Goal: Task Accomplishment & Management: Use online tool/utility

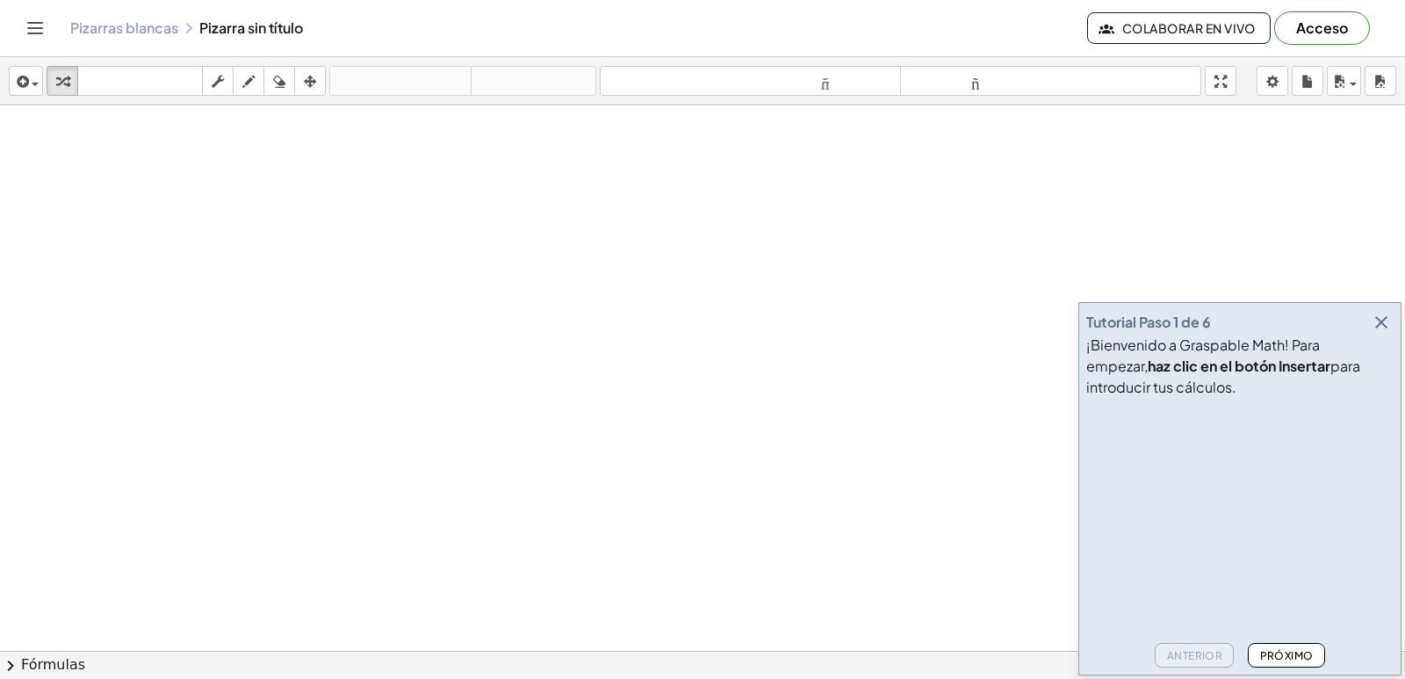
drag, startPoint x: 101, startPoint y: 478, endPoint x: 1054, endPoint y: 408, distance: 955.2
click at [445, 108] on div at bounding box center [702, 690] width 1405 height 1170
click at [1260, 78] on body "Actividades matemáticas fáciles de comprender Empezar Banco de actividades Trab…" at bounding box center [702, 339] width 1405 height 679
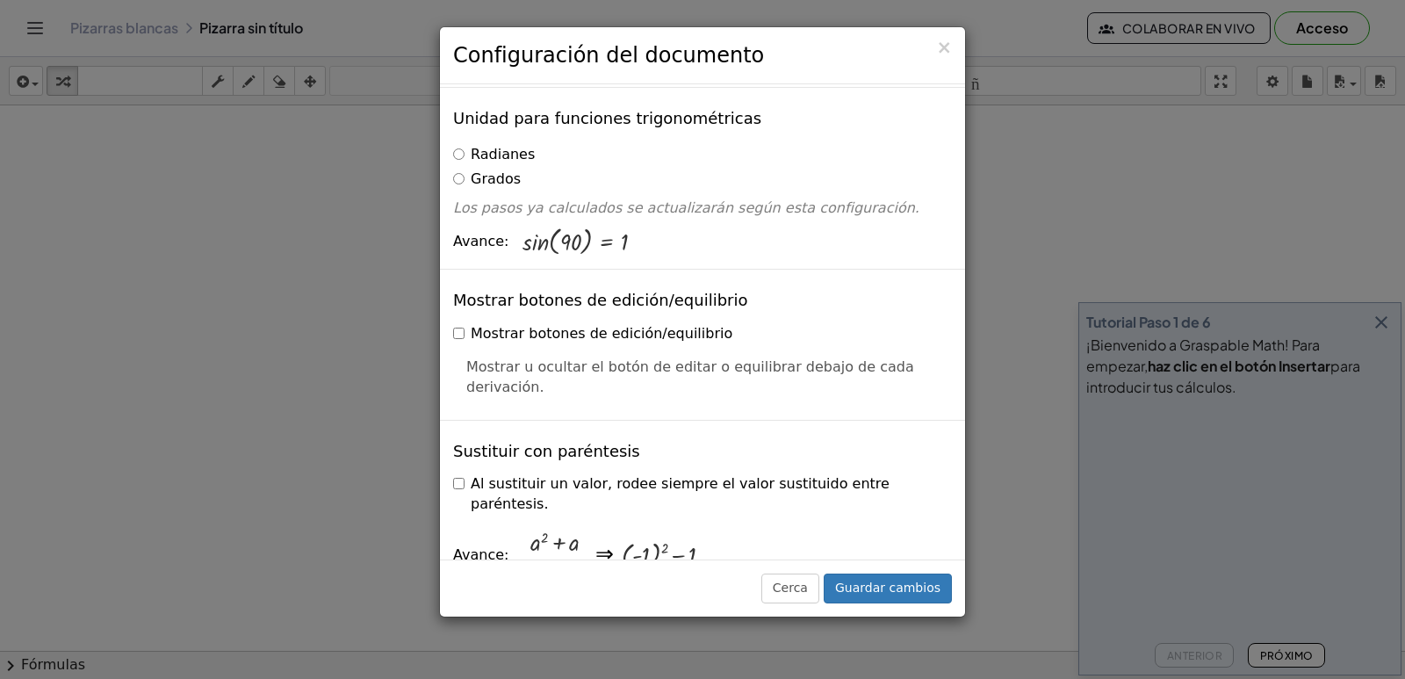
scroll to position [263, 0]
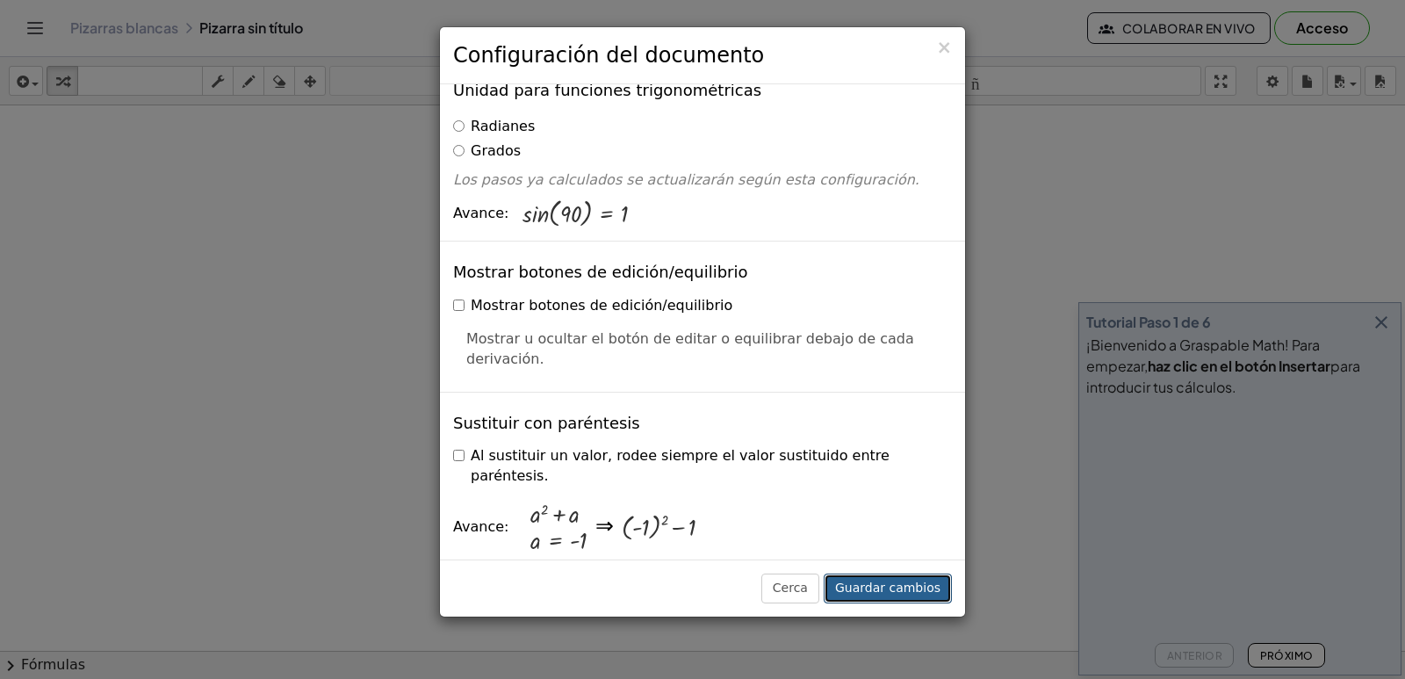
click at [897, 594] on font "Guardar cambios" at bounding box center [887, 587] width 105 height 14
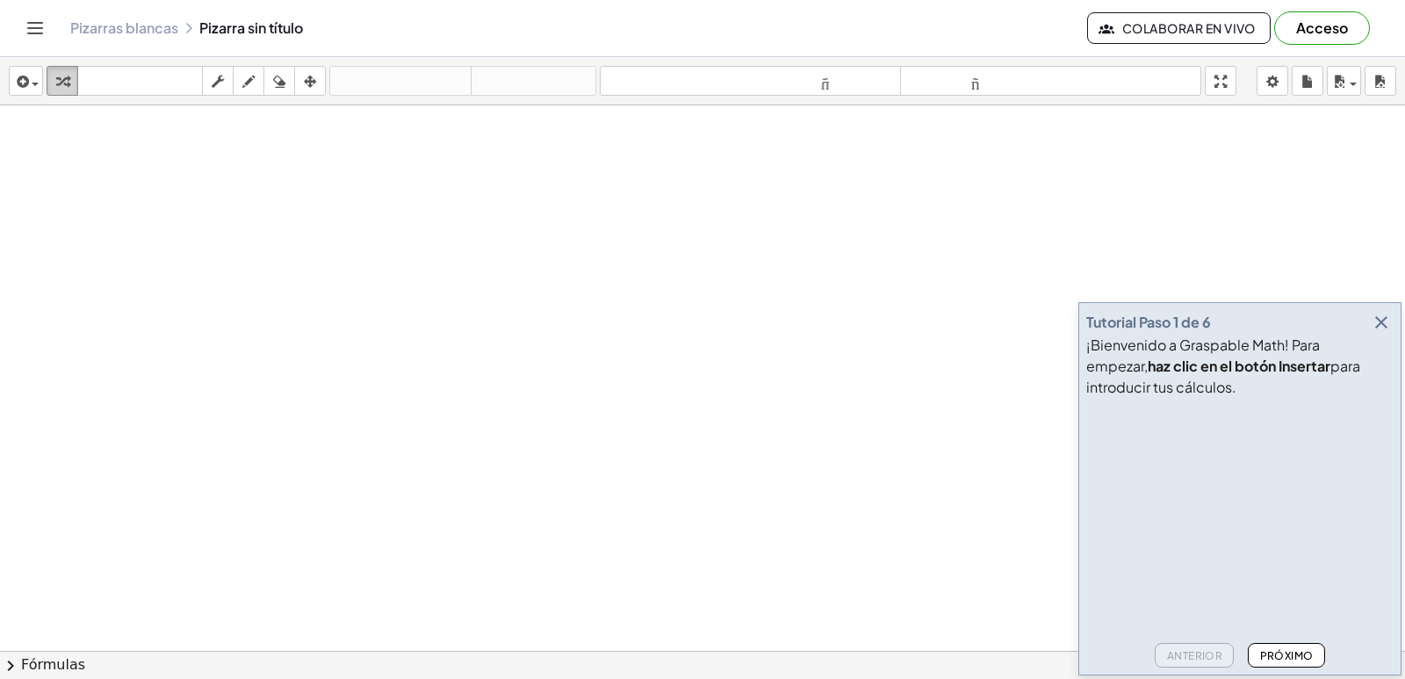
click at [59, 80] on icon "button" at bounding box center [62, 81] width 12 height 21
drag, startPoint x: 306, startPoint y: 206, endPoint x: 439, endPoint y: 408, distance: 241.6
click at [439, 408] on div at bounding box center [702, 690] width 1405 height 1170
drag, startPoint x: 439, startPoint y: 408, endPoint x: 497, endPoint y: 438, distance: 65.2
click at [445, 413] on div at bounding box center [702, 690] width 1405 height 1170
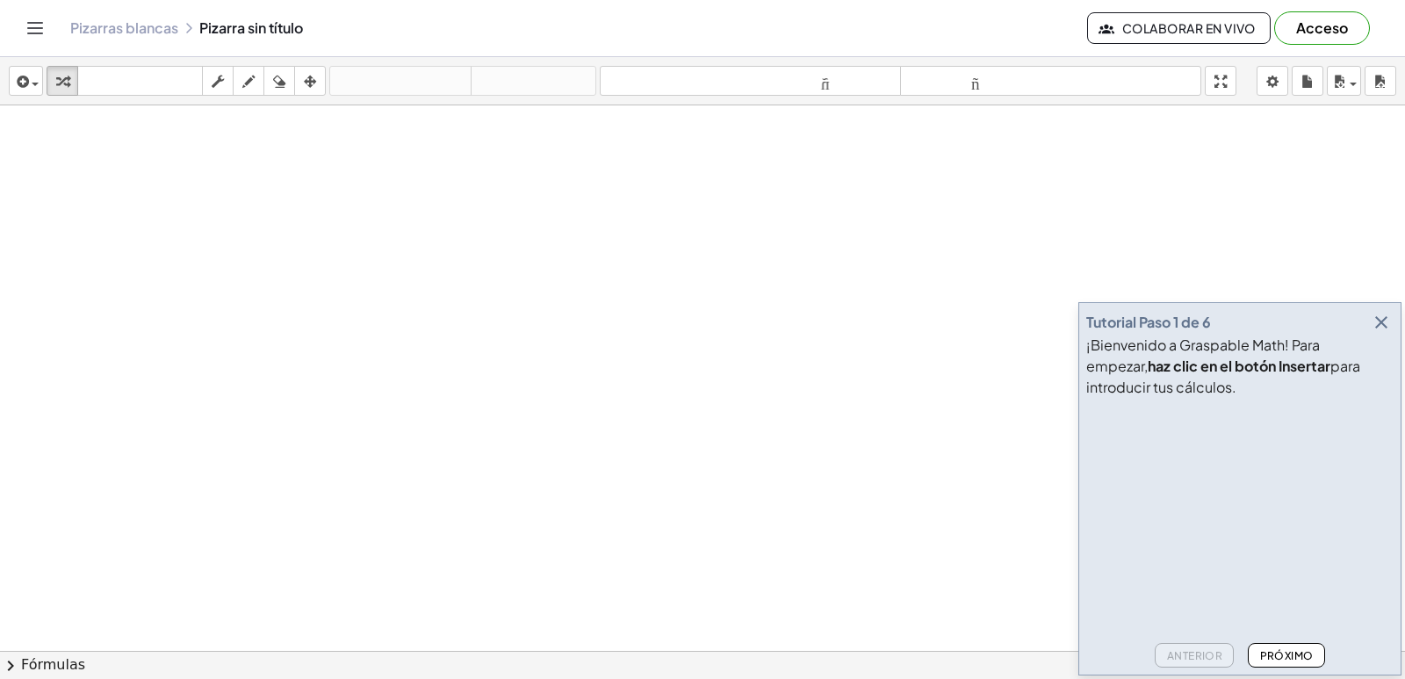
drag, startPoint x: 625, startPoint y: 483, endPoint x: 741, endPoint y: 483, distance: 115.9
click at [696, 483] on div at bounding box center [702, 690] width 1405 height 1170
drag, startPoint x: 476, startPoint y: 444, endPoint x: 205, endPoint y: 50, distance: 478.6
click at [473, 447] on div at bounding box center [702, 690] width 1405 height 1170
click at [0, 0] on span at bounding box center [0, 0] width 0 height 0
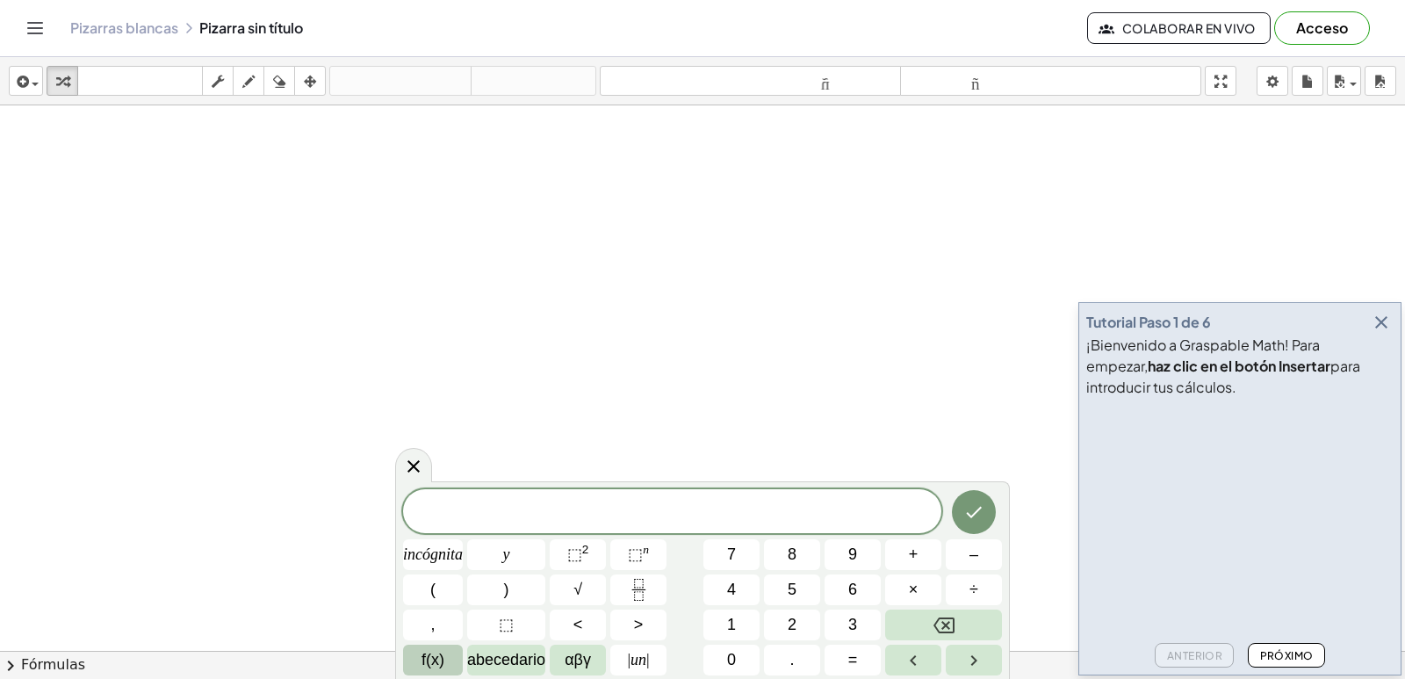
click at [431, 666] on font "f(x)" at bounding box center [432, 660] width 23 height 18
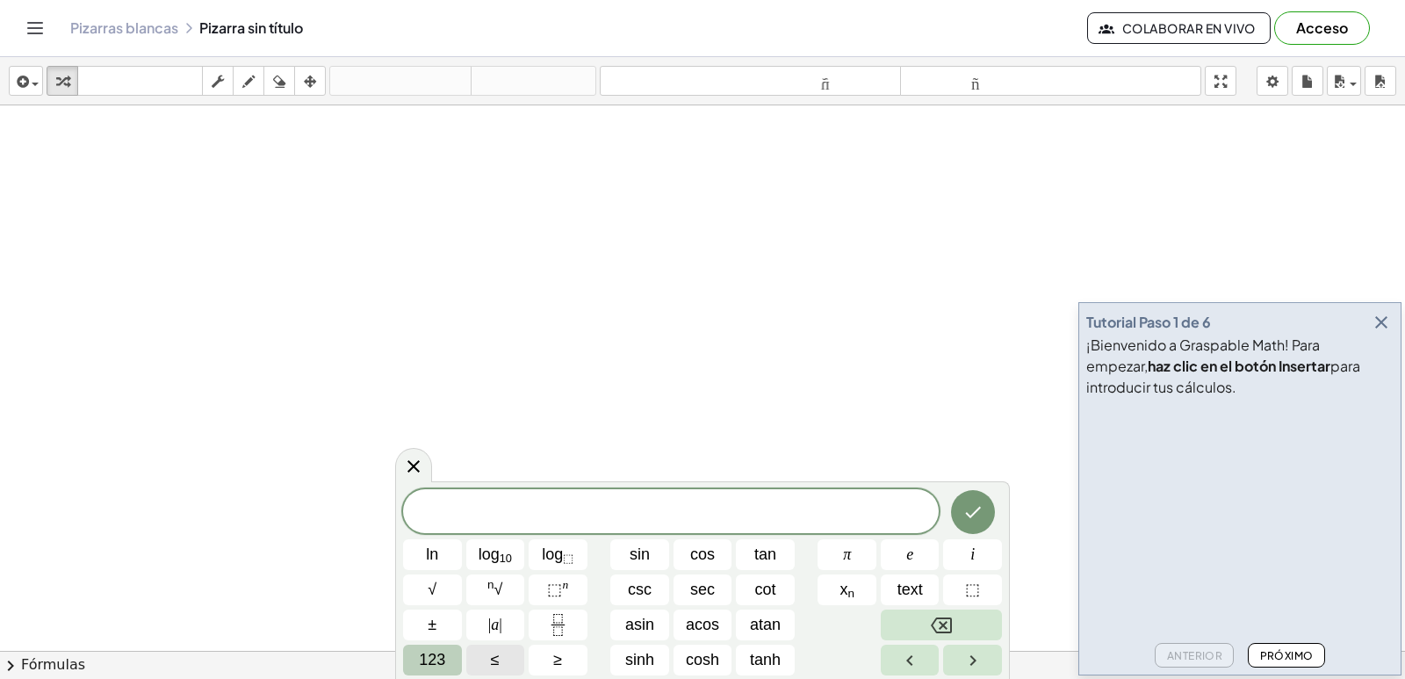
click at [443, 668] on span "123" at bounding box center [432, 660] width 26 height 24
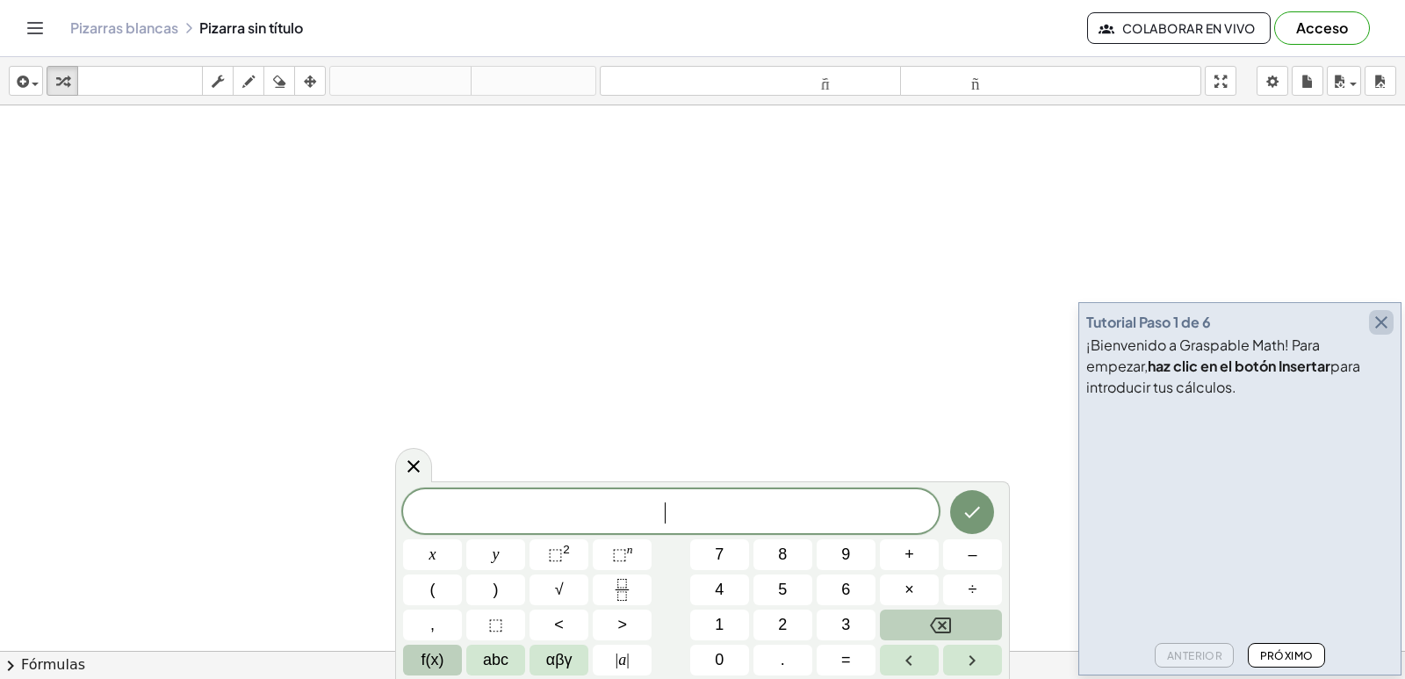
click at [1383, 313] on icon "button" at bounding box center [1381, 322] width 21 height 21
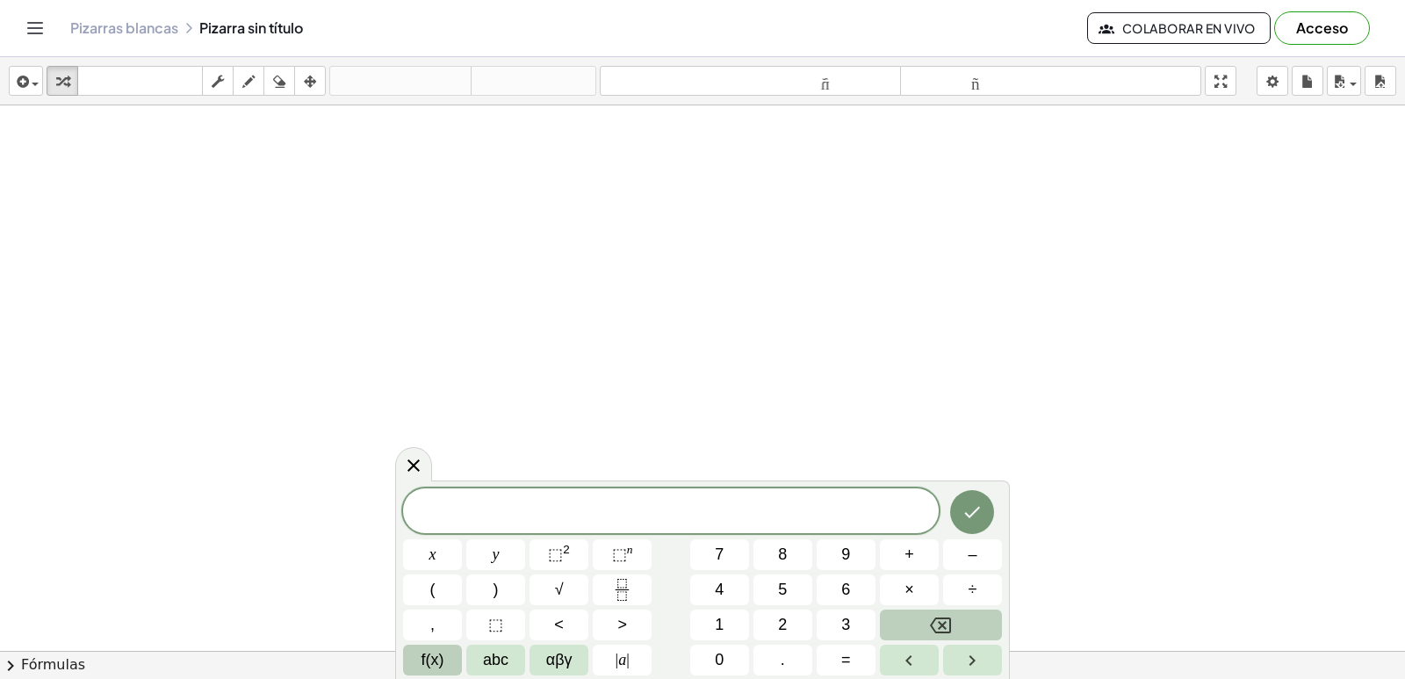
click at [435, 666] on span "f(x)" at bounding box center [432, 660] width 23 height 24
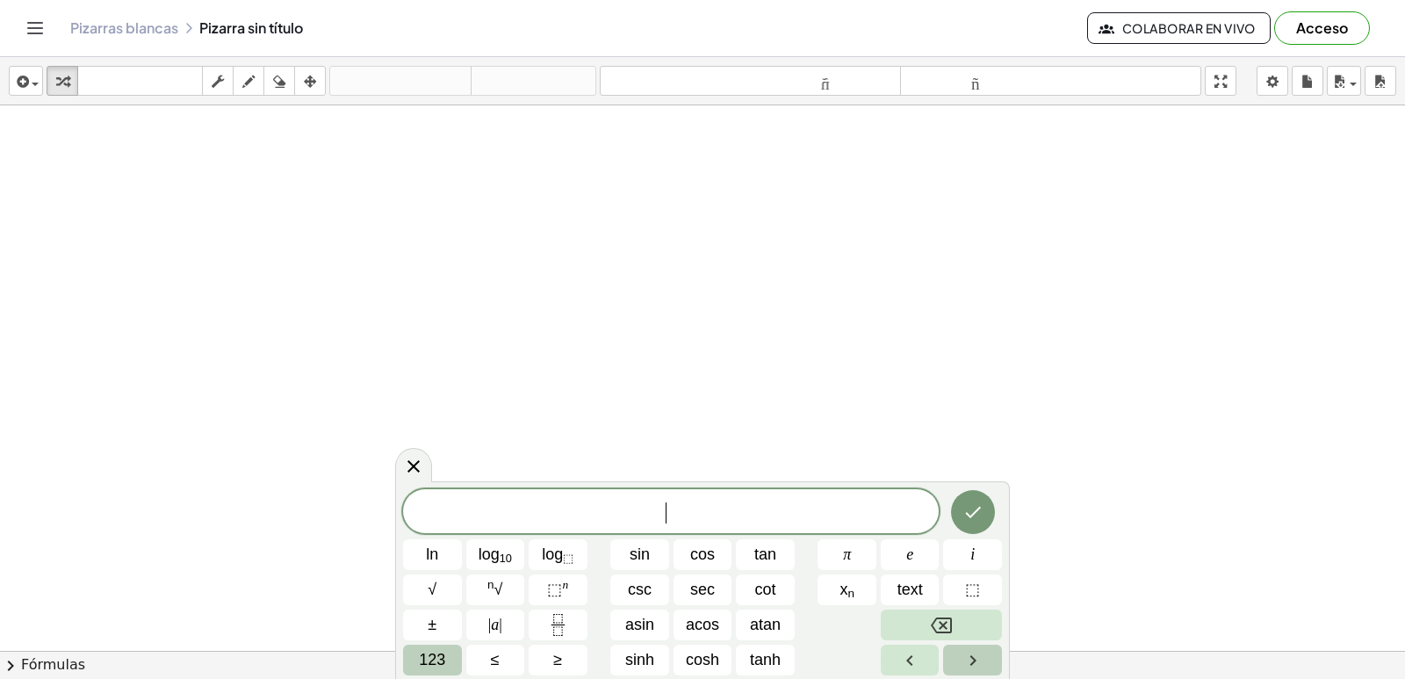
click at [969, 663] on icon "Right arrow" at bounding box center [972, 660] width 21 height 21
click at [936, 660] on button "Left arrow" at bounding box center [910, 660] width 59 height 31
click at [439, 667] on span "123" at bounding box center [432, 660] width 26 height 24
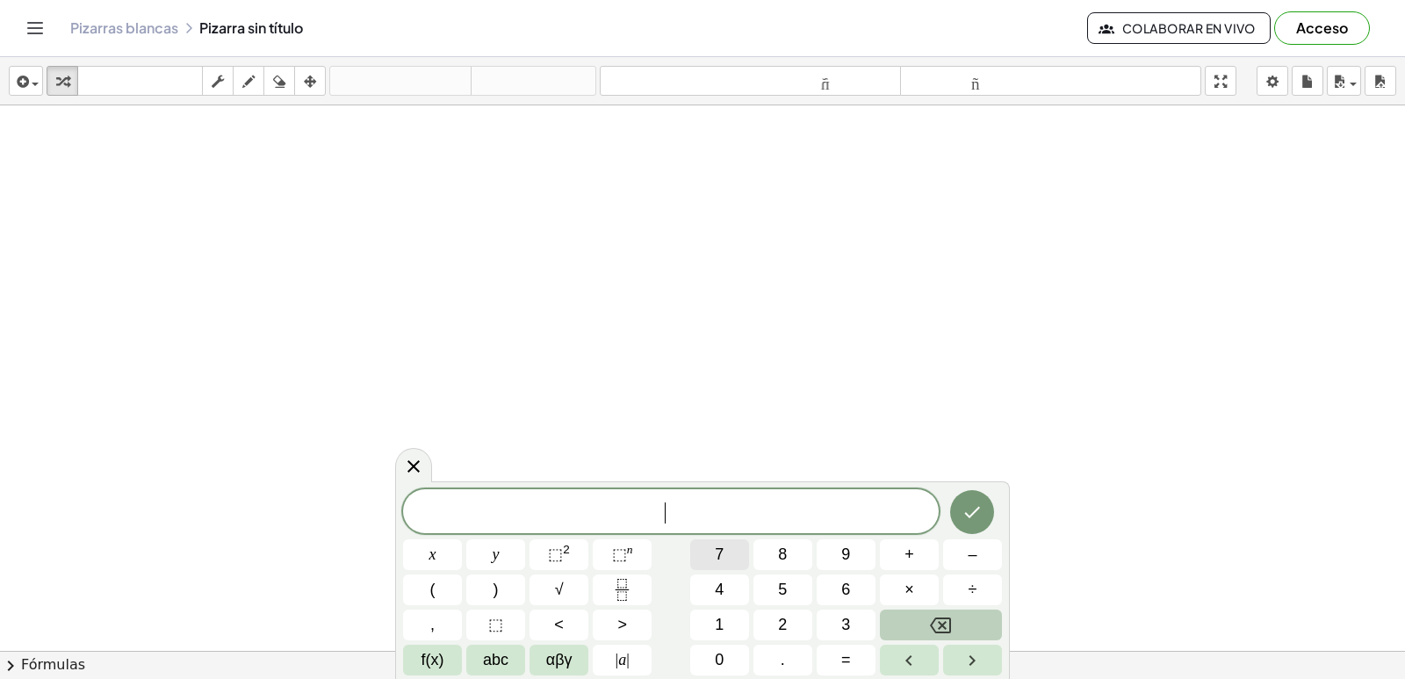
click at [704, 552] on button "7" at bounding box center [719, 554] width 59 height 31
click at [443, 553] on button "x" at bounding box center [432, 554] width 59 height 31
drag, startPoint x: 969, startPoint y: 511, endPoint x: 784, endPoint y: 360, distance: 238.3
click at [784, 360] on div at bounding box center [702, 690] width 1405 height 1170
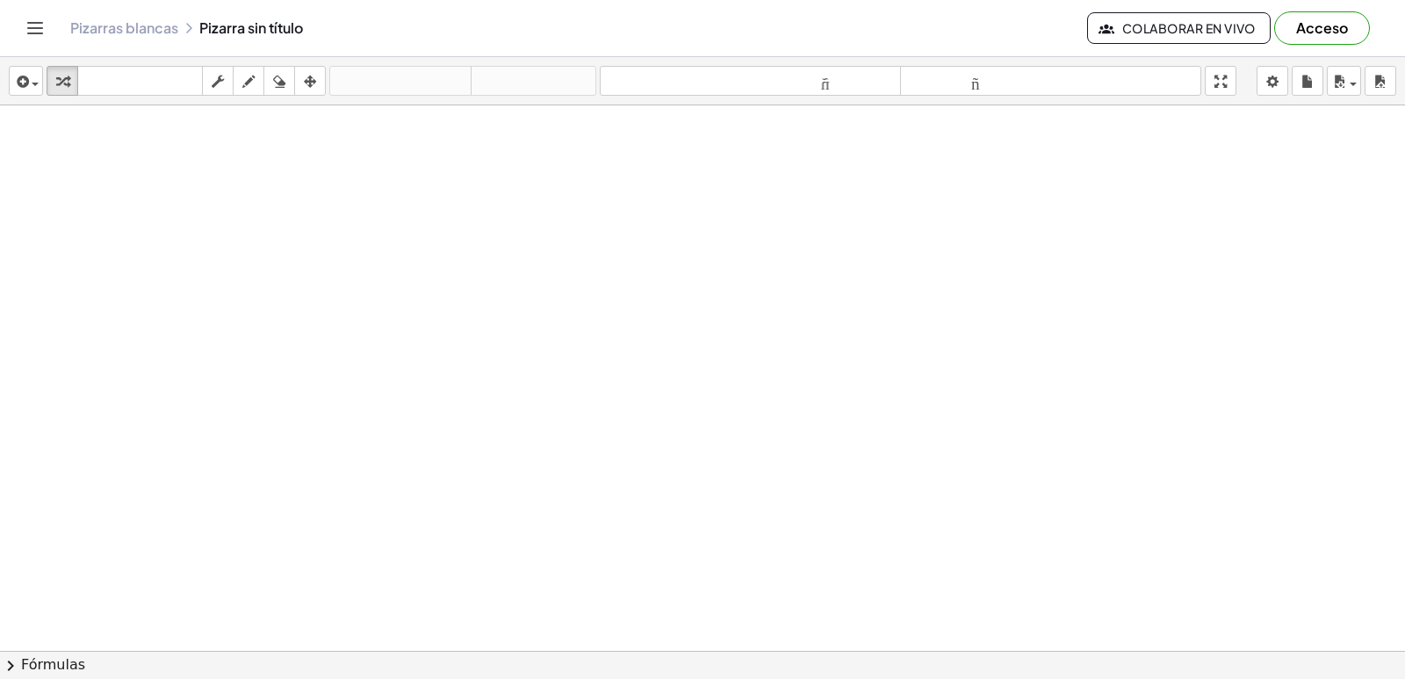
drag, startPoint x: 732, startPoint y: 412, endPoint x: 531, endPoint y: 363, distance: 207.0
click at [531, 363] on div at bounding box center [702, 690] width 1405 height 1170
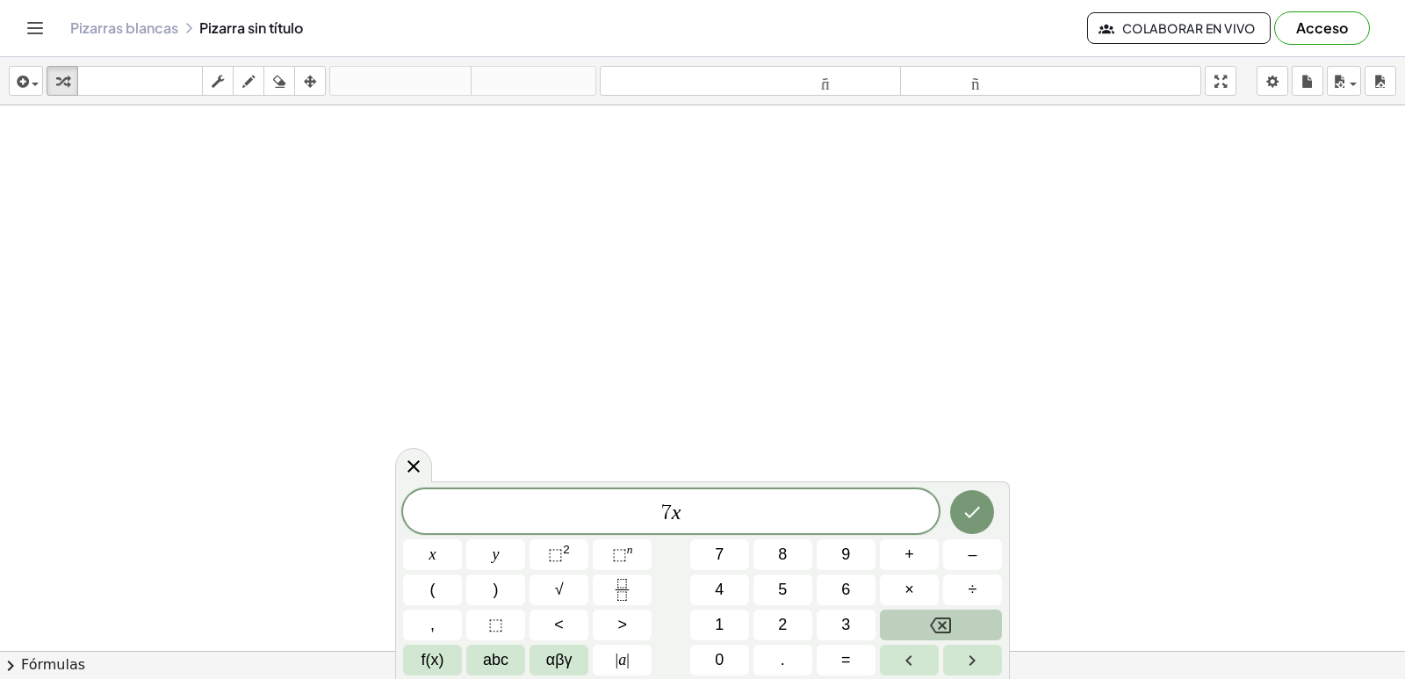
click at [988, 525] on button "Done" at bounding box center [972, 512] width 44 height 44
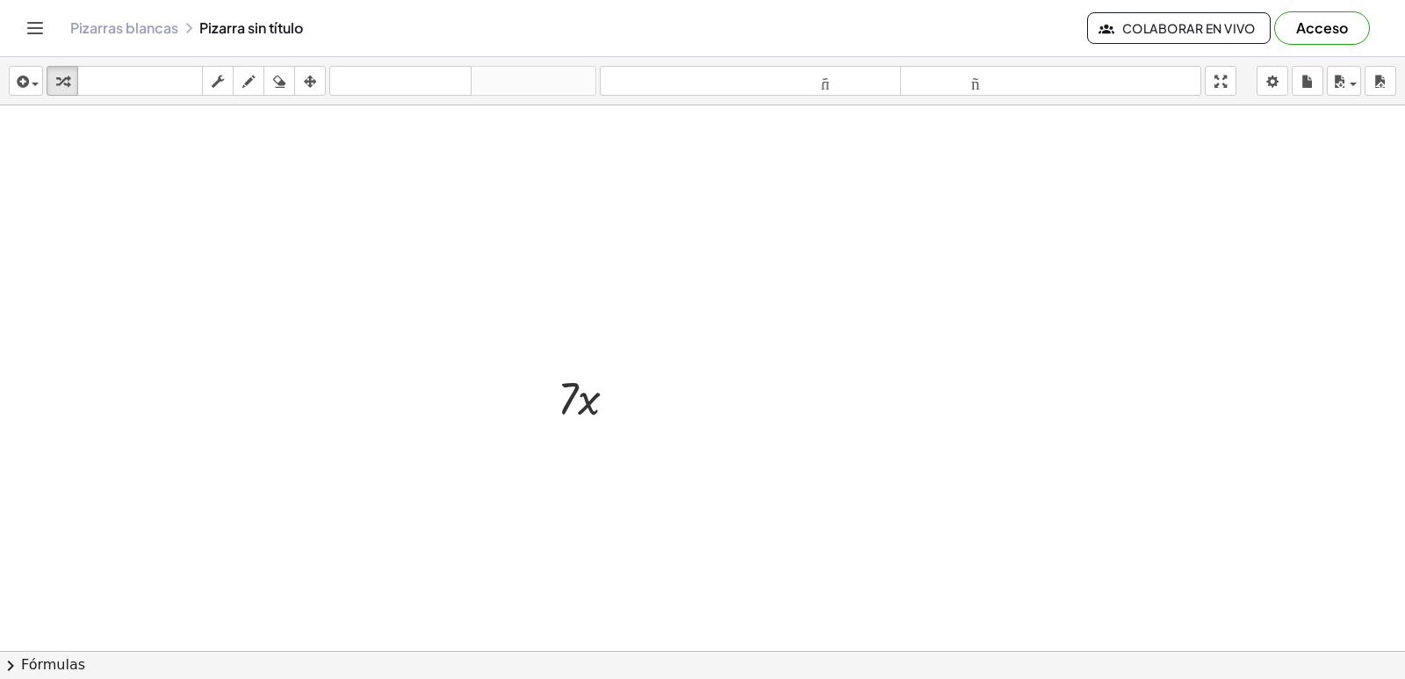
click at [681, 474] on div at bounding box center [702, 690] width 1405 height 1170
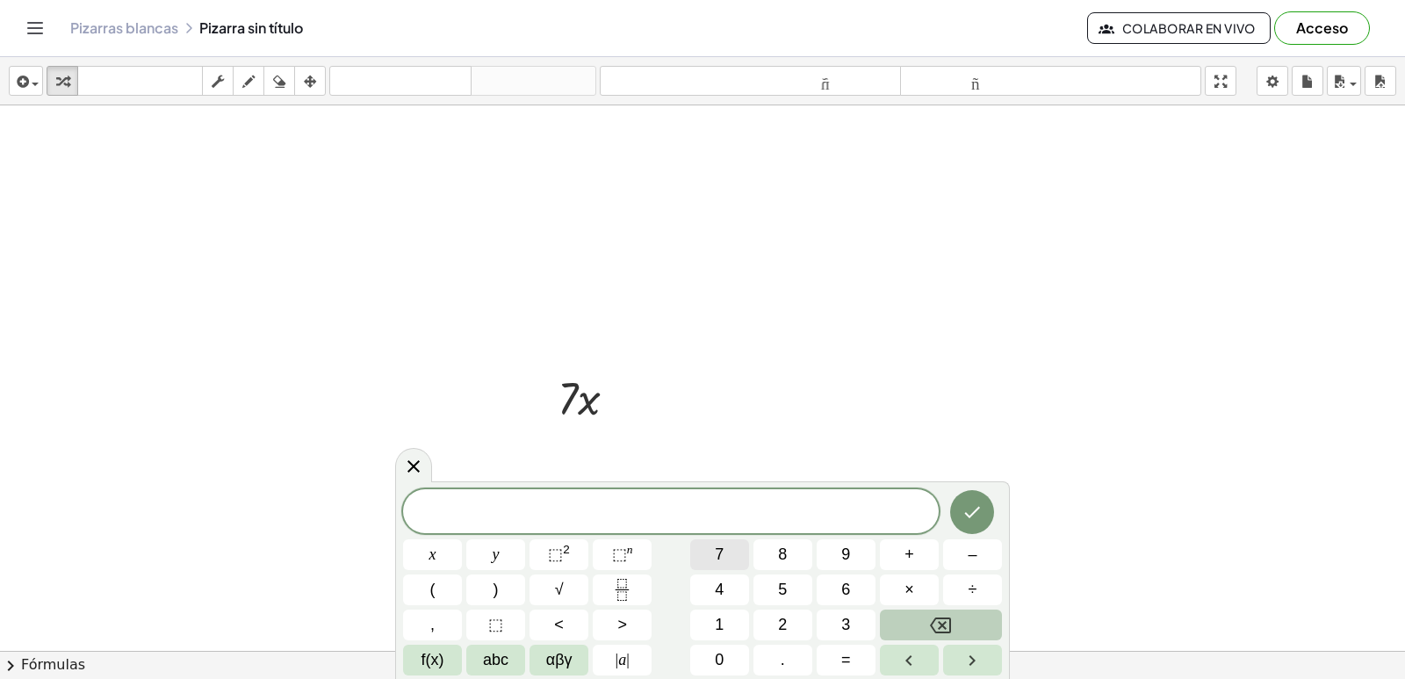
click at [740, 561] on button "7" at bounding box center [719, 554] width 59 height 31
click at [885, 587] on button "×" at bounding box center [909, 589] width 59 height 31
click at [943, 623] on icon "Backspace" at bounding box center [940, 625] width 21 height 21
click at [439, 551] on button "x" at bounding box center [432, 554] width 59 height 31
click at [613, 544] on span "⬚ n" at bounding box center [622, 555] width 21 height 24
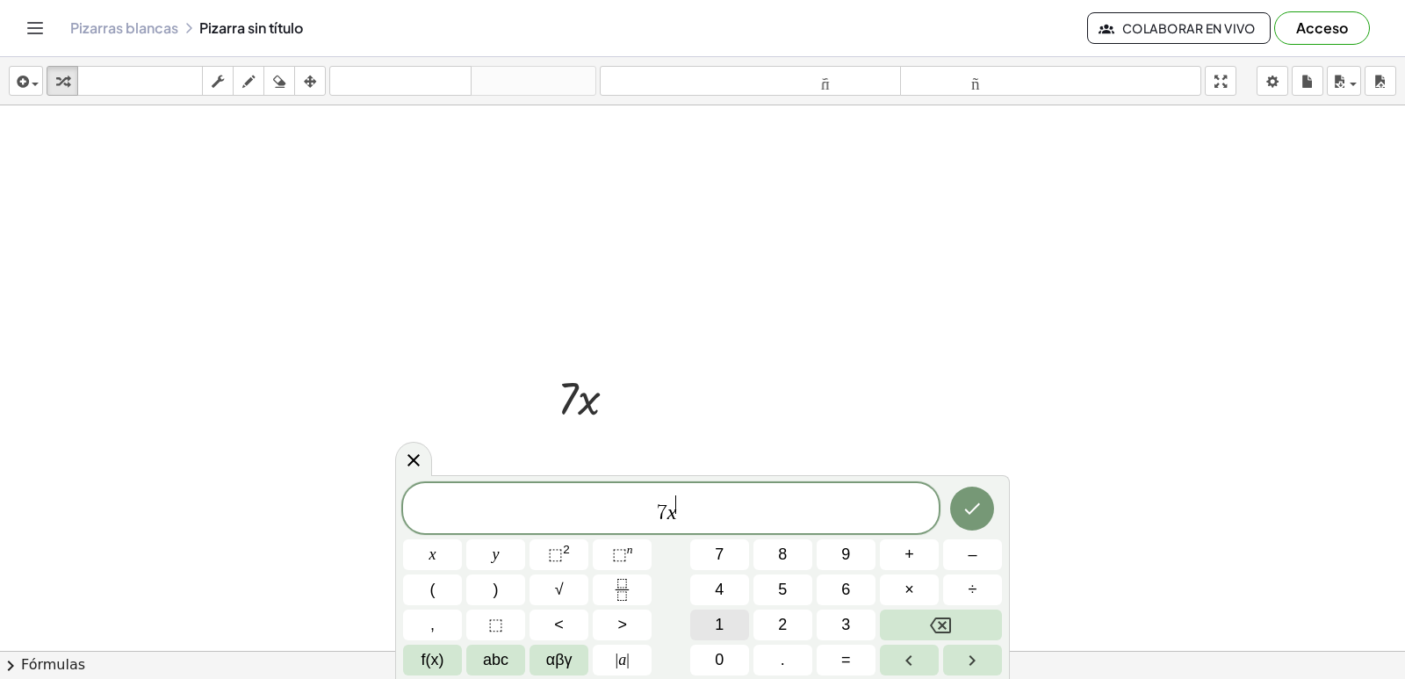
click at [726, 617] on button "1" at bounding box center [719, 624] width 59 height 31
click at [978, 558] on button "–" at bounding box center [972, 554] width 59 height 31
click at [707, 631] on button "1" at bounding box center [719, 624] width 59 height 31
click at [652, 513] on span "7 x 1 − 1 ​" at bounding box center [671, 509] width 536 height 32
click at [781, 665] on span "." at bounding box center [783, 660] width 4 height 24
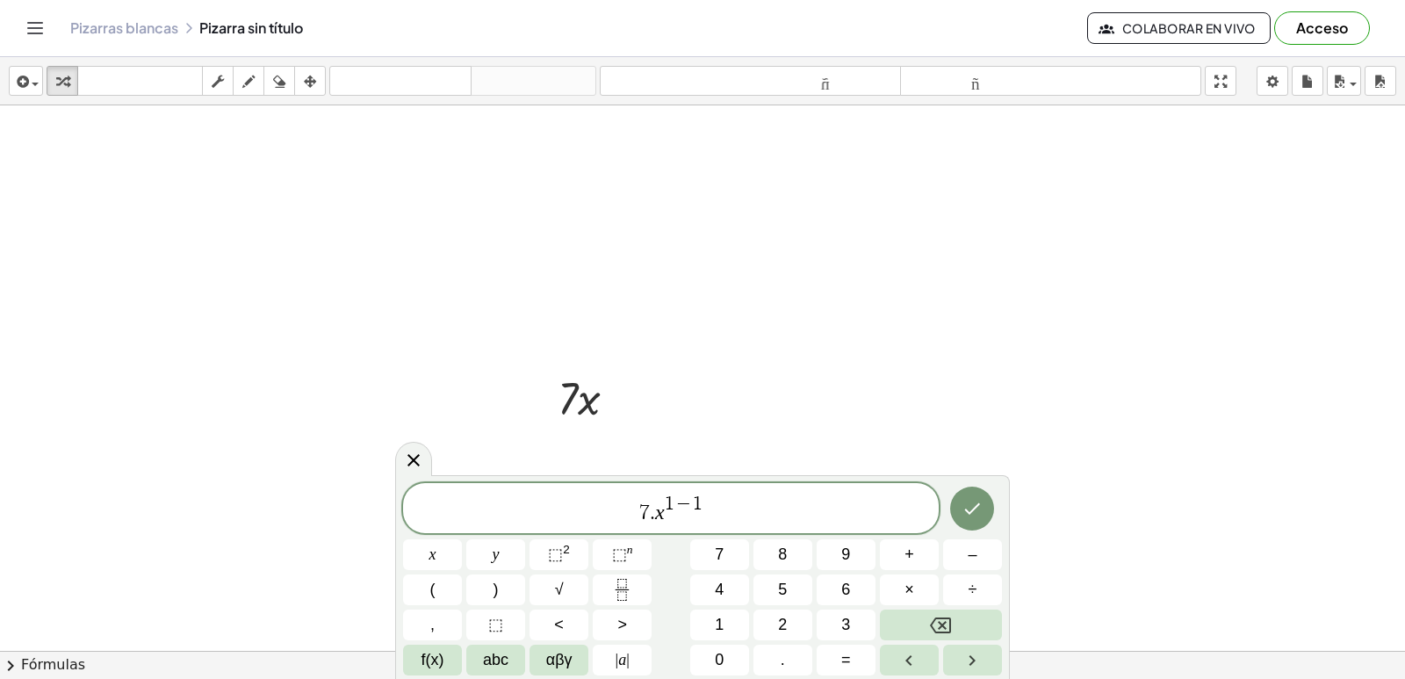
drag, startPoint x: 710, startPoint y: 618, endPoint x: 648, endPoint y: 421, distance: 206.3
click at [641, 424] on div "· 7 · x" at bounding box center [587, 397] width 113 height 68
click at [725, 619] on button "1" at bounding box center [719, 624] width 59 height 31
click at [961, 505] on button "Done" at bounding box center [972, 508] width 44 height 44
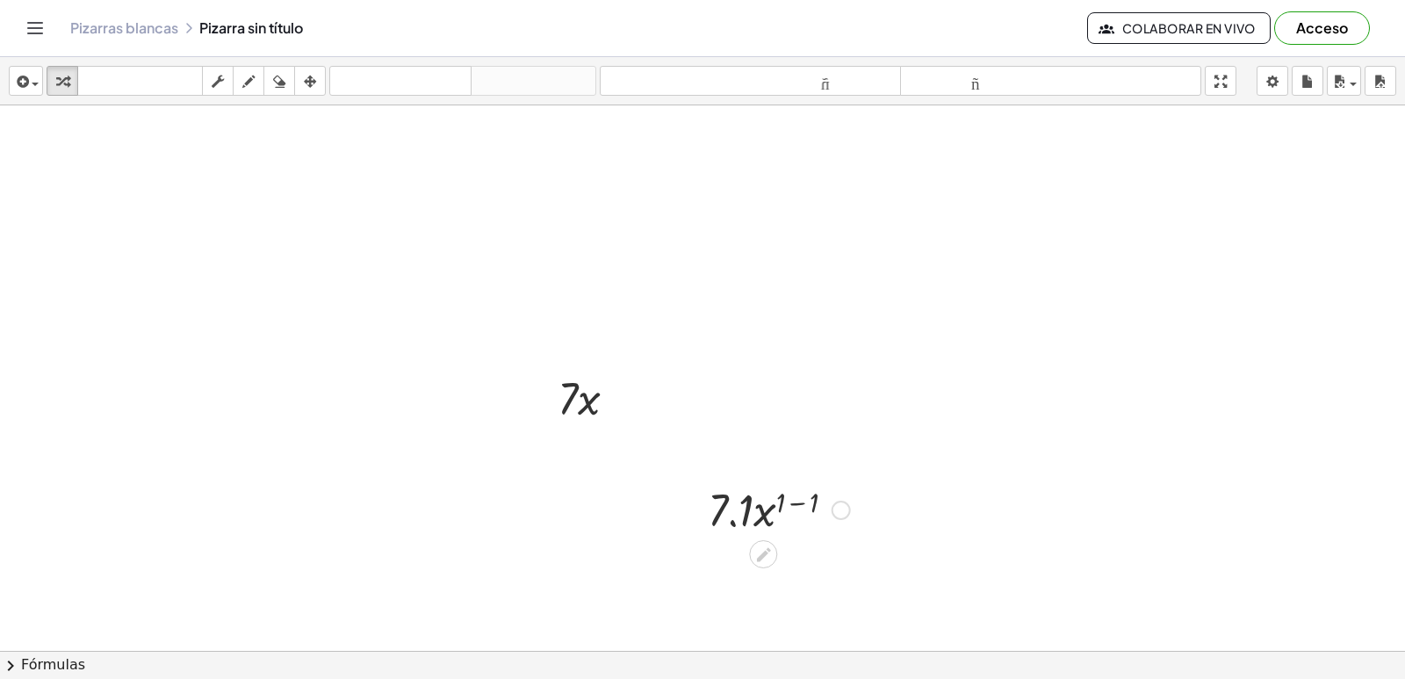
click at [796, 504] on div at bounding box center [779, 509] width 160 height 60
click at [748, 583] on div at bounding box center [779, 568] width 160 height 60
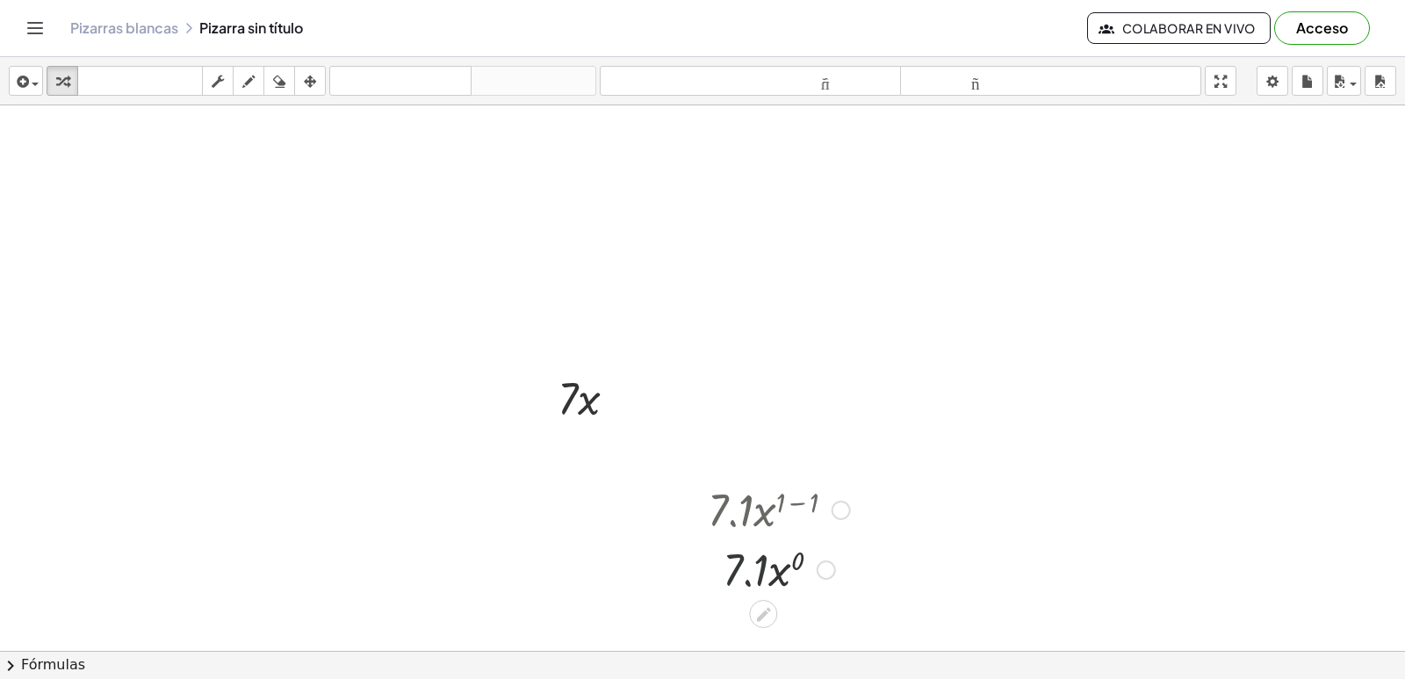
click at [748, 583] on div at bounding box center [779, 568] width 160 height 60
click at [750, 585] on div at bounding box center [779, 568] width 160 height 60
click at [750, 584] on div at bounding box center [779, 568] width 160 height 60
click at [747, 582] on div at bounding box center [779, 568] width 160 height 60
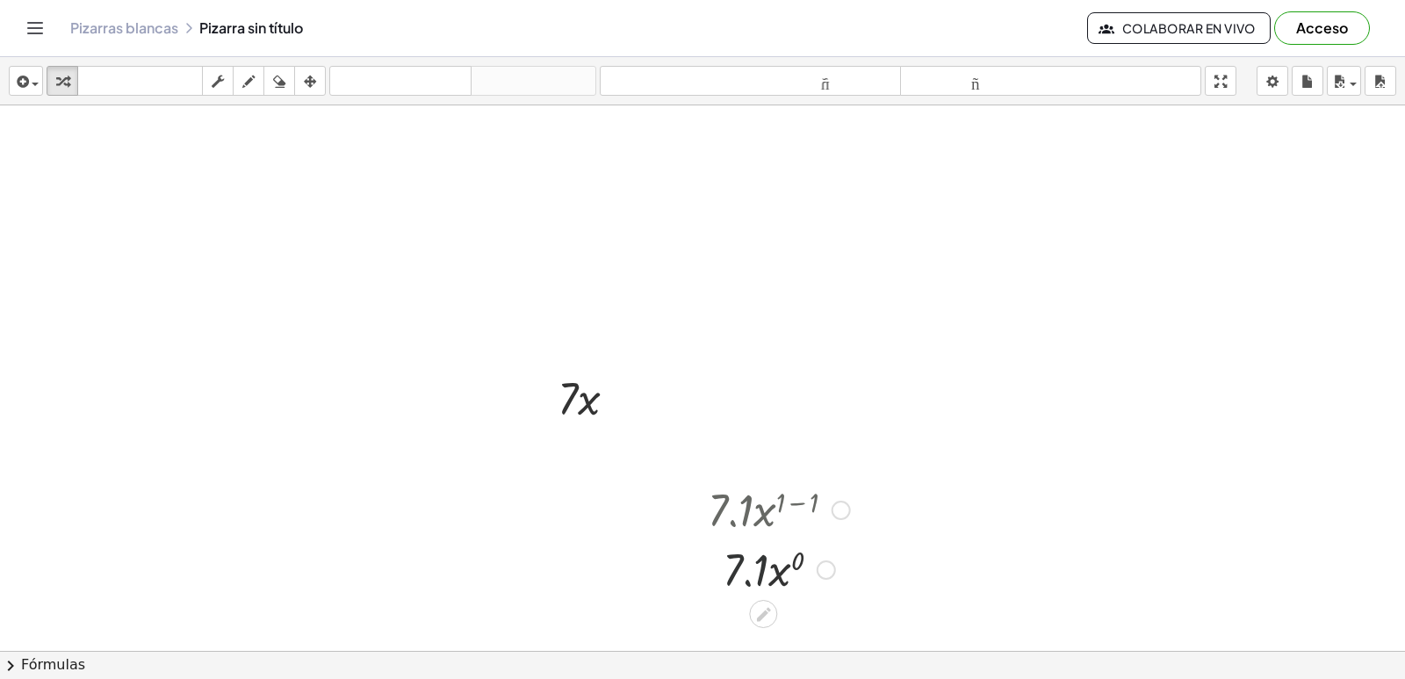
click at [747, 582] on div at bounding box center [779, 568] width 160 height 60
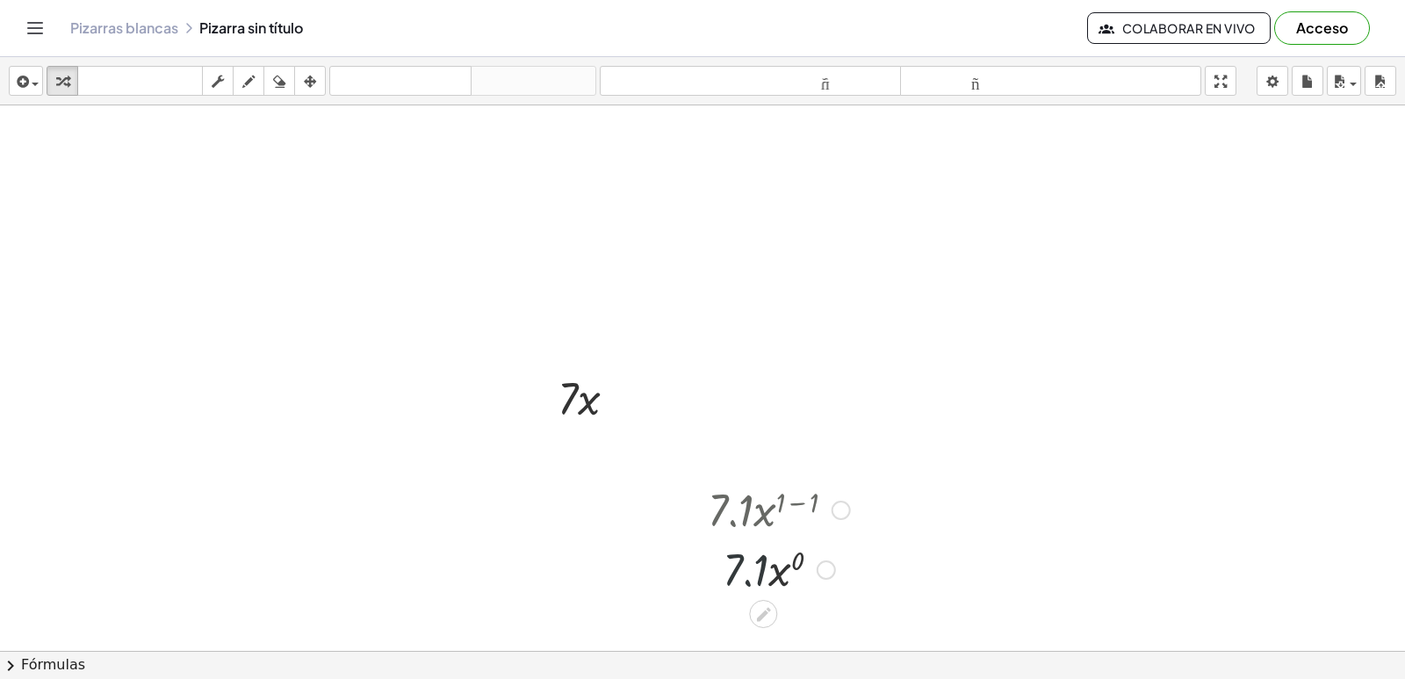
click at [837, 561] on div at bounding box center [779, 568] width 160 height 60
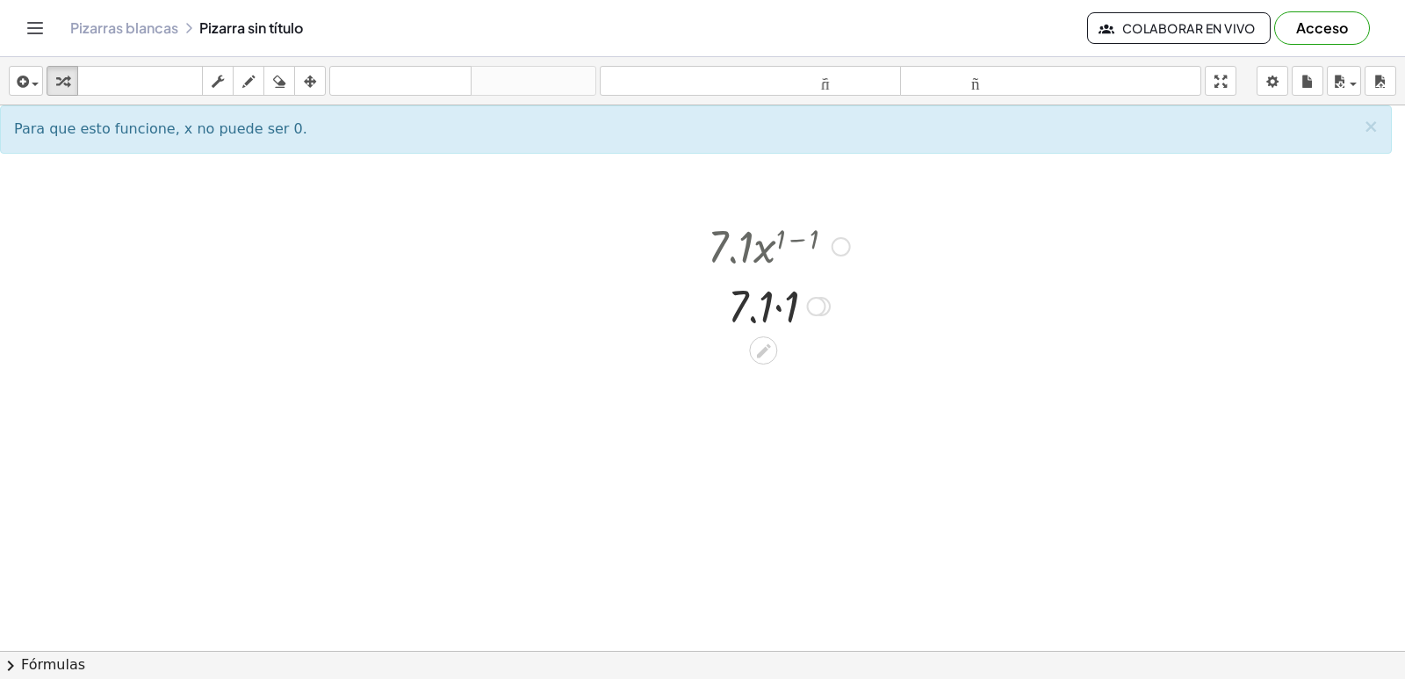
click at [778, 309] on div at bounding box center [779, 305] width 160 height 60
click at [778, 308] on div at bounding box center [779, 305] width 160 height 60
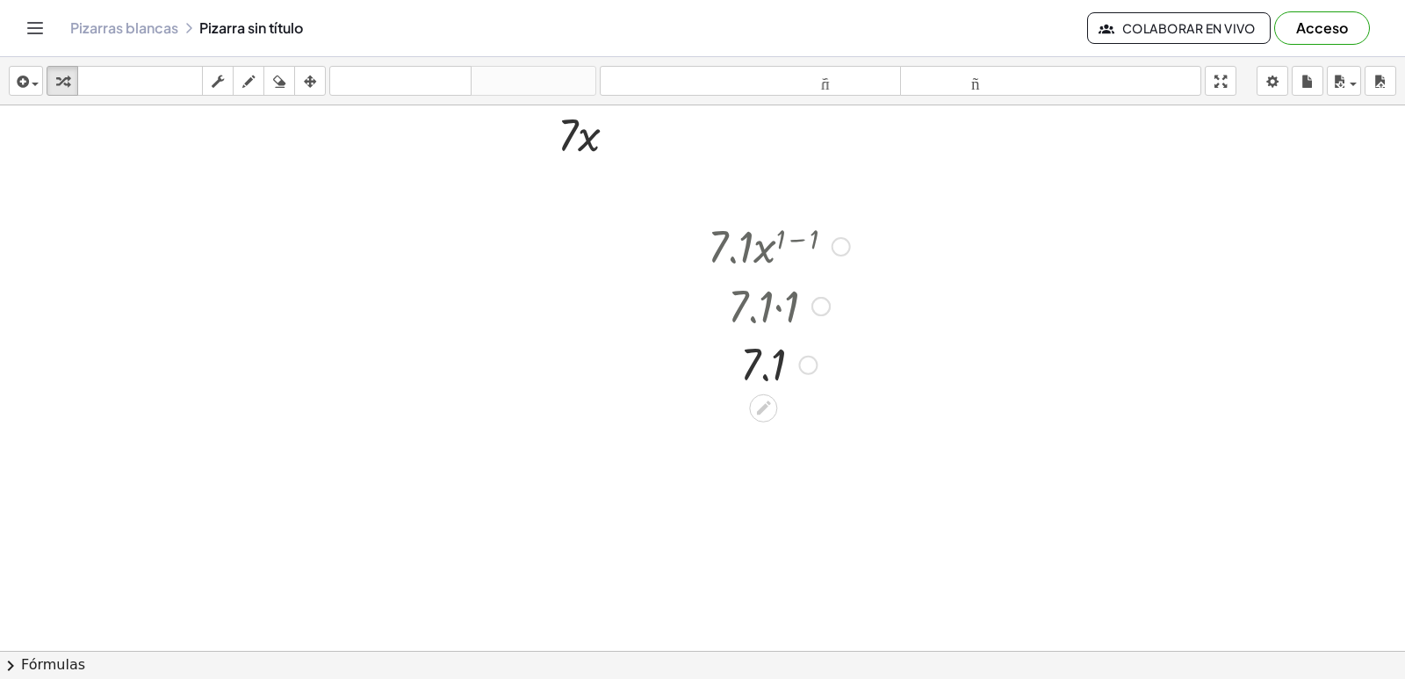
click at [766, 378] on div at bounding box center [779, 364] width 160 height 58
click at [766, 376] on div at bounding box center [779, 364] width 160 height 58
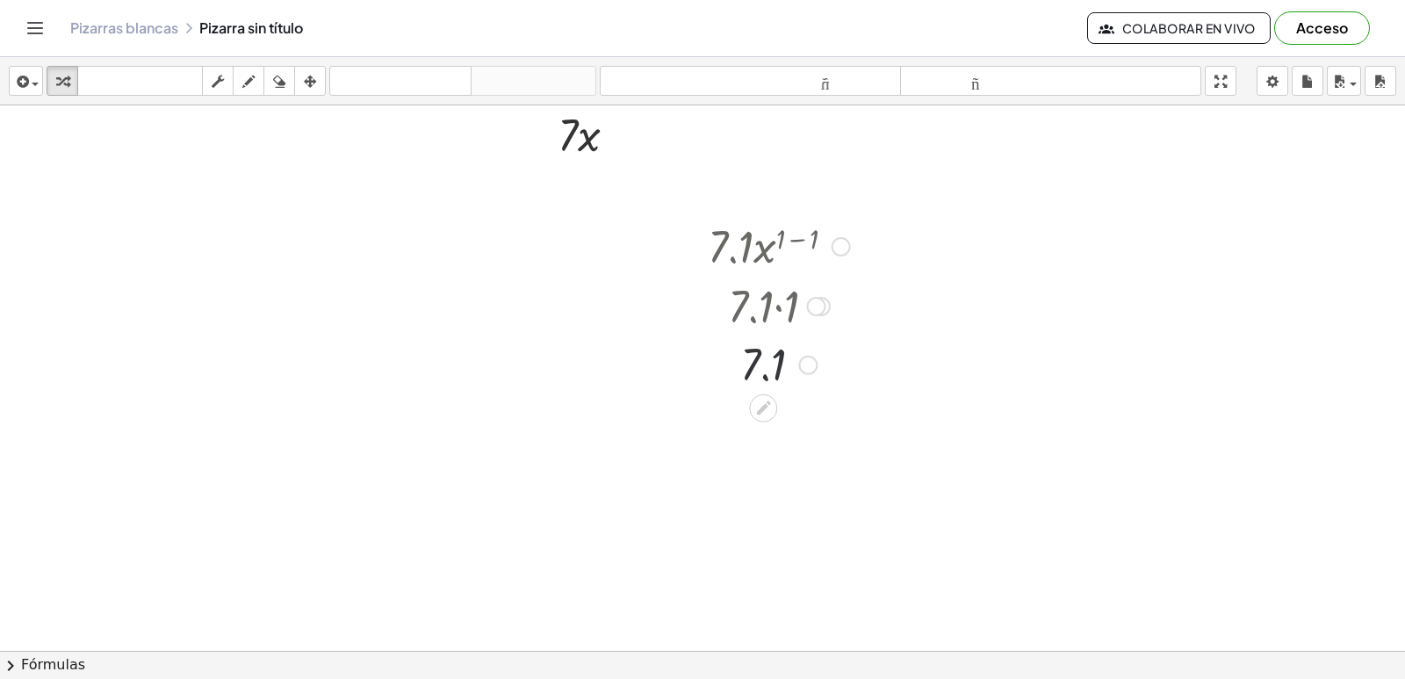
click at [765, 375] on div at bounding box center [779, 364] width 160 height 58
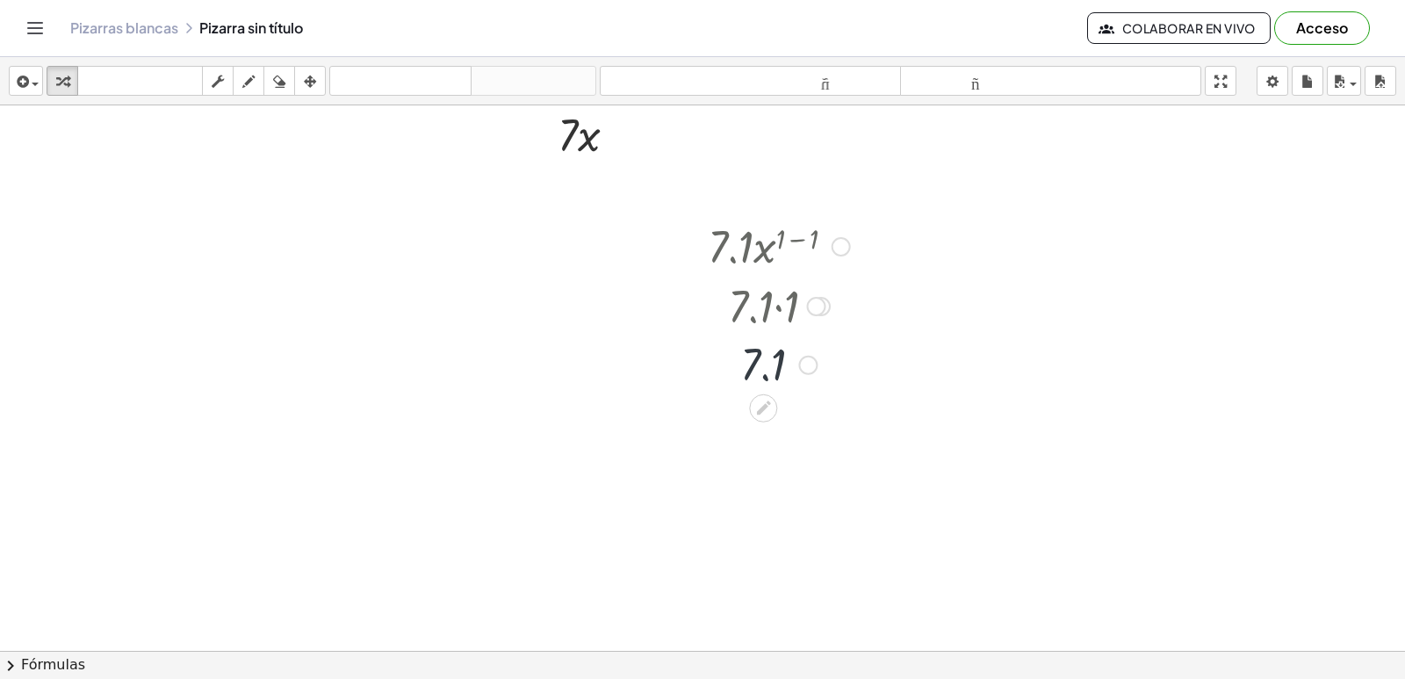
click at [765, 375] on div at bounding box center [779, 364] width 160 height 58
click at [765, 373] on div at bounding box center [779, 364] width 160 height 58
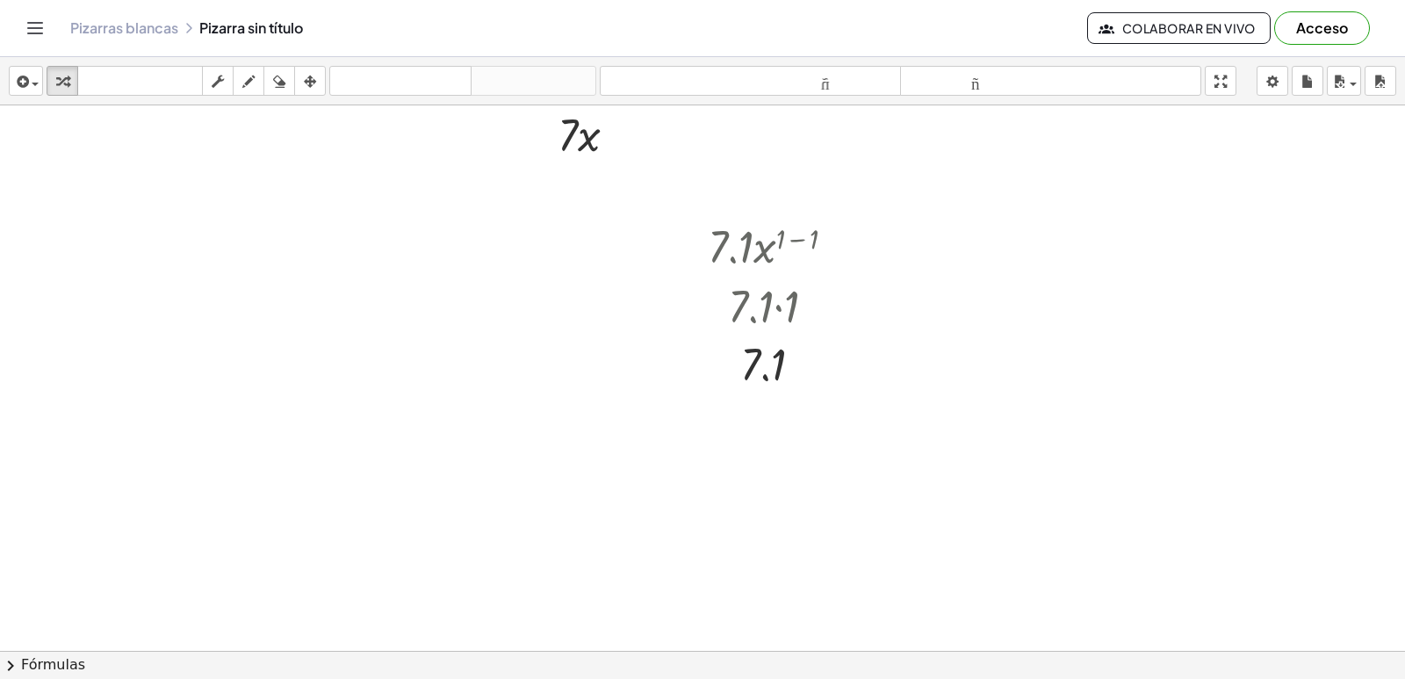
drag, startPoint x: 438, startPoint y: 332, endPoint x: 387, endPoint y: 240, distance: 105.3
click at [384, 229] on div at bounding box center [702, 427] width 1405 height 1170
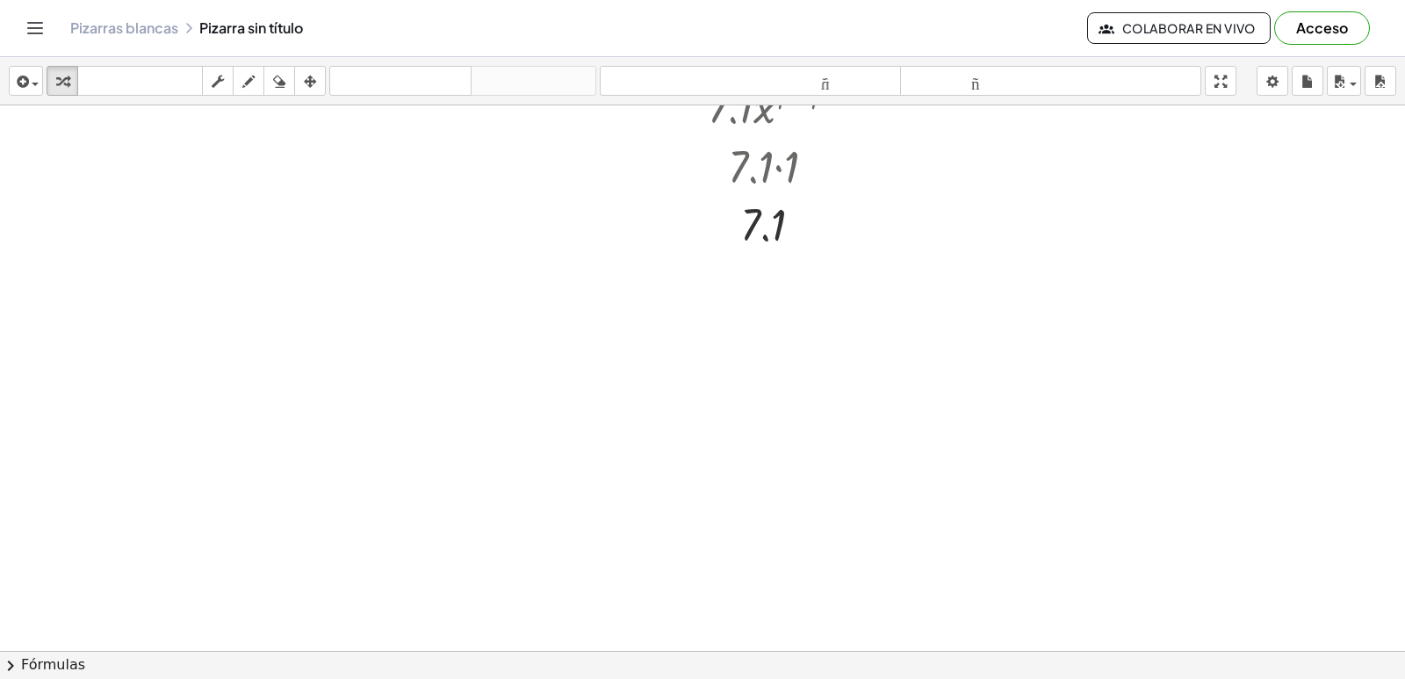
scroll to position [439, 0]
click at [462, 426] on div at bounding box center [702, 251] width 1405 height 1170
click at [563, 364] on div at bounding box center [702, 251] width 1405 height 1170
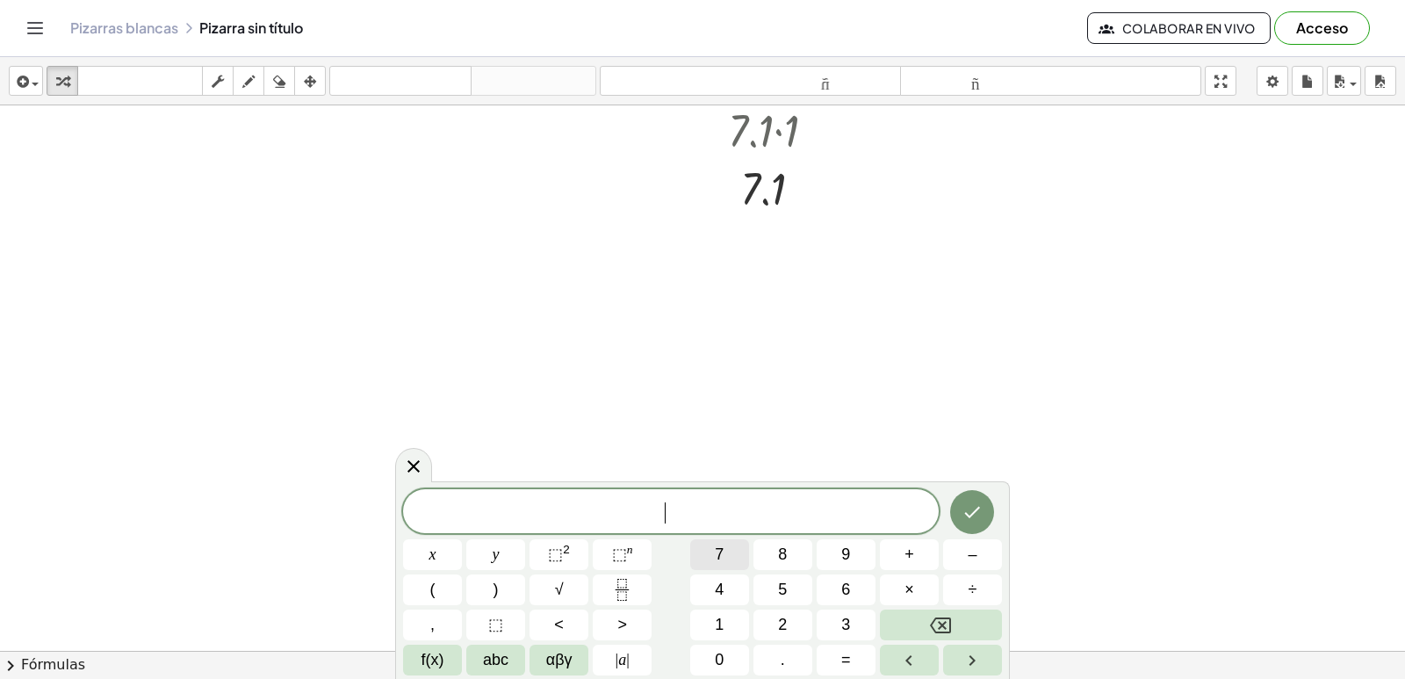
click at [710, 553] on button "7" at bounding box center [719, 554] width 59 height 31
click at [439, 558] on button "x" at bounding box center [432, 554] width 59 height 31
click at [555, 544] on span "⬚ 2" at bounding box center [559, 555] width 22 height 24
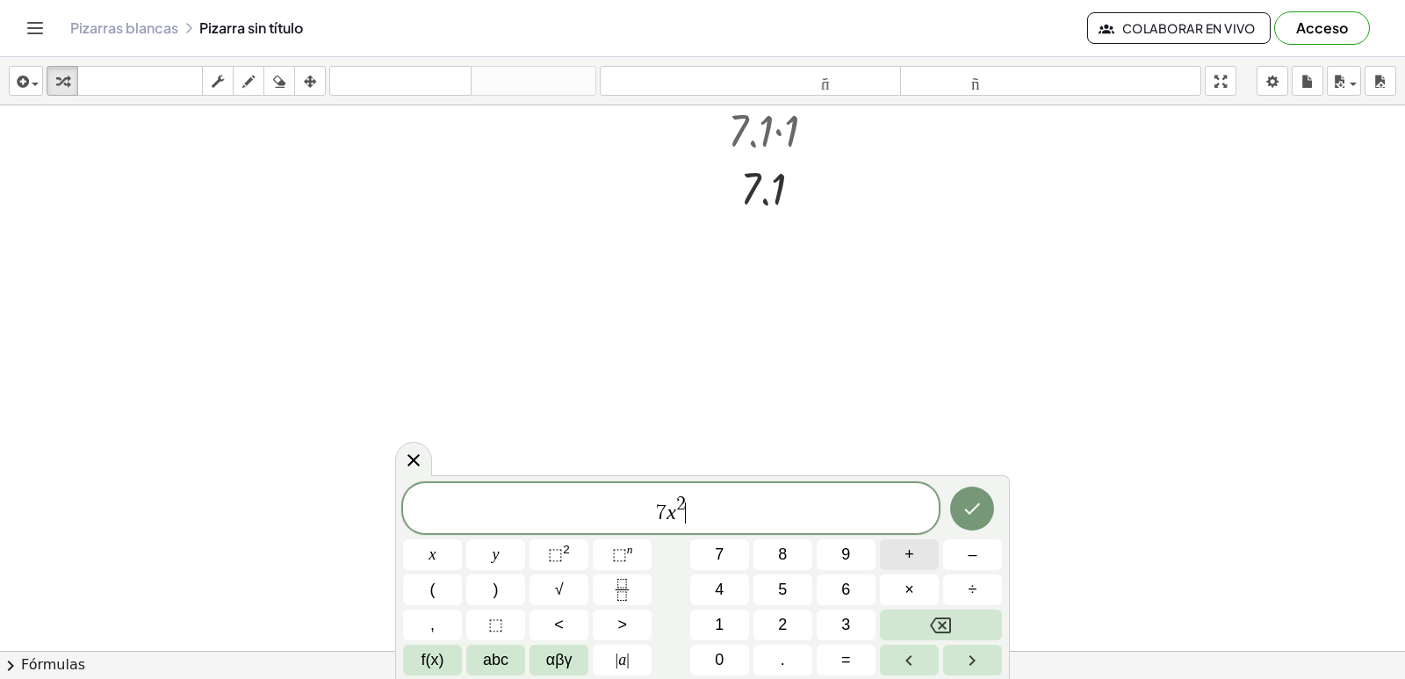
click at [905, 558] on span "+" at bounding box center [909, 555] width 10 height 24
click at [853, 623] on button "3" at bounding box center [846, 624] width 59 height 31
click at [444, 559] on button "x" at bounding box center [432, 554] width 59 height 31
click at [910, 557] on span "+" at bounding box center [909, 555] width 10 height 24
click at [782, 621] on span "2" at bounding box center [782, 625] width 9 height 24
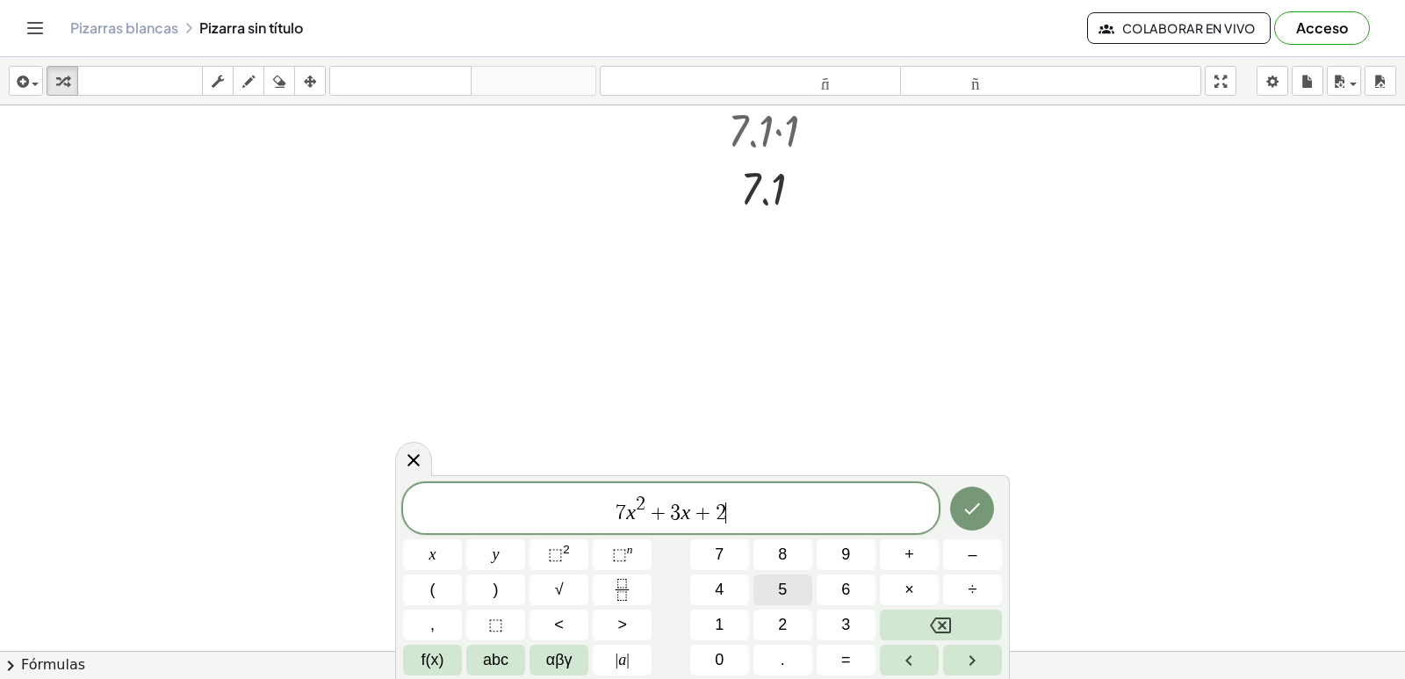
click at [777, 586] on button "5" at bounding box center [782, 589] width 59 height 31
click at [969, 510] on icon "Hecho" at bounding box center [971, 508] width 21 height 21
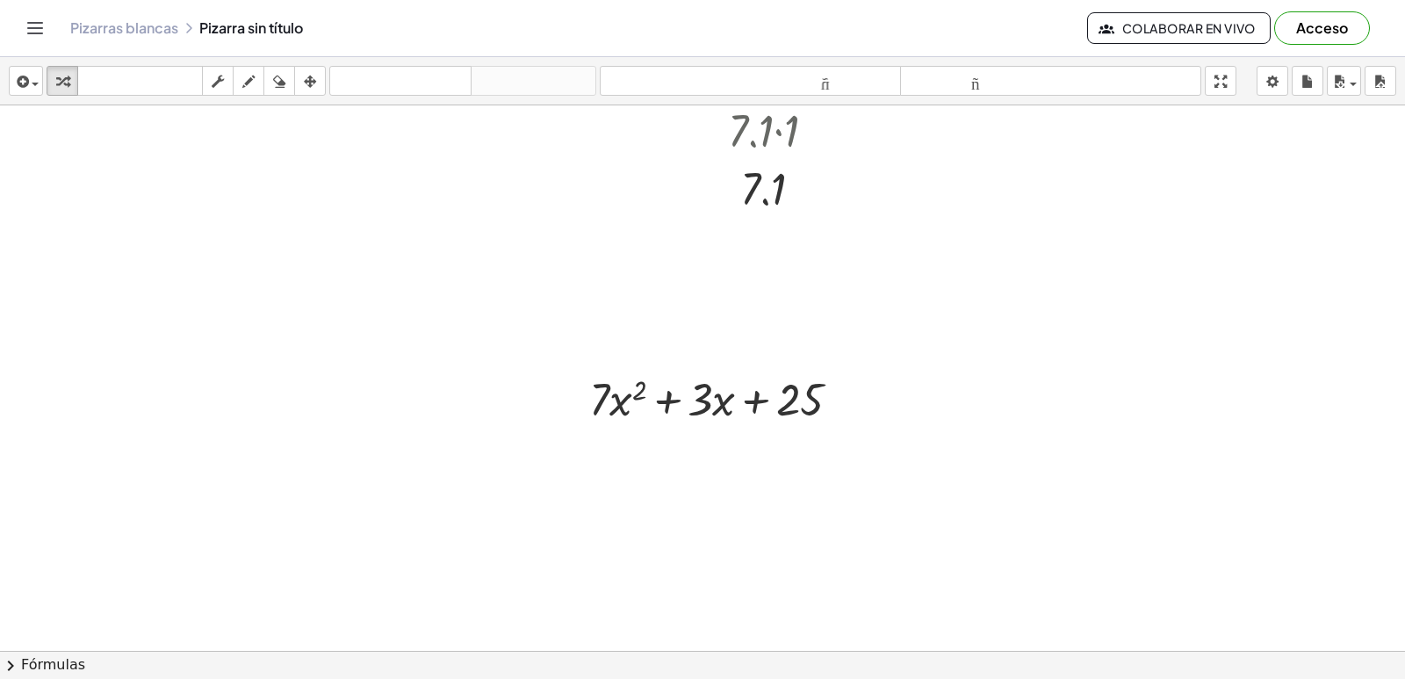
click at [499, 394] on div at bounding box center [702, 251] width 1405 height 1170
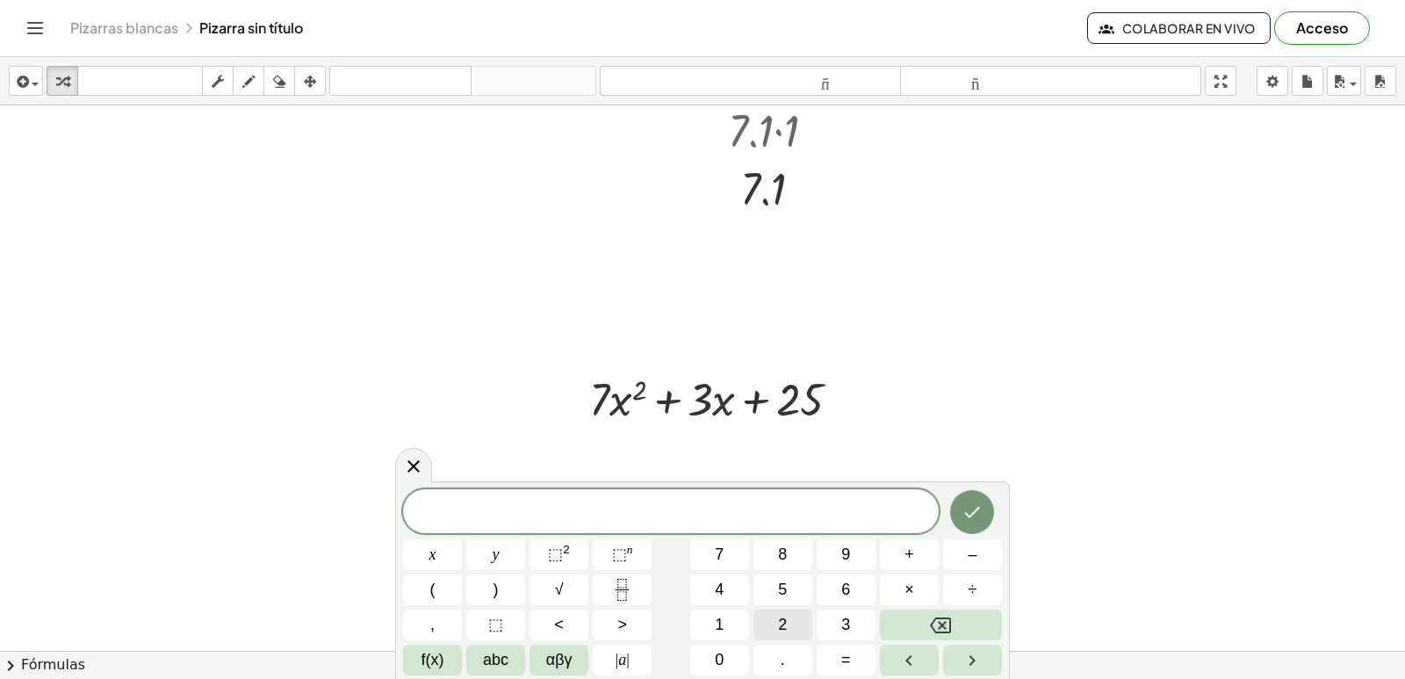
click at [773, 628] on button "2" at bounding box center [782, 624] width 59 height 31
click at [778, 657] on button "." at bounding box center [782, 660] width 59 height 31
click at [716, 558] on span "7" at bounding box center [719, 555] width 9 height 24
click at [436, 546] on button "x" at bounding box center [432, 554] width 59 height 31
click at [565, 541] on button "⬚ 2" at bounding box center [558, 554] width 59 height 31
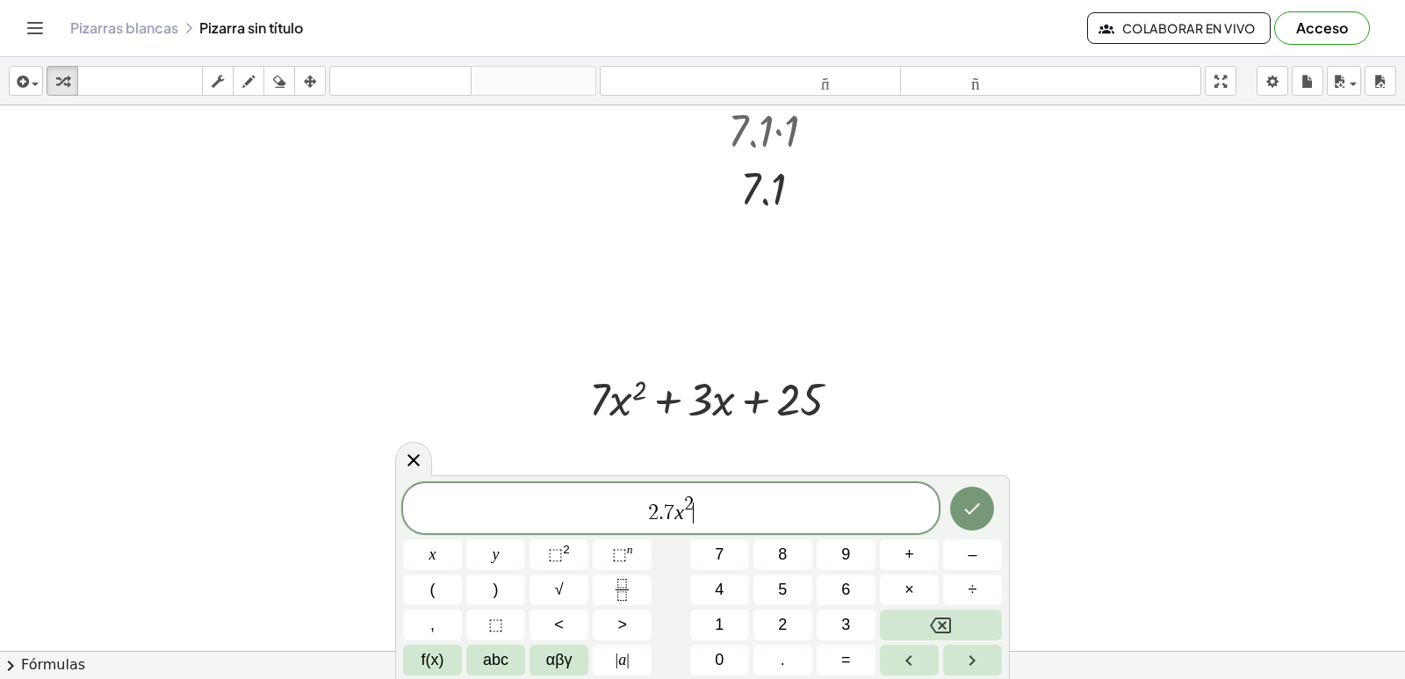
click at [694, 497] on span "2" at bounding box center [689, 504] width 10 height 19
click at [975, 547] on span "–" at bounding box center [972, 555] width 9 height 24
click at [731, 615] on button "1" at bounding box center [719, 624] width 59 height 31
click at [722, 519] on span "2 . 7 x 2 − 1 ​" at bounding box center [671, 509] width 536 height 32
click at [911, 552] on span "+" at bounding box center [909, 555] width 10 height 24
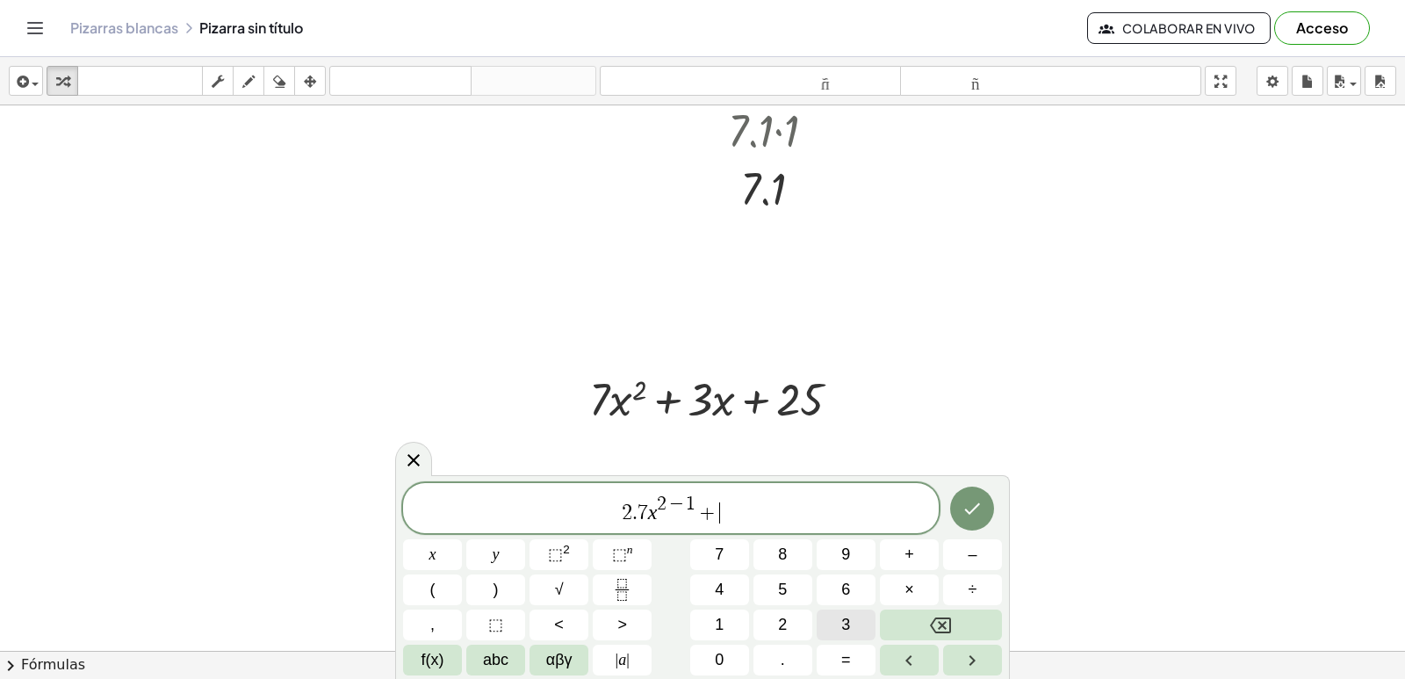
click at [853, 625] on button "3" at bounding box center [846, 624] width 59 height 31
click at [789, 659] on button "." at bounding box center [782, 660] width 59 height 31
click at [949, 622] on icon "Backspace" at bounding box center [940, 625] width 21 height 21
click at [930, 580] on button "×" at bounding box center [909, 589] width 59 height 31
click at [724, 620] on span "1" at bounding box center [719, 625] width 9 height 24
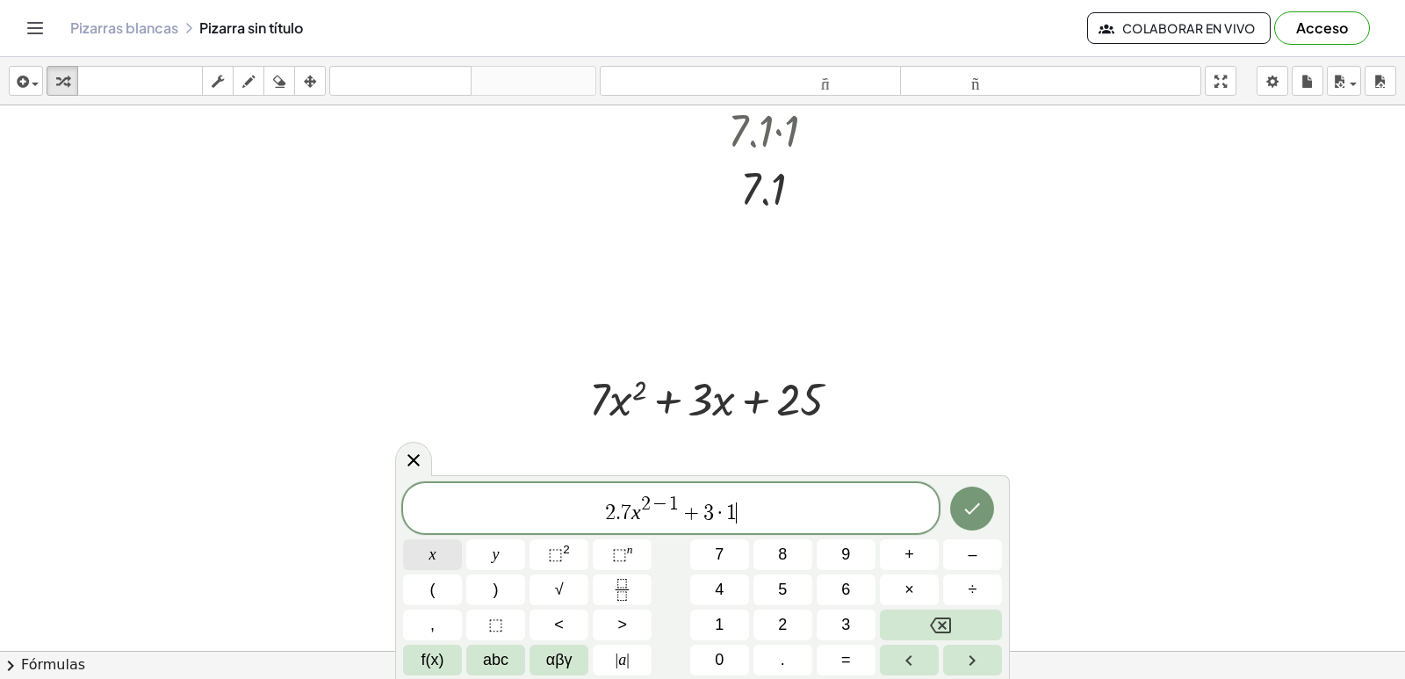
click at [434, 556] on span "x" at bounding box center [432, 555] width 7 height 24
click at [619, 558] on span "⬚" at bounding box center [619, 554] width 15 height 18
click at [712, 630] on button "1" at bounding box center [719, 624] width 59 height 31
click at [965, 561] on button "–" at bounding box center [972, 554] width 59 height 31
click at [738, 617] on button "1" at bounding box center [719, 624] width 59 height 31
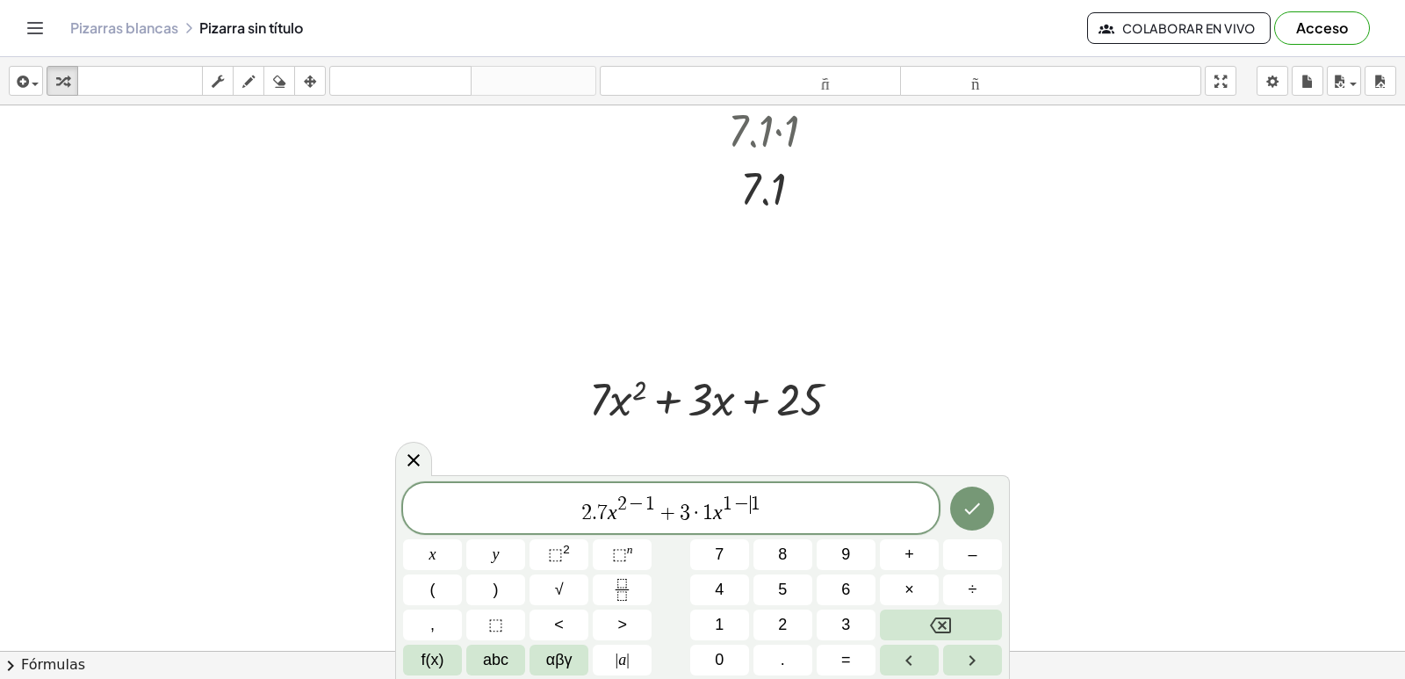
drag, startPoint x: 755, startPoint y: 508, endPoint x: 767, endPoint y: 512, distance: 12.8
click at [768, 510] on span "2 . 7 x 2 − 1 + 3 · 1 x 1 − ​ 1" at bounding box center [671, 509] width 536 height 32
click at [904, 551] on button "+" at bounding box center [909, 554] width 59 height 31
click at [728, 667] on button "0" at bounding box center [719, 660] width 59 height 31
click at [974, 501] on icon "Hecho" at bounding box center [971, 508] width 21 height 21
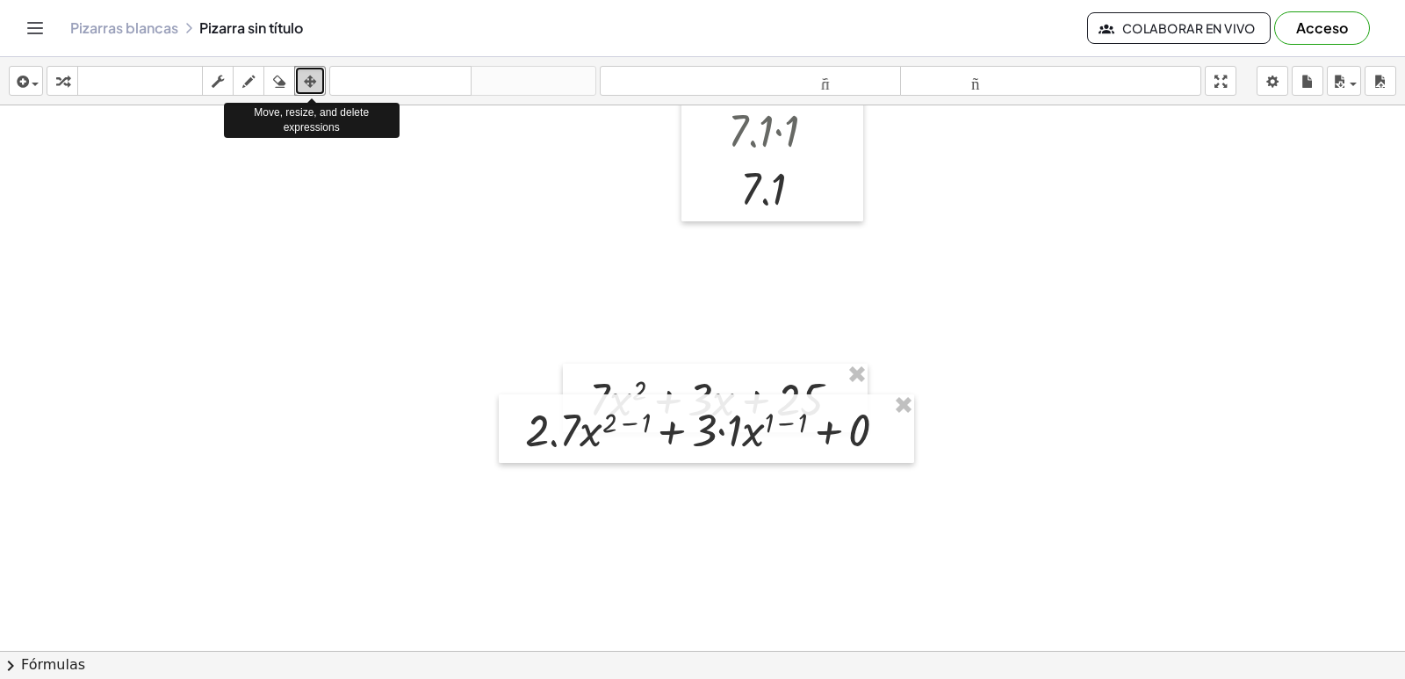
drag, startPoint x: 320, startPoint y: 82, endPoint x: 748, endPoint y: 439, distance: 558.0
click at [748, 442] on div at bounding box center [706, 428] width 415 height 68
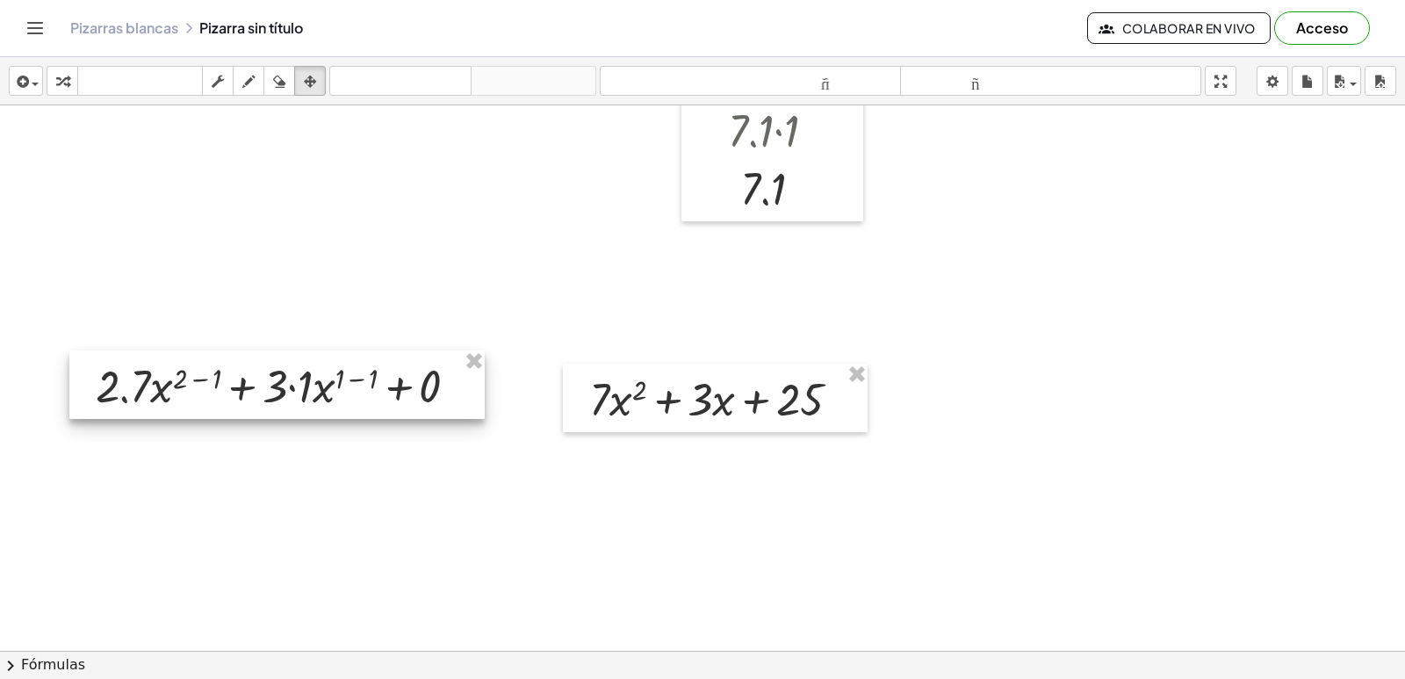
drag, startPoint x: 738, startPoint y: 478, endPoint x: 317, endPoint y: 389, distance: 430.7
drag, startPoint x: 317, startPoint y: 389, endPoint x: 327, endPoint y: 389, distance: 9.7
click at [317, 389] on div at bounding box center [278, 384] width 415 height 68
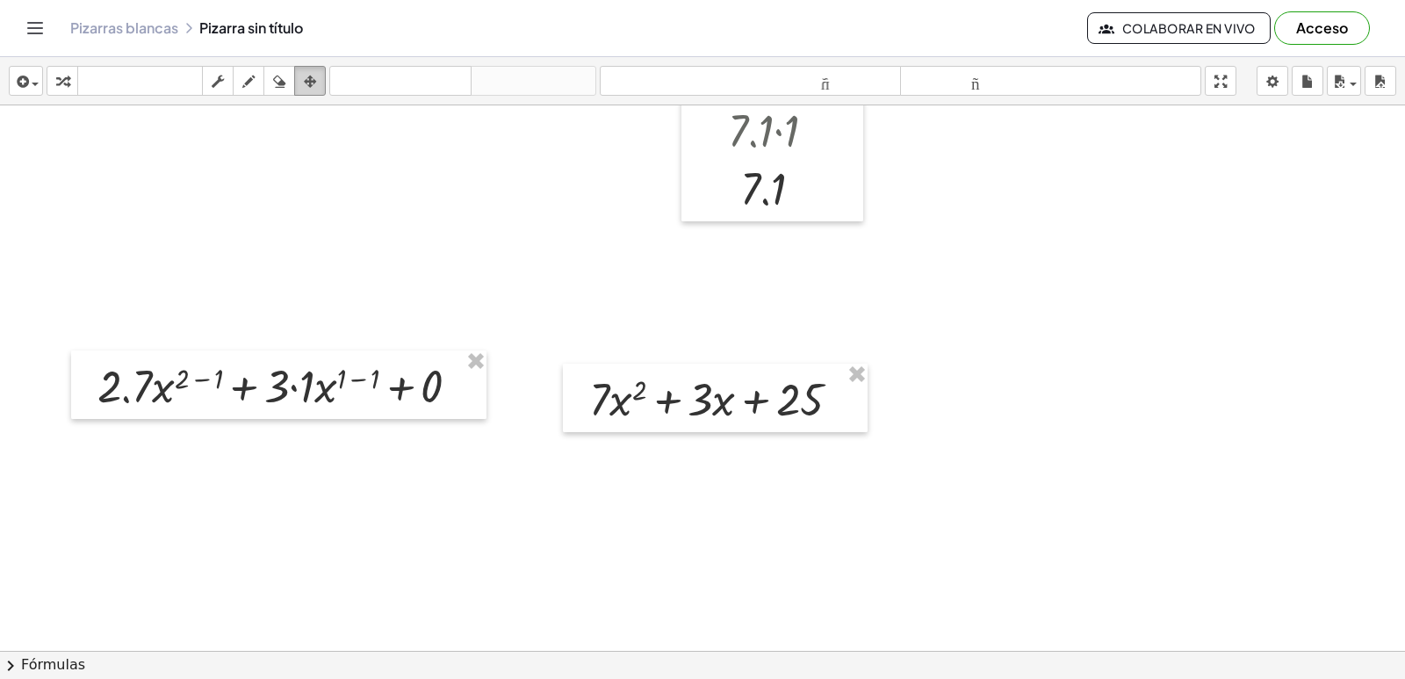
click at [308, 74] on icon "button" at bounding box center [310, 81] width 12 height 21
drag, startPoint x: 642, startPoint y: 386, endPoint x: 783, endPoint y: 236, distance: 206.2
click at [794, 209] on div at bounding box center [772, 128] width 182 height 186
click at [309, 78] on icon "button" at bounding box center [310, 81] width 12 height 21
click at [158, 79] on font "teclado" at bounding box center [140, 81] width 117 height 17
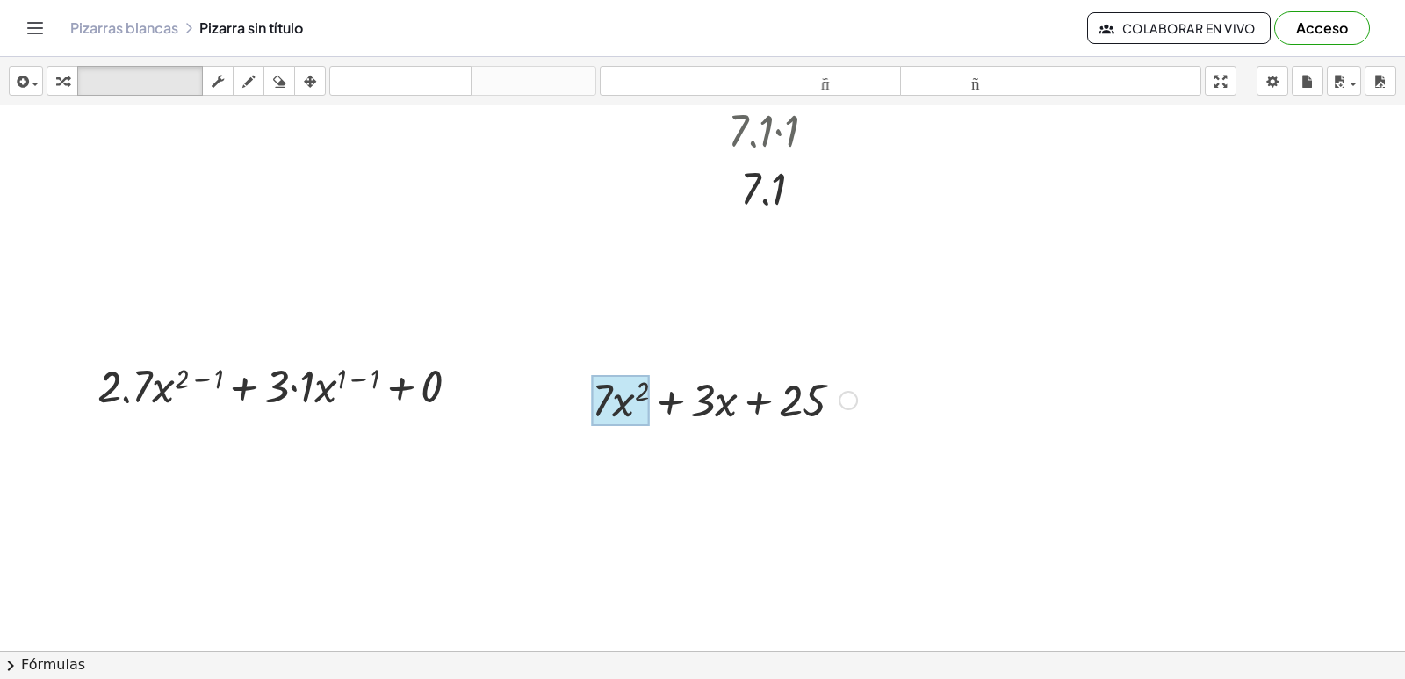
click at [637, 389] on div at bounding box center [620, 400] width 57 height 51
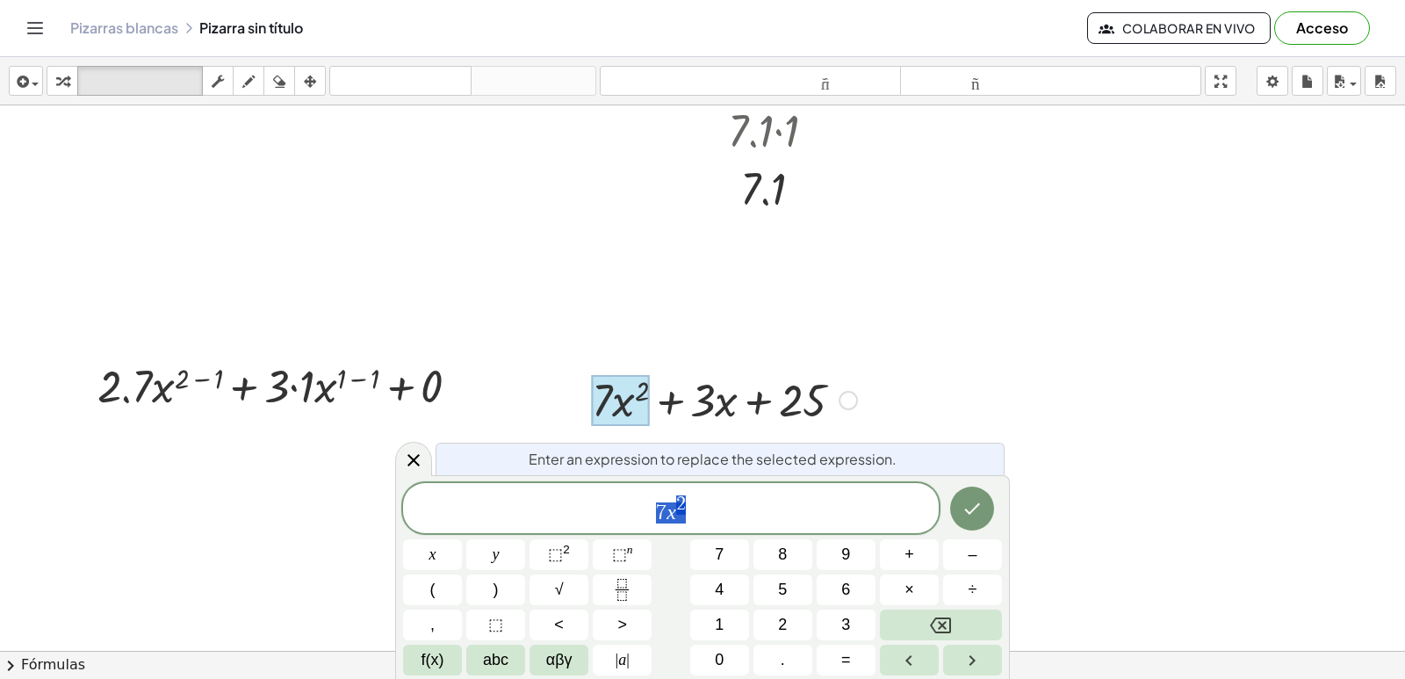
click at [449, 244] on div at bounding box center [702, 251] width 1405 height 1170
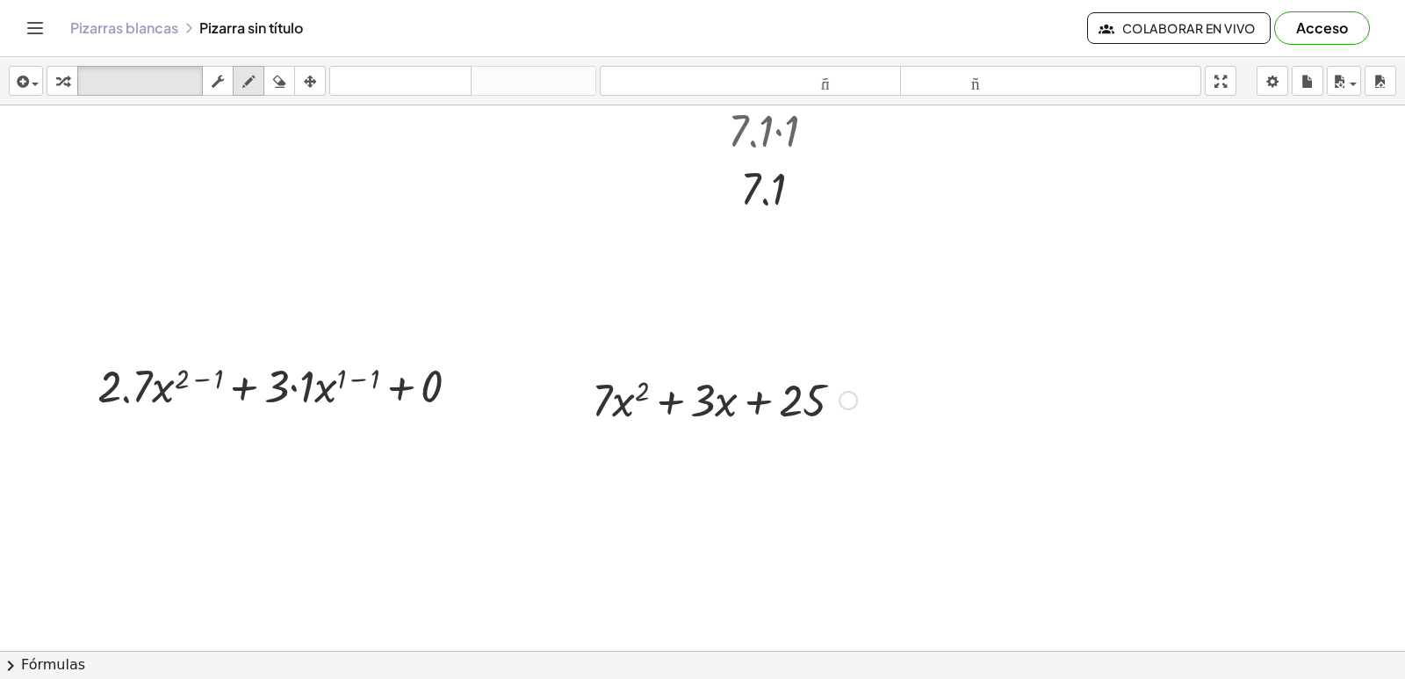
click at [260, 72] on div "button" at bounding box center [248, 80] width 23 height 21
drag, startPoint x: 707, startPoint y: 415, endPoint x: 741, endPoint y: 403, distance: 36.4
click at [709, 415] on div at bounding box center [702, 251] width 1405 height 1170
drag, startPoint x: 59, startPoint y: 138, endPoint x: 556, endPoint y: 253, distance: 510.1
click at [284, 86] on icon "button" at bounding box center [279, 81] width 12 height 21
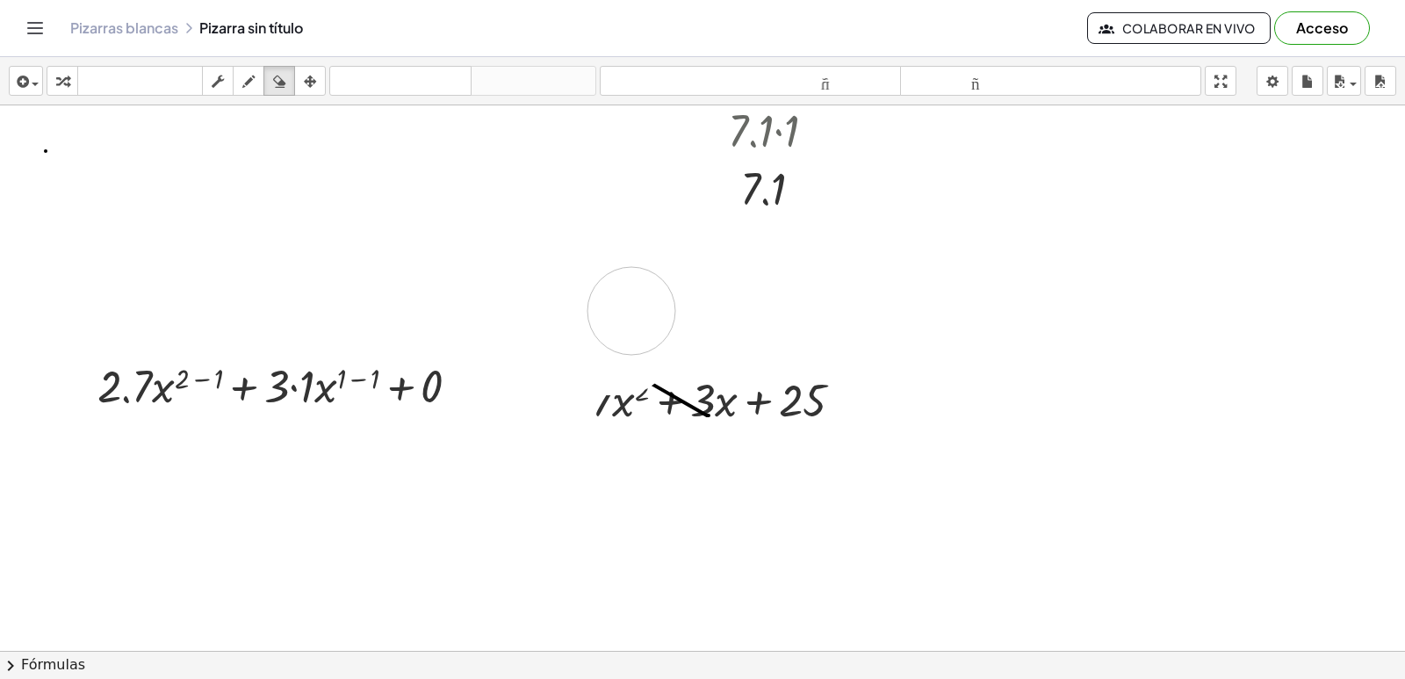
drag, startPoint x: 554, startPoint y: 278, endPoint x: 633, endPoint y: 306, distance: 83.6
click at [631, 309] on div at bounding box center [702, 251] width 1405 height 1170
drag, startPoint x: 633, startPoint y: 306, endPoint x: 552, endPoint y: 254, distance: 96.0
click at [535, 266] on div at bounding box center [702, 251] width 1405 height 1170
drag, startPoint x: 643, startPoint y: 372, endPoint x: 630, endPoint y: 256, distance: 116.6
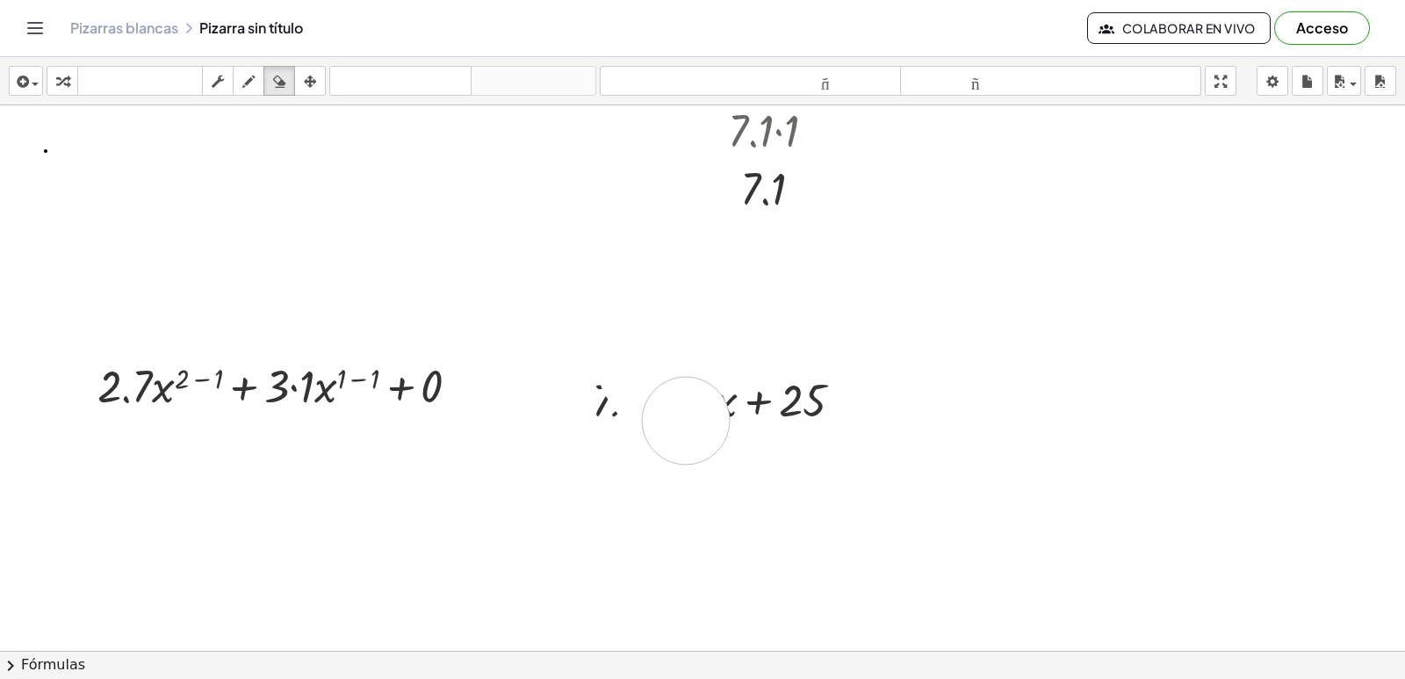
click at [696, 420] on div at bounding box center [702, 251] width 1405 height 1170
click at [628, 404] on div at bounding box center [702, 251] width 1405 height 1170
drag, startPoint x: 398, startPoint y: 84, endPoint x: 406, endPoint y: 95, distance: 13.2
click at [397, 92] on button "deshacer deshacer" at bounding box center [400, 81] width 142 height 30
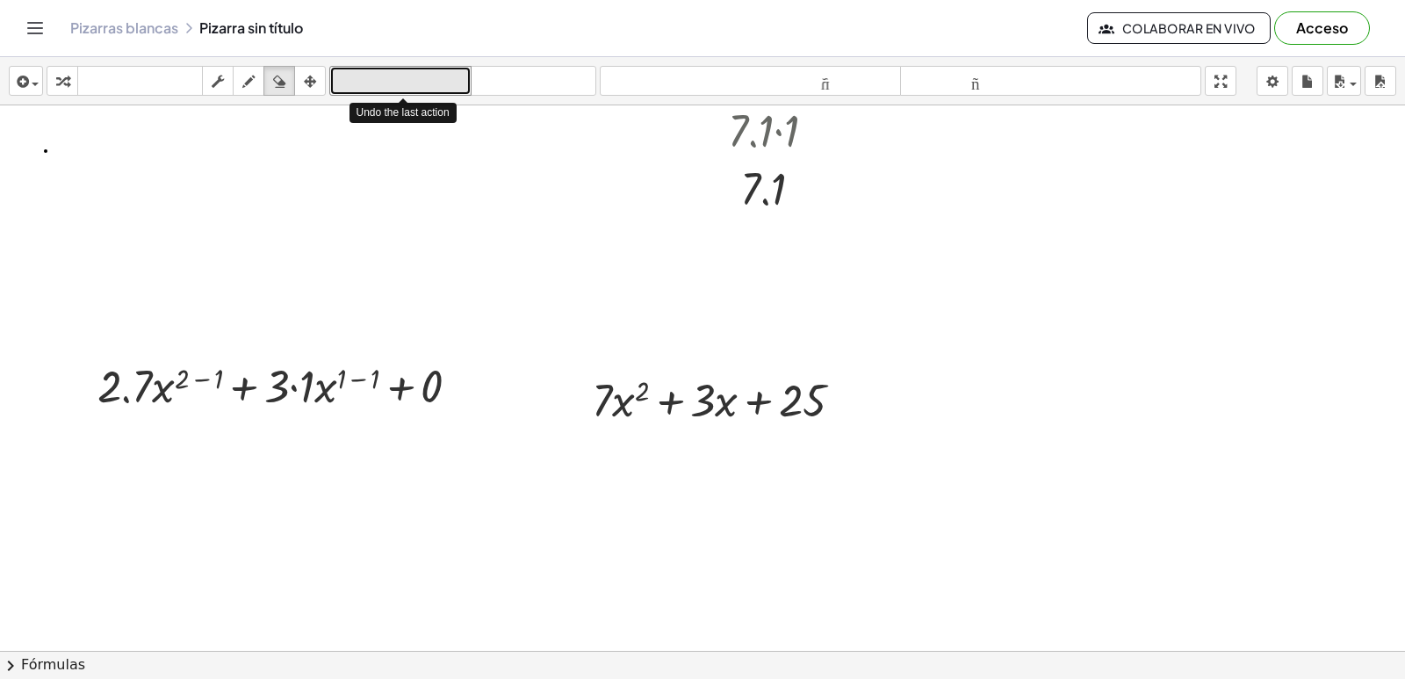
drag, startPoint x: 406, startPoint y: 95, endPoint x: 362, endPoint y: 100, distance: 44.2
click at [289, 138] on div at bounding box center [702, 251] width 1405 height 1170
click at [639, 388] on div at bounding box center [702, 251] width 1405 height 1170
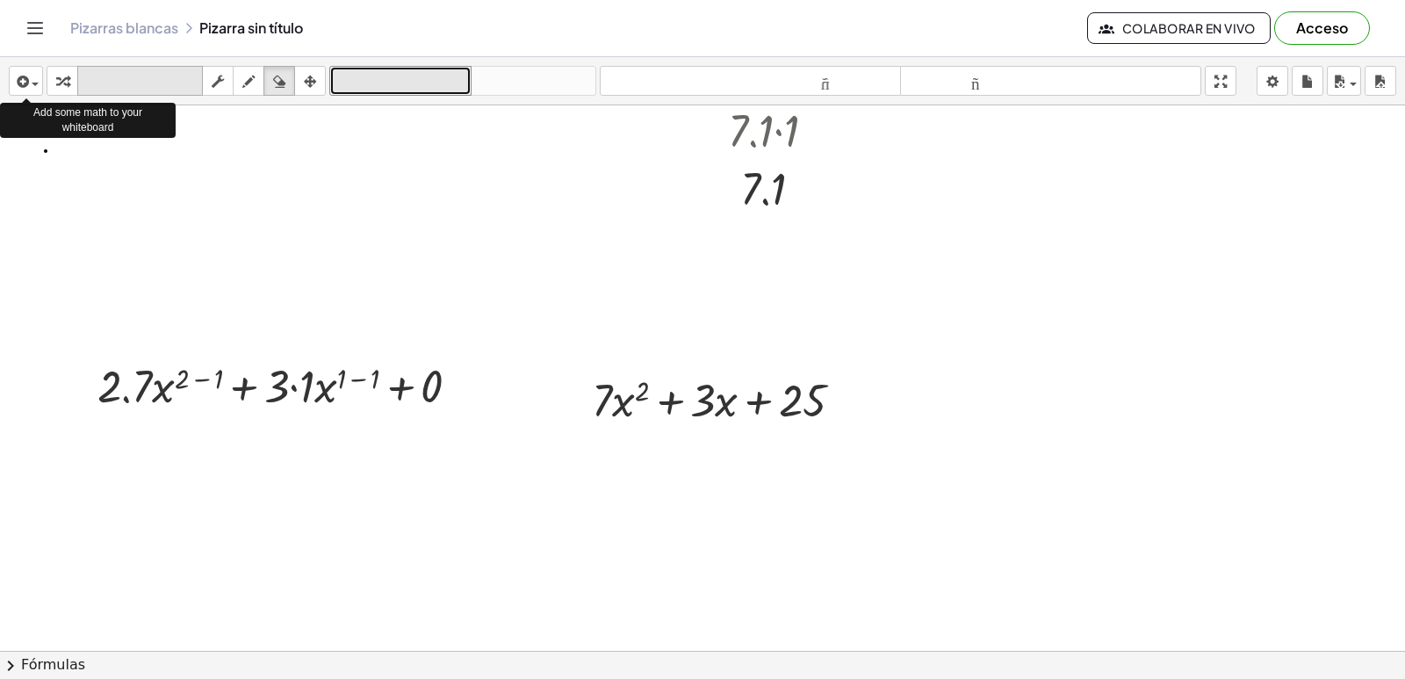
click at [175, 83] on font "teclado" at bounding box center [140, 81] width 117 height 17
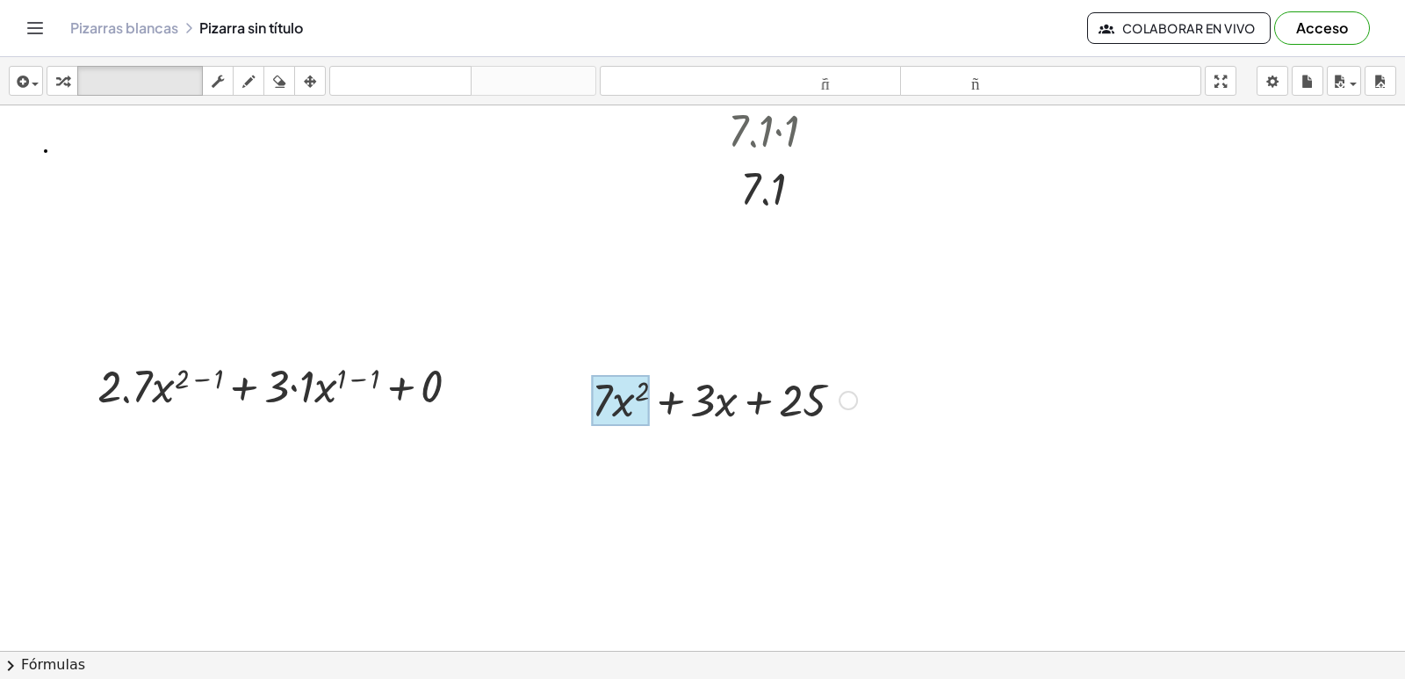
click at [639, 387] on div at bounding box center [620, 400] width 57 height 51
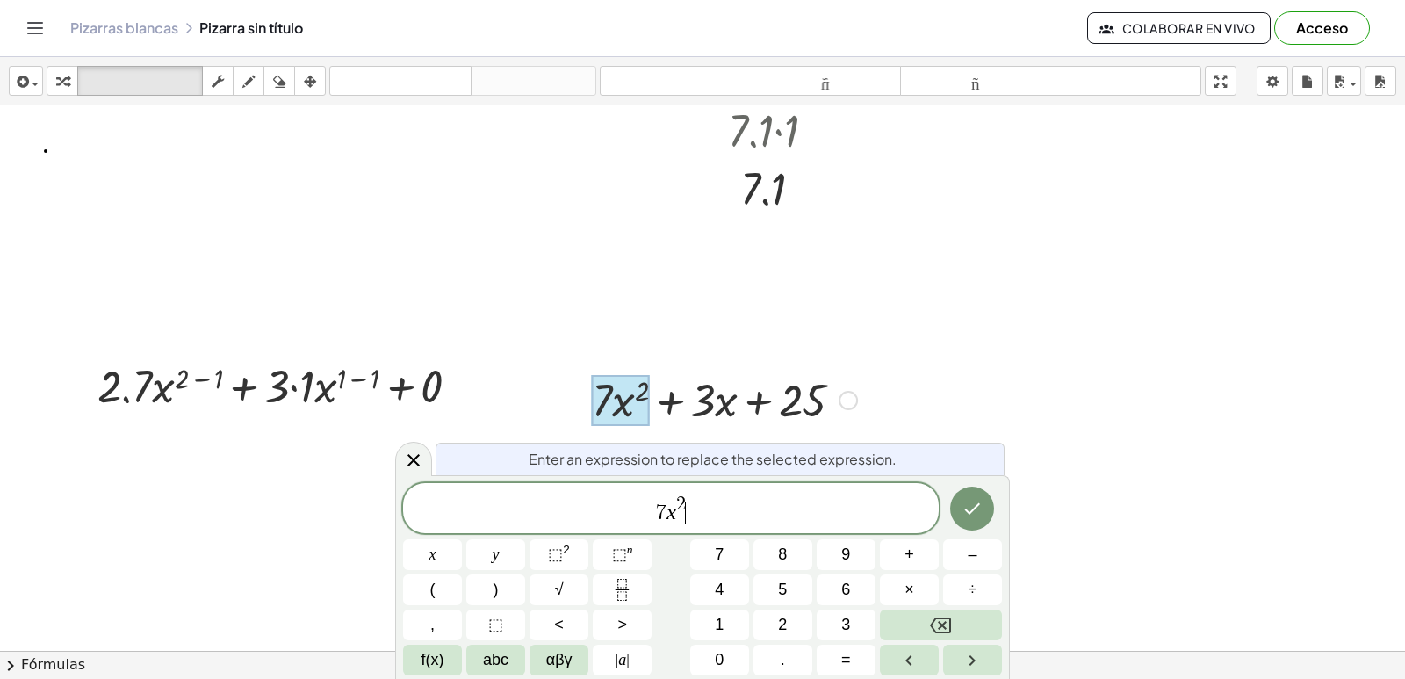
click at [600, 308] on div at bounding box center [702, 251] width 1405 height 1170
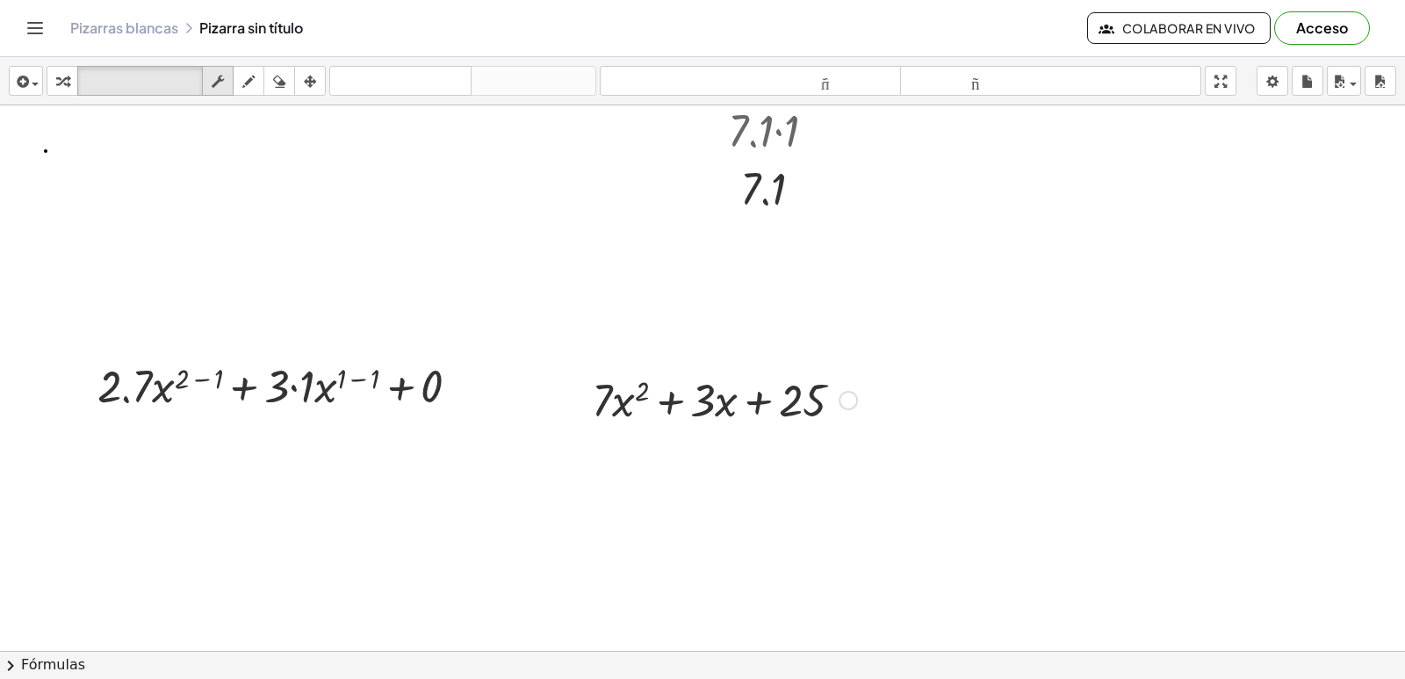
click at [215, 86] on icon "button" at bounding box center [218, 81] width 12 height 21
click at [523, 249] on div at bounding box center [702, 251] width 1405 height 1170
click at [68, 83] on icon "button" at bounding box center [62, 81] width 12 height 21
click at [644, 388] on div at bounding box center [724, 399] width 283 height 60
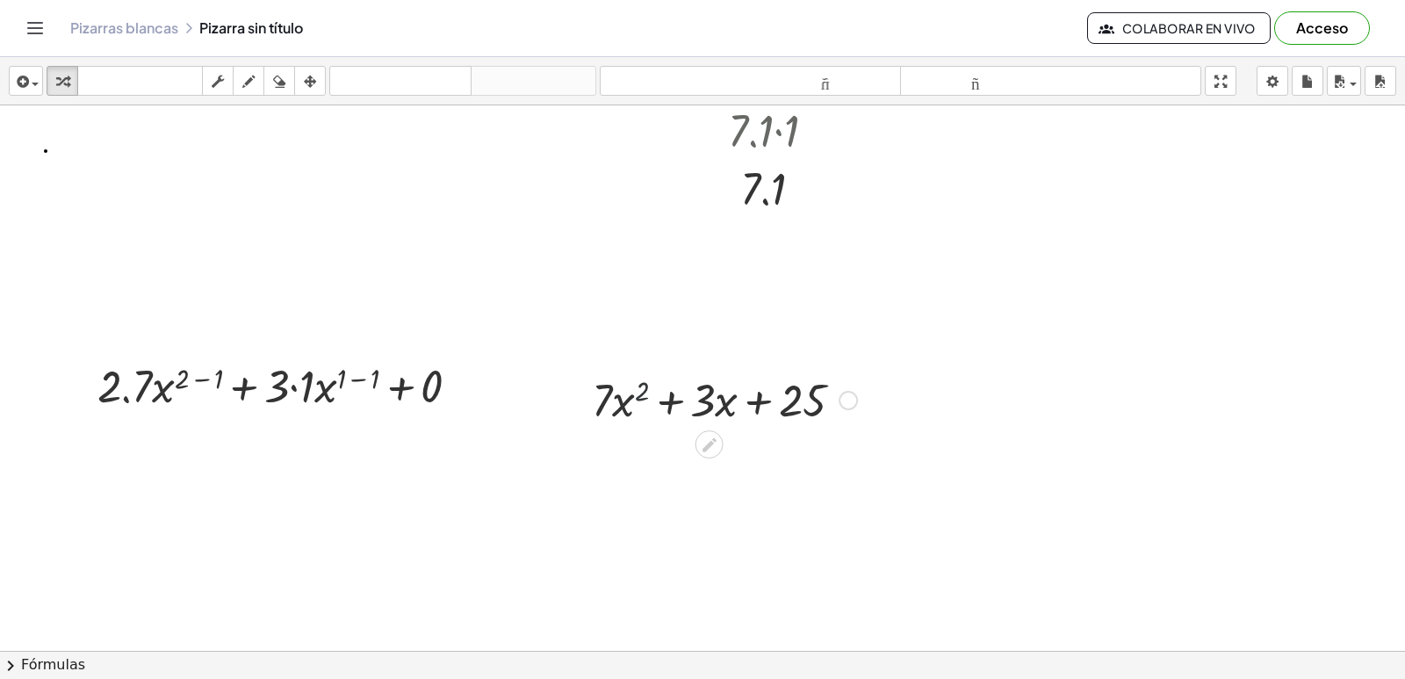
click at [644, 388] on div at bounding box center [724, 399] width 283 height 60
click at [668, 392] on div at bounding box center [724, 399] width 283 height 60
click at [670, 400] on div at bounding box center [724, 399] width 283 height 60
click at [670, 405] on div at bounding box center [724, 399] width 283 height 60
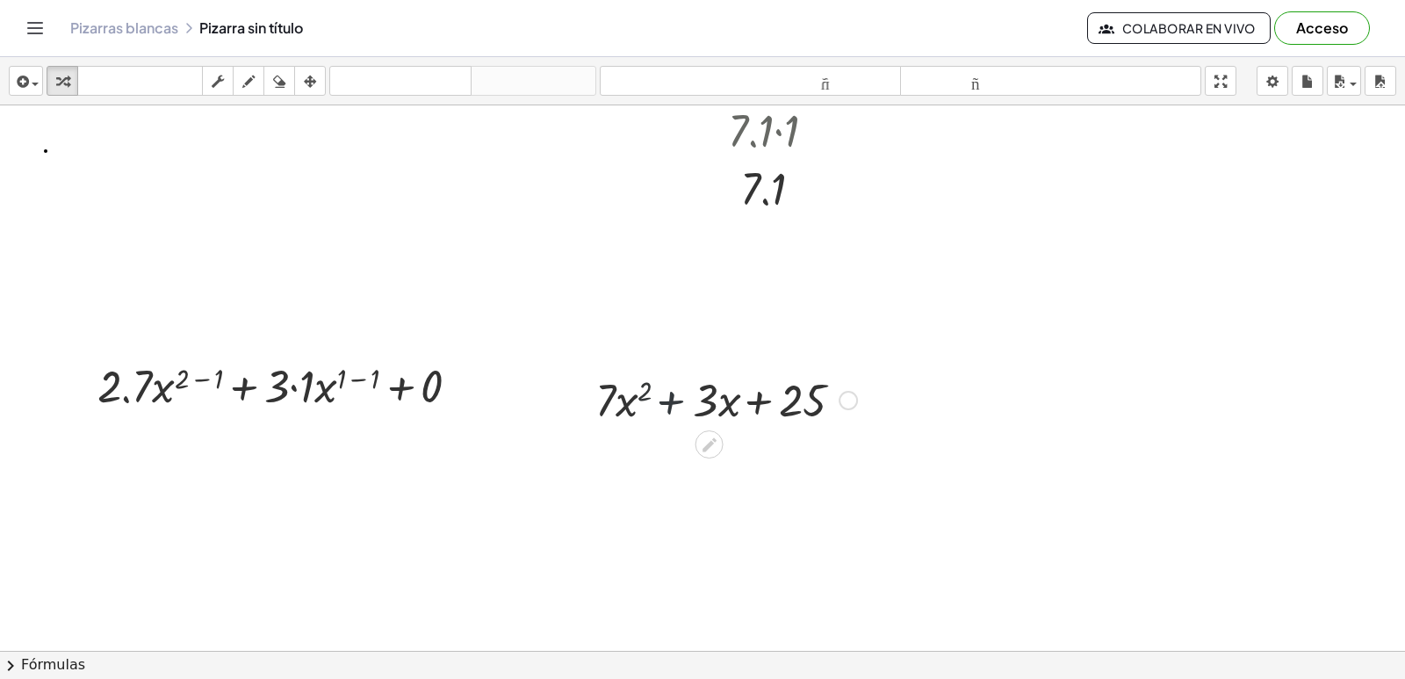
click at [670, 405] on div at bounding box center [724, 399] width 283 height 60
click at [758, 403] on div at bounding box center [724, 399] width 283 height 60
click at [650, 385] on div at bounding box center [724, 399] width 283 height 60
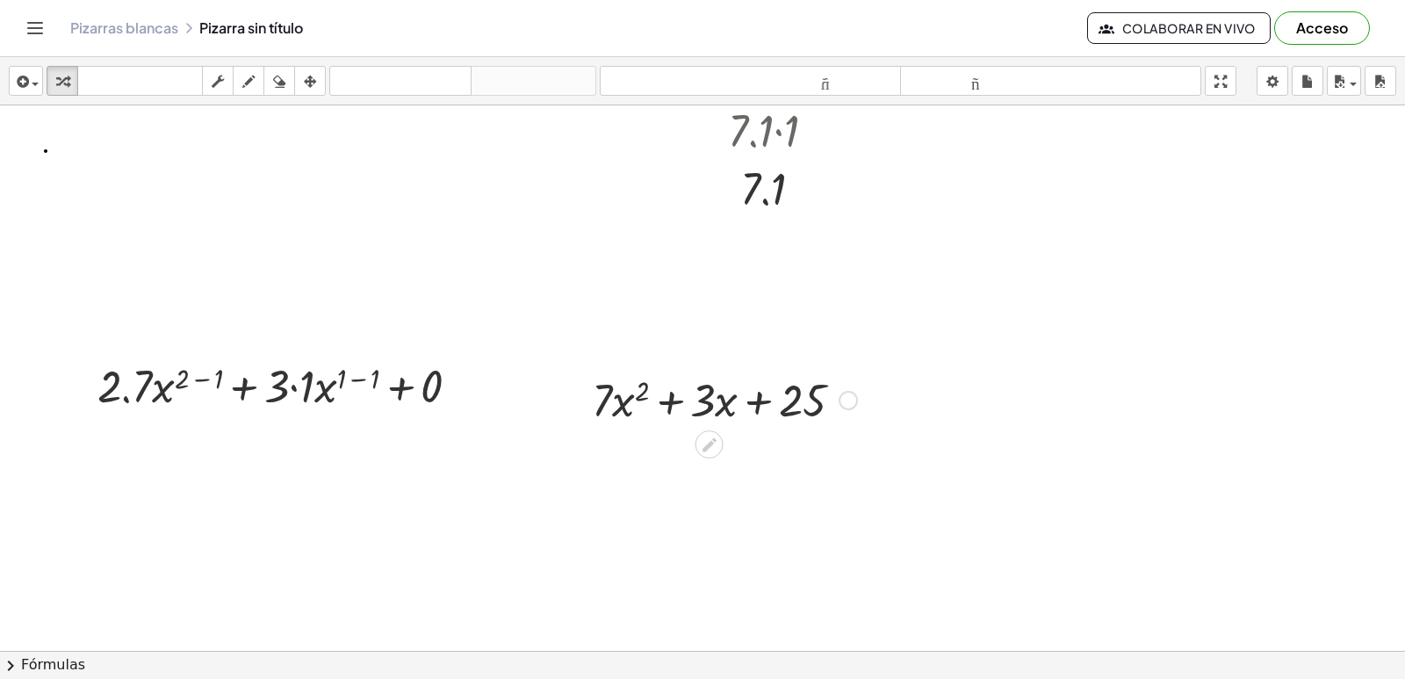
click at [642, 391] on div at bounding box center [724, 399] width 283 height 60
drag, startPoint x: 642, startPoint y: 391, endPoint x: 212, endPoint y: 325, distance: 435.3
click at [641, 391] on div at bounding box center [724, 399] width 283 height 60
click at [629, 395] on div at bounding box center [724, 399] width 283 height 60
click at [128, 398] on div at bounding box center [285, 385] width 393 height 60
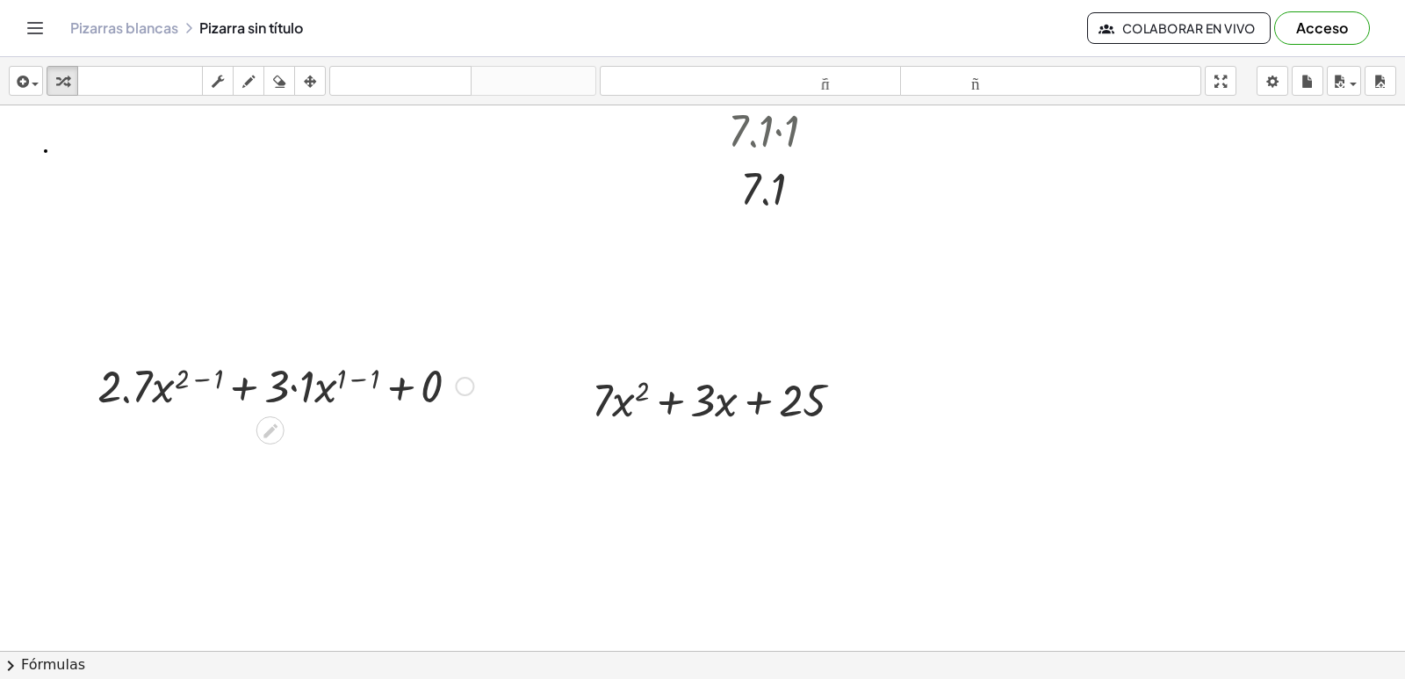
click at [128, 398] on div at bounding box center [285, 385] width 393 height 60
drag, startPoint x: 128, startPoint y: 398, endPoint x: 245, endPoint y: 363, distance: 122.0
click at [132, 396] on div at bounding box center [285, 385] width 393 height 60
click at [206, 376] on div at bounding box center [285, 385] width 393 height 60
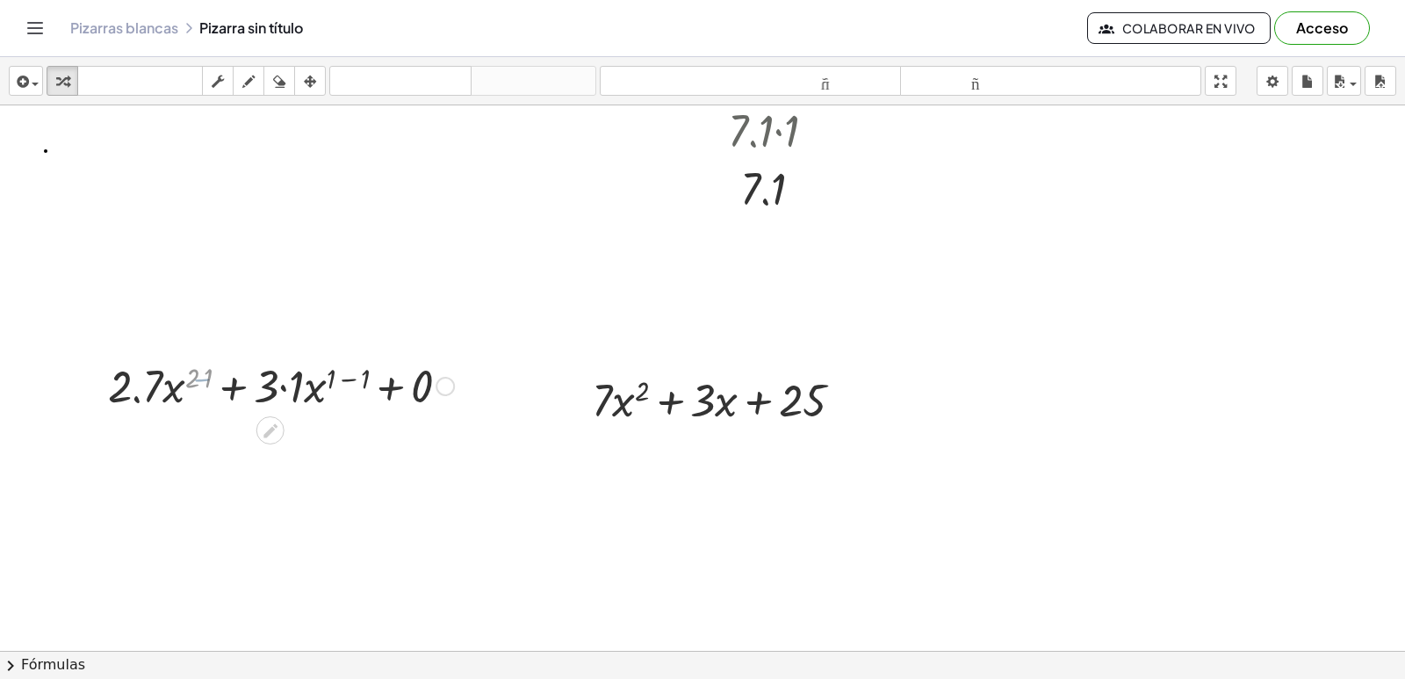
click at [200, 383] on div at bounding box center [285, 385] width 393 height 60
click at [199, 385] on div at bounding box center [285, 385] width 393 height 60
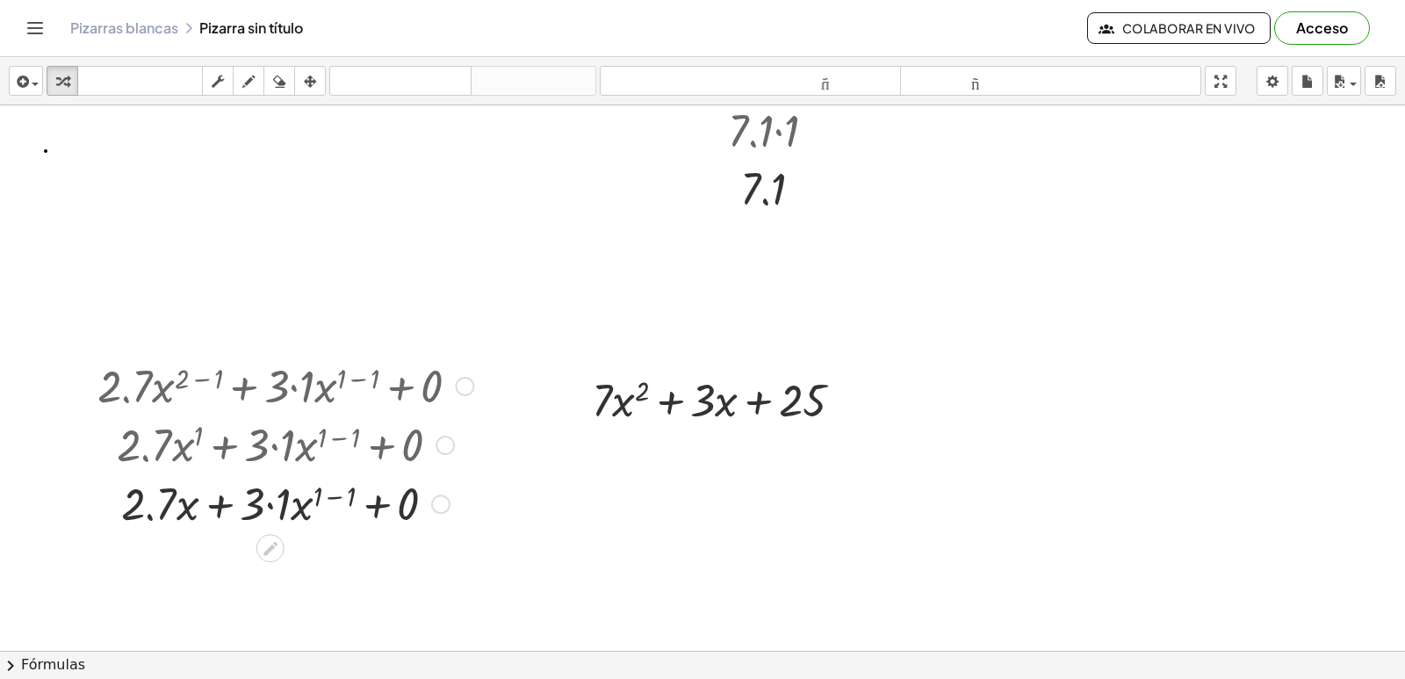
drag, startPoint x: 155, startPoint y: 396, endPoint x: 159, endPoint y: 407, distance: 12.2
click at [155, 400] on div at bounding box center [285, 385] width 393 height 60
click at [151, 516] on div at bounding box center [285, 504] width 393 height 60
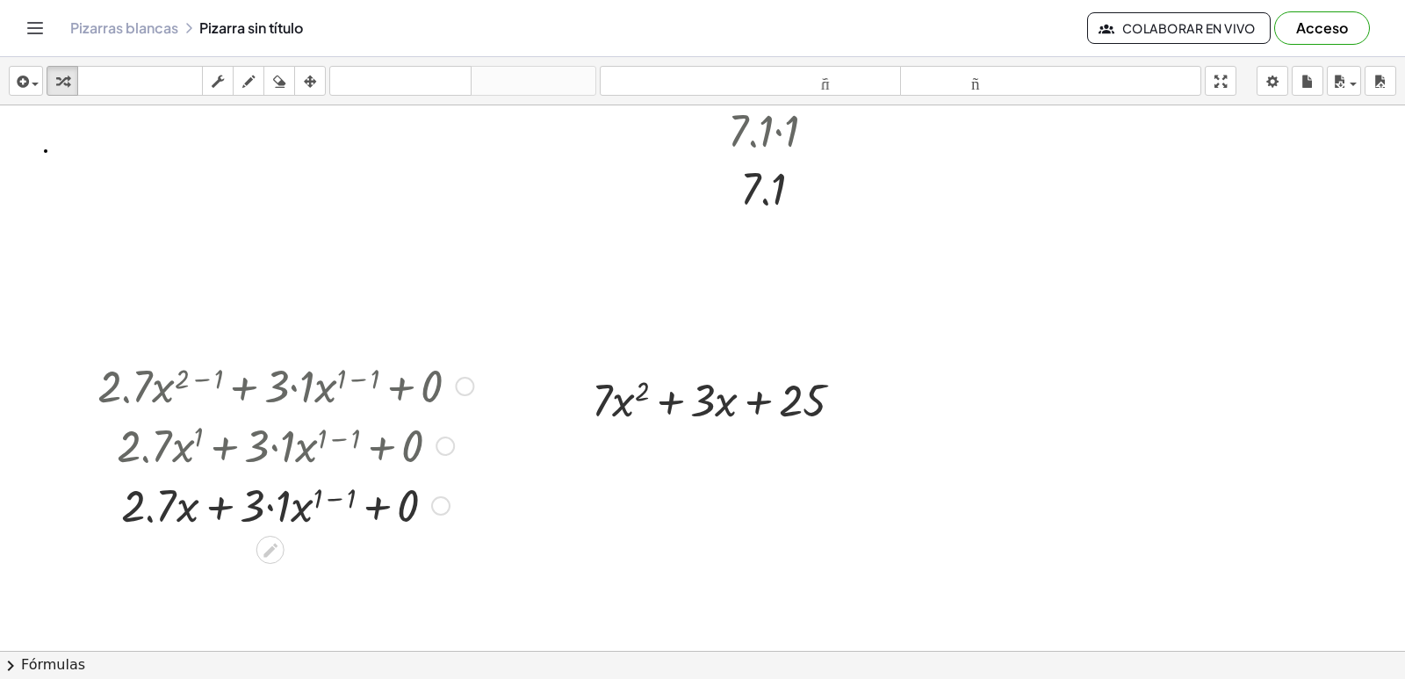
click at [335, 499] on div at bounding box center [285, 504] width 393 height 60
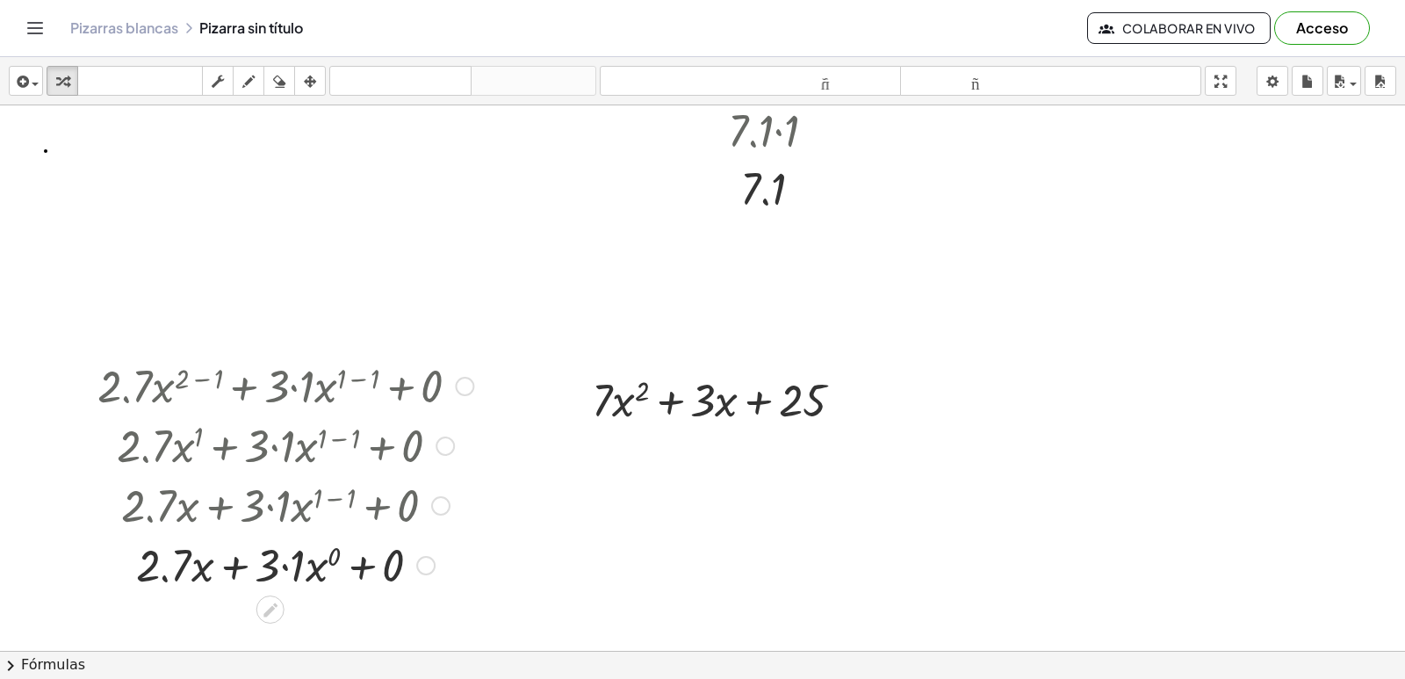
click at [235, 571] on div at bounding box center [285, 564] width 393 height 60
click at [162, 580] on div at bounding box center [285, 564] width 393 height 60
click at [178, 573] on div at bounding box center [285, 564] width 393 height 60
click at [172, 580] on div at bounding box center [285, 564] width 393 height 60
click at [281, 565] on div at bounding box center [285, 564] width 393 height 60
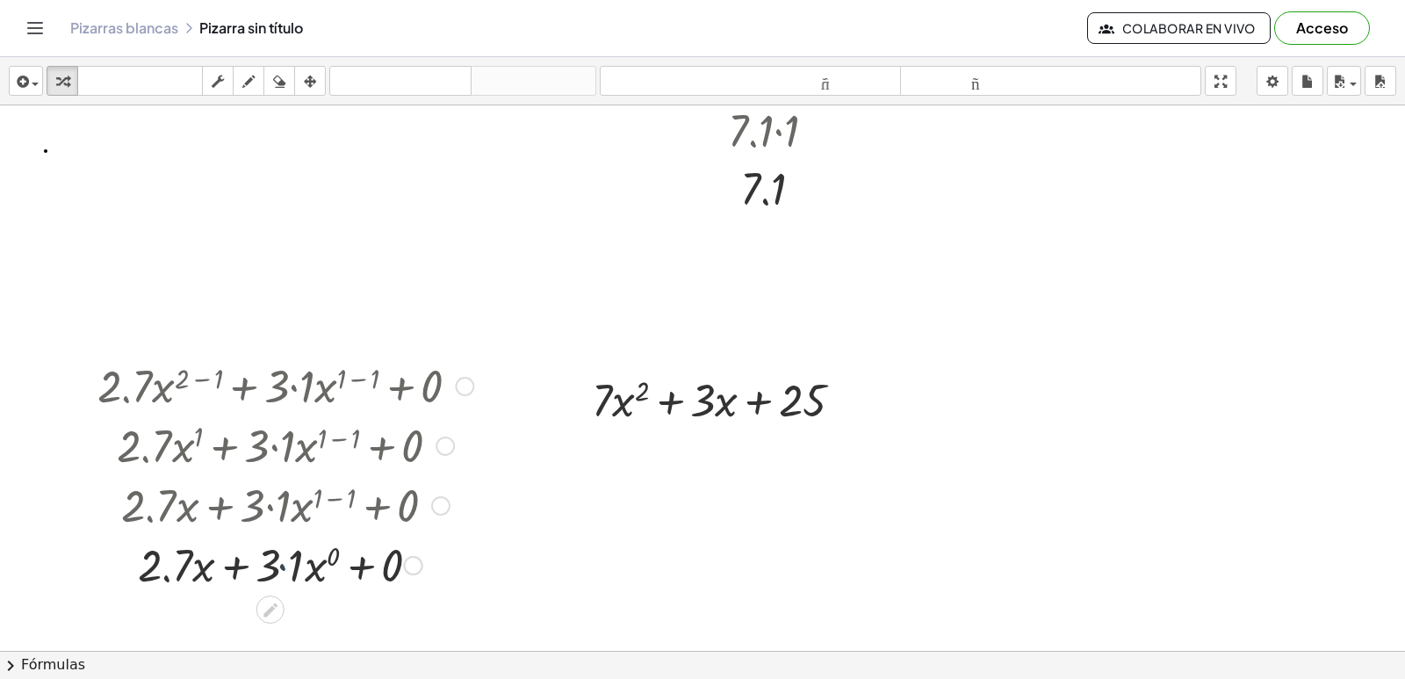
click at [283, 568] on div at bounding box center [285, 564] width 393 height 60
click at [352, 568] on div at bounding box center [285, 564] width 393 height 60
click at [277, 568] on div at bounding box center [285, 564] width 393 height 60
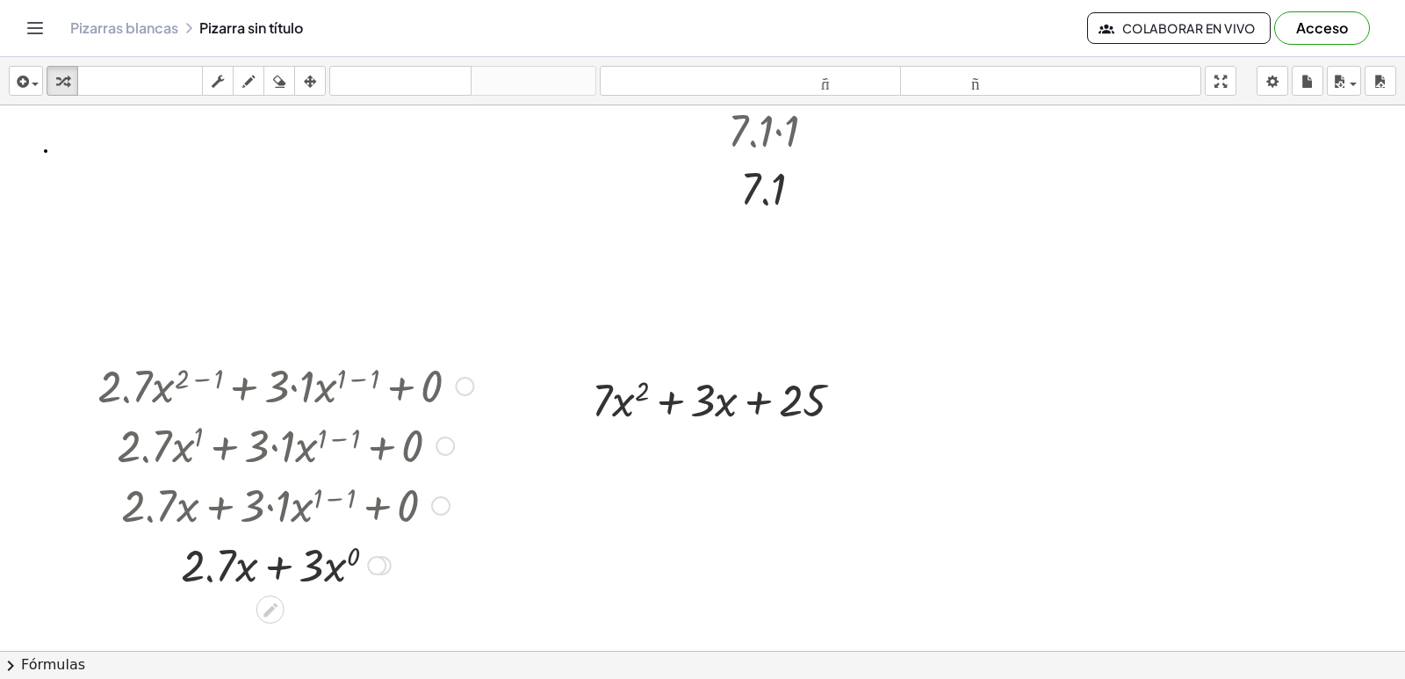
click at [242, 570] on div at bounding box center [285, 564] width 393 height 60
click at [244, 565] on div at bounding box center [285, 564] width 393 height 60
click at [666, 406] on div at bounding box center [724, 399] width 283 height 60
click at [753, 403] on div at bounding box center [724, 399] width 283 height 60
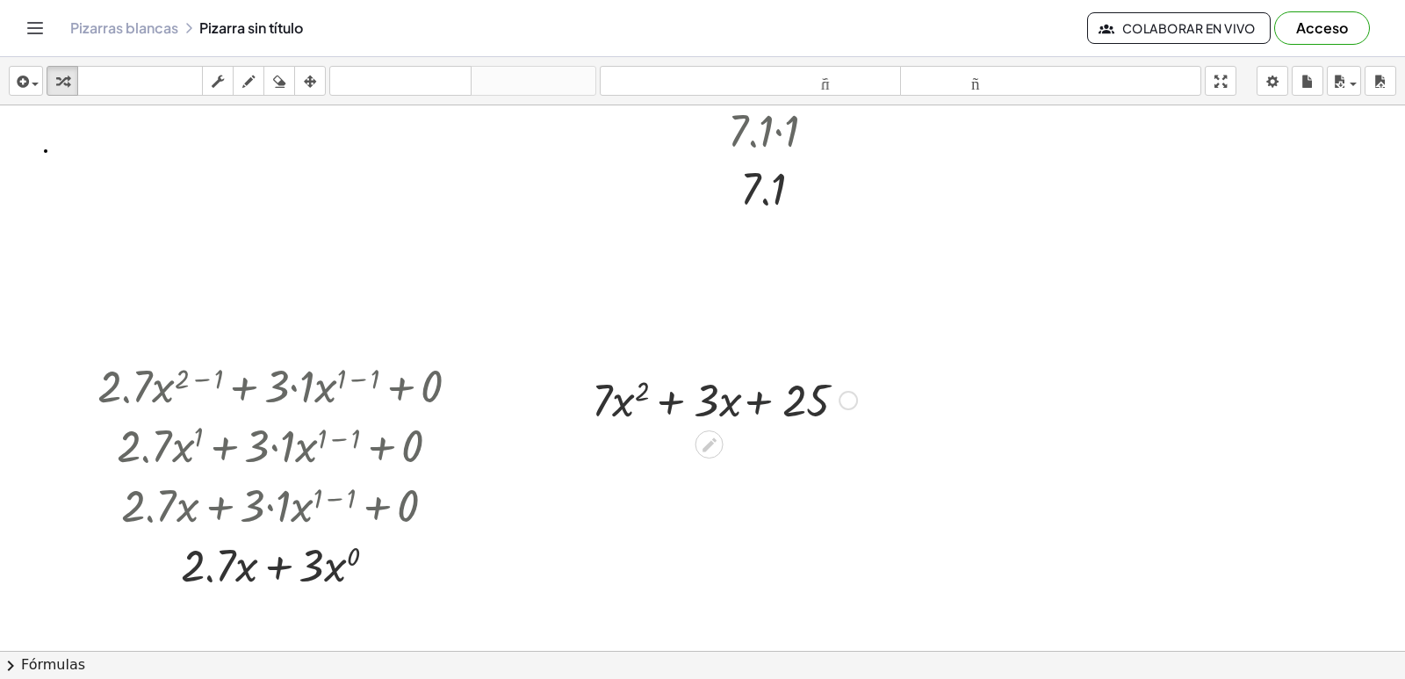
click at [754, 402] on div at bounding box center [724, 399] width 283 height 60
click at [645, 391] on div at bounding box center [724, 399] width 283 height 60
click at [629, 399] on div at bounding box center [724, 399] width 283 height 60
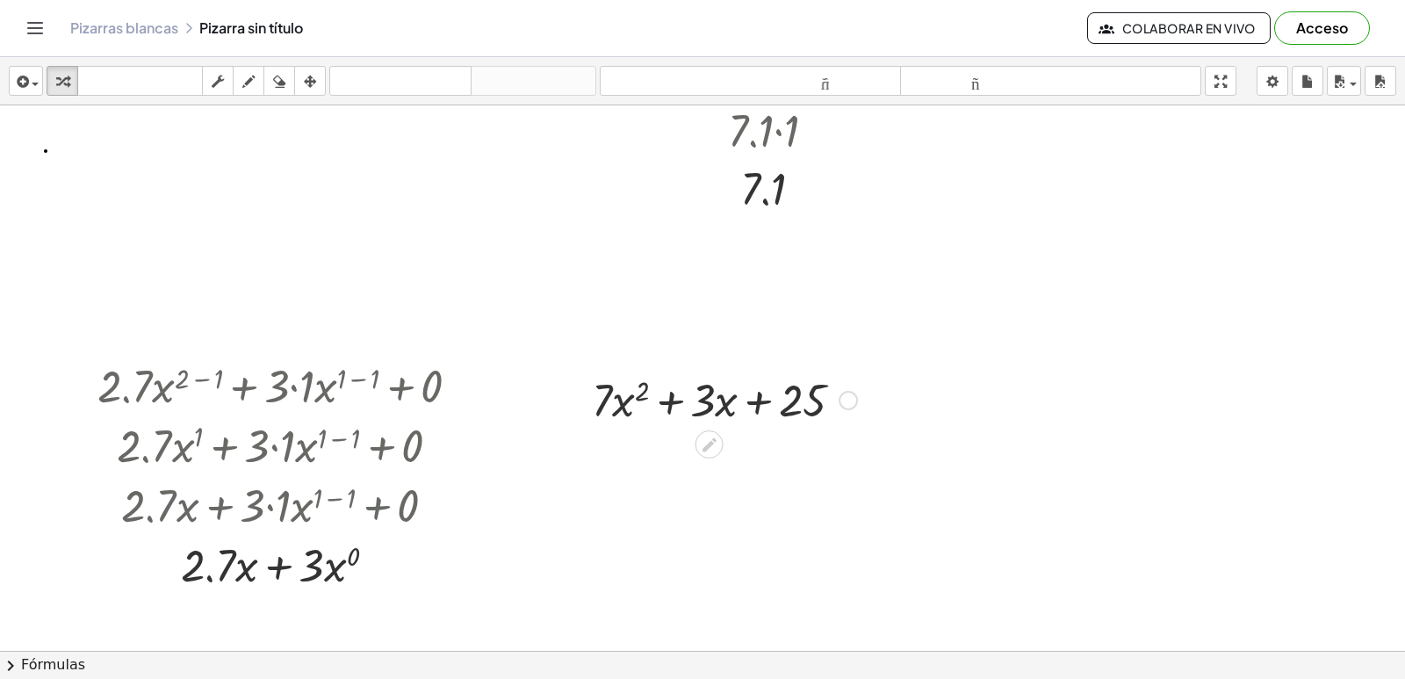
click at [627, 400] on div at bounding box center [724, 399] width 283 height 60
click at [624, 401] on div at bounding box center [724, 399] width 283 height 60
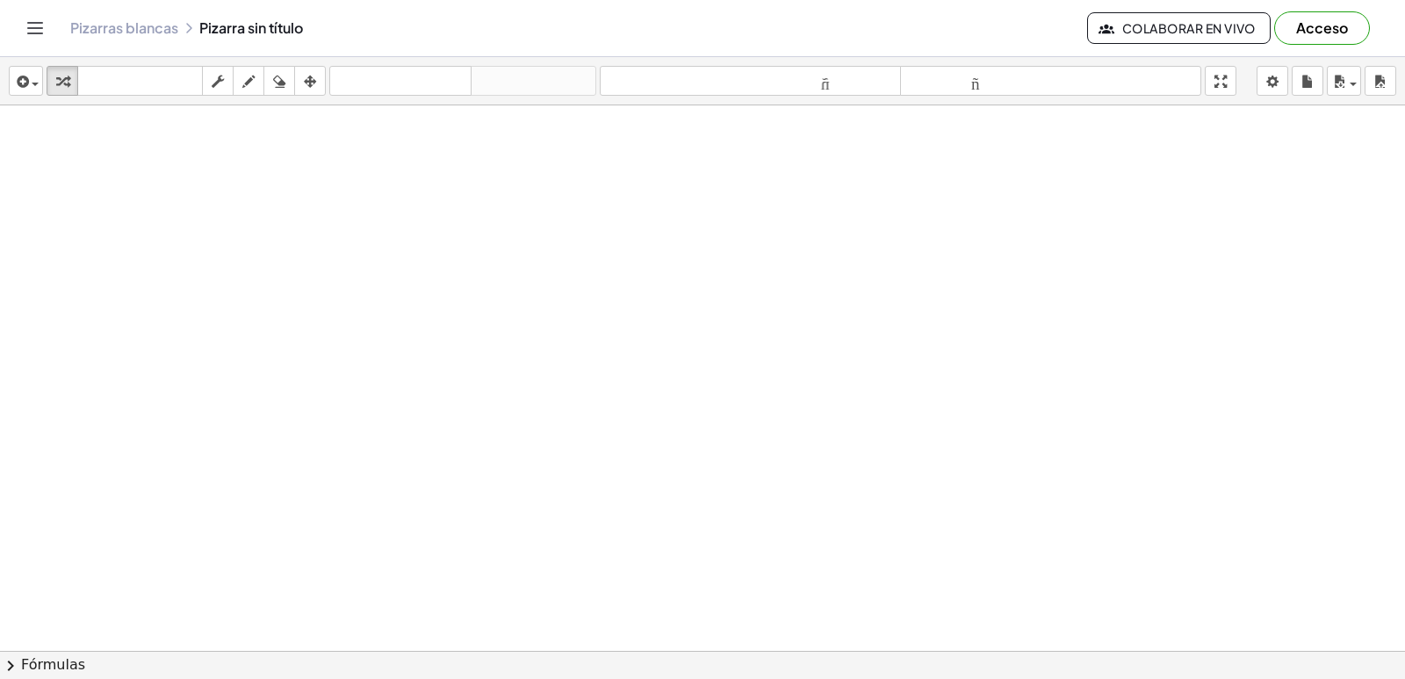
scroll to position [1617, 0]
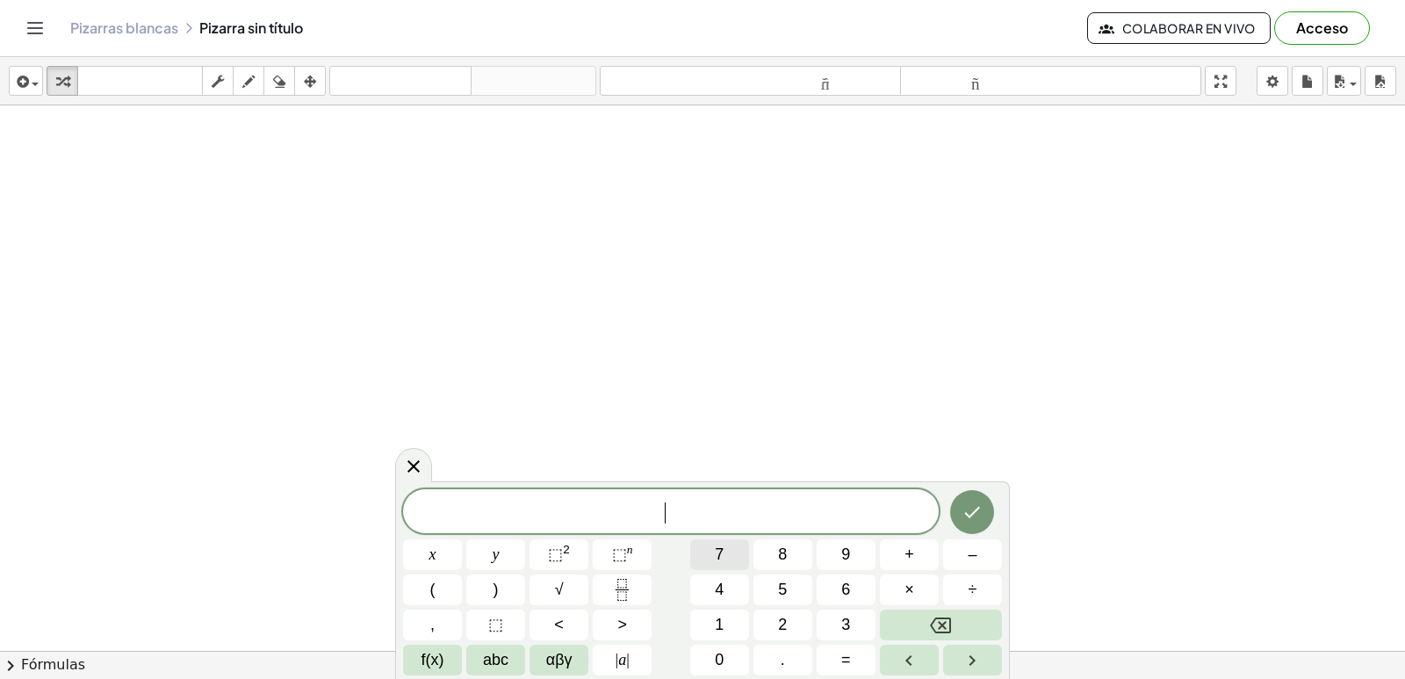
click at [710, 559] on button "7" at bounding box center [719, 554] width 59 height 31
click at [423, 551] on button "x" at bounding box center [432, 554] width 59 height 31
click at [631, 550] on sup "n" at bounding box center [630, 549] width 6 height 13
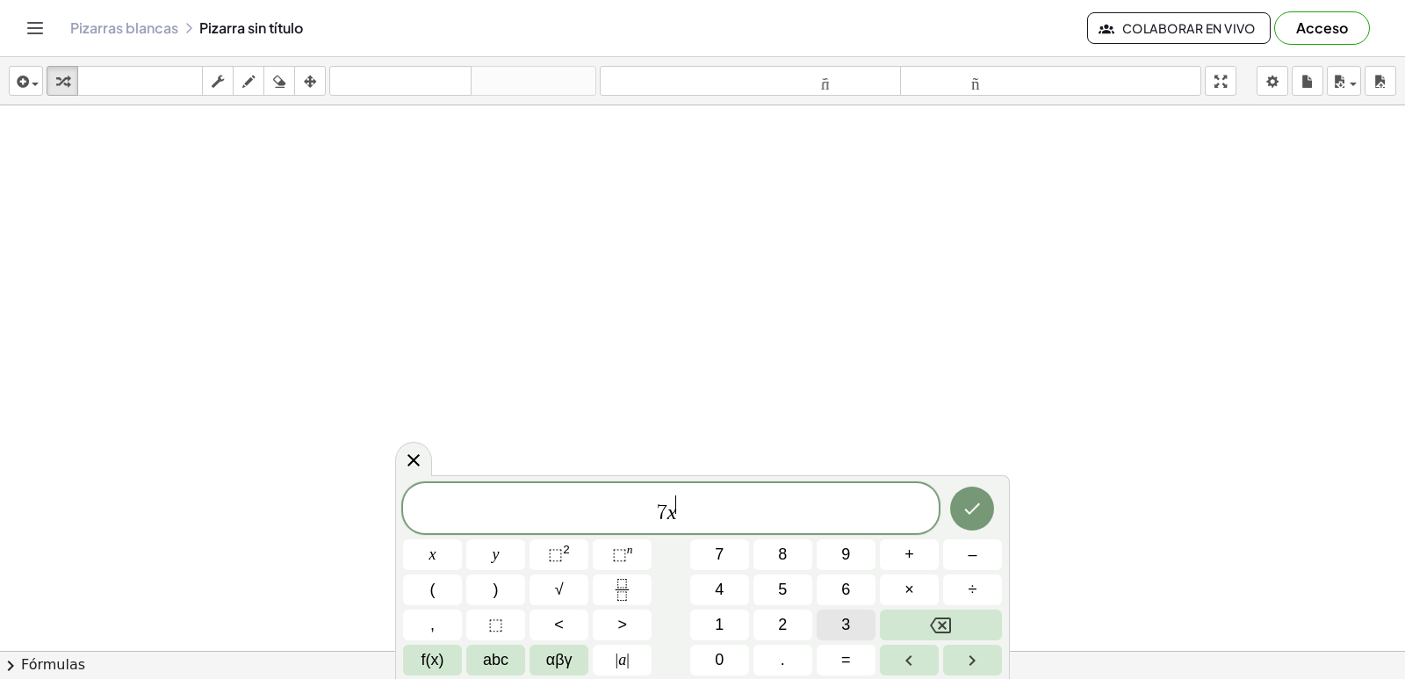
click at [849, 633] on span "3" at bounding box center [845, 625] width 9 height 24
click at [687, 498] on span "7 x 3 ​" at bounding box center [671, 509] width 536 height 32
click at [961, 545] on button "–" at bounding box center [972, 554] width 59 height 31
click at [784, 617] on span "2" at bounding box center [782, 625] width 9 height 24
click at [425, 545] on button "x" at bounding box center [432, 554] width 59 height 31
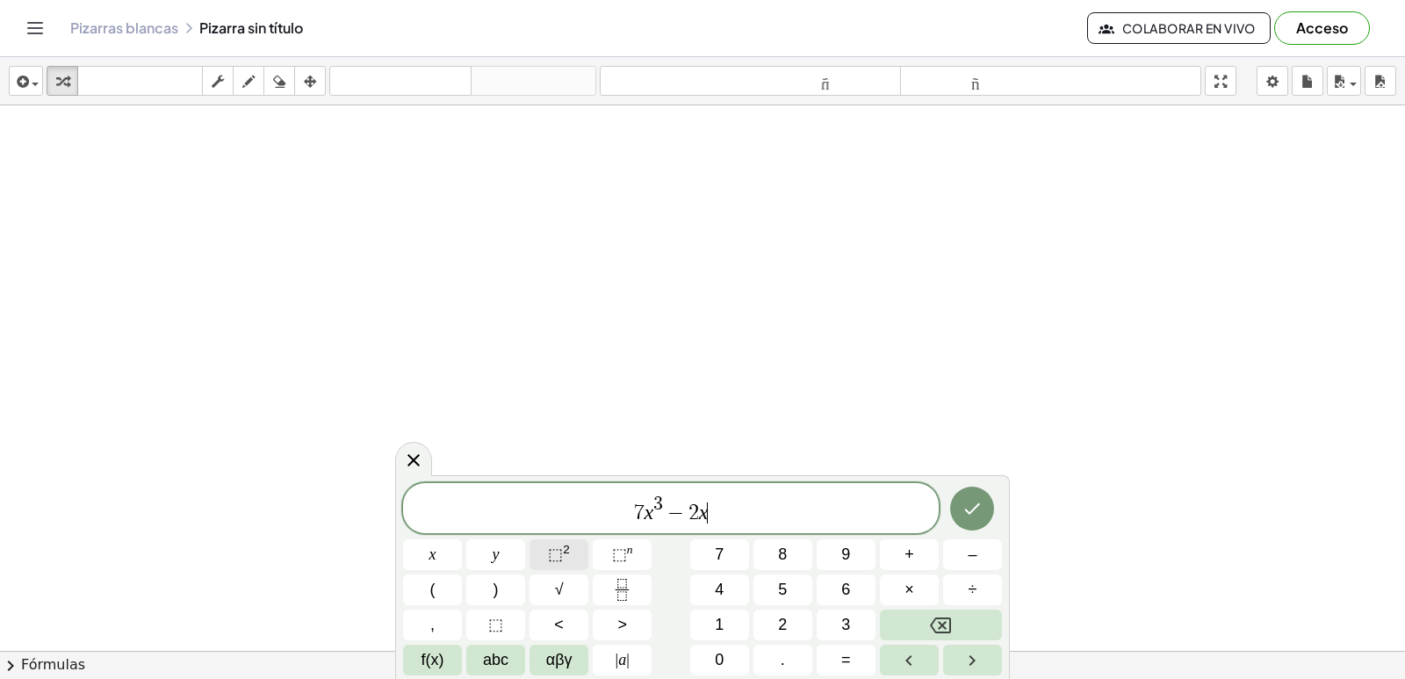
click at [550, 541] on button "⬚ 2" at bounding box center [558, 554] width 59 height 31
click at [922, 551] on button "+" at bounding box center [909, 554] width 59 height 31
click at [779, 589] on span "5" at bounding box center [782, 590] width 9 height 24
click at [423, 545] on button "x" at bounding box center [432, 554] width 59 height 31
click at [961, 555] on button "–" at bounding box center [972, 554] width 59 height 31
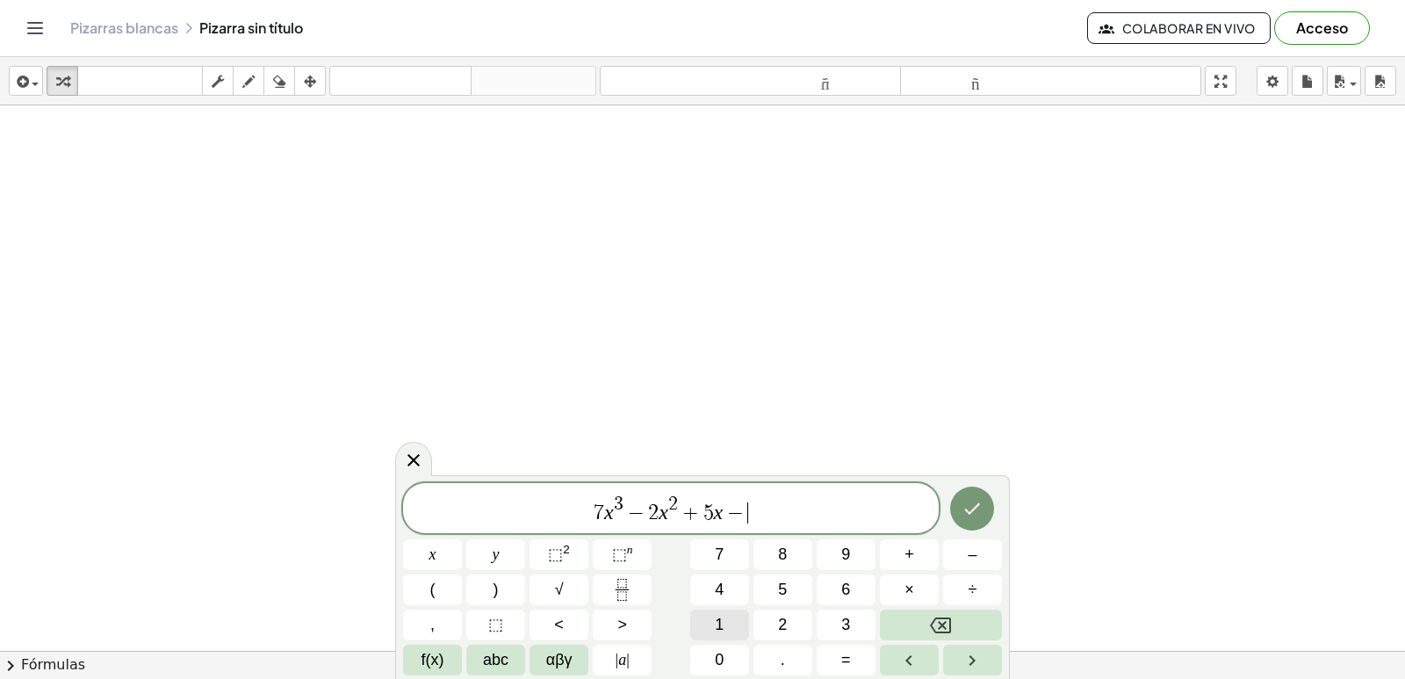
click at [709, 637] on button "1" at bounding box center [719, 624] width 59 height 31
click at [714, 660] on button "0" at bounding box center [719, 660] width 59 height 31
click at [970, 509] on icon "Hecho" at bounding box center [971, 508] width 21 height 21
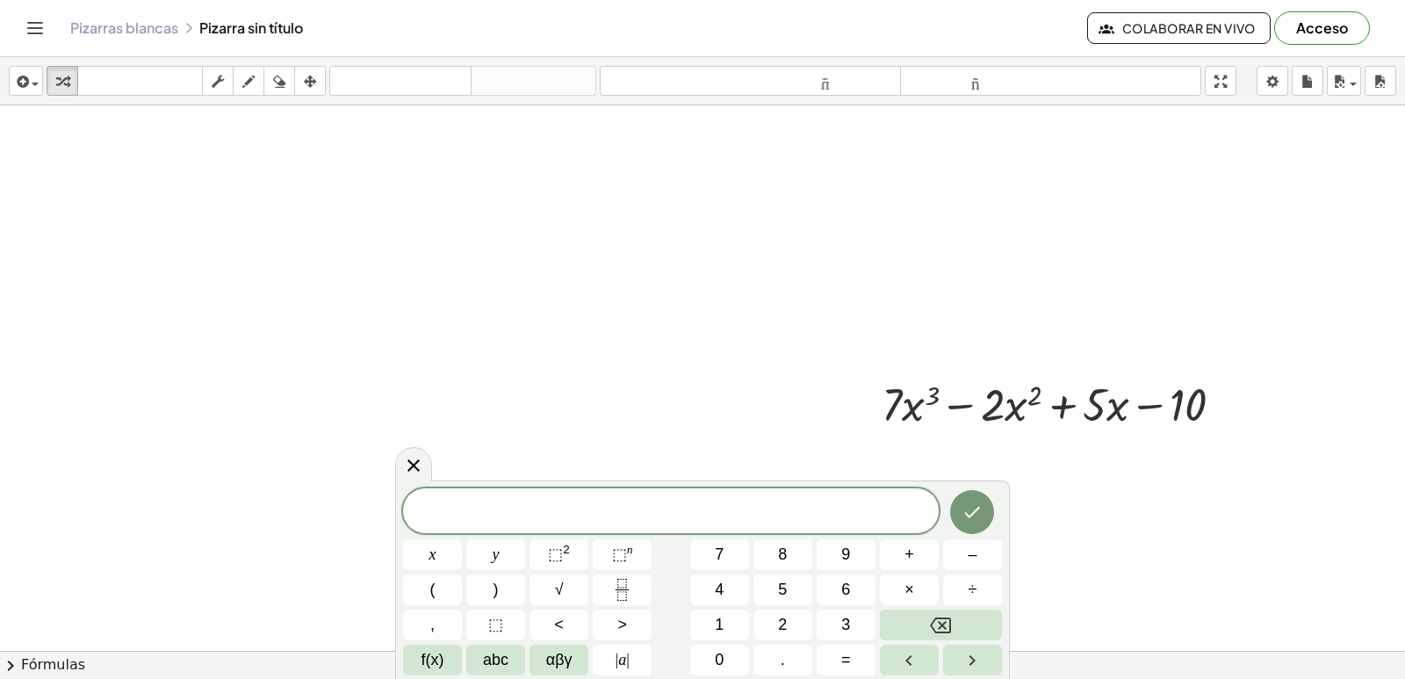
click at [795, 630] on button "2" at bounding box center [782, 624] width 59 height 31
click at [724, 625] on span "1" at bounding box center [719, 625] width 9 height 24
click at [442, 543] on button "x" at bounding box center [432, 554] width 59 height 31
click at [787, 623] on span "2" at bounding box center [782, 625] width 9 height 24
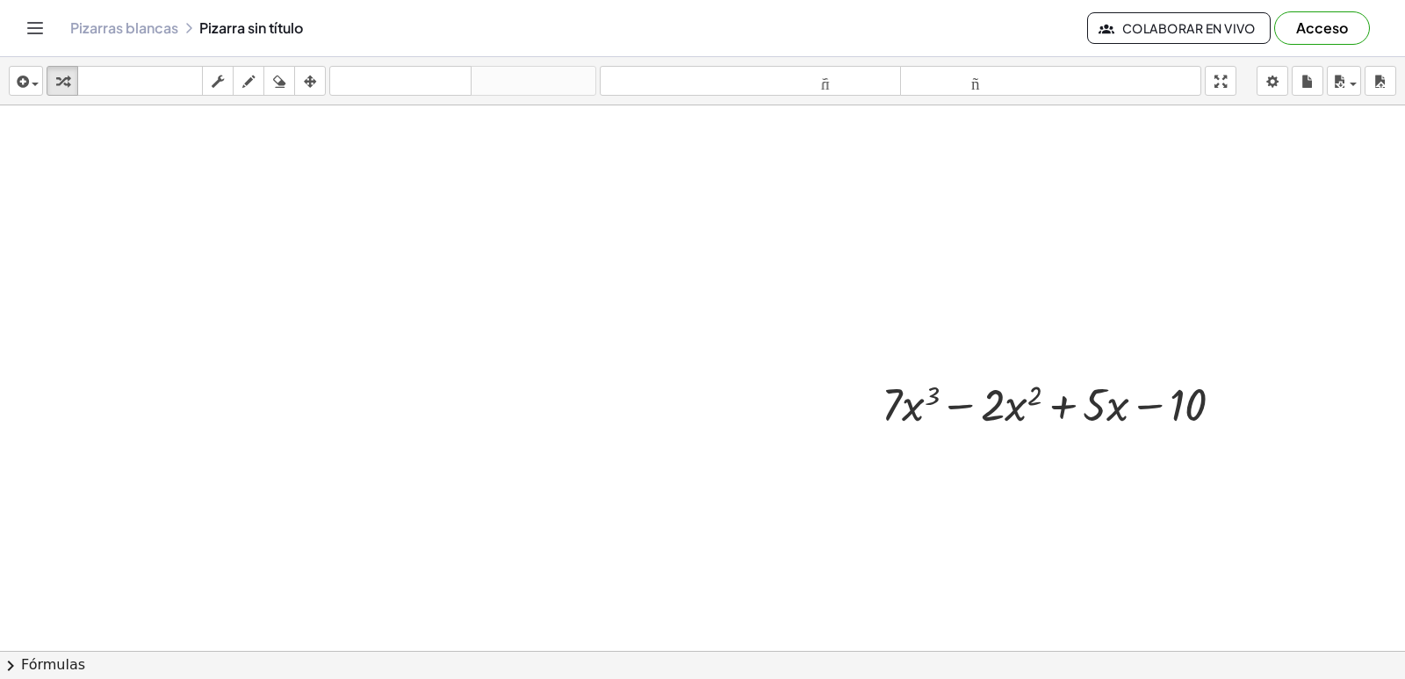
drag, startPoint x: 688, startPoint y: 423, endPoint x: 562, endPoint y: 482, distance: 139.5
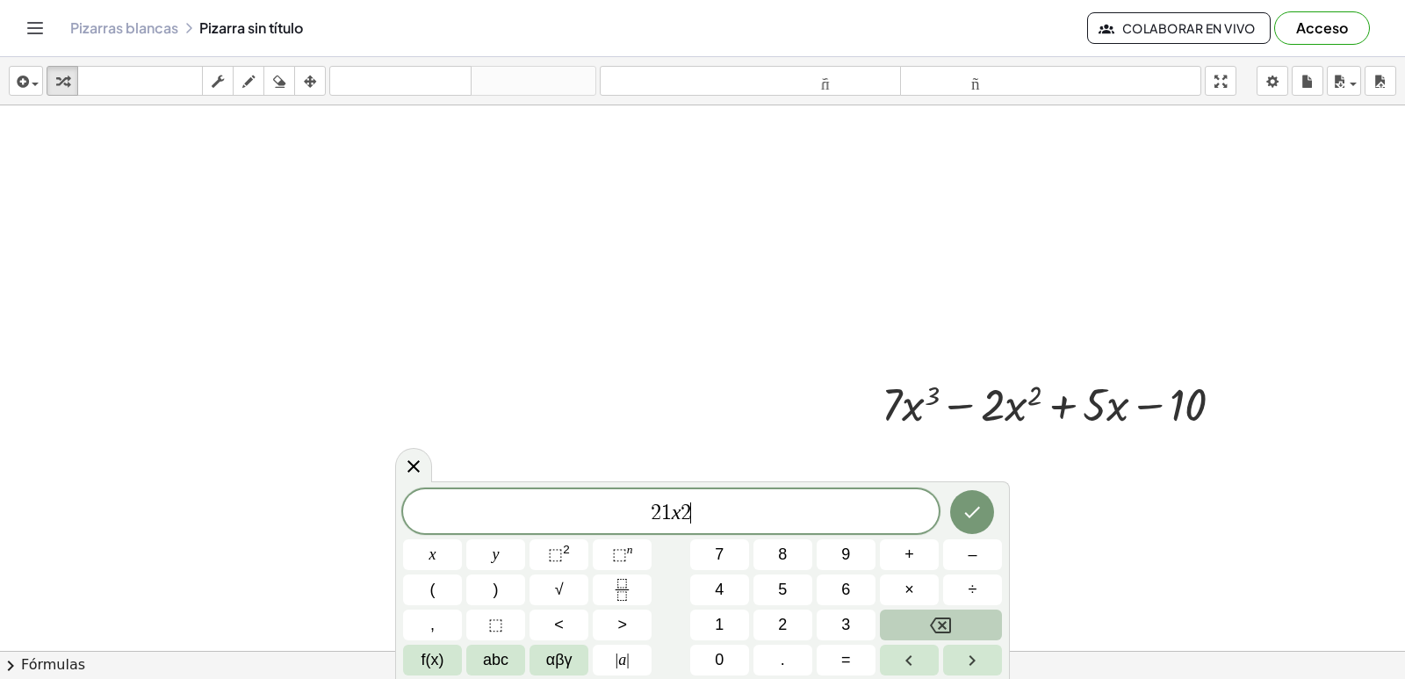
click at [954, 636] on button "Backspace" at bounding box center [941, 624] width 122 height 31
click at [566, 551] on sup "2" at bounding box center [566, 549] width 7 height 13
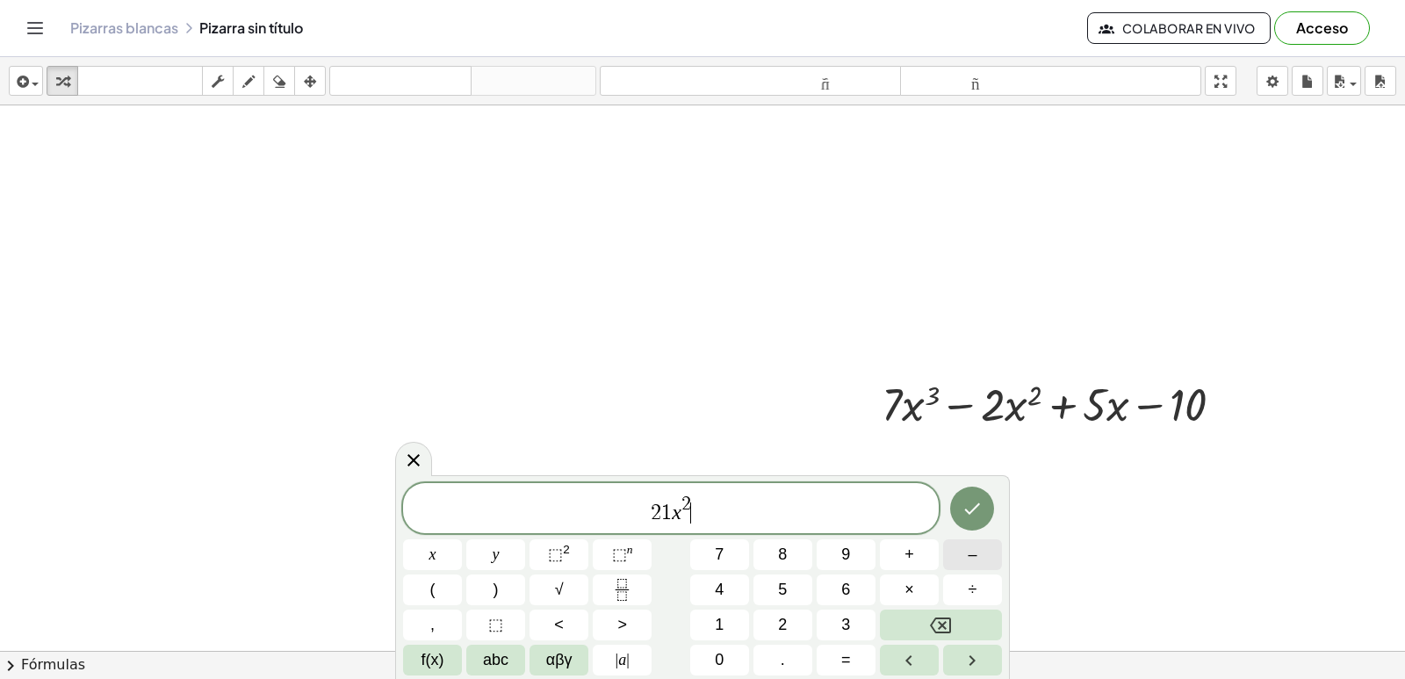
click at [968, 551] on span "–" at bounding box center [972, 555] width 9 height 24
click at [722, 585] on span "4" at bounding box center [719, 590] width 9 height 24
click at [426, 554] on button "x" at bounding box center [432, 554] width 59 height 31
click at [911, 550] on span "+" at bounding box center [909, 555] width 10 height 24
click at [781, 586] on span "5" at bounding box center [782, 590] width 9 height 24
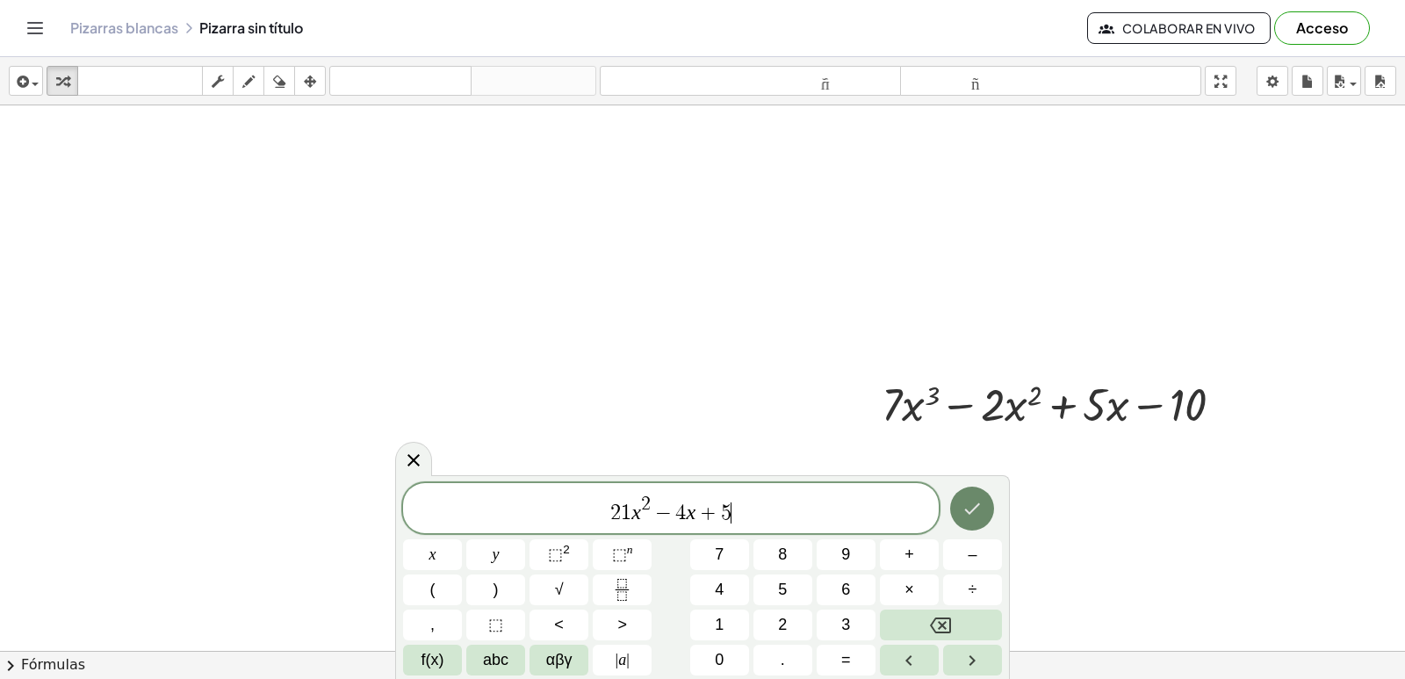
click at [960, 501] on button "Hecho" at bounding box center [972, 508] width 44 height 44
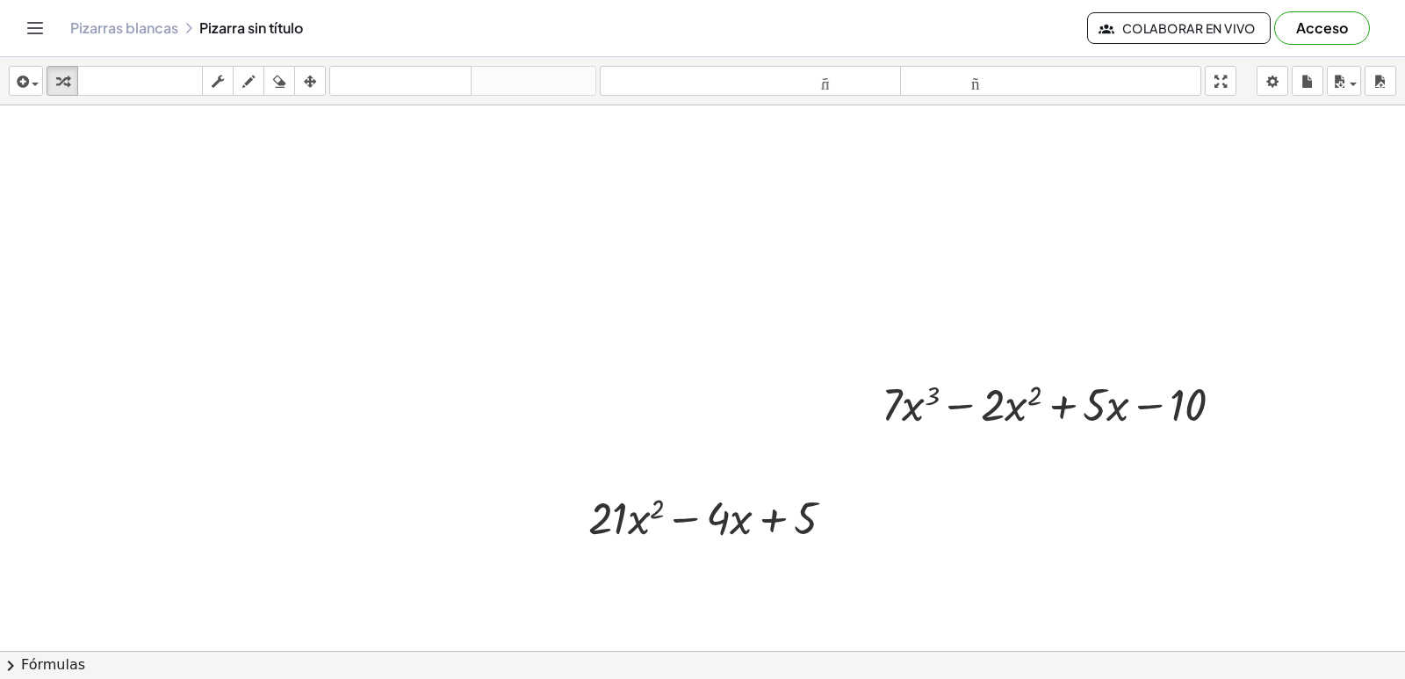
scroll to position [1636, 0]
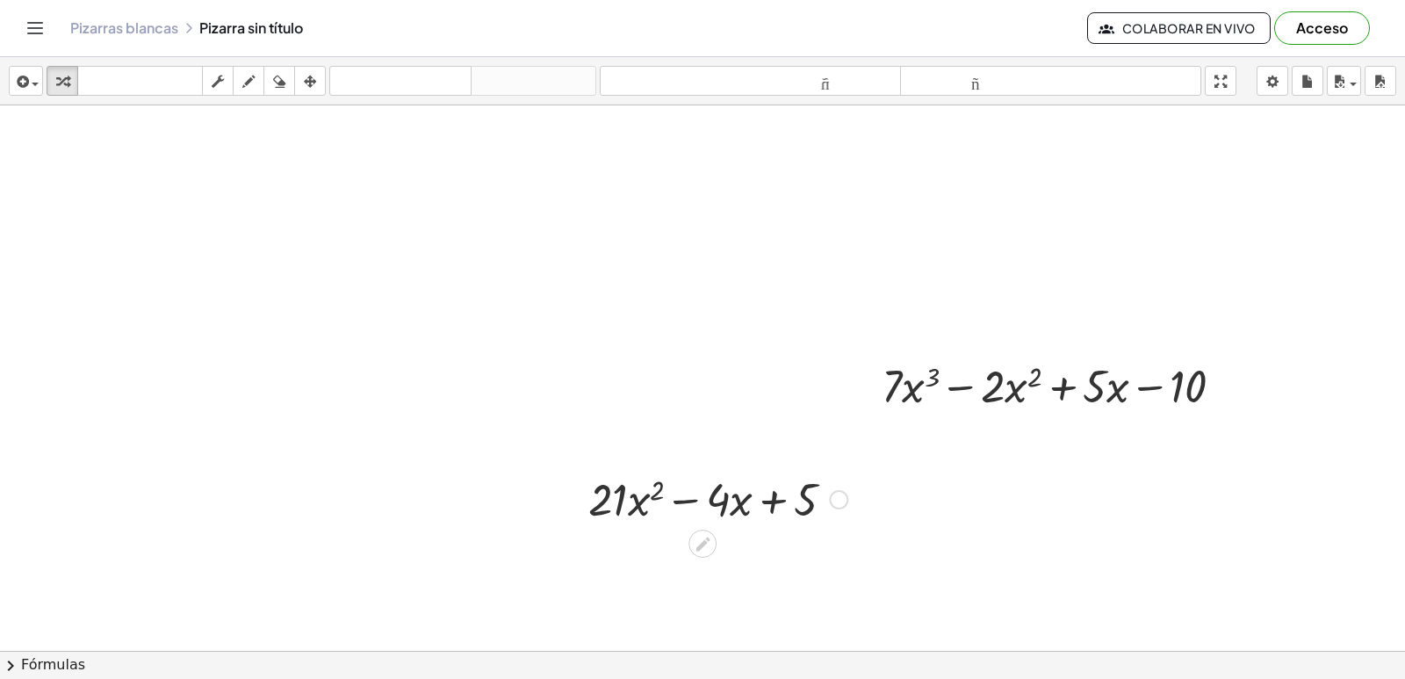
drag, startPoint x: 767, startPoint y: 501, endPoint x: 681, endPoint y: 500, distance: 86.1
click at [700, 497] on div at bounding box center [718, 498] width 277 height 60
click at [681, 500] on div at bounding box center [718, 498] width 277 height 60
click at [652, 492] on div at bounding box center [718, 498] width 277 height 60
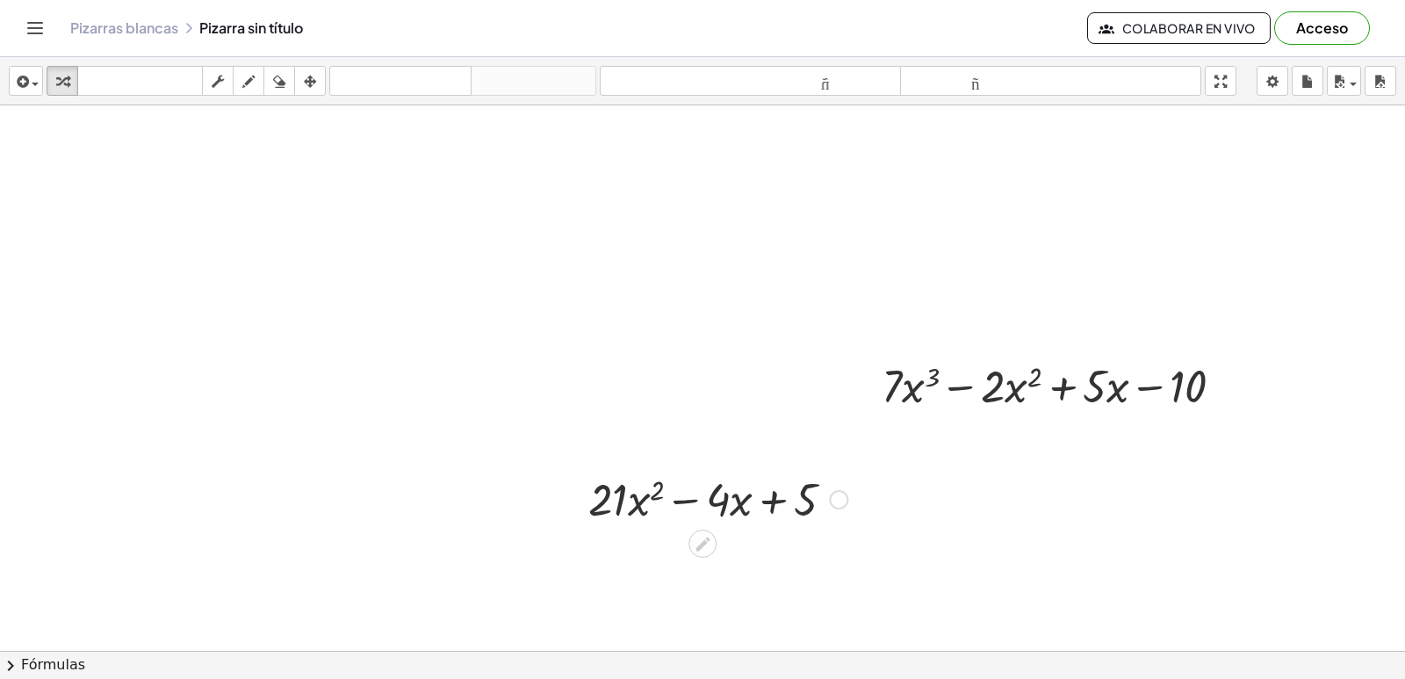
click at [651, 495] on div at bounding box center [718, 498] width 277 height 60
click at [639, 519] on div at bounding box center [718, 498] width 277 height 60
drag, startPoint x: 637, startPoint y: 510, endPoint x: 641, endPoint y: 500, distance: 10.3
click at [637, 508] on div at bounding box center [718, 498] width 277 height 60
click at [637, 503] on div at bounding box center [718, 498] width 277 height 60
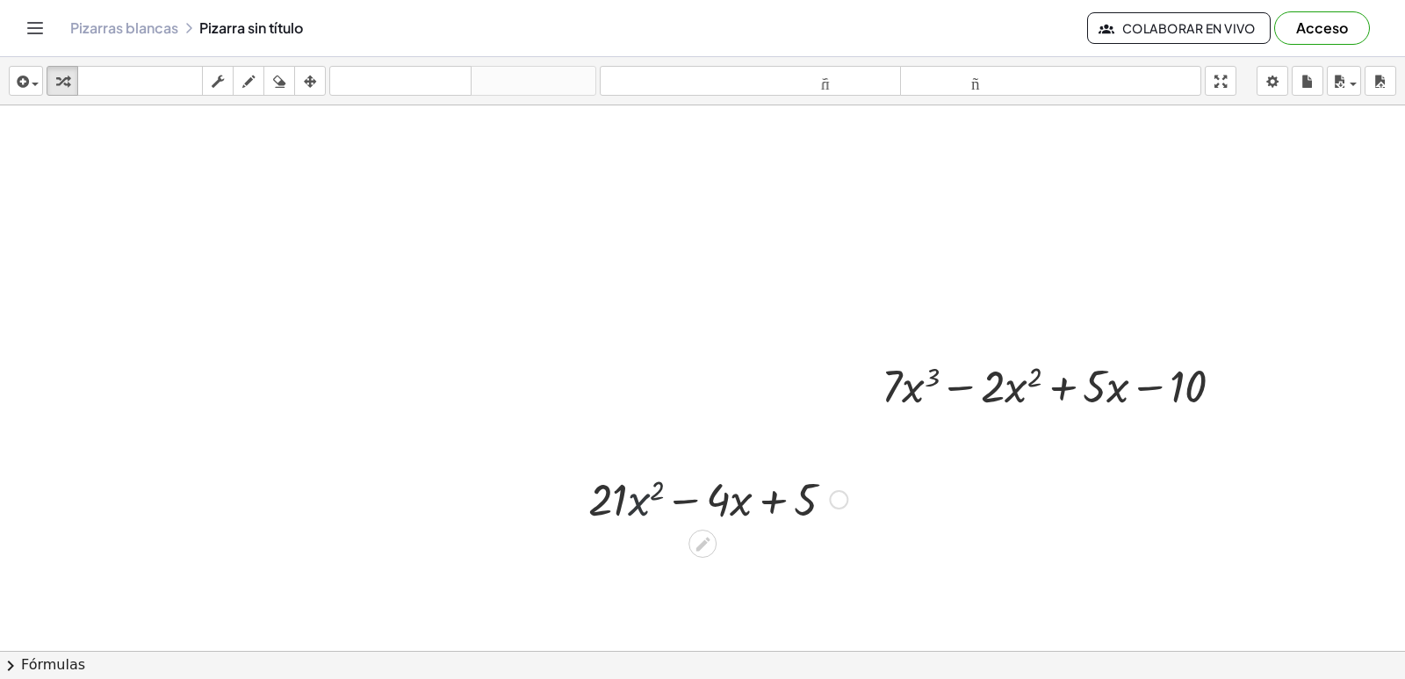
click at [655, 493] on div at bounding box center [718, 498] width 277 height 60
click at [656, 493] on div at bounding box center [718, 498] width 277 height 60
click at [623, 494] on div at bounding box center [718, 498] width 277 height 60
drag, startPoint x: 696, startPoint y: 383, endPoint x: 737, endPoint y: 419, distance: 54.1
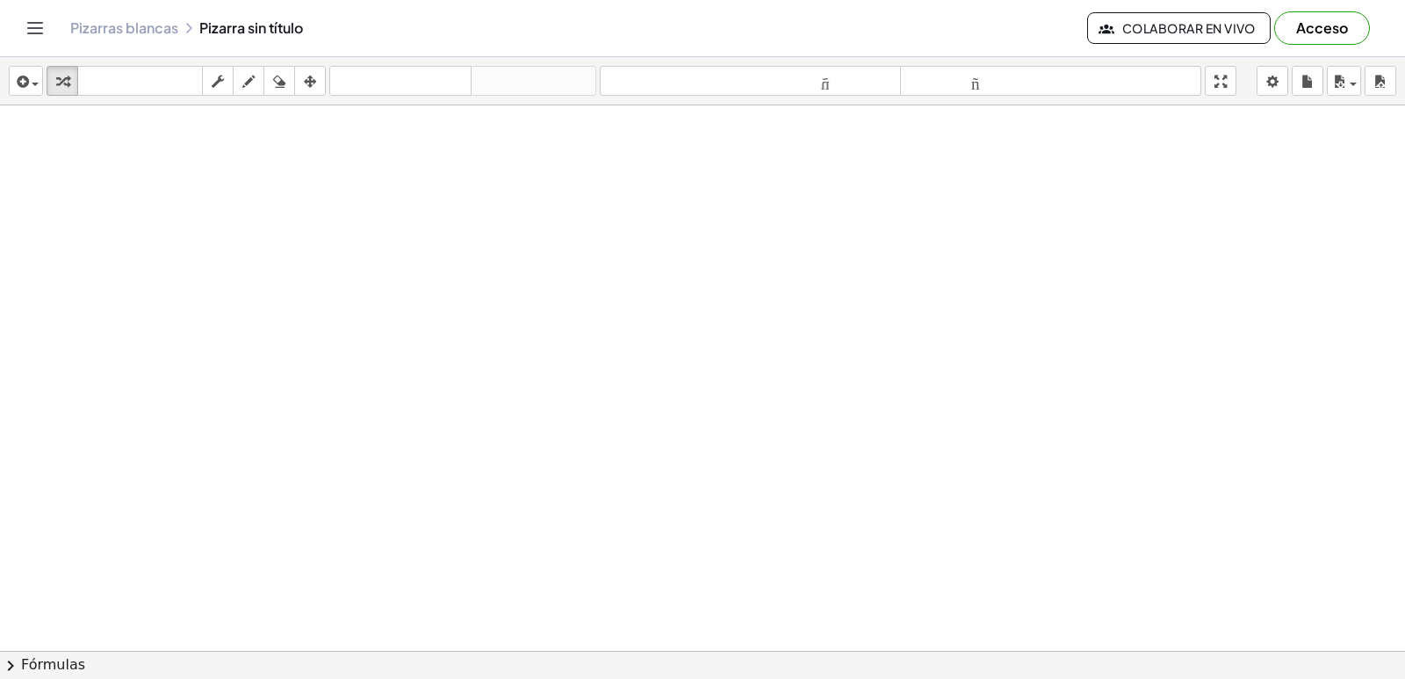
scroll to position [2163, 0]
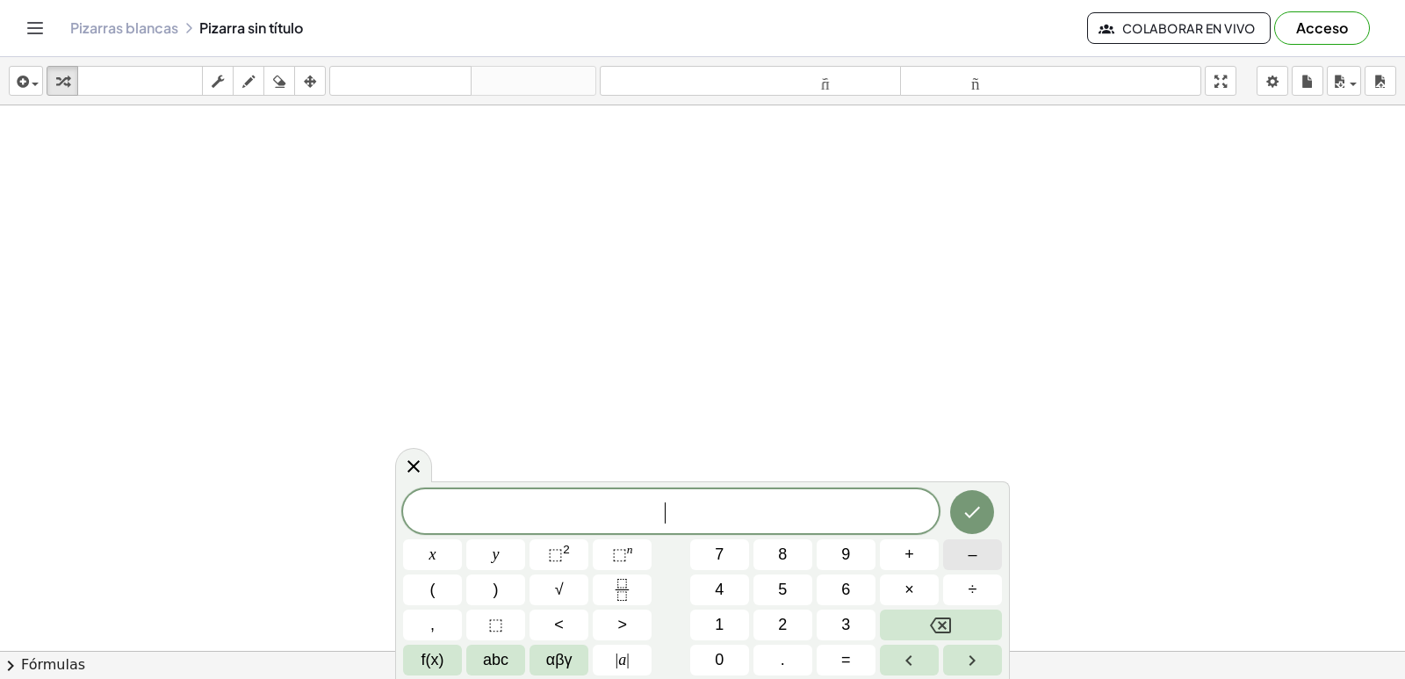
click at [983, 555] on button "–" at bounding box center [972, 554] width 59 height 31
click at [837, 588] on button "6" at bounding box center [846, 589] width 59 height 31
click at [446, 557] on button "x" at bounding box center [432, 554] width 59 height 31
click at [636, 554] on button "⬚ n" at bounding box center [622, 554] width 59 height 31
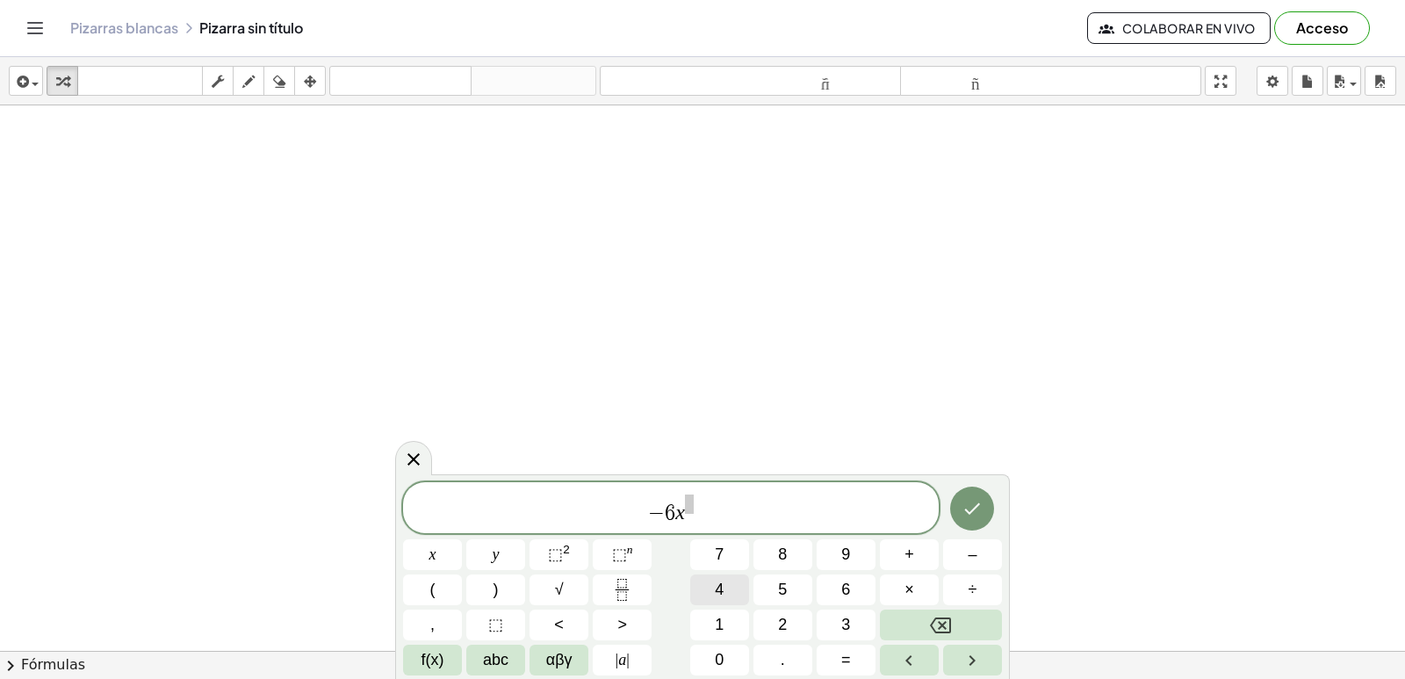
drag, startPoint x: 710, startPoint y: 580, endPoint x: 702, endPoint y: 594, distance: 16.6
click at [687, 594] on div "− 6 x x y ⬚ 2 ⬚ n 7 8 9 + – ( ) √ 4 5 6 × ÷ , ⬚ < > 1 2 3 f(x) abc αβγ | a | 0 …" at bounding box center [702, 578] width 599 height 193
click at [705, 591] on button "4" at bounding box center [719, 589] width 59 height 31
drag, startPoint x: 709, startPoint y: 588, endPoint x: 690, endPoint y: 506, distance: 84.6
click at [688, 507] on span "4" at bounding box center [689, 503] width 10 height 19
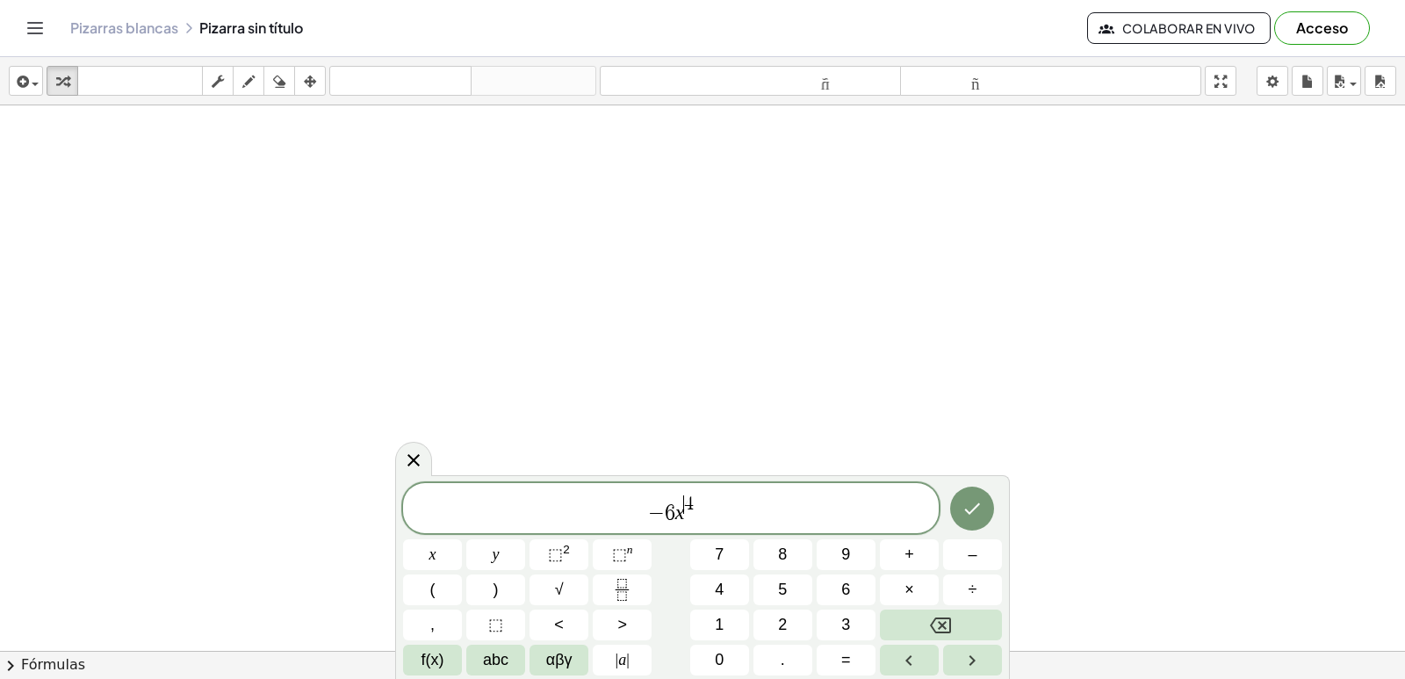
click at [695, 508] on span "− 6 x ​ 4" at bounding box center [671, 509] width 536 height 32
click at [913, 559] on span "+" at bounding box center [909, 555] width 10 height 24
click at [776, 586] on button "5" at bounding box center [782, 589] width 59 height 31
click at [430, 558] on span "x" at bounding box center [432, 555] width 7 height 24
click at [559, 549] on span "⬚" at bounding box center [555, 554] width 15 height 18
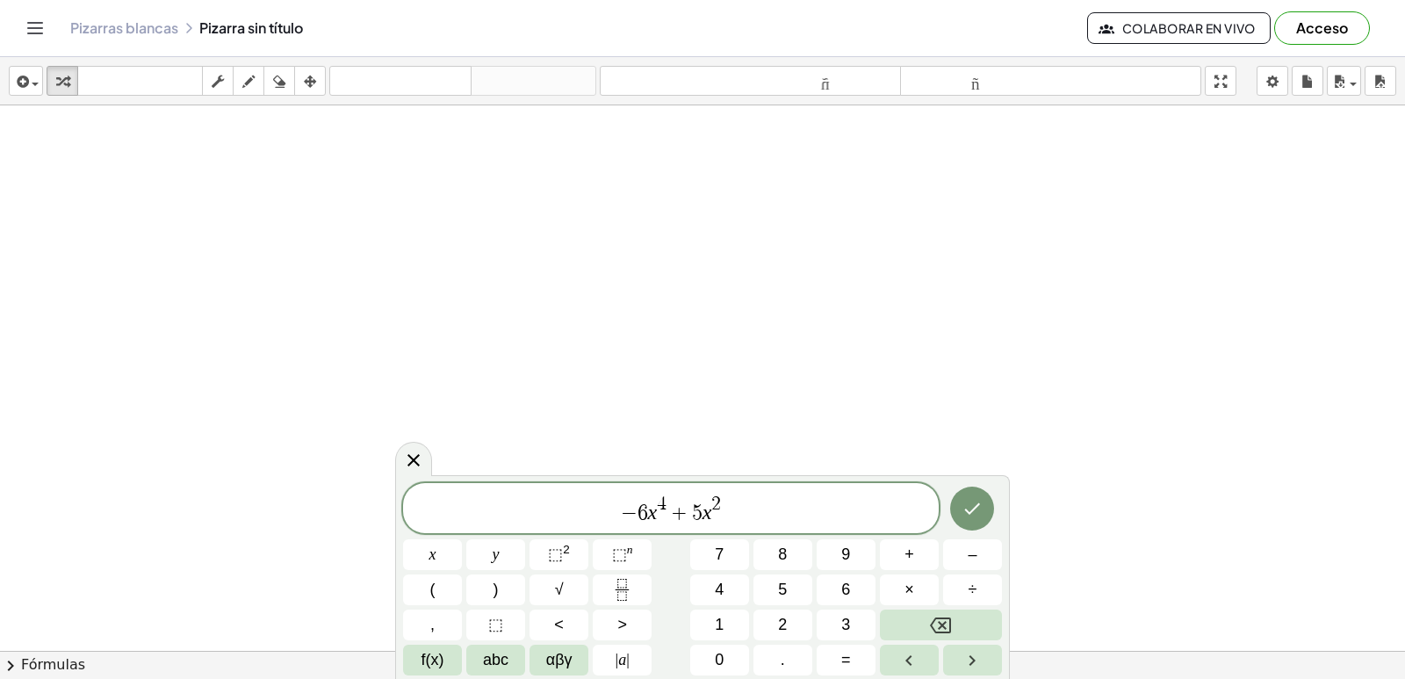
drag, startPoint x: 968, startPoint y: 562, endPoint x: 769, endPoint y: 502, distance: 207.2
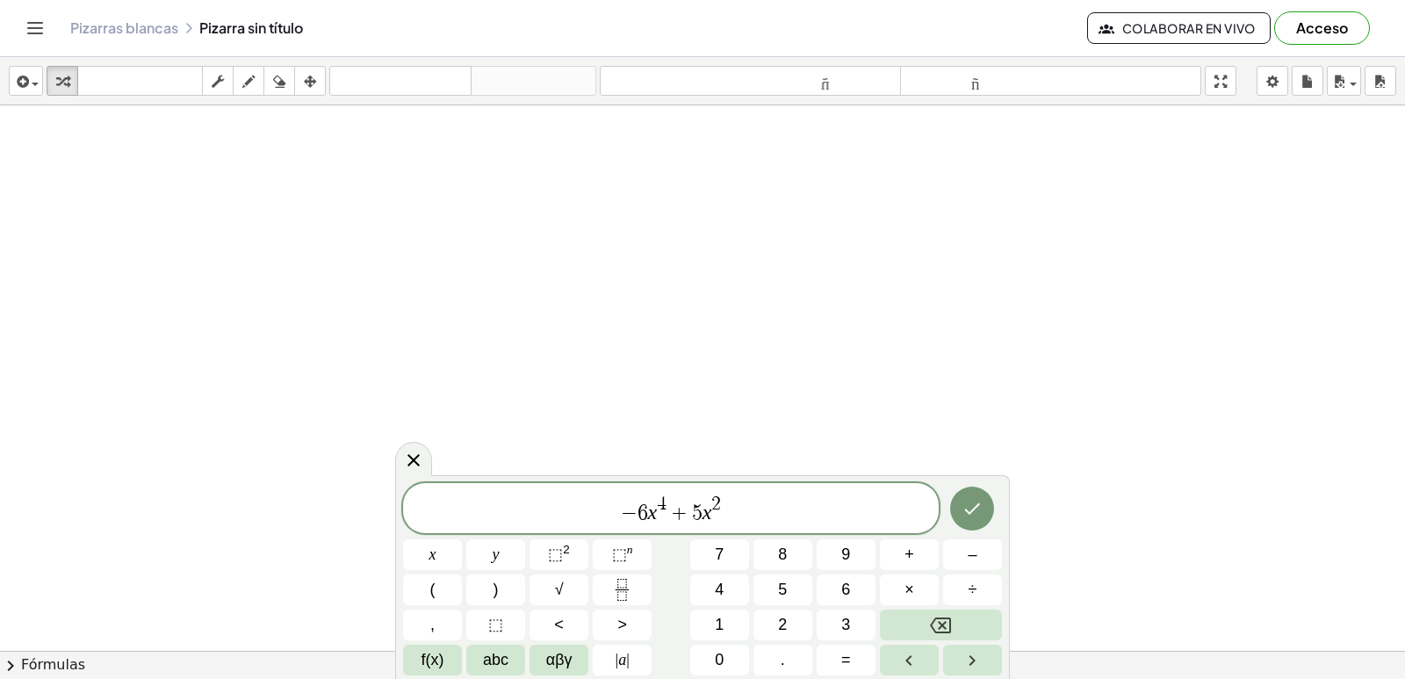
click at [964, 556] on html "Actividades matemáticas fáciles de comprender Empezar Banco de actividades Trab…" at bounding box center [702, 339] width 1405 height 679
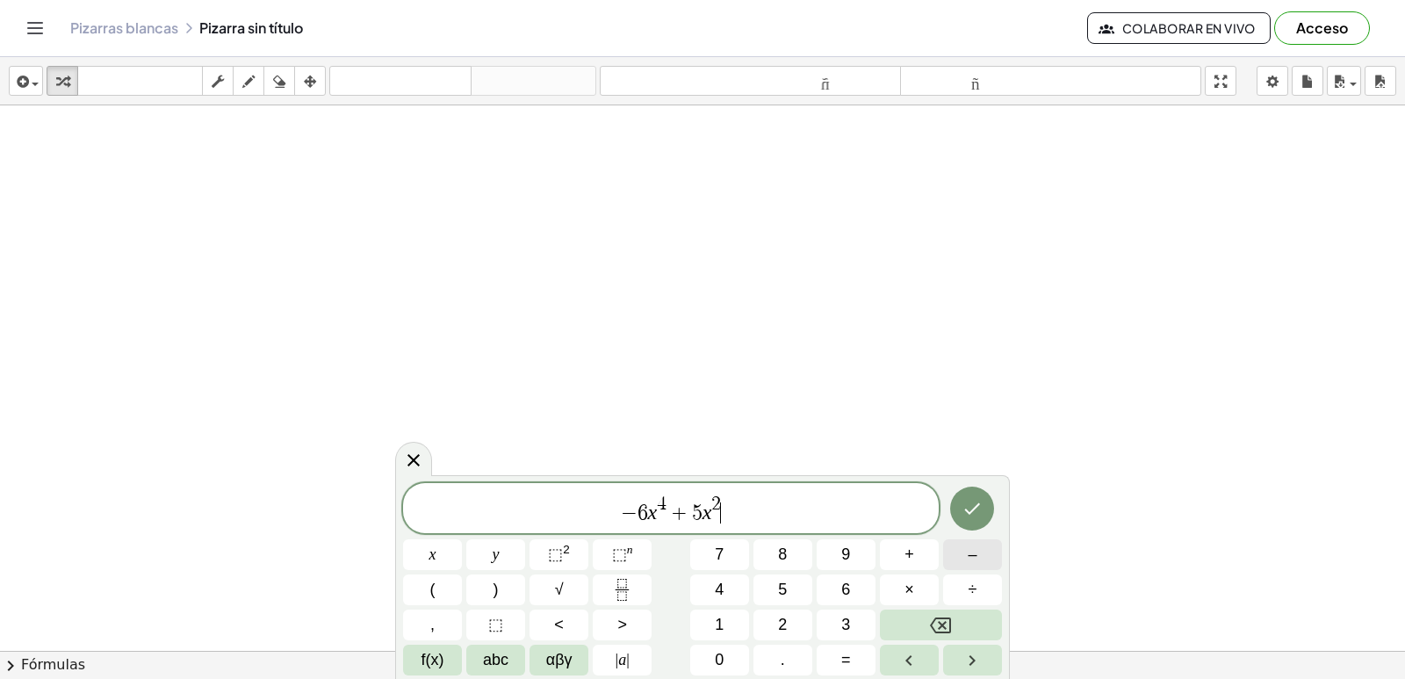
click at [960, 565] on button "–" at bounding box center [972, 554] width 59 height 31
click at [717, 625] on span "1" at bounding box center [719, 625] width 9 height 24
click at [722, 665] on span "0" at bounding box center [719, 660] width 9 height 24
click at [452, 554] on button "x" at bounding box center [432, 554] width 59 height 31
click at [902, 552] on button "+" at bounding box center [909, 554] width 59 height 31
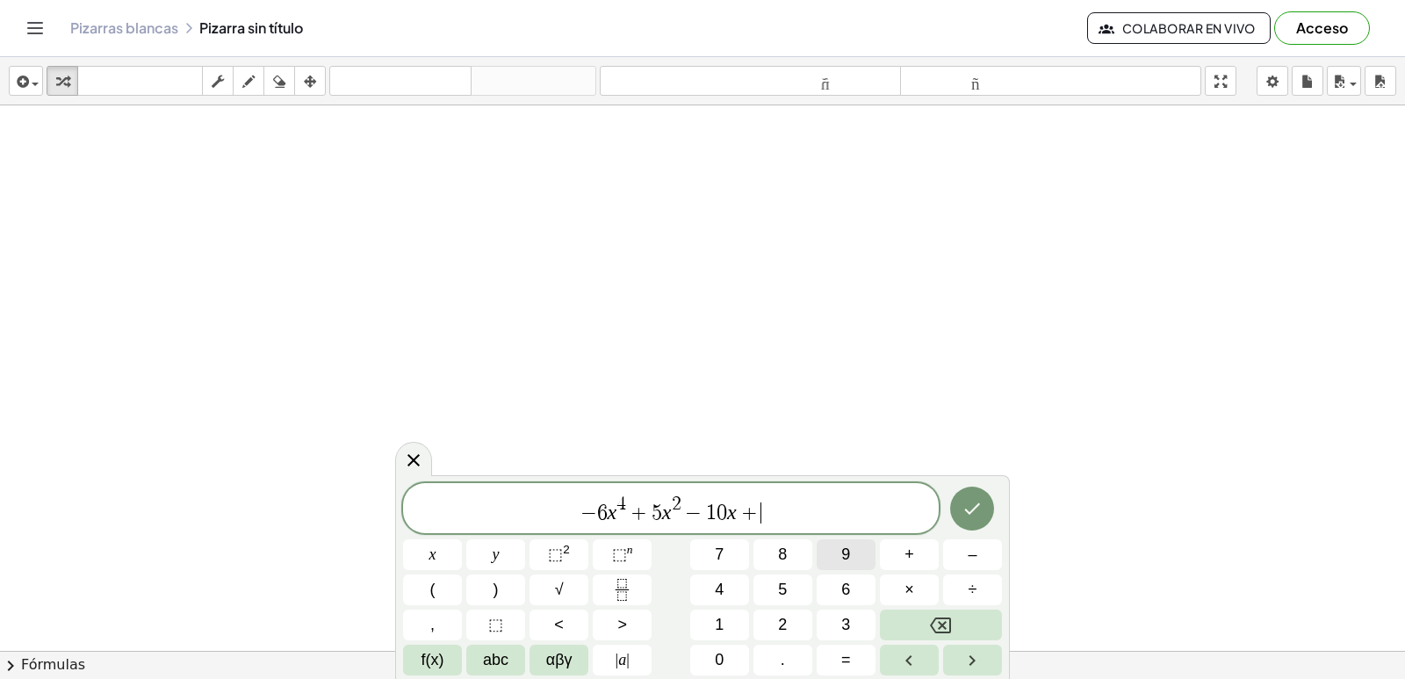
click at [841, 558] on span "9" at bounding box center [845, 555] width 9 height 24
click at [962, 515] on icon "Hecho" at bounding box center [971, 508] width 21 height 21
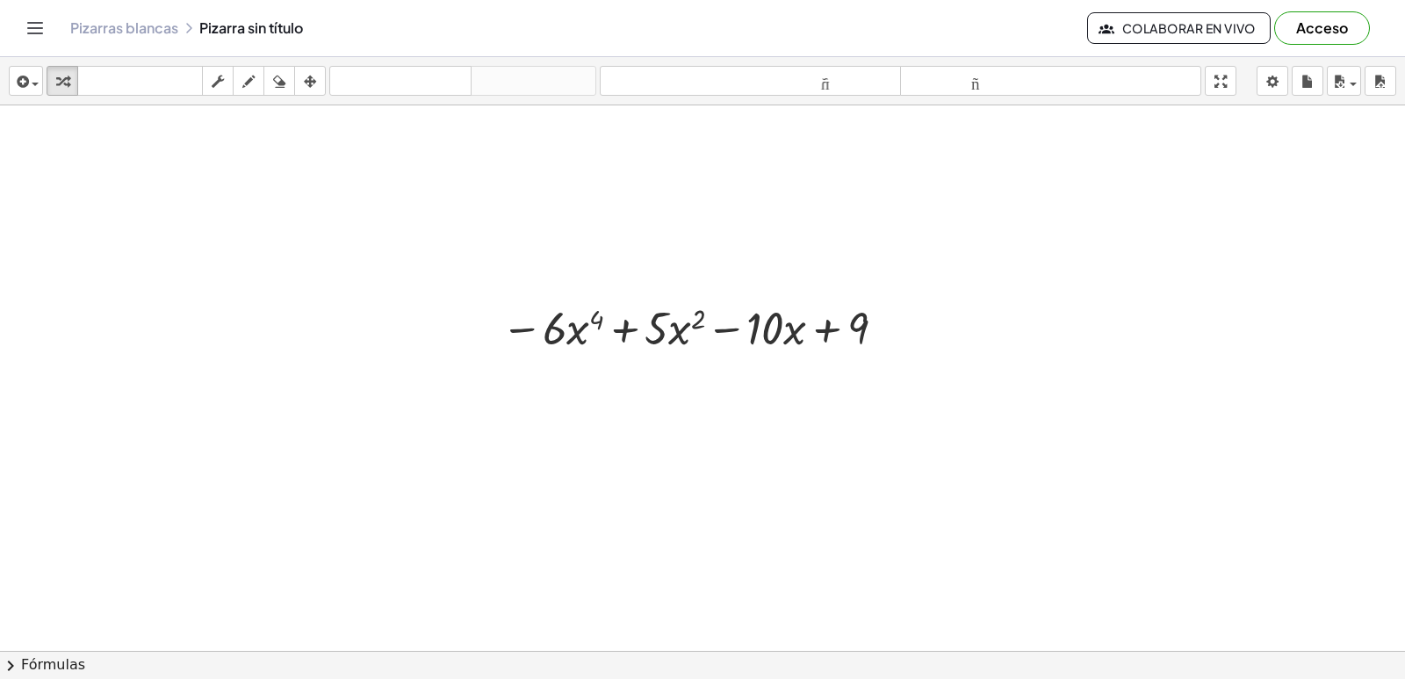
click at [0, 0] on div "x y ⬚ 2 ⬚ n 7 8 9 + – ( ) √ 4 5 6 × ÷ , ⬚ < > 1 2 3 f(x) abc αβγ | a | 0 . =" at bounding box center [0, 0] width 0 height 0
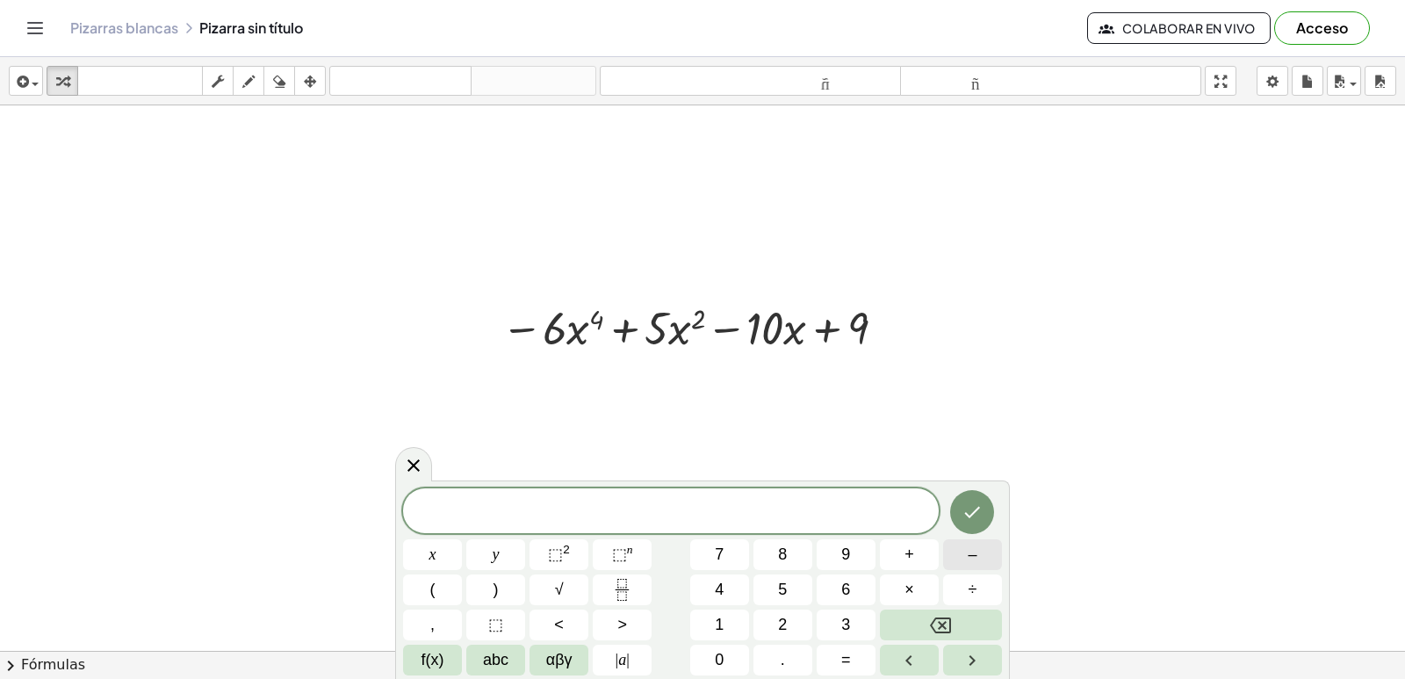
click at [975, 548] on span "–" at bounding box center [972, 555] width 9 height 24
click at [777, 631] on button "2" at bounding box center [782, 624] width 59 height 31
click at [728, 590] on button "4" at bounding box center [719, 589] width 59 height 31
click at [433, 554] on span "x" at bounding box center [432, 555] width 7 height 24
click at [632, 552] on button "⬚ n" at bounding box center [622, 554] width 59 height 31
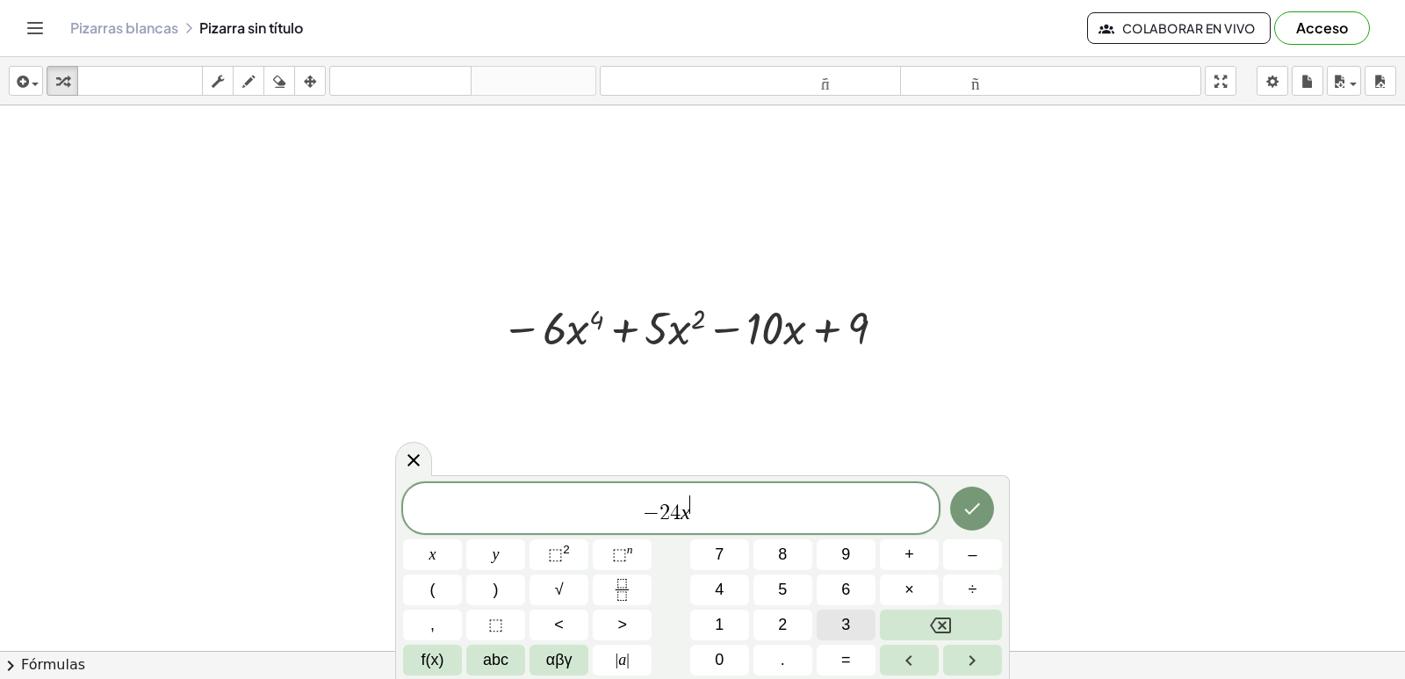
click at [846, 621] on span "3" at bounding box center [845, 625] width 9 height 24
click at [703, 514] on span "− 2 4 x 3 ​" at bounding box center [671, 509] width 536 height 32
click at [906, 564] on span "+" at bounding box center [909, 555] width 10 height 24
click at [724, 620] on button "1" at bounding box center [719, 624] width 59 height 31
click at [729, 643] on div "− 2 4 x 3 + 1 ​ x y ⬚ 2 ⬚ n 7 8 9 + – ( ) √ 4 5 6 × ÷ , ⬚ < > 1 2 3 f(x) abc αβ…" at bounding box center [702, 579] width 599 height 192
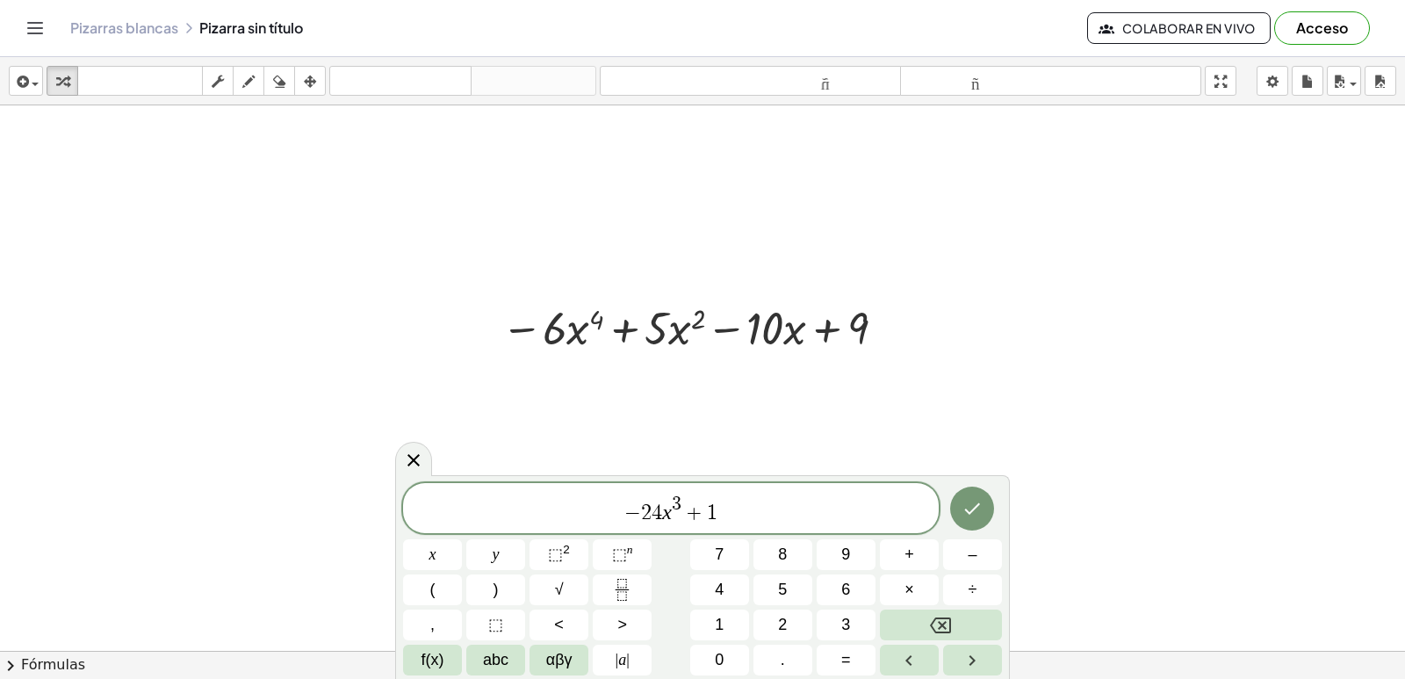
click at [721, 643] on div "− 2 4 x 3 + 1 x y ⬚ 2 ⬚ n 7 8 9 + – ( ) √ 4 5 6 × ÷ , ⬚ < > 1 2 3 f(x) abc αβγ …" at bounding box center [702, 579] width 599 height 192
click at [720, 651] on span "0" at bounding box center [719, 660] width 9 height 24
click at [448, 560] on button "x" at bounding box center [432, 554] width 59 height 31
click at [959, 550] on button "–" at bounding box center [972, 554] width 59 height 31
click at [695, 621] on button "1" at bounding box center [719, 624] width 59 height 31
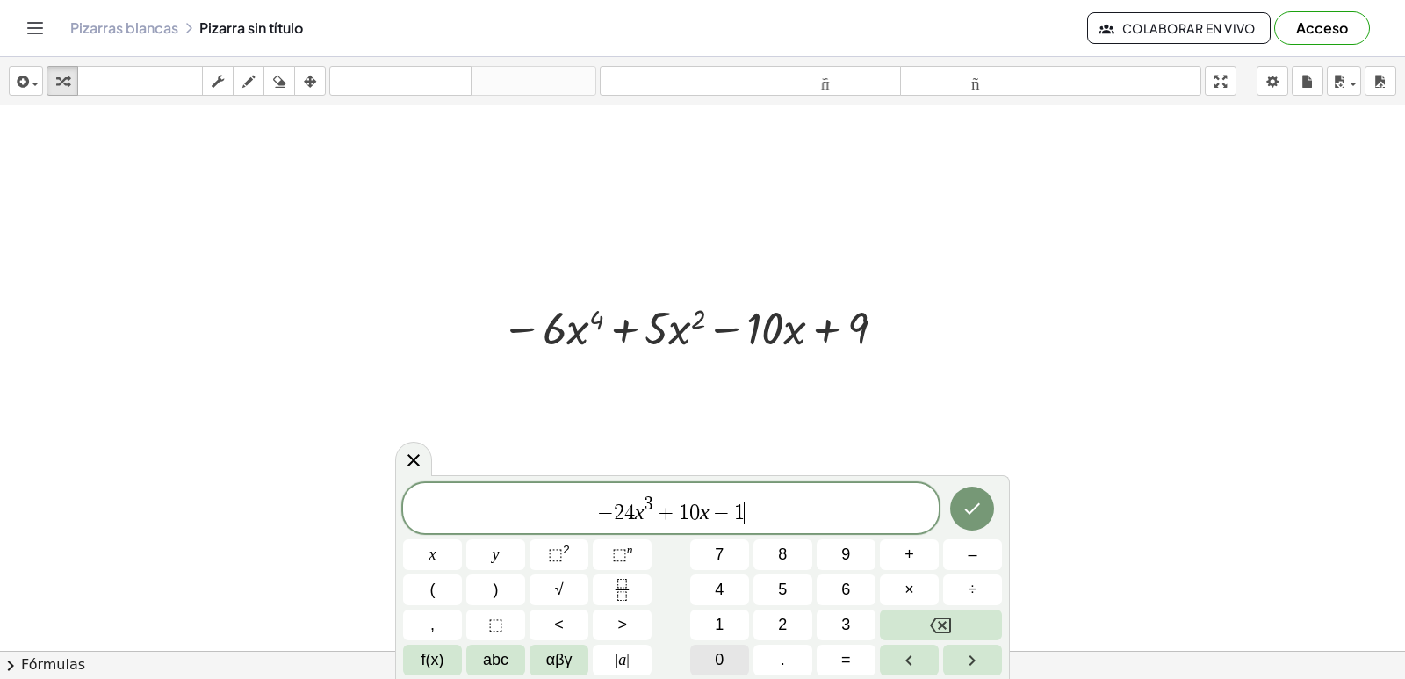
click at [716, 650] on span "0" at bounding box center [719, 660] width 9 height 24
click at [962, 510] on icon "Hecho" at bounding box center [971, 508] width 21 height 21
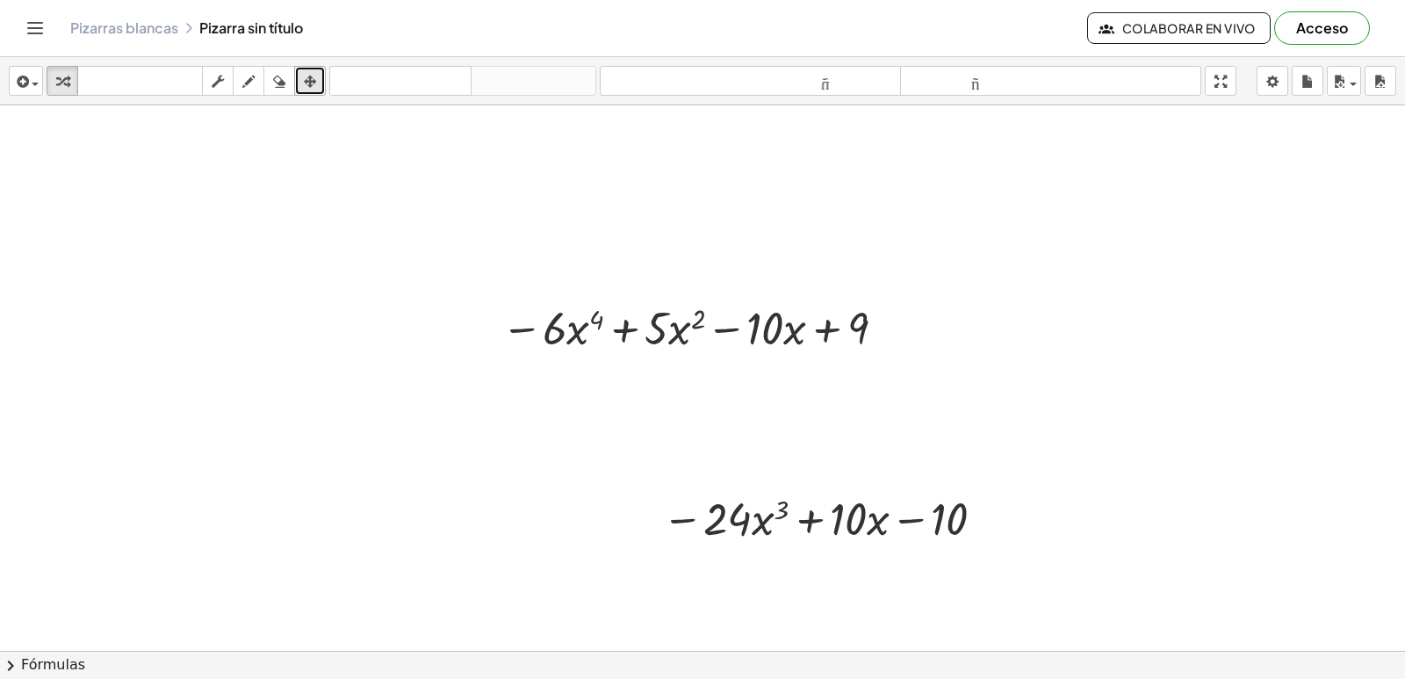
click at [313, 77] on icon "button" at bounding box center [310, 81] width 12 height 21
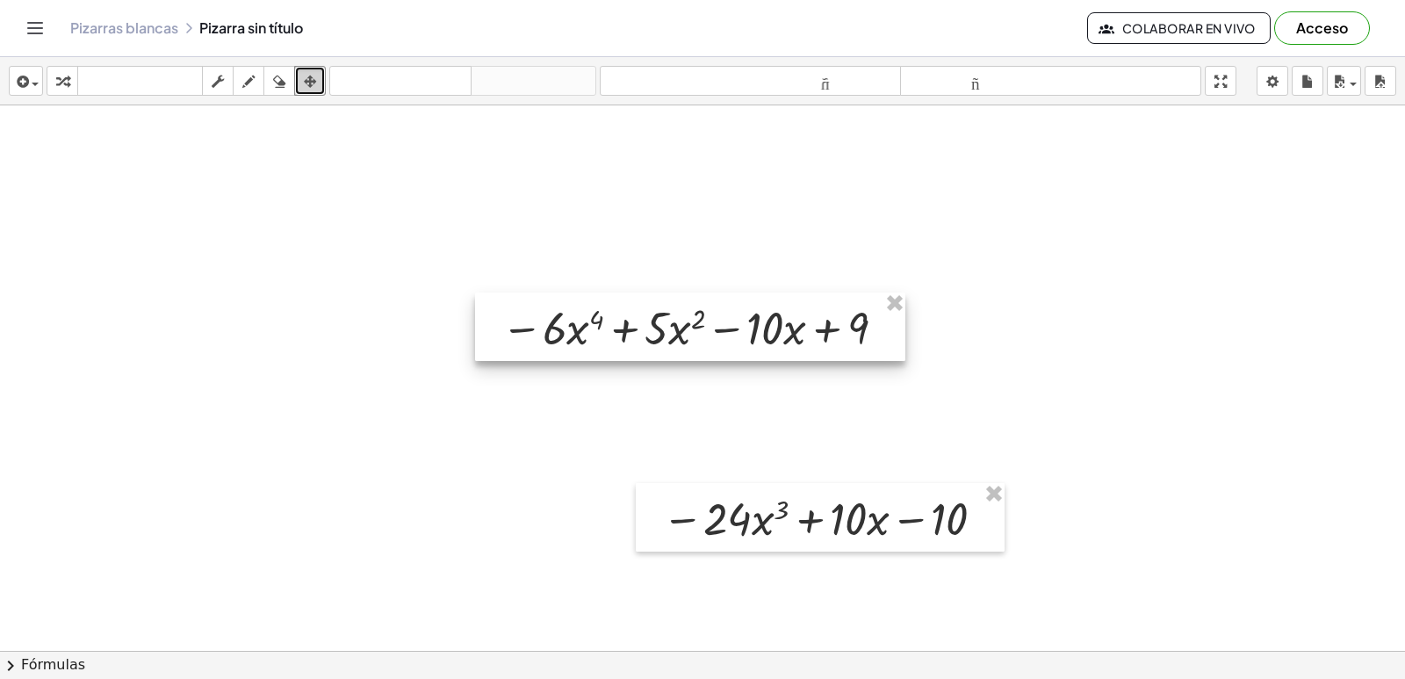
drag, startPoint x: 313, startPoint y: 77, endPoint x: 846, endPoint y: 486, distance: 671.9
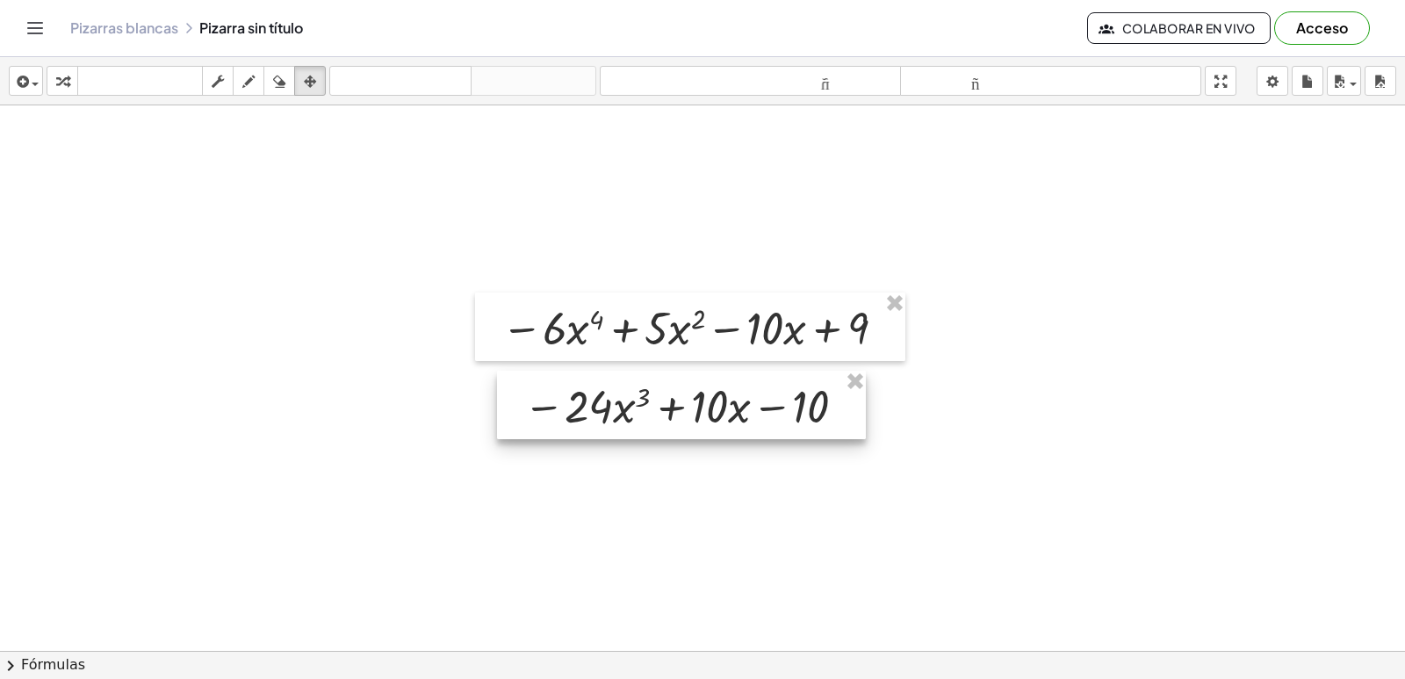
drag, startPoint x: 849, startPoint y: 493, endPoint x: 710, endPoint y: 381, distance: 178.5
click at [710, 381] on div at bounding box center [681, 405] width 369 height 68
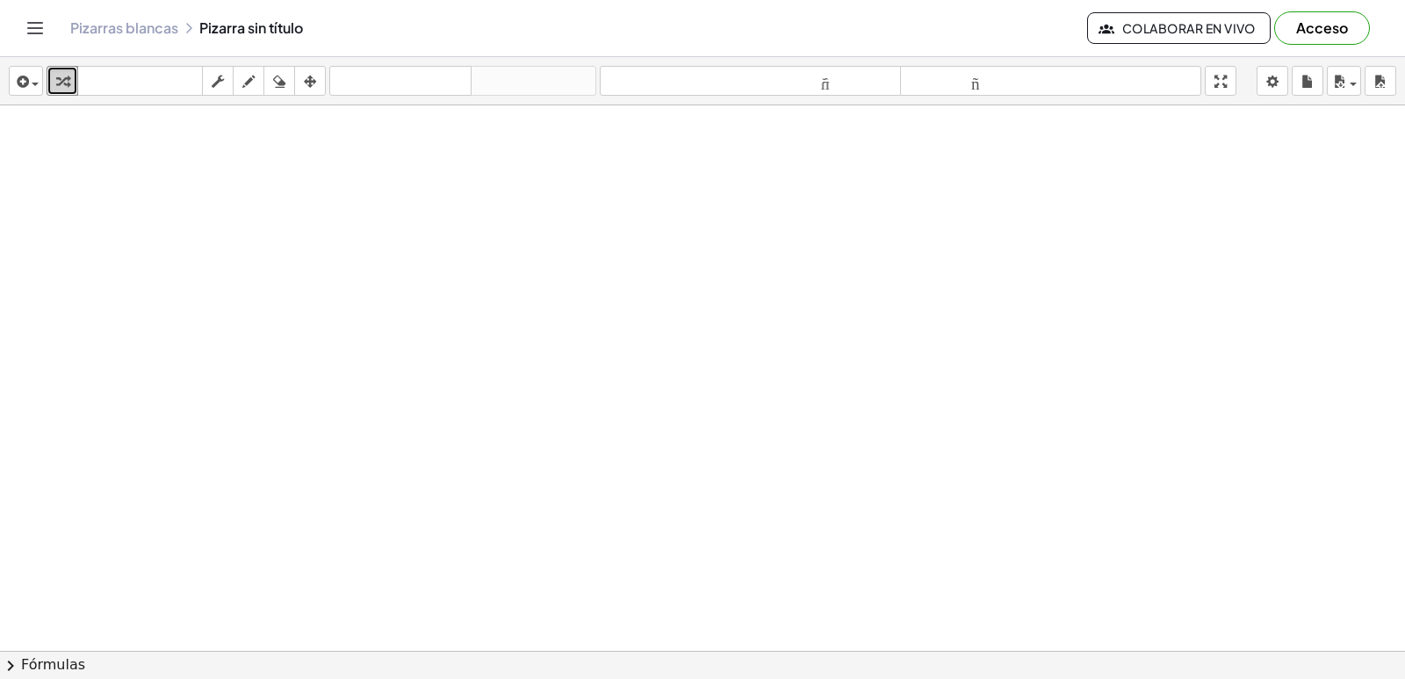
scroll to position [2620, 0]
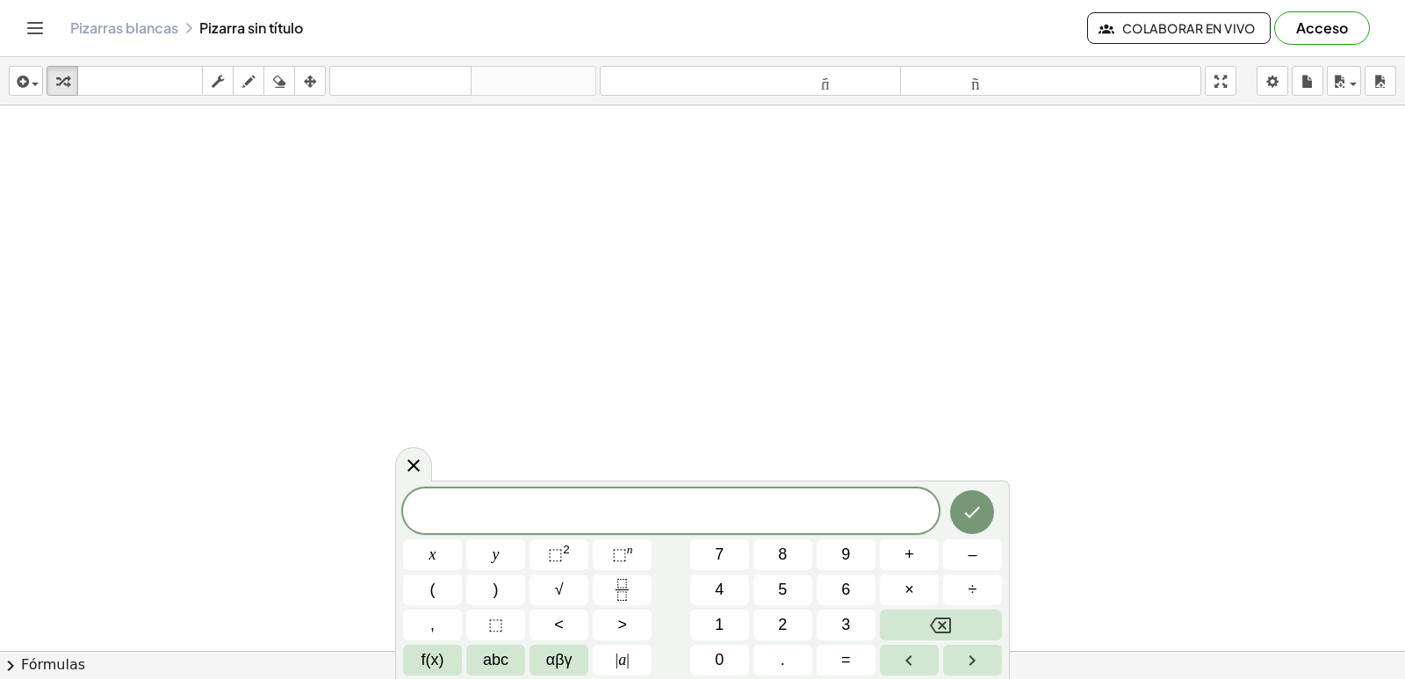
drag, startPoint x: 464, startPoint y: 388, endPoint x: 511, endPoint y: 402, distance: 48.6
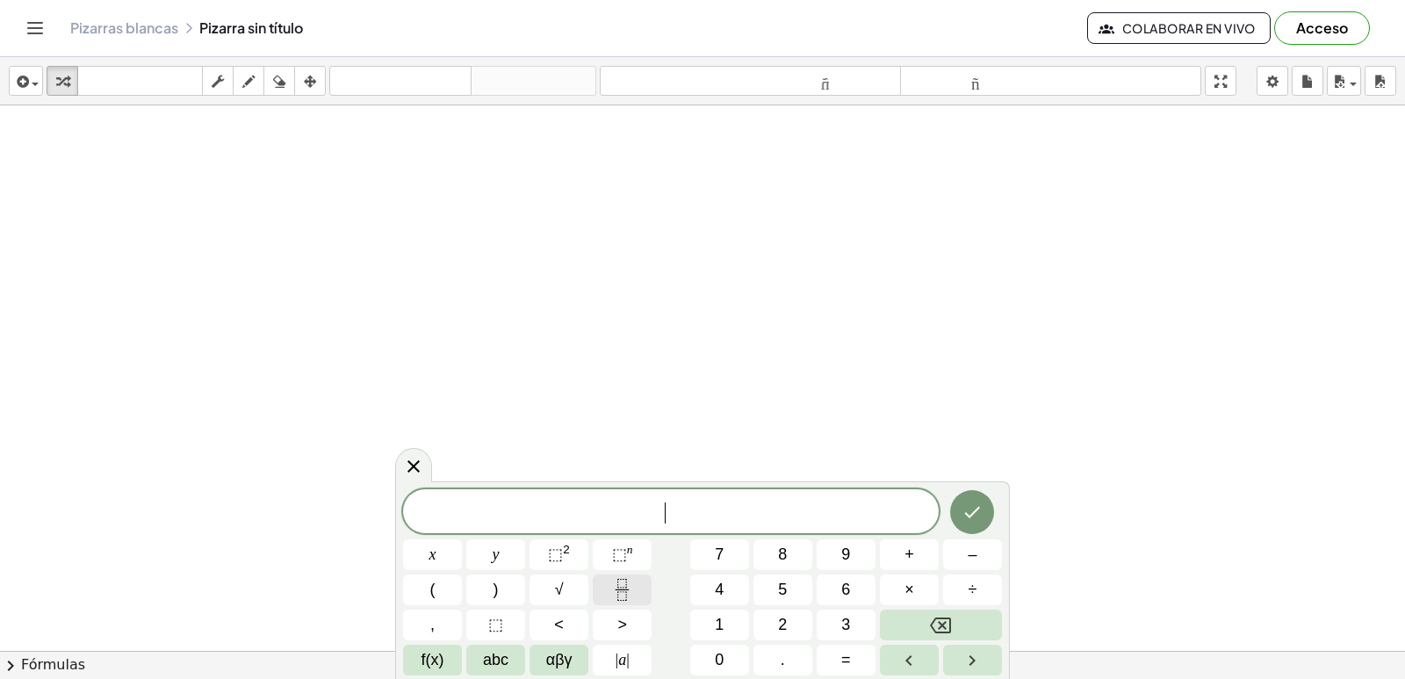
click at [609, 589] on button "Fraction" at bounding box center [622, 589] width 59 height 31
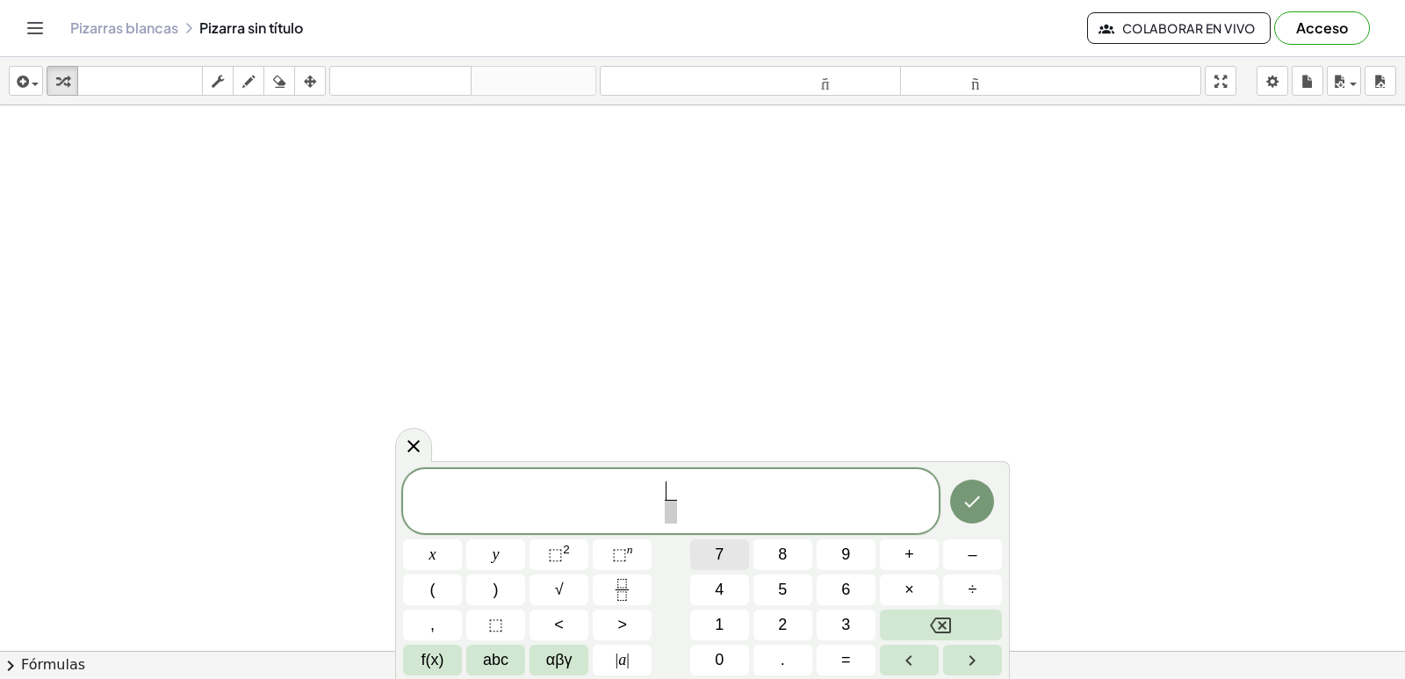
click at [704, 552] on button "7" at bounding box center [719, 554] width 59 height 31
click at [670, 509] on span at bounding box center [670, 512] width 13 height 24
click at [439, 550] on button "x" at bounding box center [432, 554] width 59 height 31
click at [631, 560] on span "⬚ n" at bounding box center [622, 555] width 21 height 24
click at [726, 588] on button "4" at bounding box center [719, 589] width 59 height 31
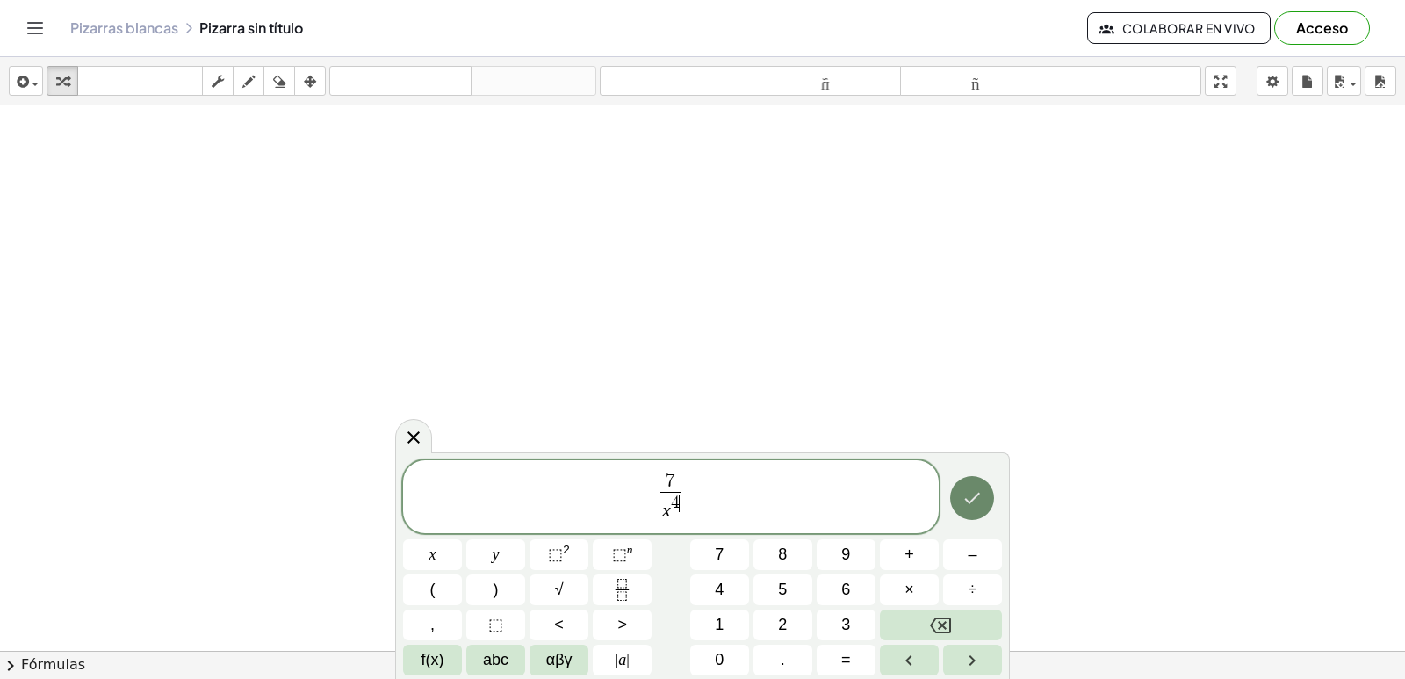
click at [961, 508] on button "Hecho" at bounding box center [972, 498] width 44 height 44
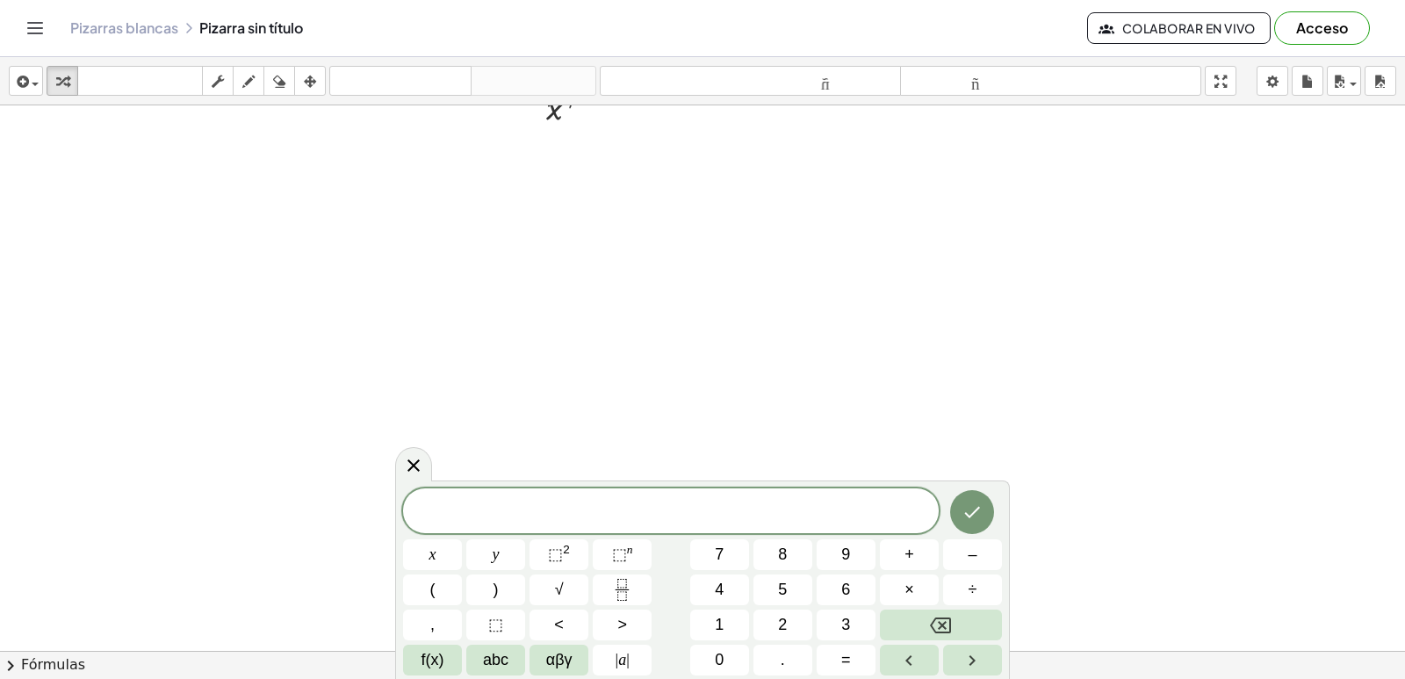
drag, startPoint x: 551, startPoint y: 279, endPoint x: 568, endPoint y: 234, distance: 48.9
drag, startPoint x: 538, startPoint y: 271, endPoint x: 561, endPoint y: 280, distance: 24.5
click at [565, 285] on div at bounding box center [575, 256] width 118 height 88
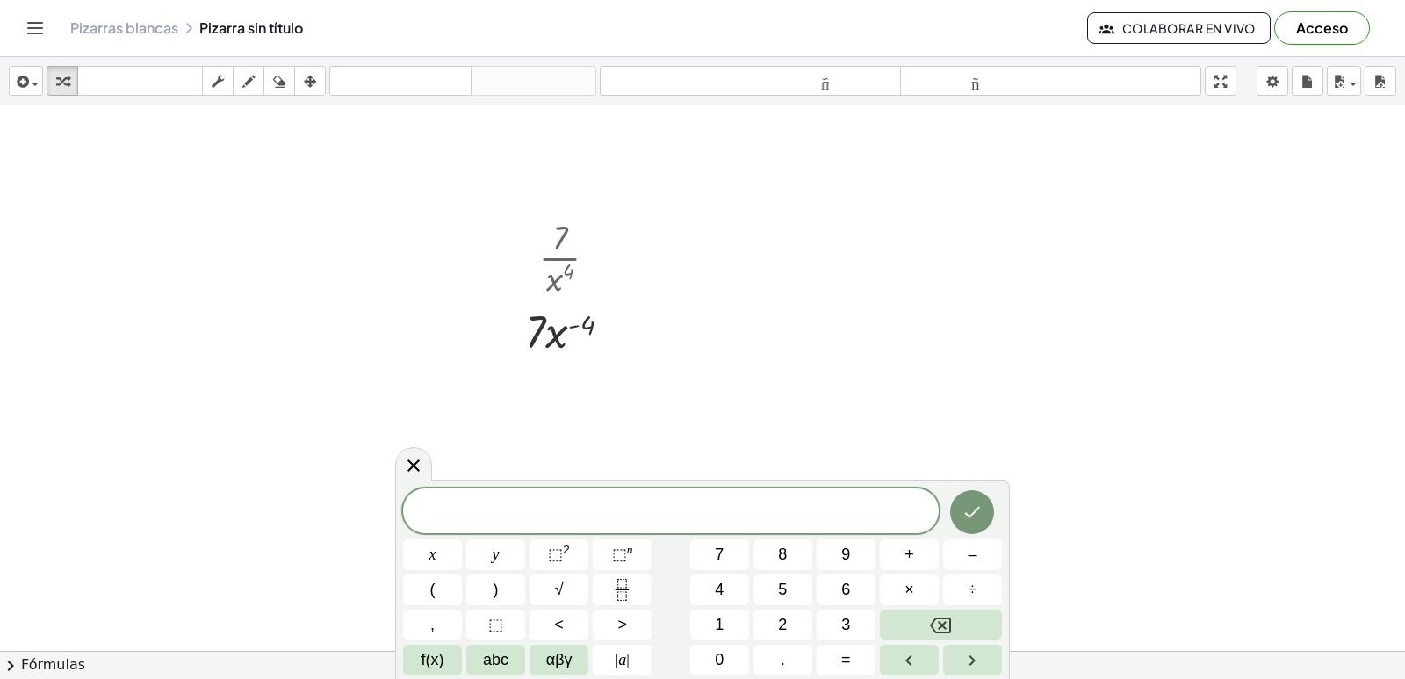
drag, startPoint x: 697, startPoint y: 372, endPoint x: 91, endPoint y: 26, distance: 697.7
click at [674, 518] on span at bounding box center [671, 512] width 536 height 26
click at [825, 622] on button "3" at bounding box center [846, 624] width 59 height 31
click at [791, 589] on button "5" at bounding box center [782, 589] width 59 height 31
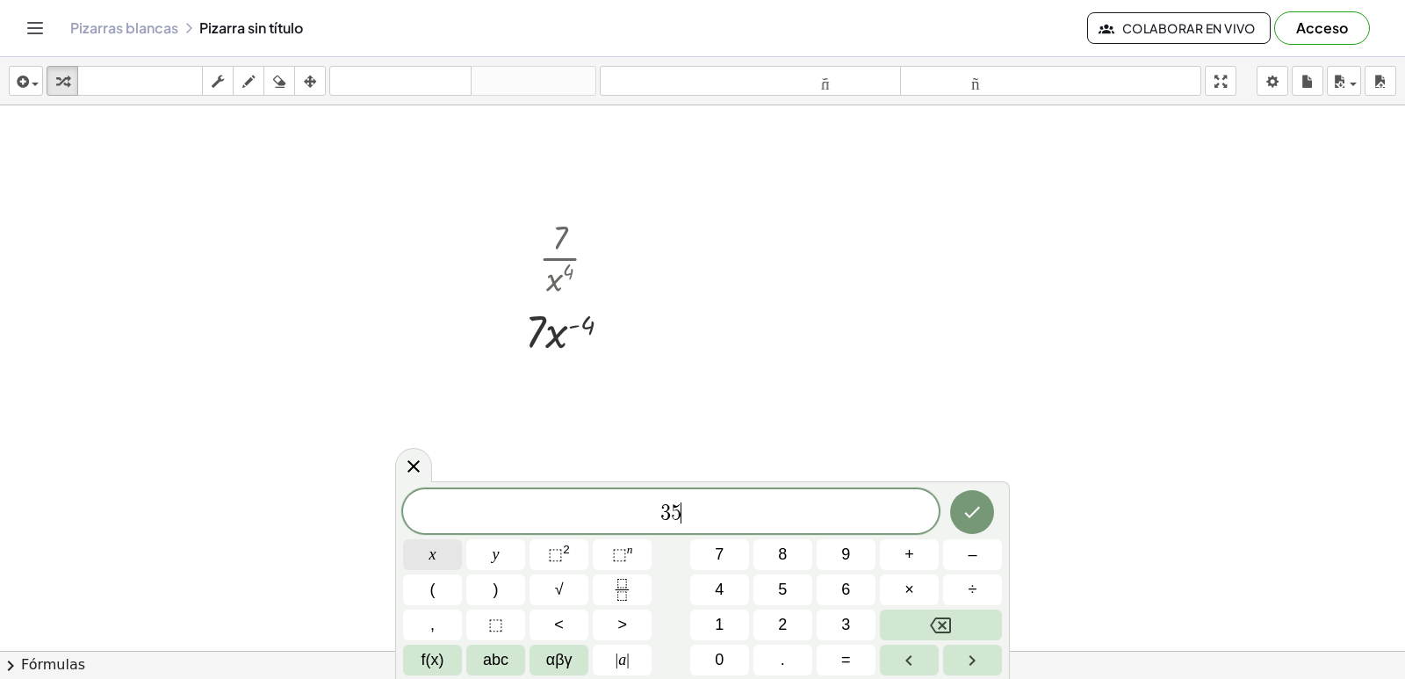
click at [439, 557] on button "x" at bounding box center [432, 554] width 59 height 31
click at [634, 550] on button "⬚ n" at bounding box center [622, 554] width 59 height 31
click at [967, 554] on button "–" at bounding box center [972, 554] width 59 height 31
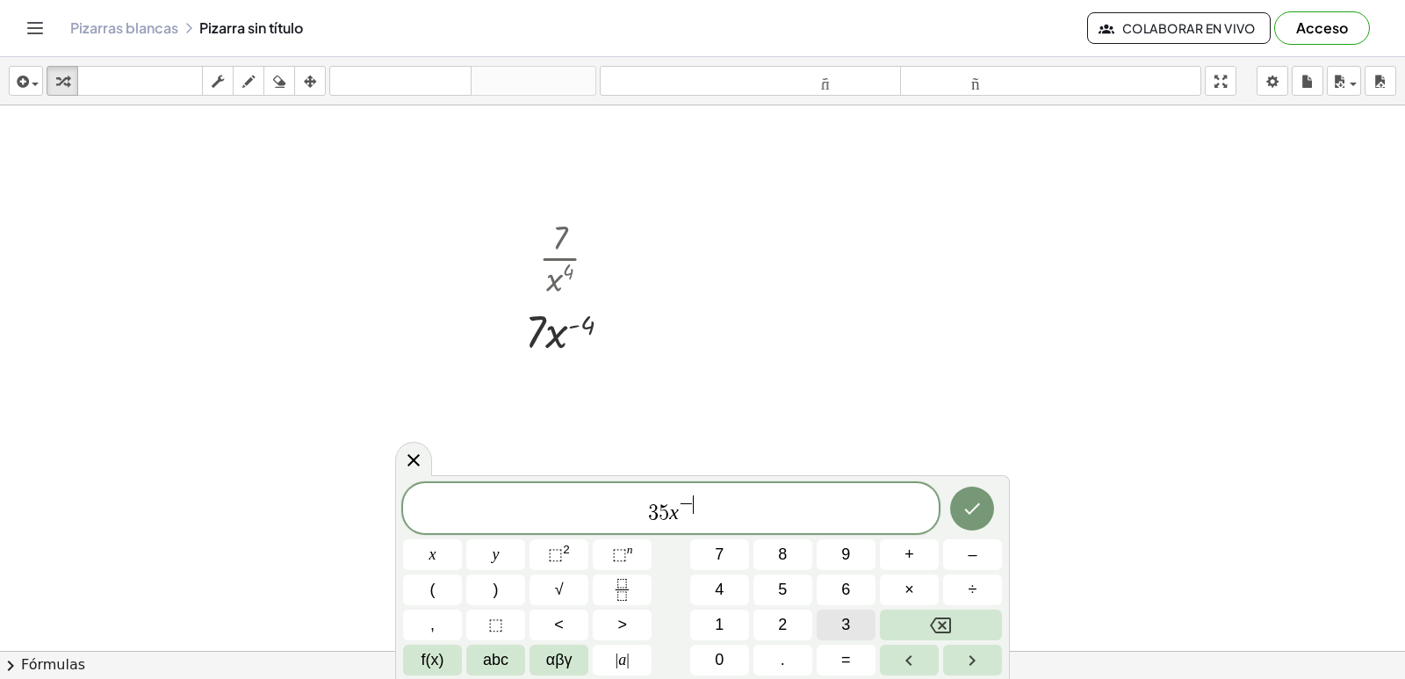
click at [832, 614] on button "3" at bounding box center [846, 624] width 59 height 31
click at [963, 500] on icon "Hecho" at bounding box center [971, 508] width 21 height 21
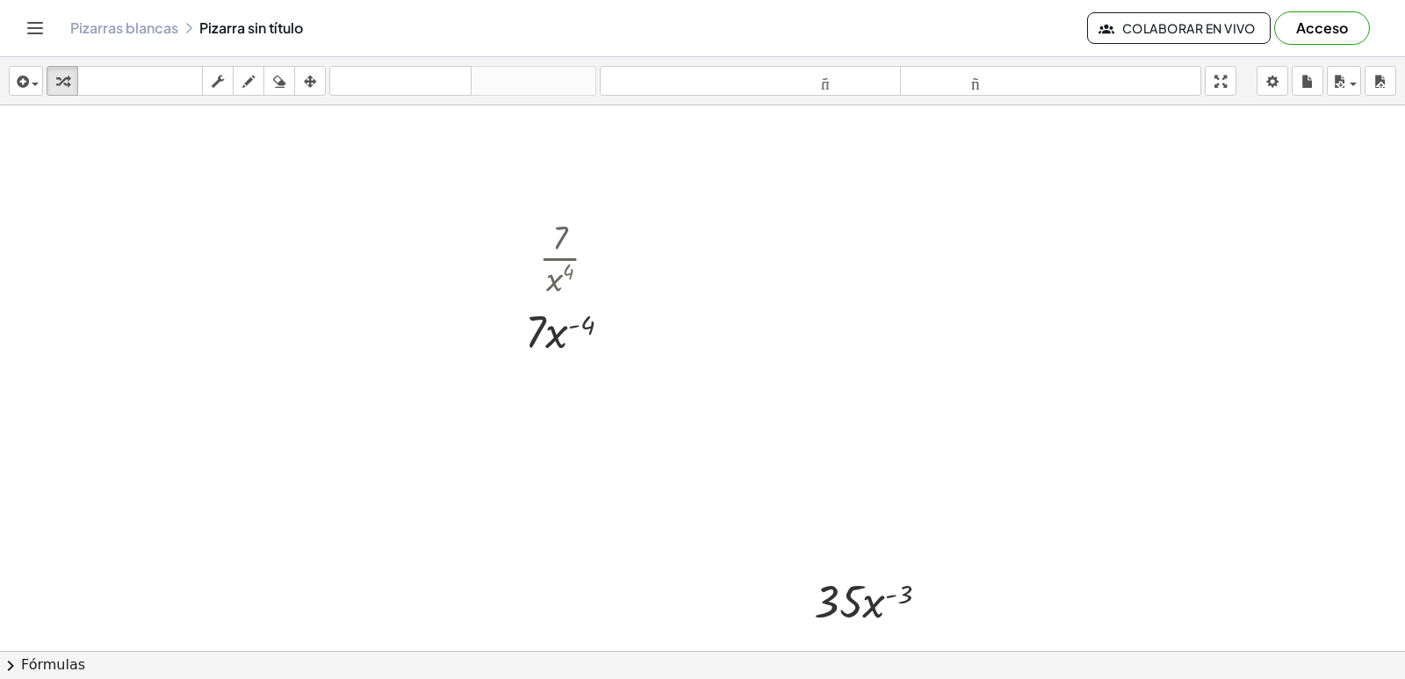
scroll to position [2990, 0]
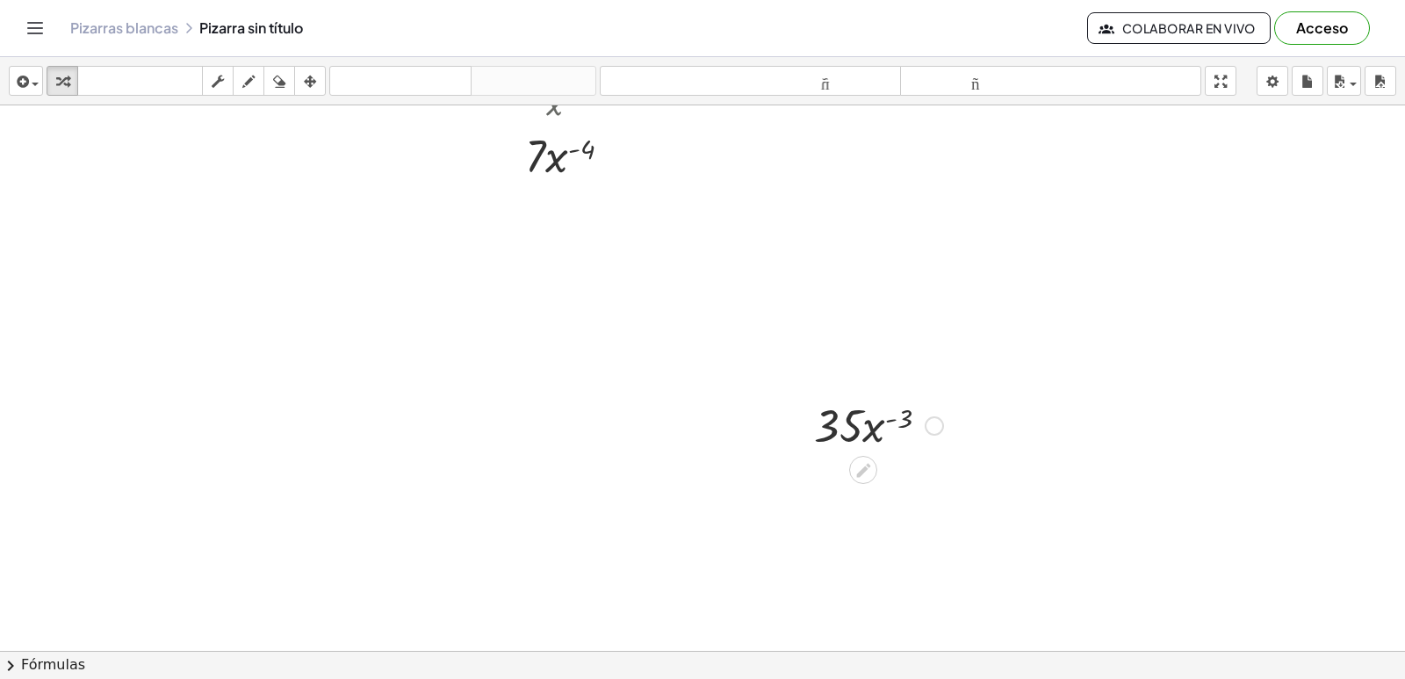
click at [832, 420] on div at bounding box center [878, 424] width 147 height 60
click at [861, 467] on icon at bounding box center [863, 470] width 18 height 18
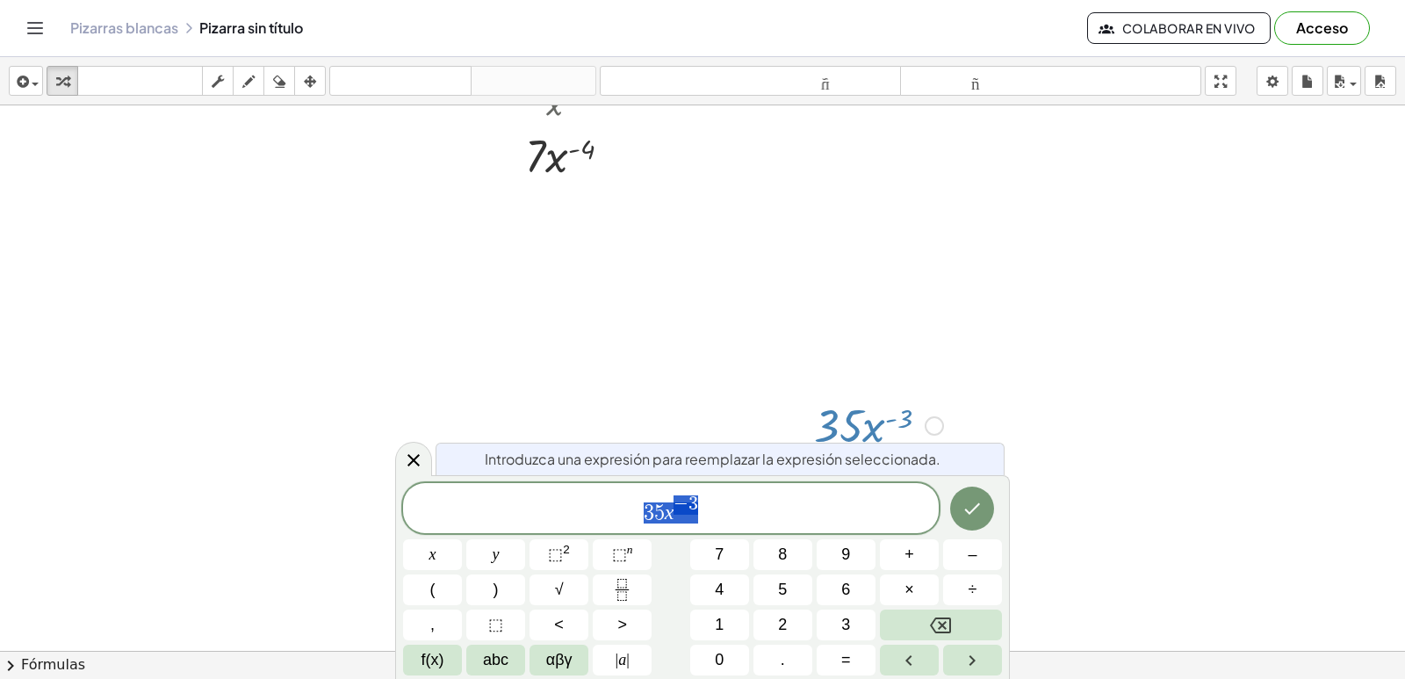
drag, startPoint x: 642, startPoint y: 513, endPoint x: 653, endPoint y: 517, distance: 12.2
click at [644, 513] on span "3 5 x − 3" at bounding box center [671, 509] width 536 height 32
click at [969, 554] on span "–" at bounding box center [972, 555] width 9 height 24
click at [965, 501] on icon "Hecho" at bounding box center [971, 508] width 21 height 21
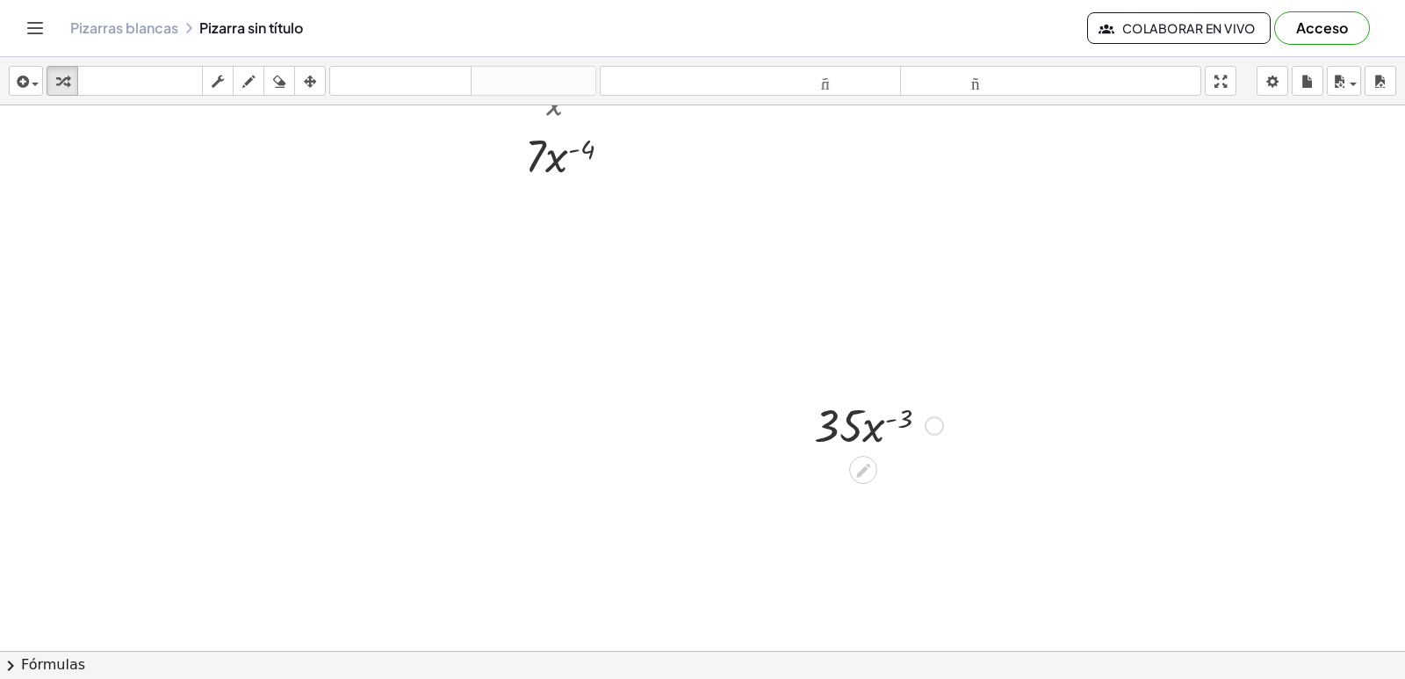
click at [805, 416] on div at bounding box center [801, 424] width 26 height 68
click at [864, 478] on icon at bounding box center [863, 470] width 18 height 18
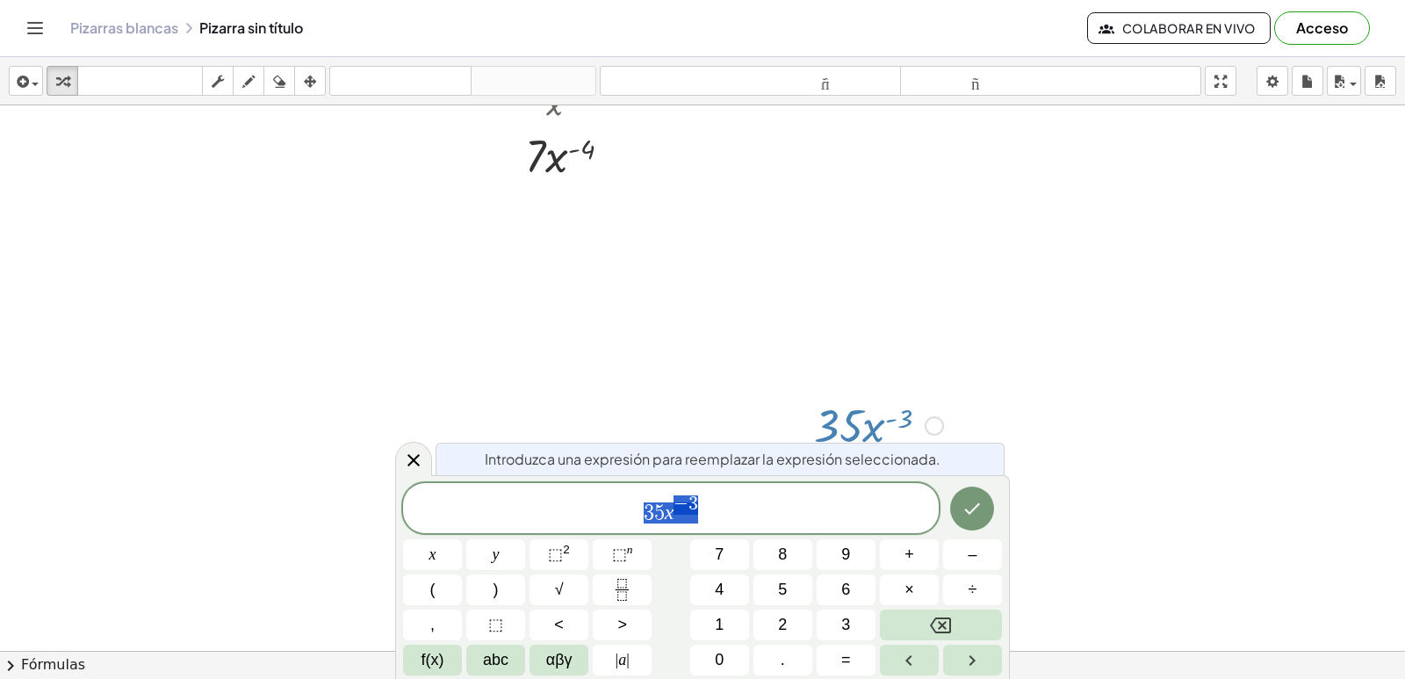
click at [644, 510] on span "3 5 x − 3" at bounding box center [671, 509] width 536 height 32
click at [981, 549] on button "–" at bounding box center [972, 554] width 59 height 31
click at [983, 501] on button "Hecho" at bounding box center [972, 508] width 44 height 44
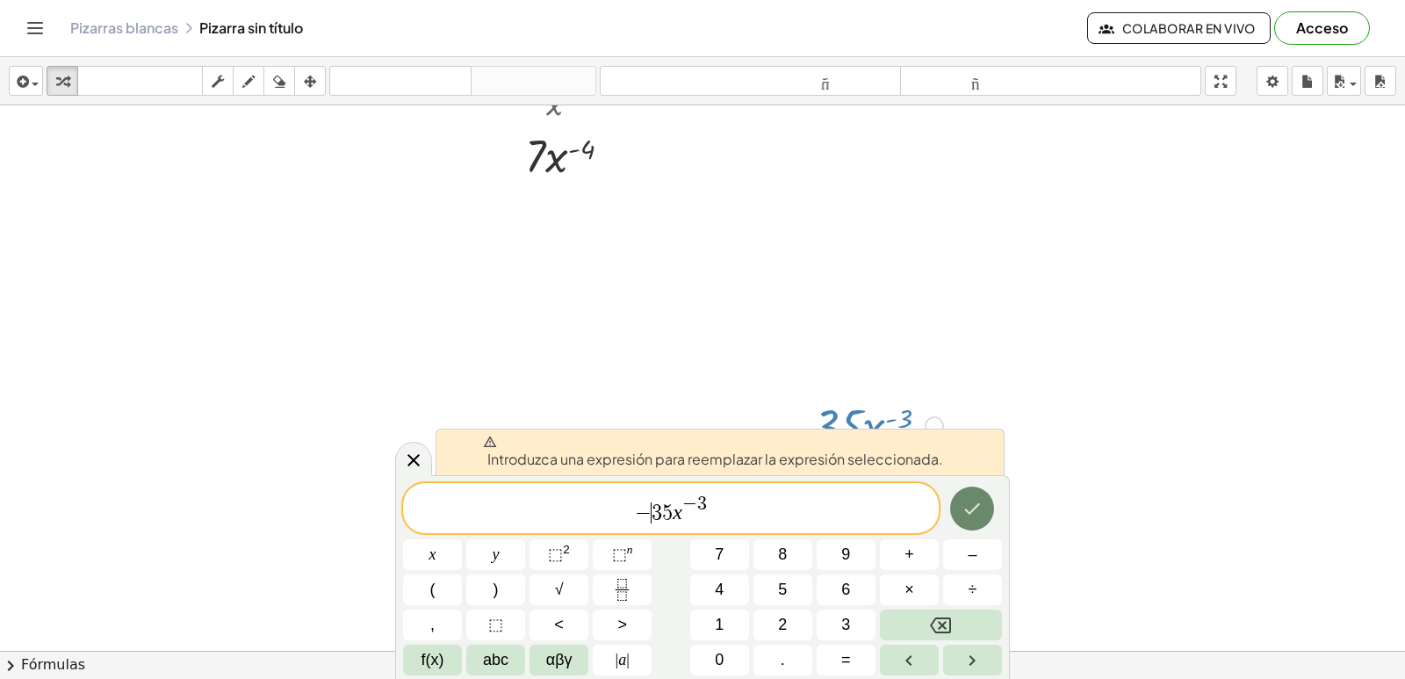
click at [983, 501] on button "Hecho" at bounding box center [972, 508] width 44 height 44
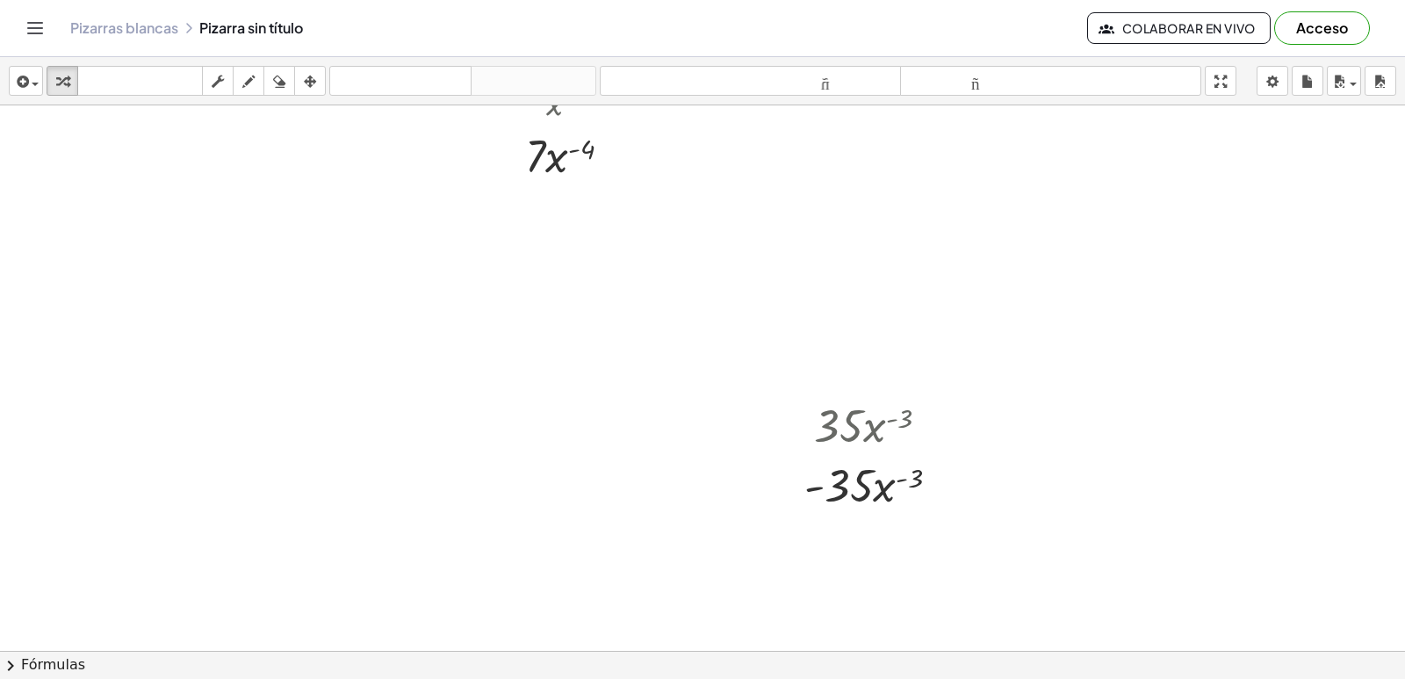
drag, startPoint x: 830, startPoint y: 521, endPoint x: 849, endPoint y: 446, distance: 77.1
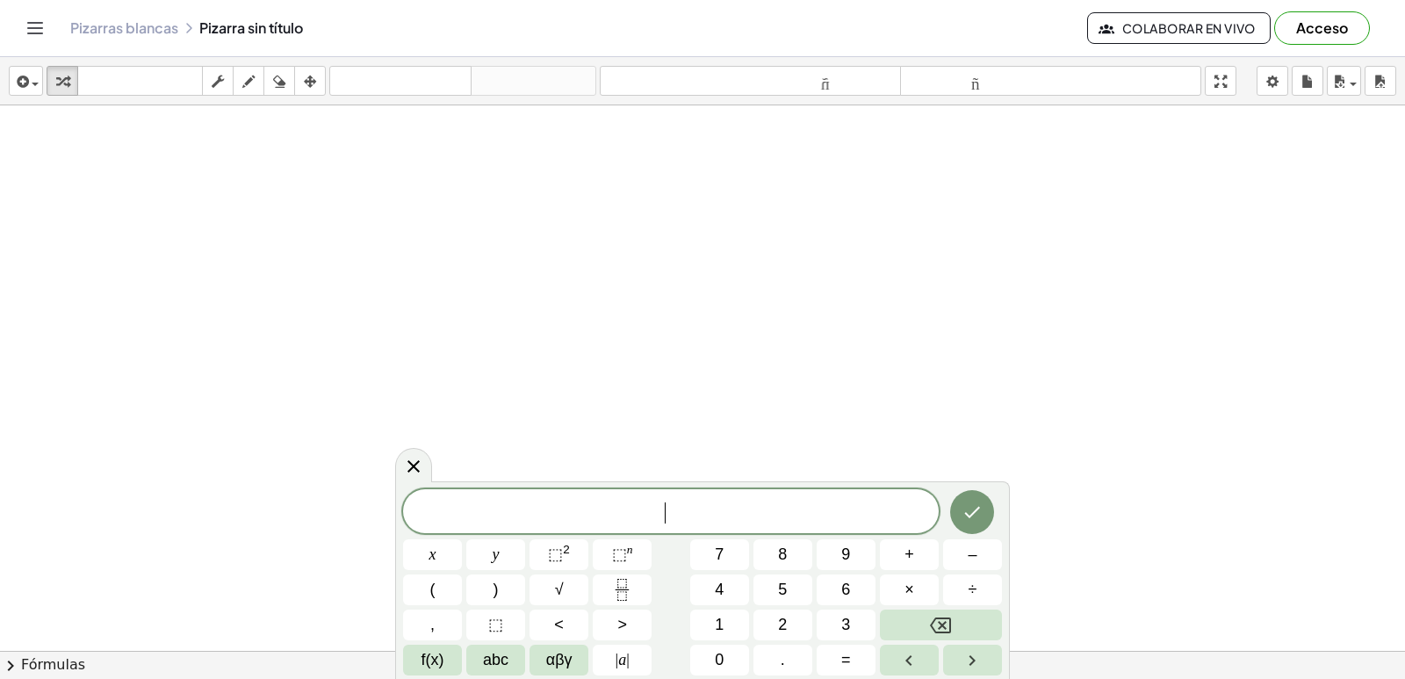
click at [632, 572] on div "​ x y ⬚ 2 ⬚ n 7 8 9 + – ( ) √ 4 5 6 × ÷ , ⬚ < > 1 2 3 f(x) abc αβγ | a | 0 . =" at bounding box center [702, 582] width 599 height 186
click at [630, 587] on icon "Fraction" at bounding box center [622, 590] width 22 height 22
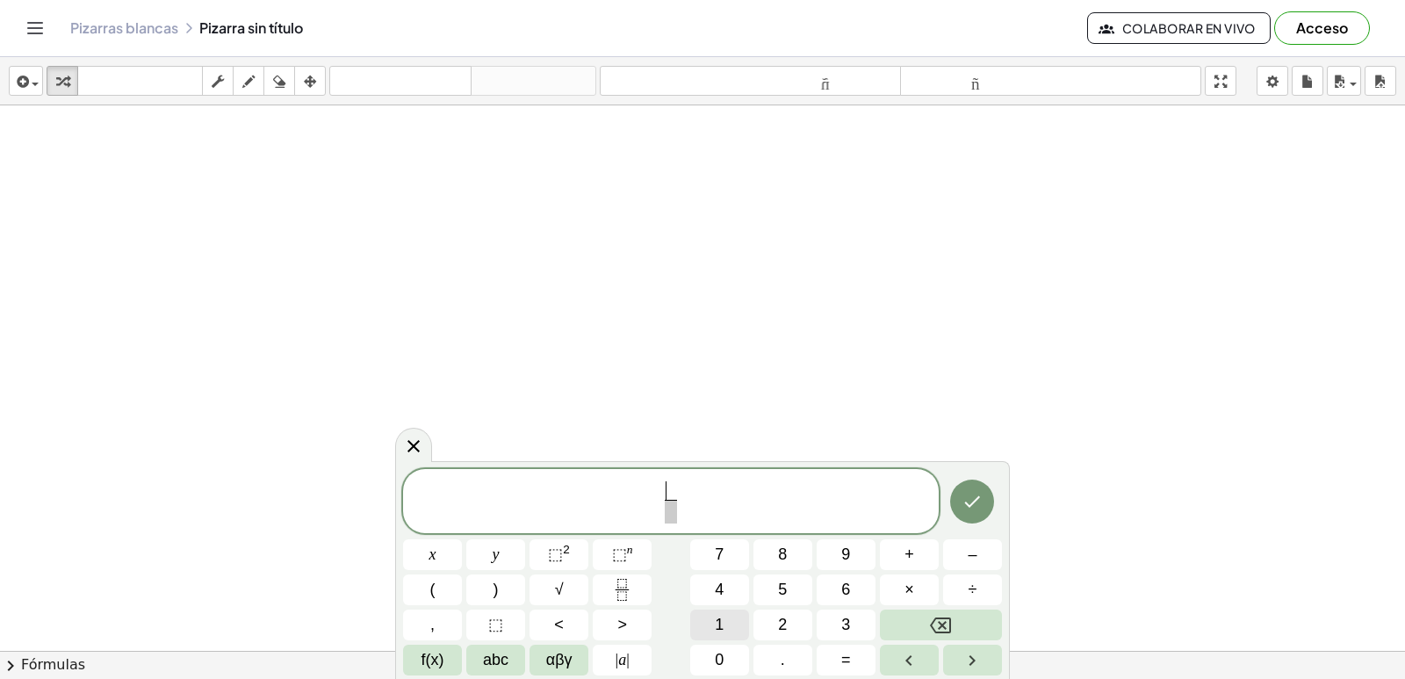
click at [722, 623] on span "1" at bounding box center [719, 625] width 9 height 24
click at [726, 647] on button "0" at bounding box center [719, 660] width 59 height 31
click at [663, 502] on span at bounding box center [670, 512] width 23 height 24
click at [414, 556] on button "x" at bounding box center [432, 554] width 59 height 31
click at [608, 553] on button "⬚ n" at bounding box center [622, 554] width 59 height 31
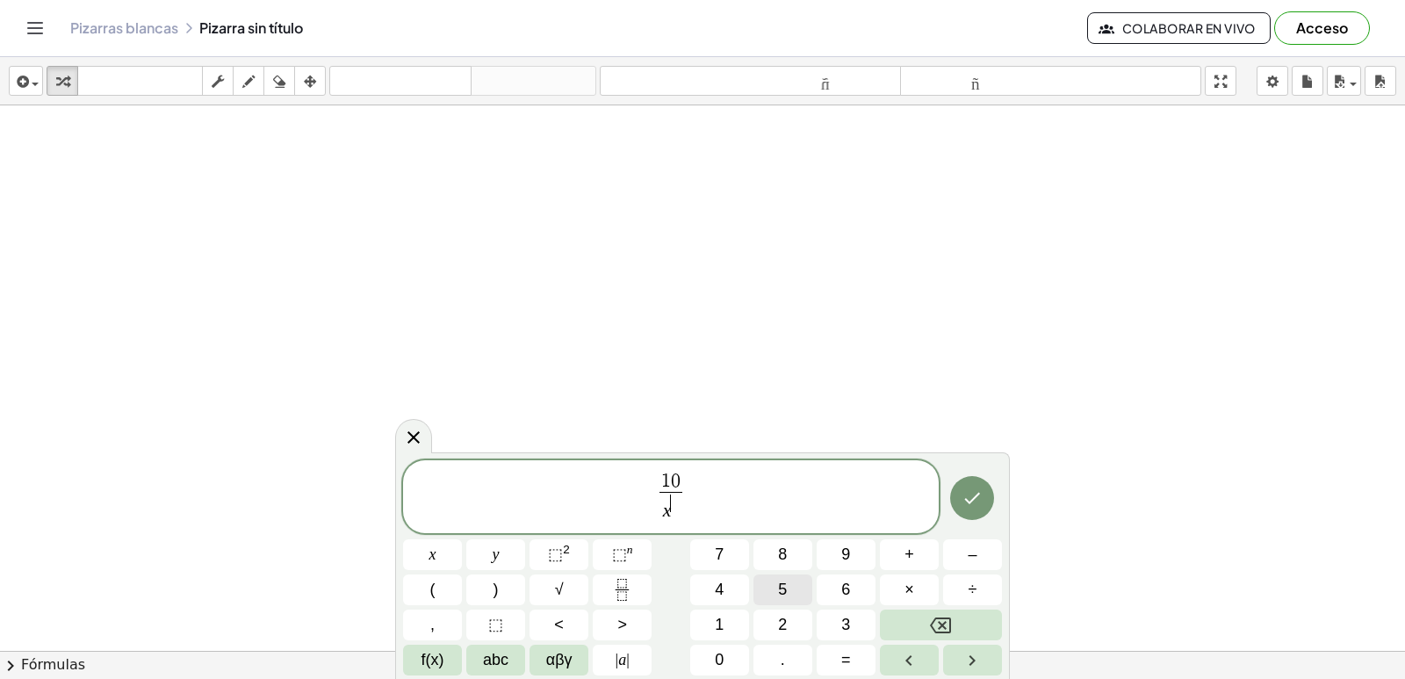
click at [775, 592] on button "5" at bounding box center [782, 589] width 59 height 31
click at [958, 513] on button "Hecho" at bounding box center [972, 498] width 44 height 44
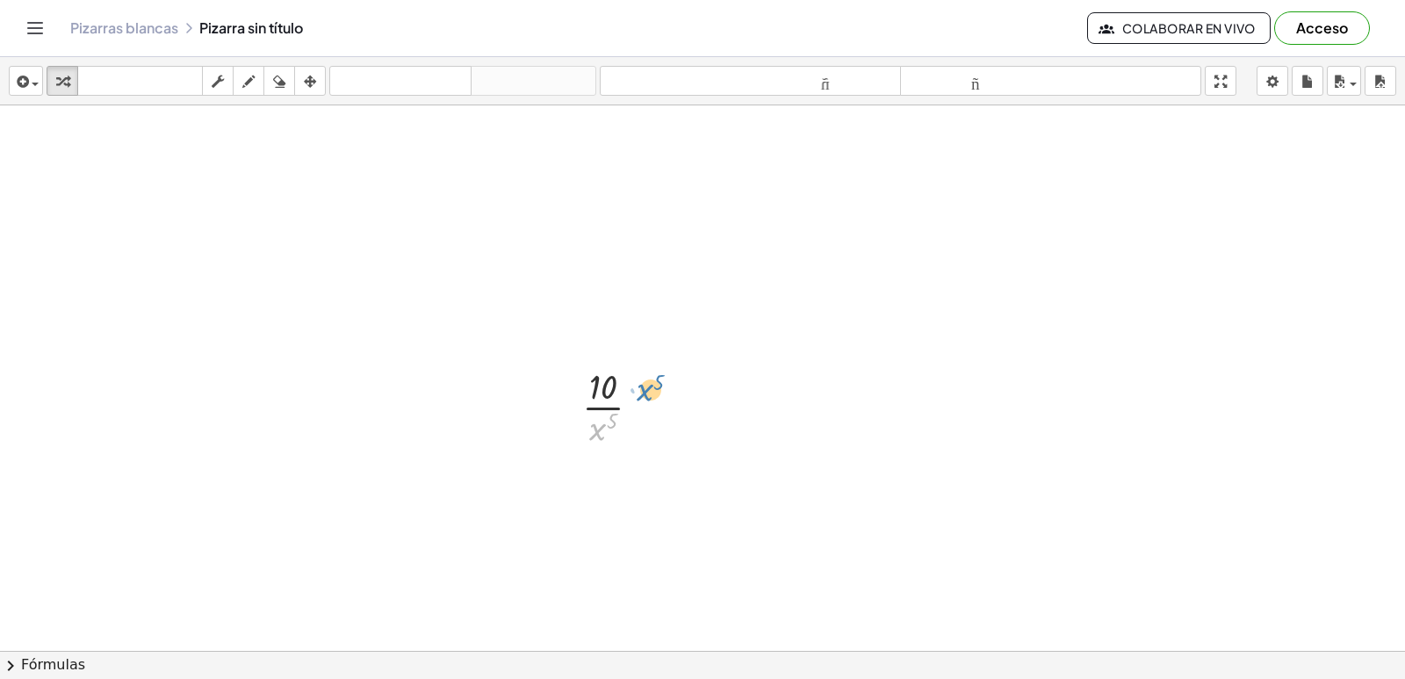
drag, startPoint x: 612, startPoint y: 449, endPoint x: 643, endPoint y: 393, distance: 63.3
drag, startPoint x: 643, startPoint y: 393, endPoint x: 614, endPoint y: 347, distance: 54.8
drag, startPoint x: 596, startPoint y: 428, endPoint x: 607, endPoint y: 378, distance: 52.0
click at [607, 378] on div at bounding box center [618, 406] width 90 height 88
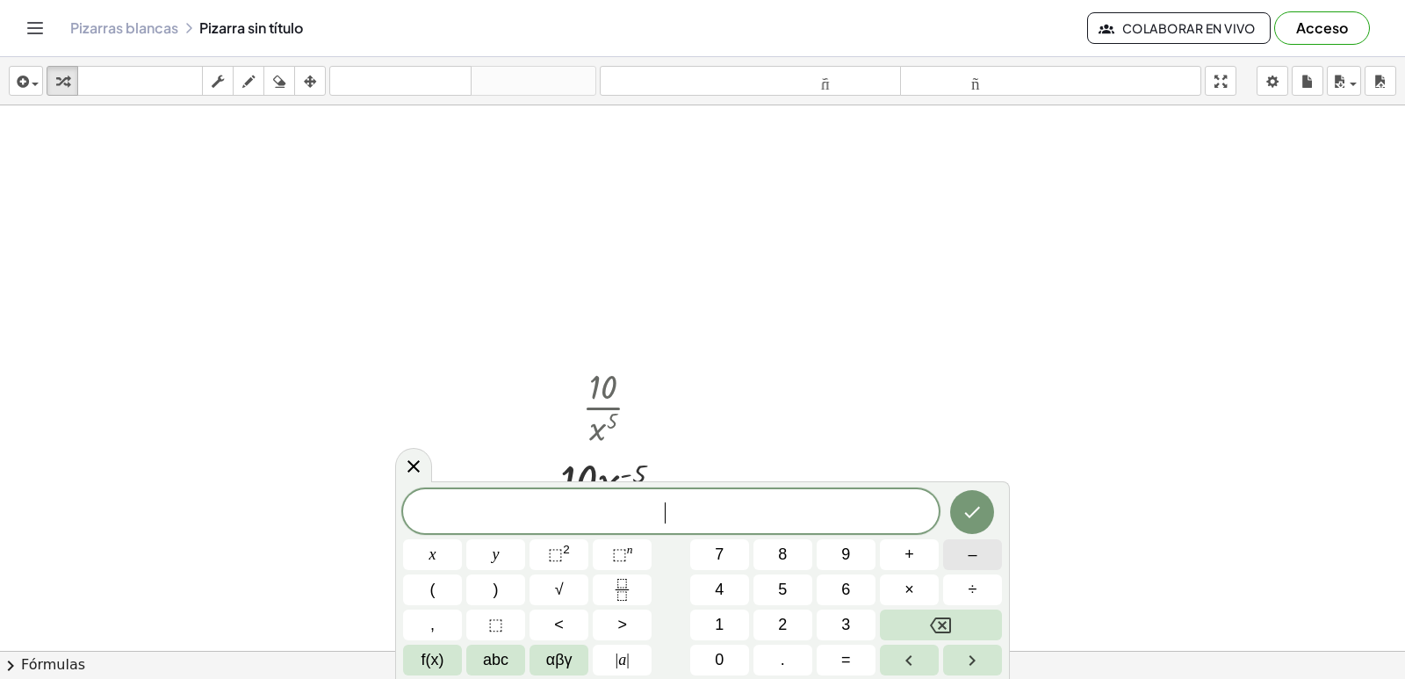
click at [968, 547] on span "–" at bounding box center [972, 555] width 9 height 24
click at [779, 587] on span "5" at bounding box center [782, 590] width 9 height 24
click at [911, 578] on span "×" at bounding box center [909, 590] width 10 height 24
click at [716, 619] on span "1" at bounding box center [719, 625] width 9 height 24
click at [716, 654] on span "0" at bounding box center [719, 660] width 9 height 24
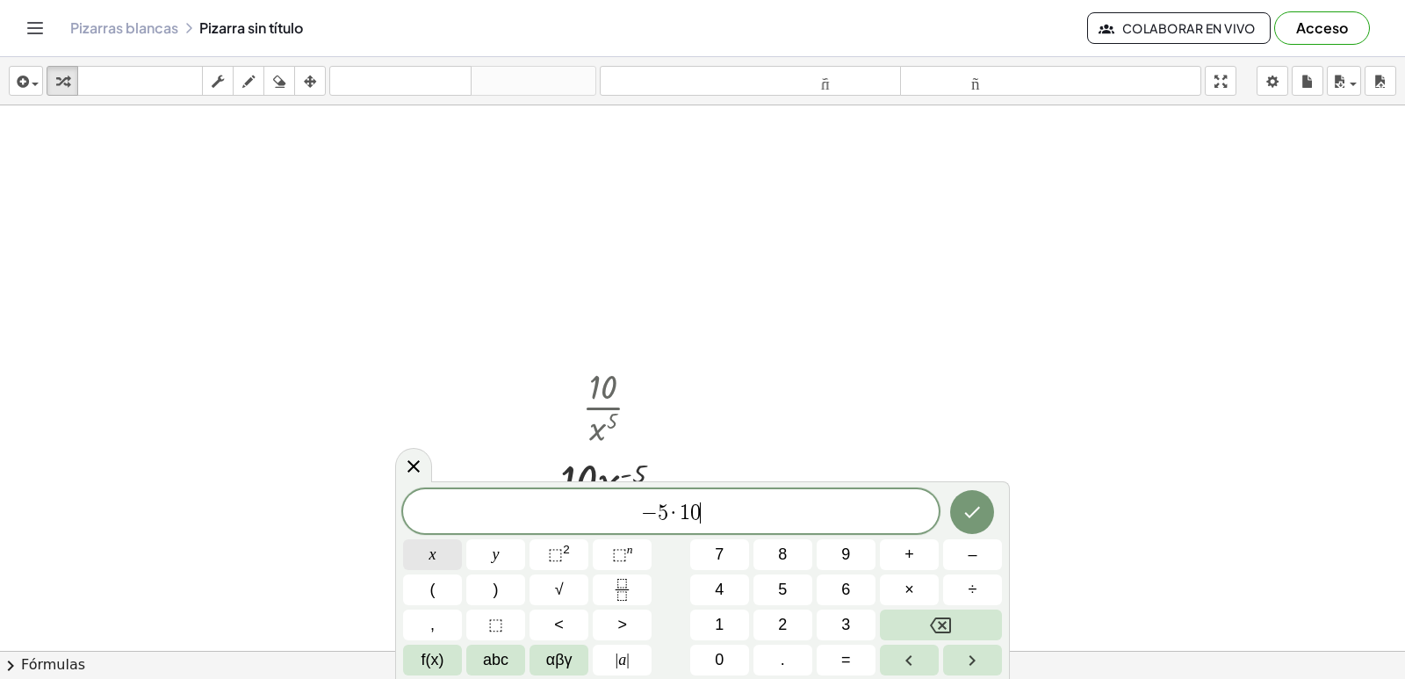
click at [433, 546] on span "x" at bounding box center [432, 555] width 7 height 24
click at [621, 551] on span "⬚" at bounding box center [619, 554] width 15 height 18
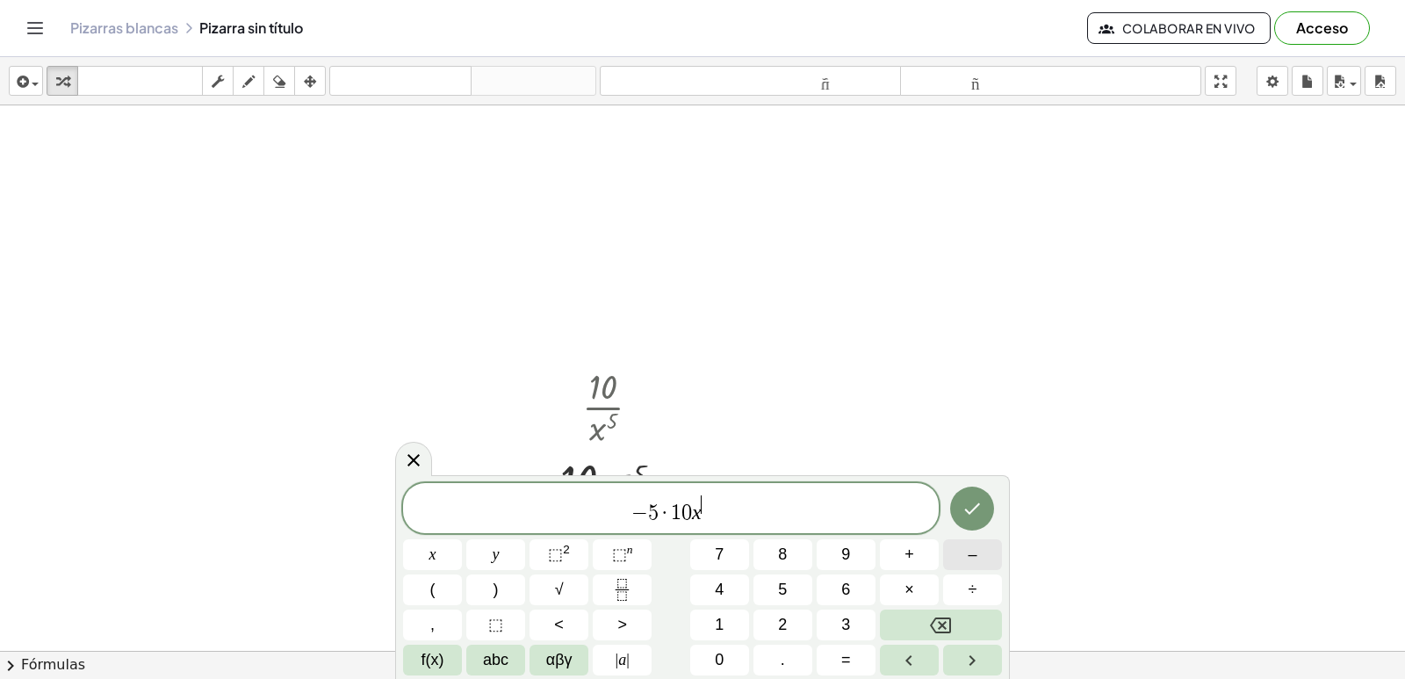
click at [959, 549] on button "–" at bounding box center [972, 554] width 59 height 31
click at [804, 593] on button "5" at bounding box center [782, 589] width 59 height 31
click at [971, 562] on span "–" at bounding box center [972, 555] width 9 height 24
click at [730, 623] on button "1" at bounding box center [719, 624] width 59 height 31
click at [976, 502] on icon "Hecho" at bounding box center [971, 508] width 21 height 21
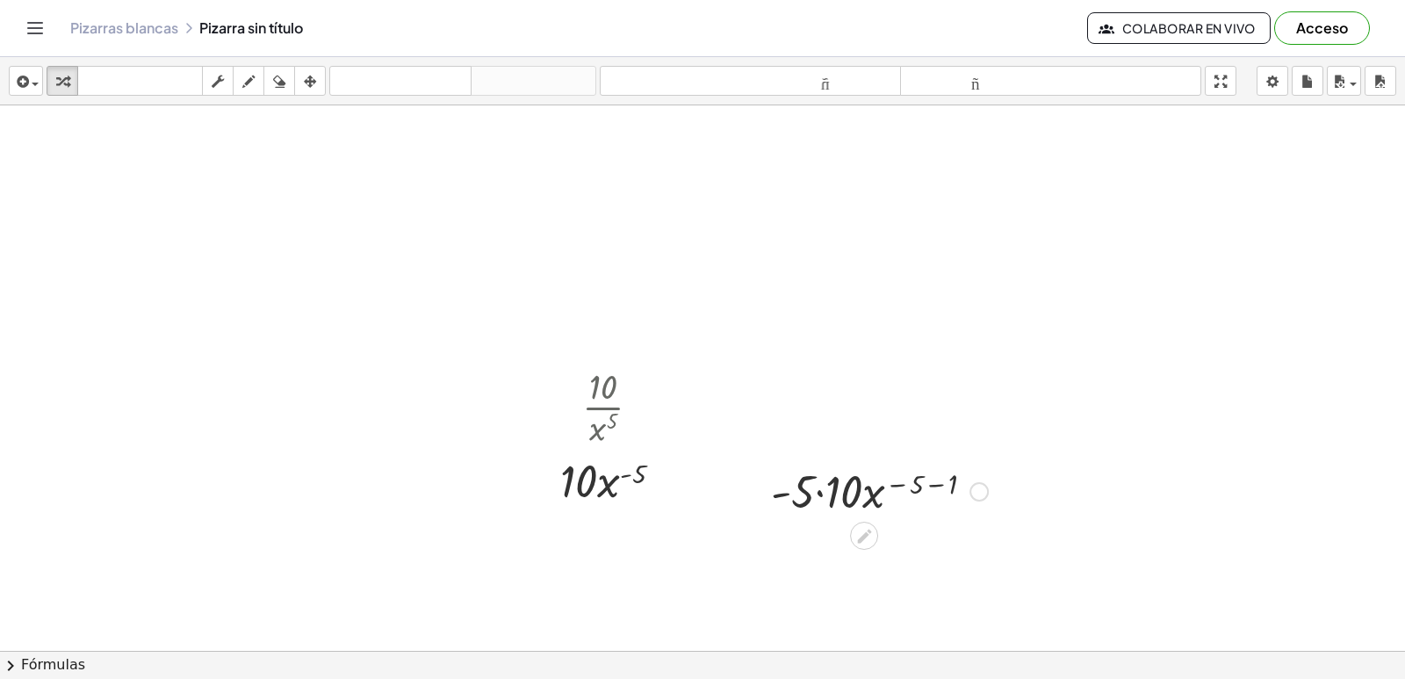
scroll to position [3817, 0]
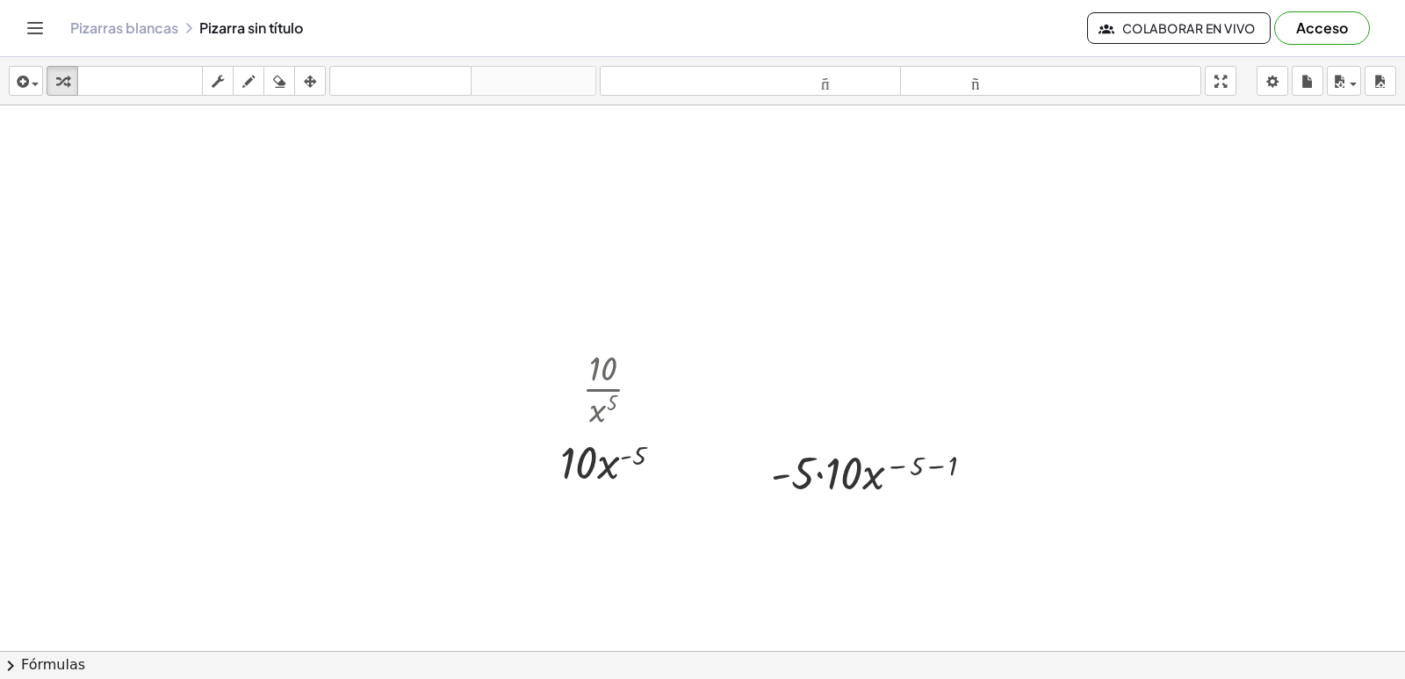
drag, startPoint x: 696, startPoint y: 496, endPoint x: 479, endPoint y: 486, distance: 217.1
drag, startPoint x: 408, startPoint y: 450, endPoint x: 964, endPoint y: 275, distance: 582.6
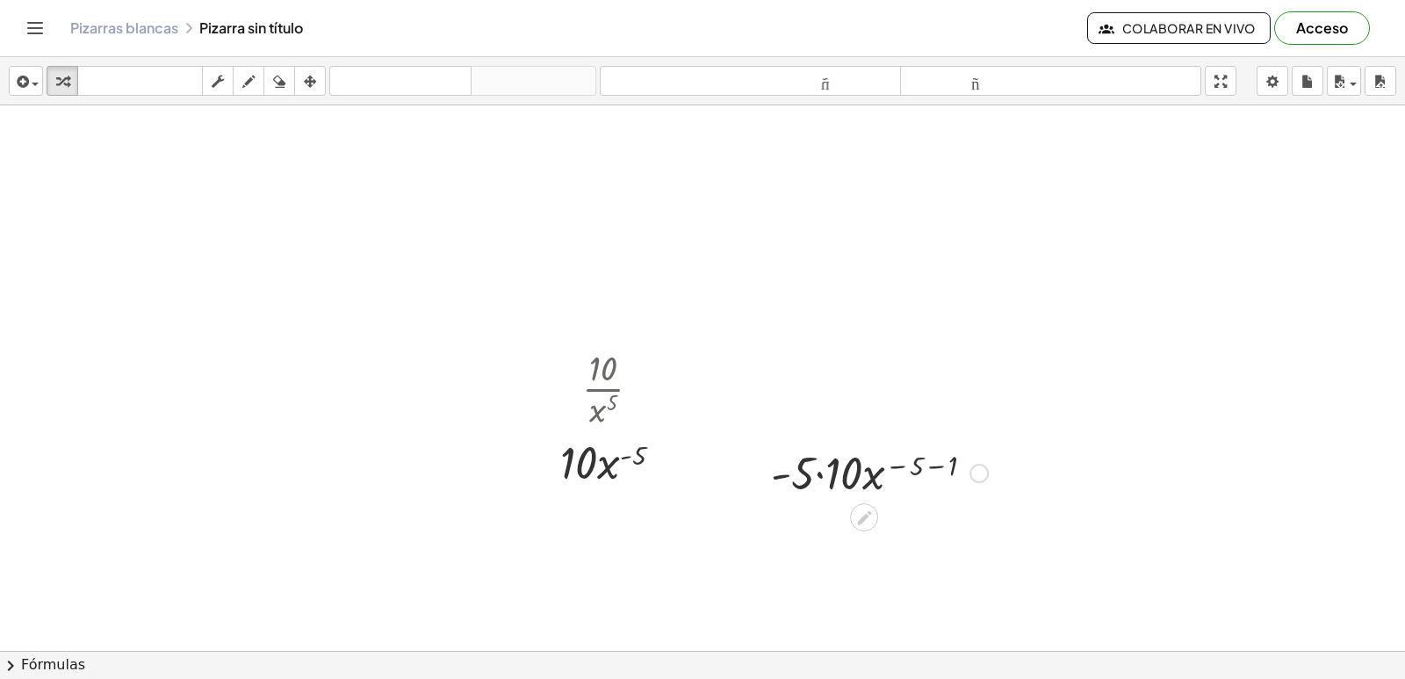
click at [819, 476] on div at bounding box center [879, 472] width 234 height 60
click at [919, 526] on div at bounding box center [879, 531] width 234 height 60
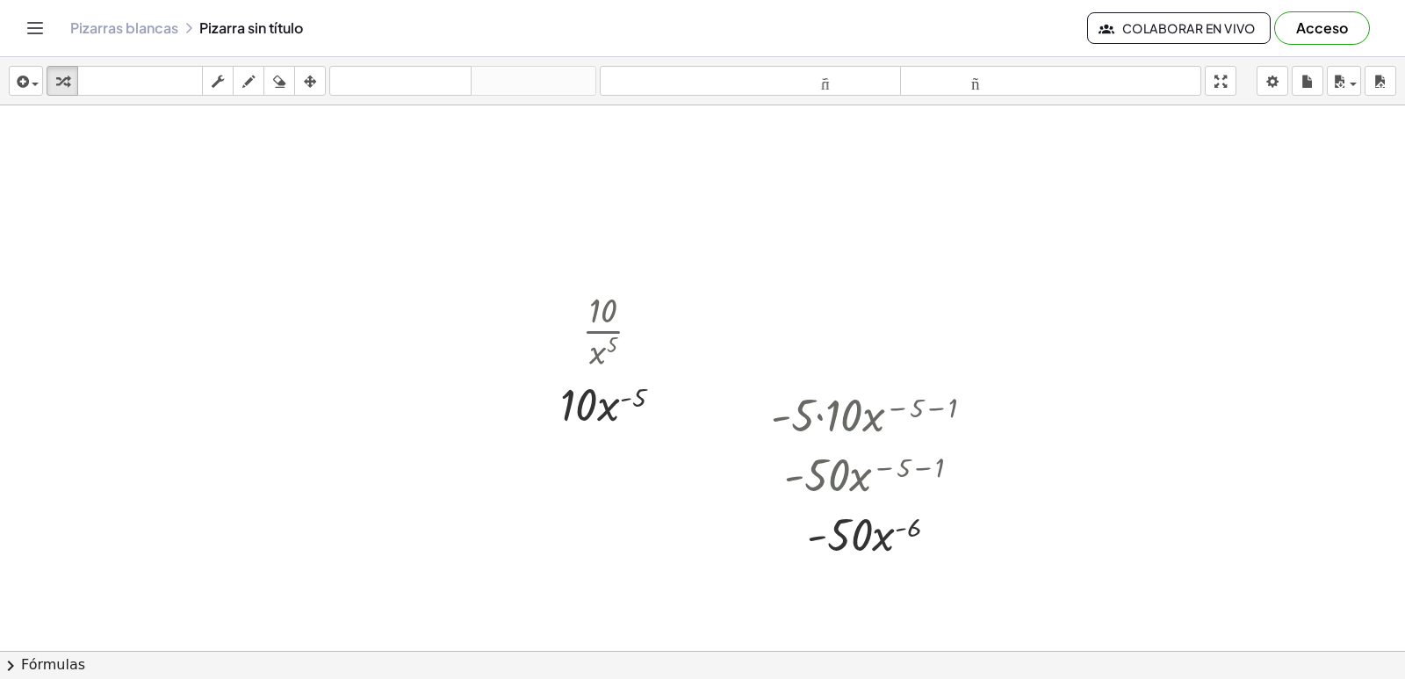
scroll to position [3905, 0]
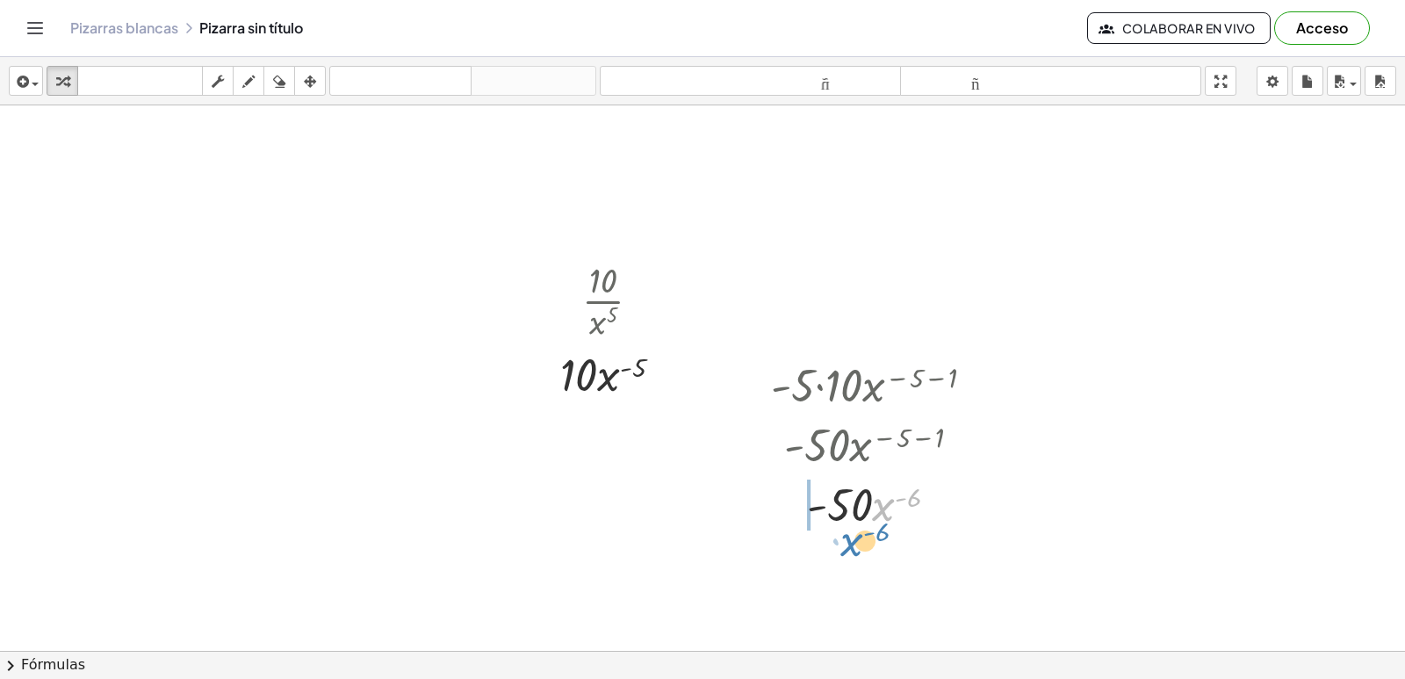
drag, startPoint x: 882, startPoint y: 497, endPoint x: 851, endPoint y: 532, distance: 47.3
click at [851, 532] on div at bounding box center [879, 503] width 234 height 60
click at [853, 567] on div at bounding box center [879, 563] width 234 height 60
click at [832, 558] on div at bounding box center [879, 563] width 234 height 60
drag, startPoint x: 817, startPoint y: 560, endPoint x: 927, endPoint y: 608, distance: 119.6
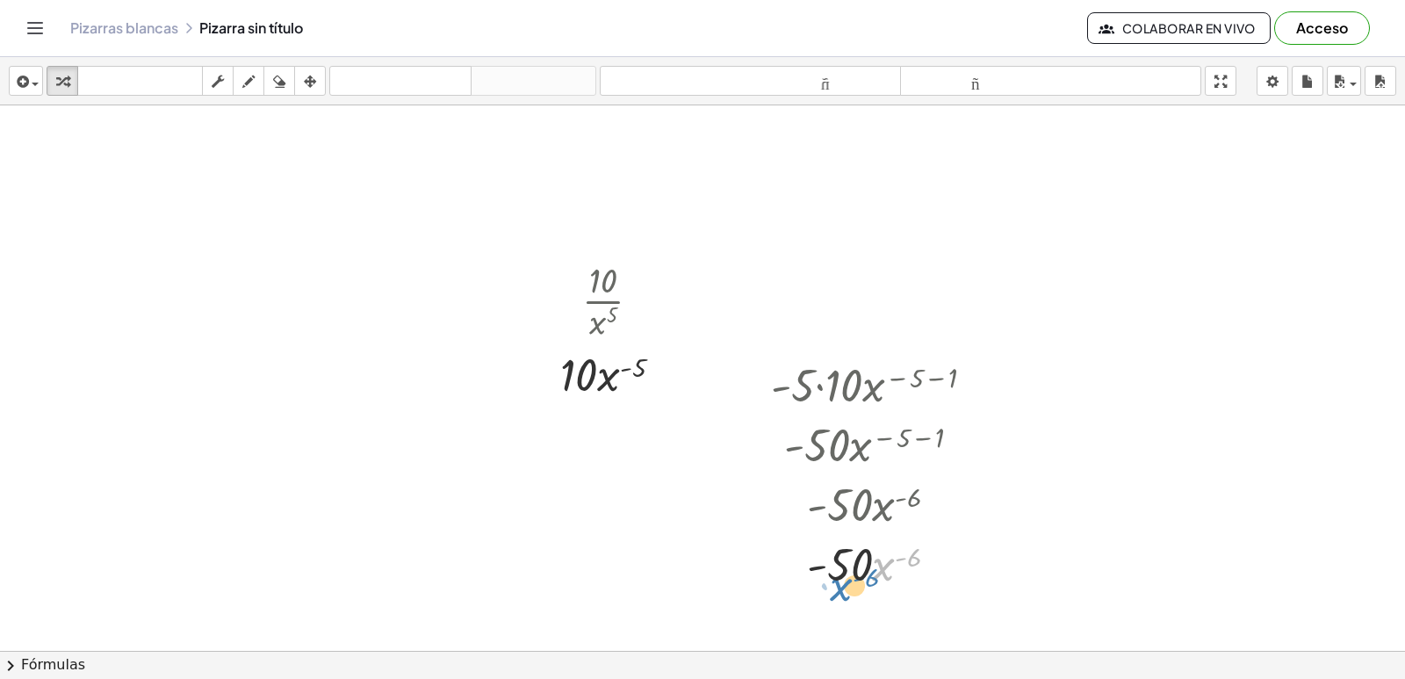
drag, startPoint x: 884, startPoint y: 568, endPoint x: 840, endPoint y: 583, distance: 46.4
click at [841, 585] on div at bounding box center [879, 563] width 234 height 60
drag, startPoint x: 883, startPoint y: 565, endPoint x: 841, endPoint y: 651, distance: 95.0
click at [841, 651] on div "insertar Seleccione uno: Expresión matemática Función Texto Vídeo de YouTube Gr…" at bounding box center [702, 368] width 1405 height 622
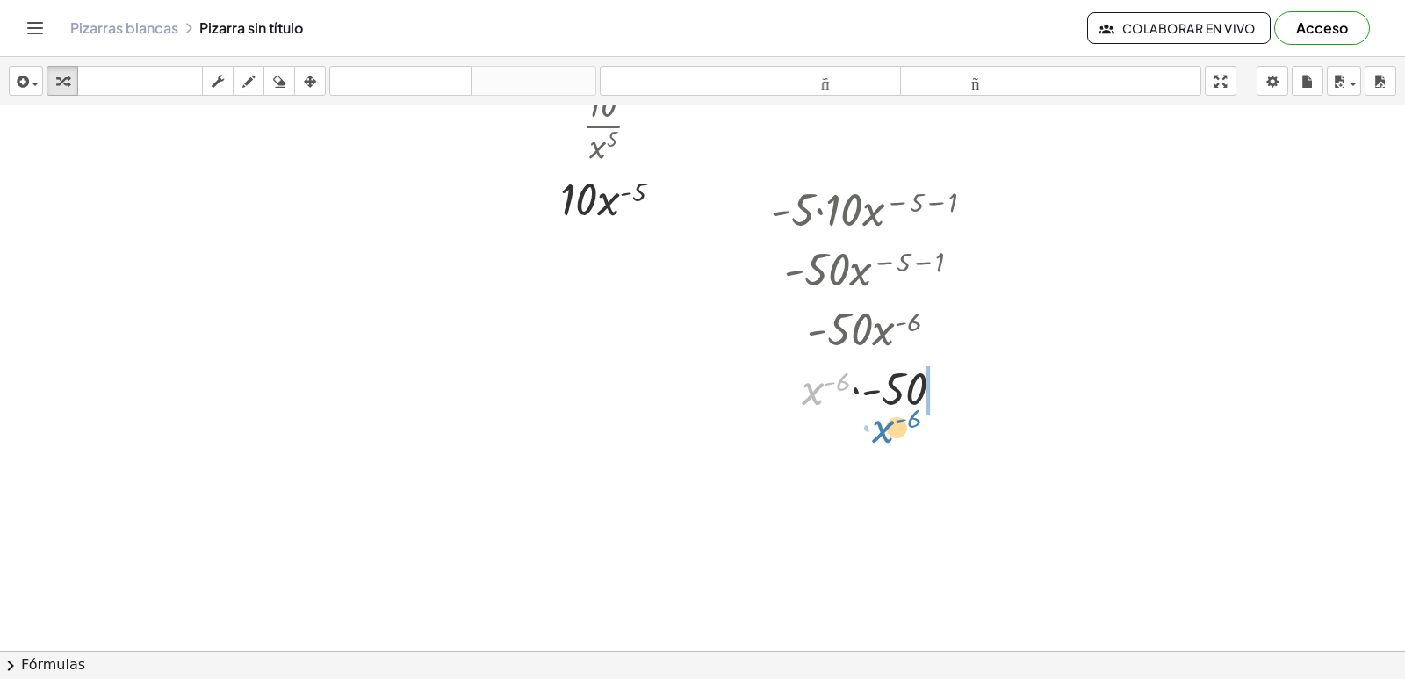
drag, startPoint x: 814, startPoint y: 388, endPoint x: 894, endPoint y: 411, distance: 83.1
drag, startPoint x: 894, startPoint y: 411, endPoint x: 827, endPoint y: 371, distance: 78.0
click at [826, 369] on div at bounding box center [879, 387] width 234 height 60
drag, startPoint x: 862, startPoint y: 431, endPoint x: 854, endPoint y: 407, distance: 25.0
click at [854, 407] on div at bounding box center [879, 387] width 234 height 60
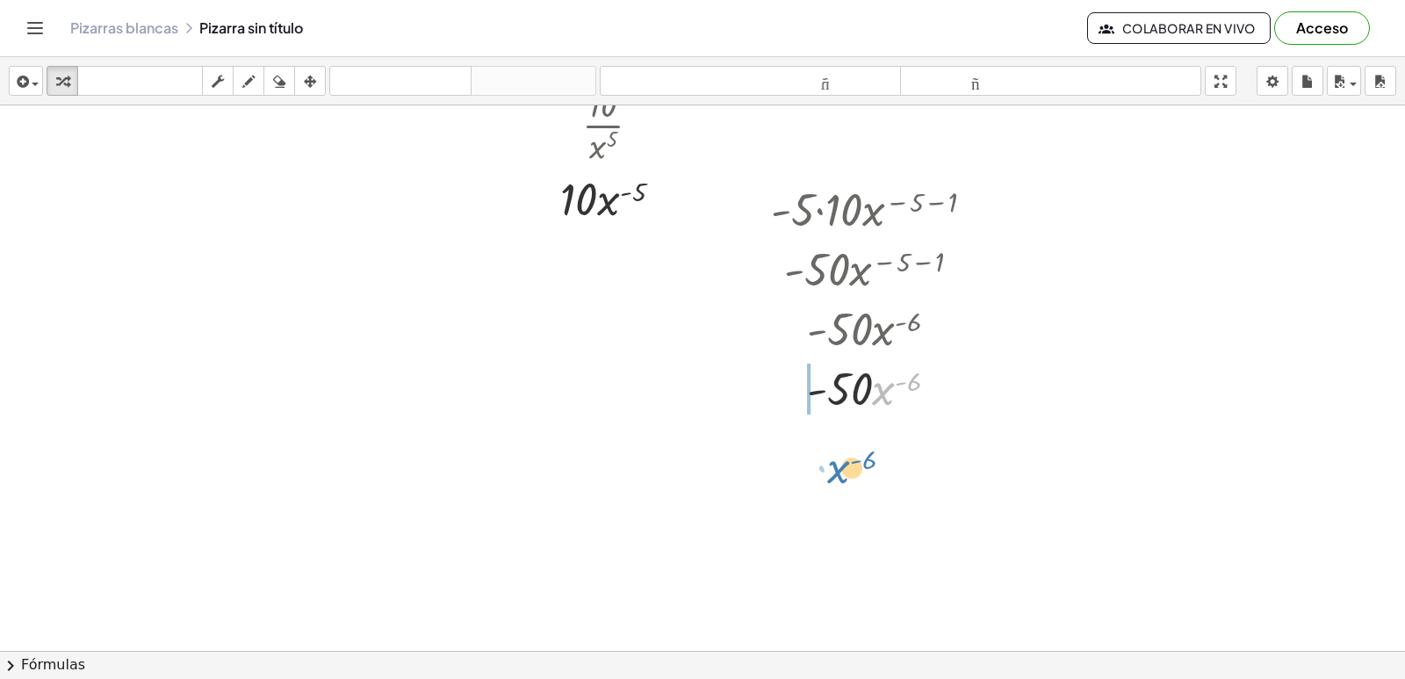
drag, startPoint x: 882, startPoint y: 387, endPoint x: 839, endPoint y: 456, distance: 80.9
click at [852, 388] on div at bounding box center [879, 387] width 234 height 60
drag, startPoint x: 853, startPoint y: 387, endPoint x: 883, endPoint y: 399, distance: 32.8
click at [858, 390] on div at bounding box center [879, 387] width 234 height 60
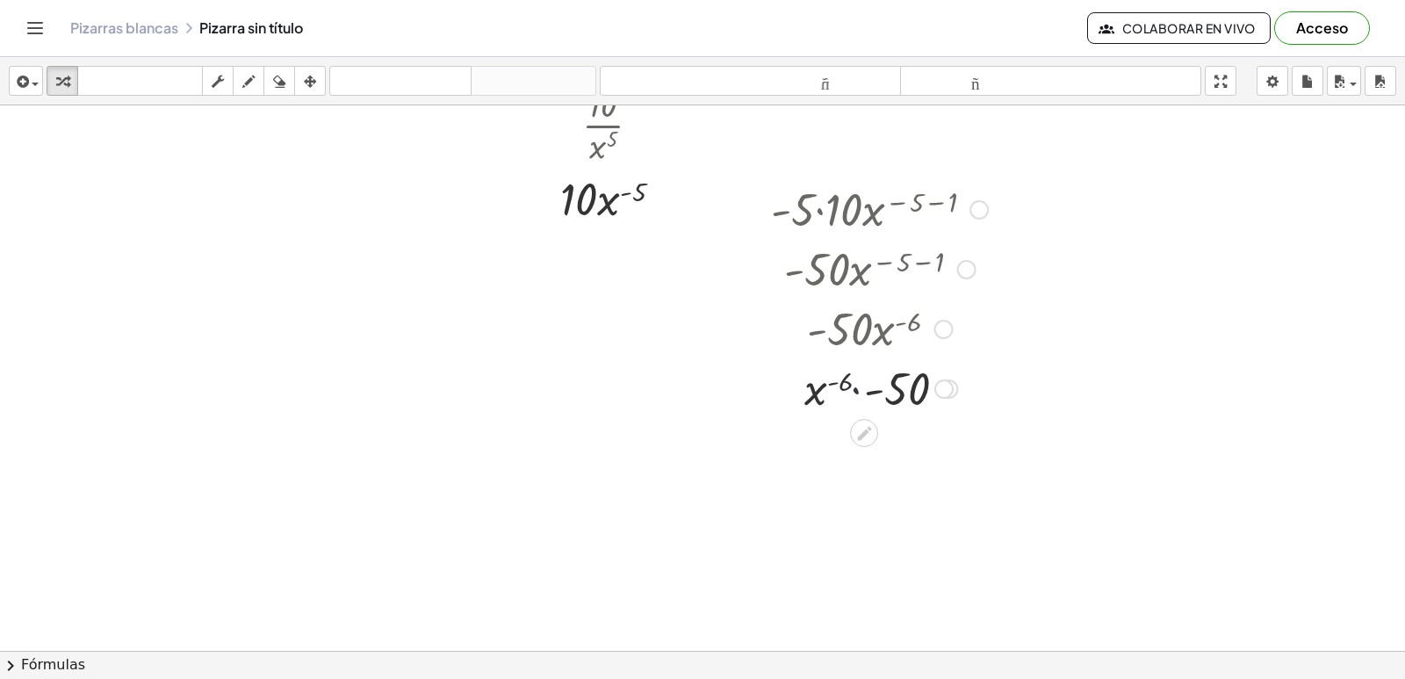
click at [885, 399] on div at bounding box center [879, 387] width 234 height 60
drag, startPoint x: 892, startPoint y: 419, endPoint x: 860, endPoint y: 425, distance: 33.1
click at [860, 429] on div at bounding box center [879, 435] width 234 height 60
drag, startPoint x: 860, startPoint y: 425, endPoint x: 791, endPoint y: 457, distance: 75.4
click at [774, 465] on div at bounding box center [879, 447] width 234 height 60
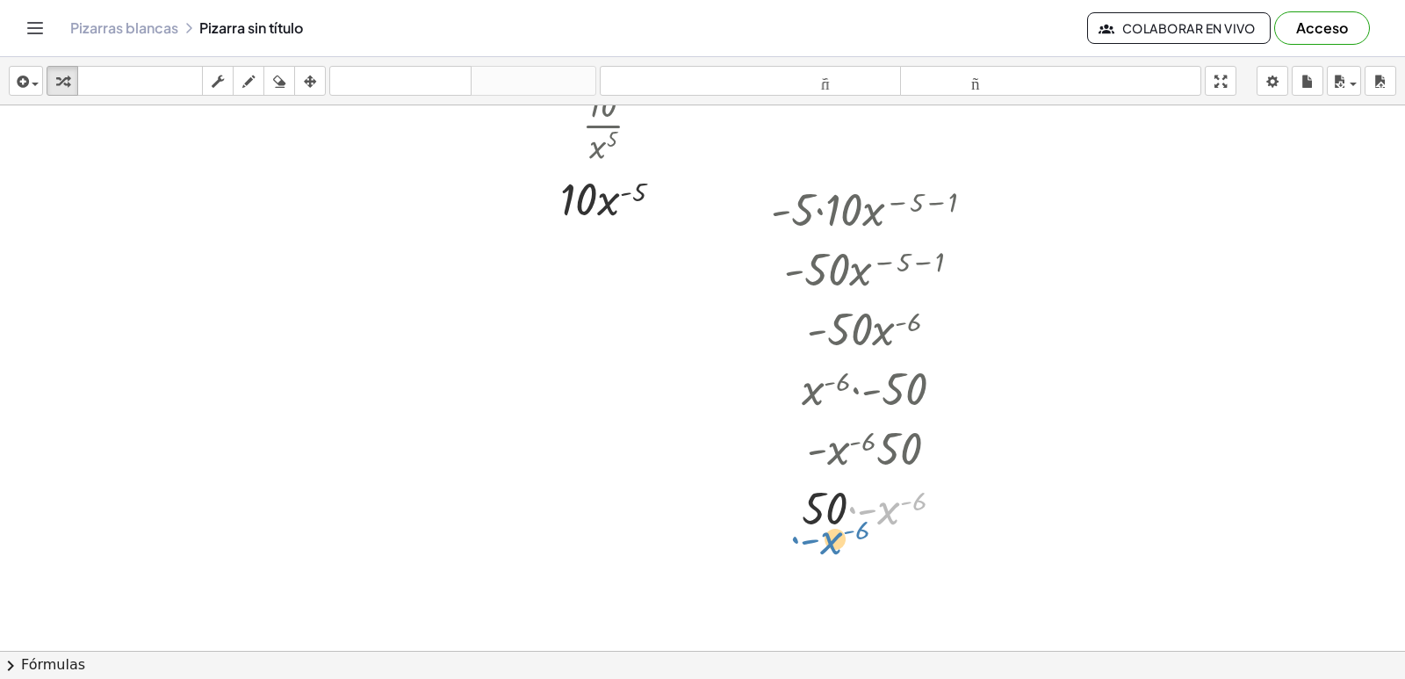
drag, startPoint x: 881, startPoint y: 506, endPoint x: 820, endPoint y: 521, distance: 62.4
click at [822, 527] on div at bounding box center [879, 507] width 234 height 60
click at [825, 512] on div at bounding box center [879, 507] width 234 height 60
drag, startPoint x: 825, startPoint y: 512, endPoint x: 1170, endPoint y: 530, distance: 345.6
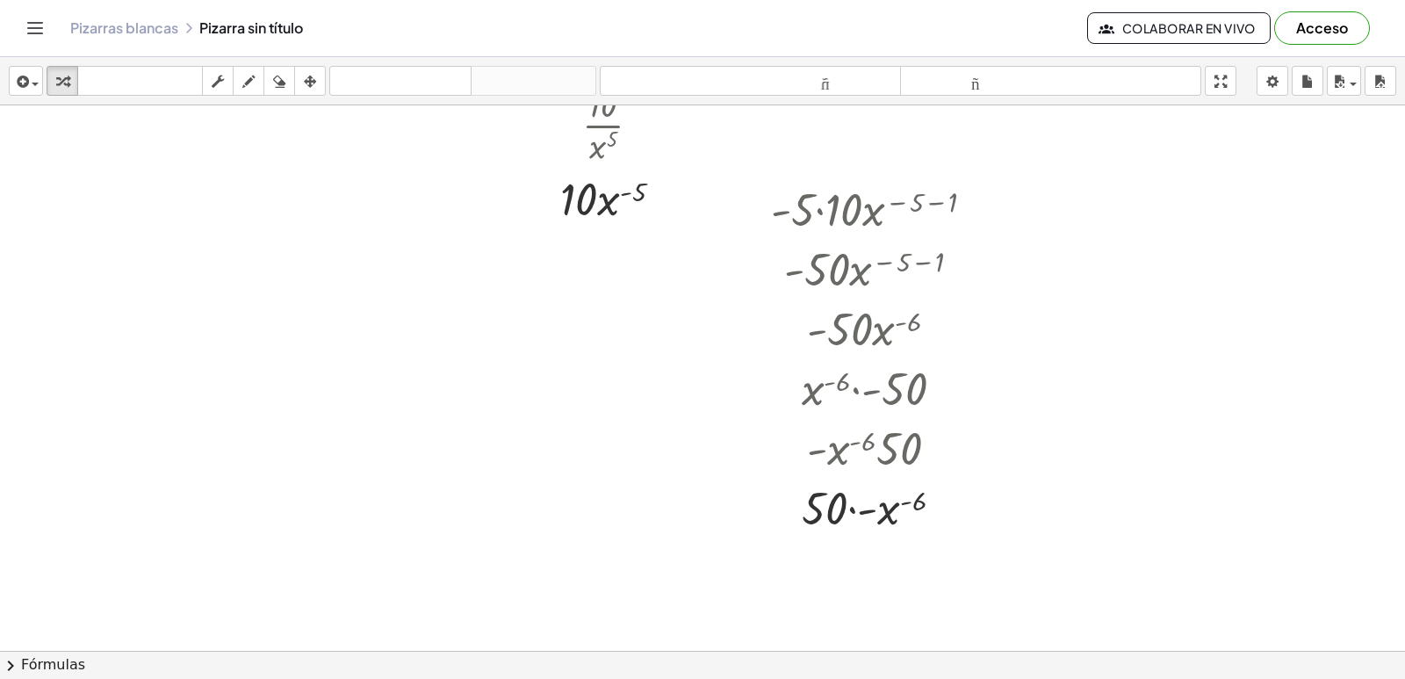
scroll to position [4362, 0]
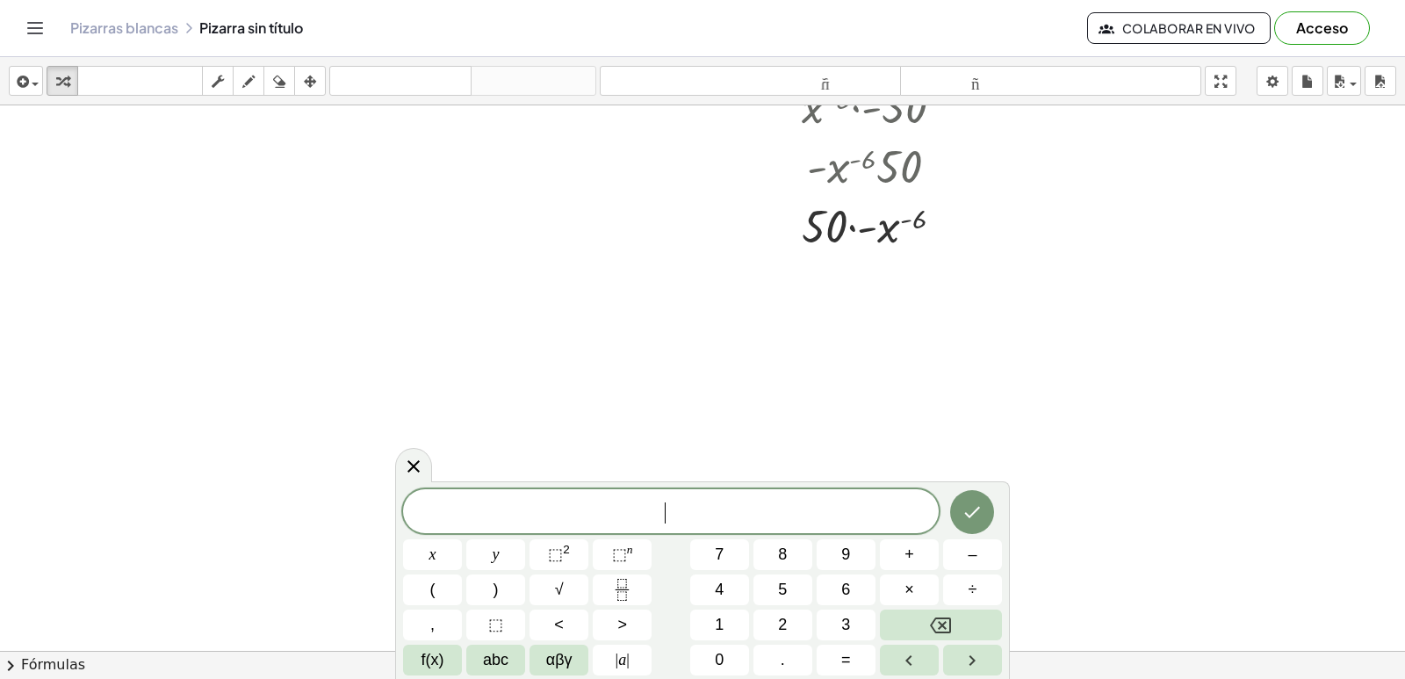
click at [441, 561] on button "x" at bounding box center [432, 554] width 59 height 31
click at [608, 548] on button "⬚ n" at bounding box center [622, 554] width 59 height 31
click at [781, 593] on span "5" at bounding box center [782, 590] width 9 height 24
click at [622, 585] on icon "Fraction" at bounding box center [622, 590] width 22 height 22
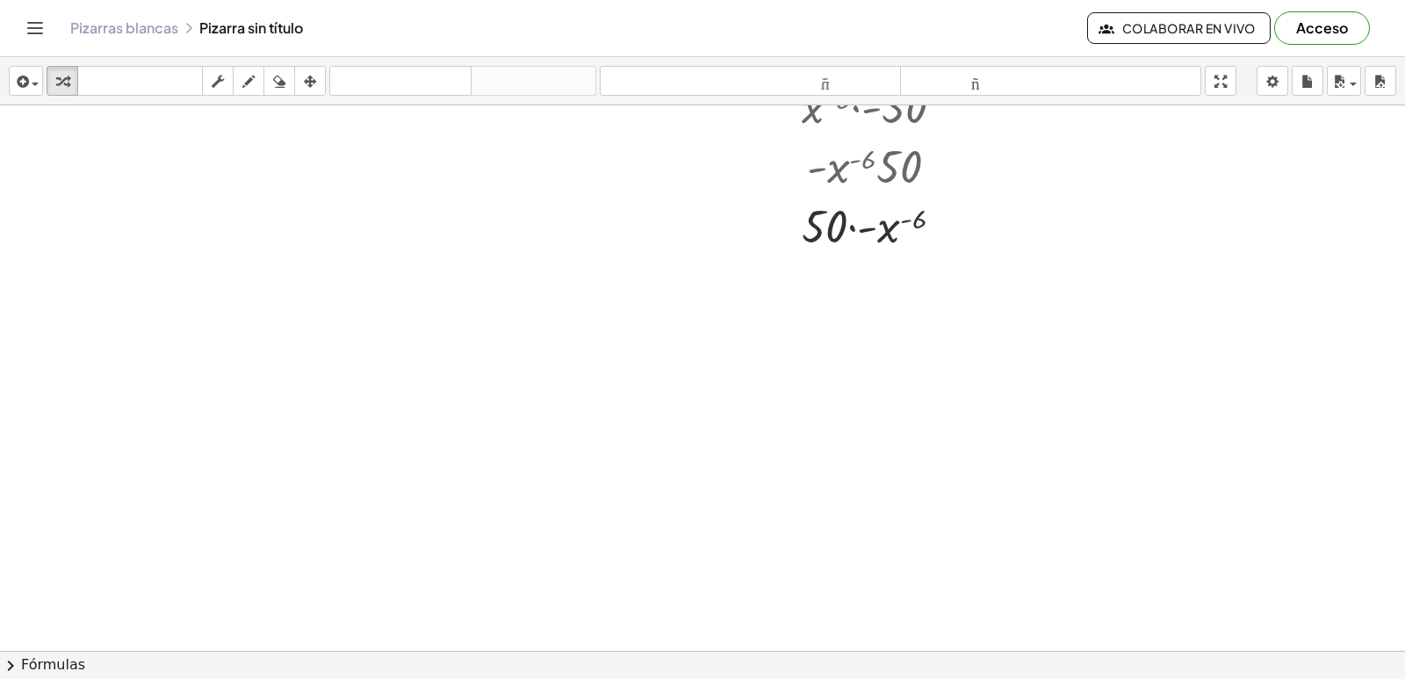
drag, startPoint x: 1062, startPoint y: 356, endPoint x: 719, endPoint y: 401, distance: 346.2
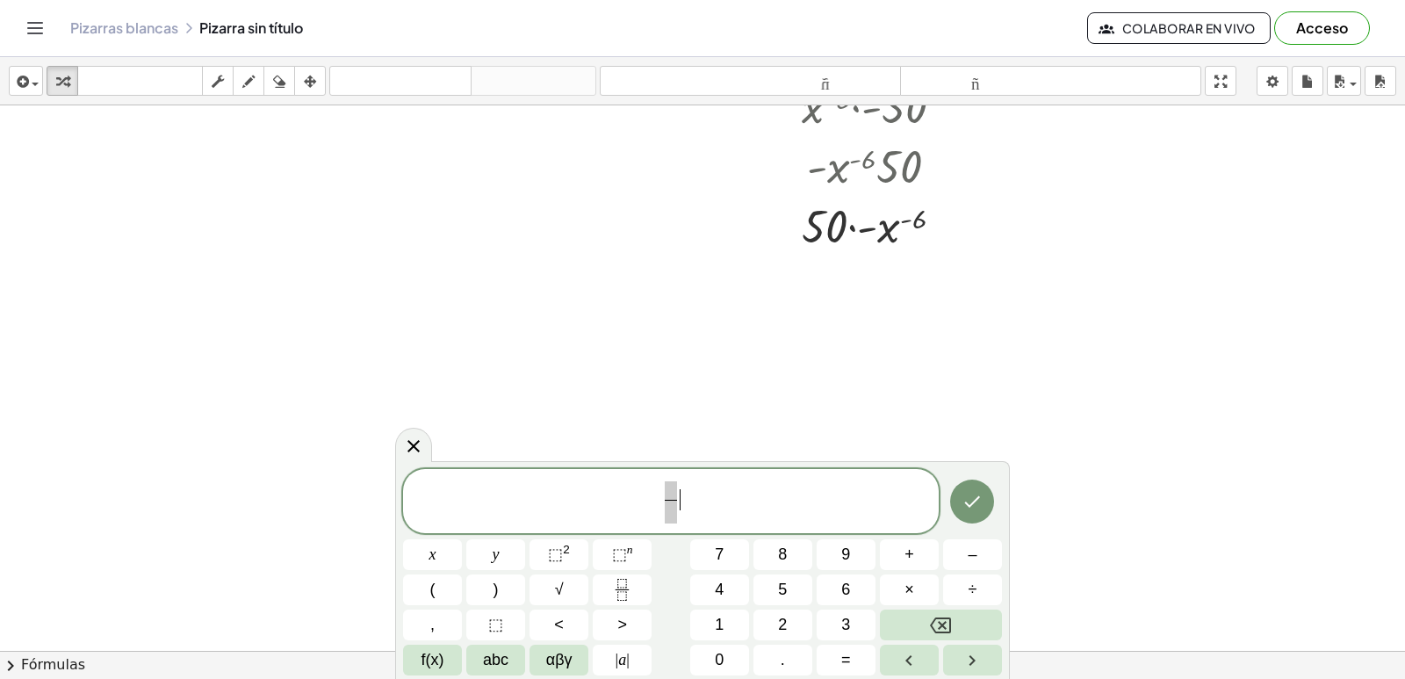
click at [669, 498] on span at bounding box center [671, 490] width 12 height 19
click at [834, 623] on button "3" at bounding box center [846, 624] width 59 height 31
drag, startPoint x: 672, startPoint y: 510, endPoint x: 556, endPoint y: 429, distance: 141.3
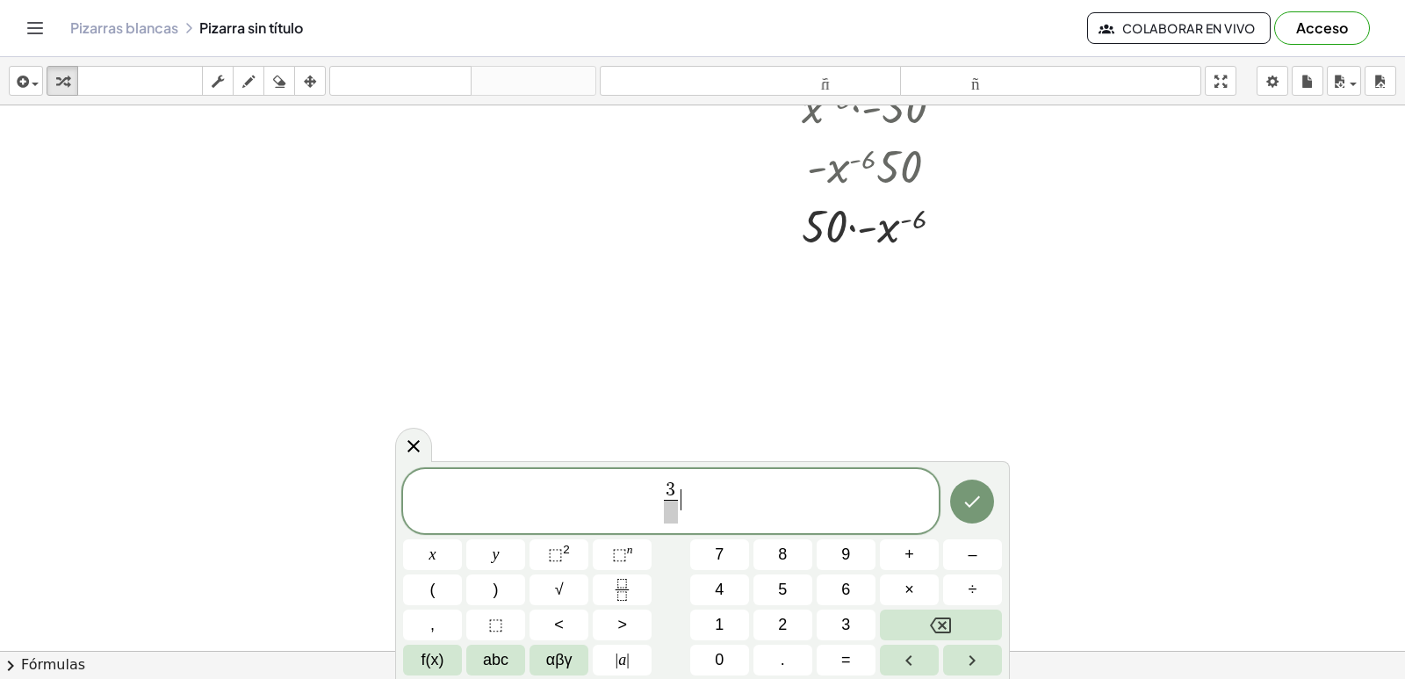
click at [664, 511] on span at bounding box center [670, 512] width 13 height 24
drag, startPoint x: 456, startPoint y: 545, endPoint x: 835, endPoint y: 404, distance: 404.8
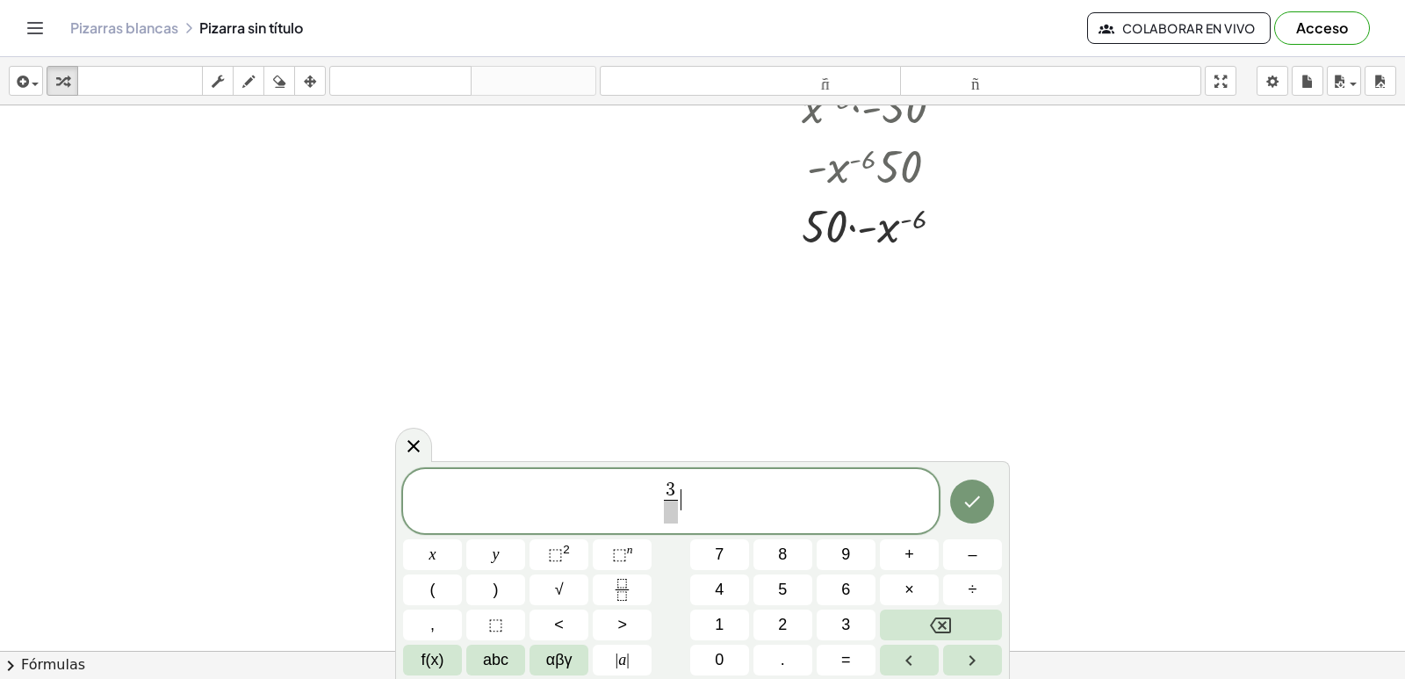
click at [673, 522] on span at bounding box center [670, 512] width 13 height 24
click at [447, 544] on button "x" at bounding box center [432, 554] width 59 height 31
click at [635, 559] on button "⬚ n" at bounding box center [622, 554] width 59 height 31
click at [796, 582] on button "5" at bounding box center [782, 589] width 59 height 31
click at [686, 486] on span "3 x 5 ​ ​" at bounding box center [671, 498] width 536 height 54
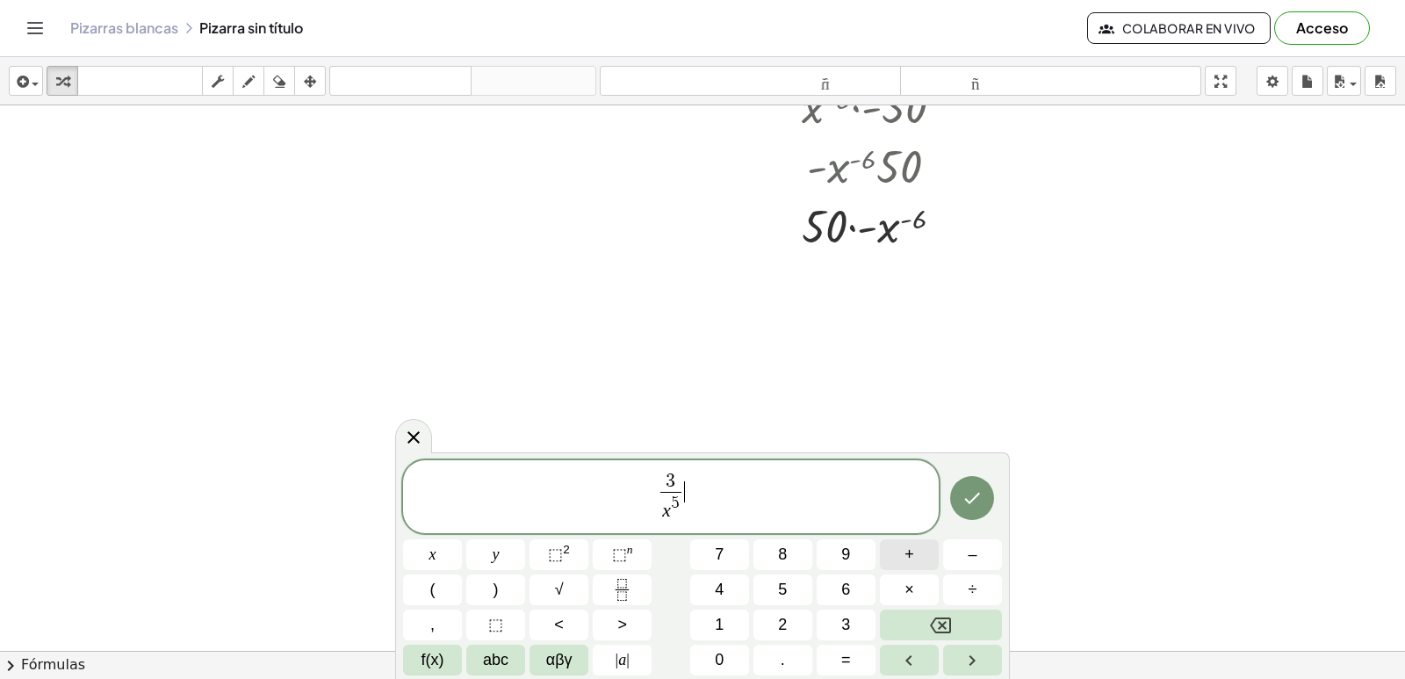
click at [911, 563] on span "+" at bounding box center [909, 555] width 10 height 24
click at [616, 583] on icon "Fraction" at bounding box center [622, 590] width 22 height 22
drag, startPoint x: 616, startPoint y: 583, endPoint x: 1170, endPoint y: 418, distance: 577.3
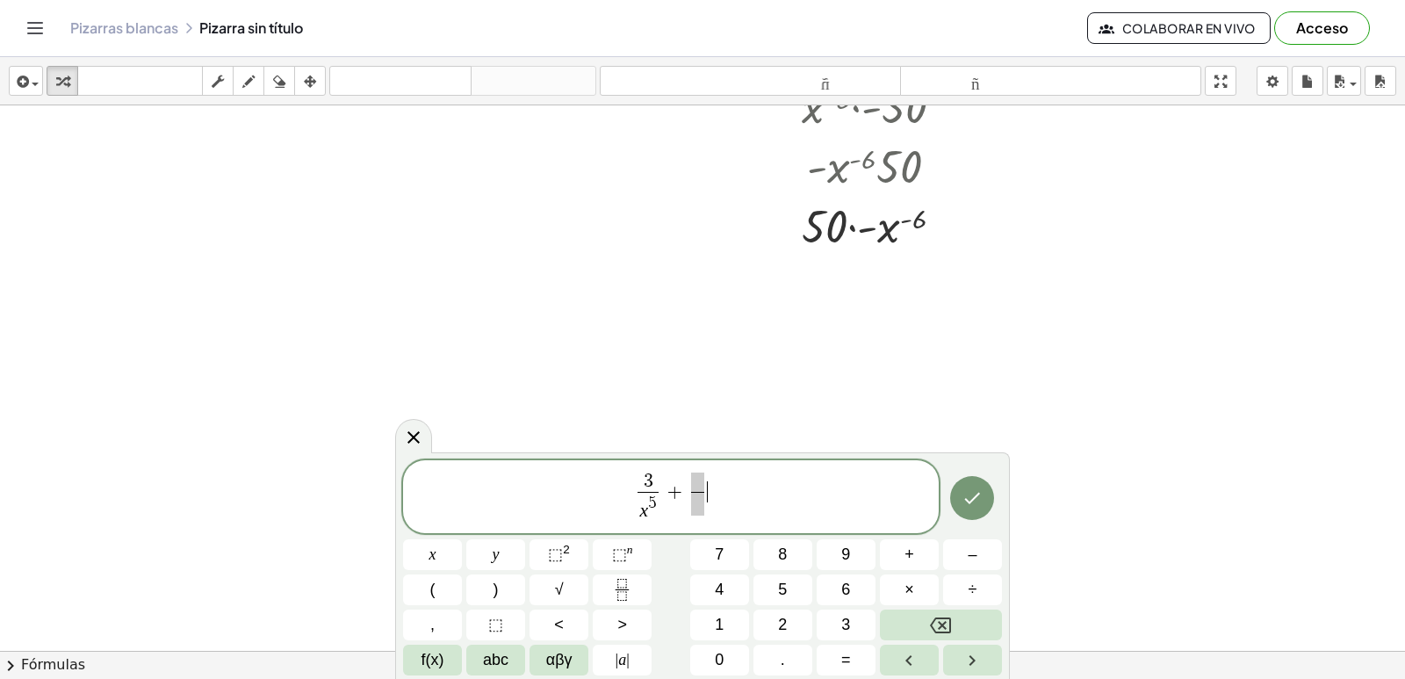
click at [691, 482] on span at bounding box center [697, 481] width 12 height 19
click at [718, 529] on div "3 x 5 ​ + ​ ​" at bounding box center [671, 496] width 536 height 73
click at [710, 551] on button "7" at bounding box center [719, 554] width 59 height 31
click at [698, 480] on span at bounding box center [697, 481] width 12 height 19
click at [727, 558] on button "7" at bounding box center [719, 554] width 59 height 31
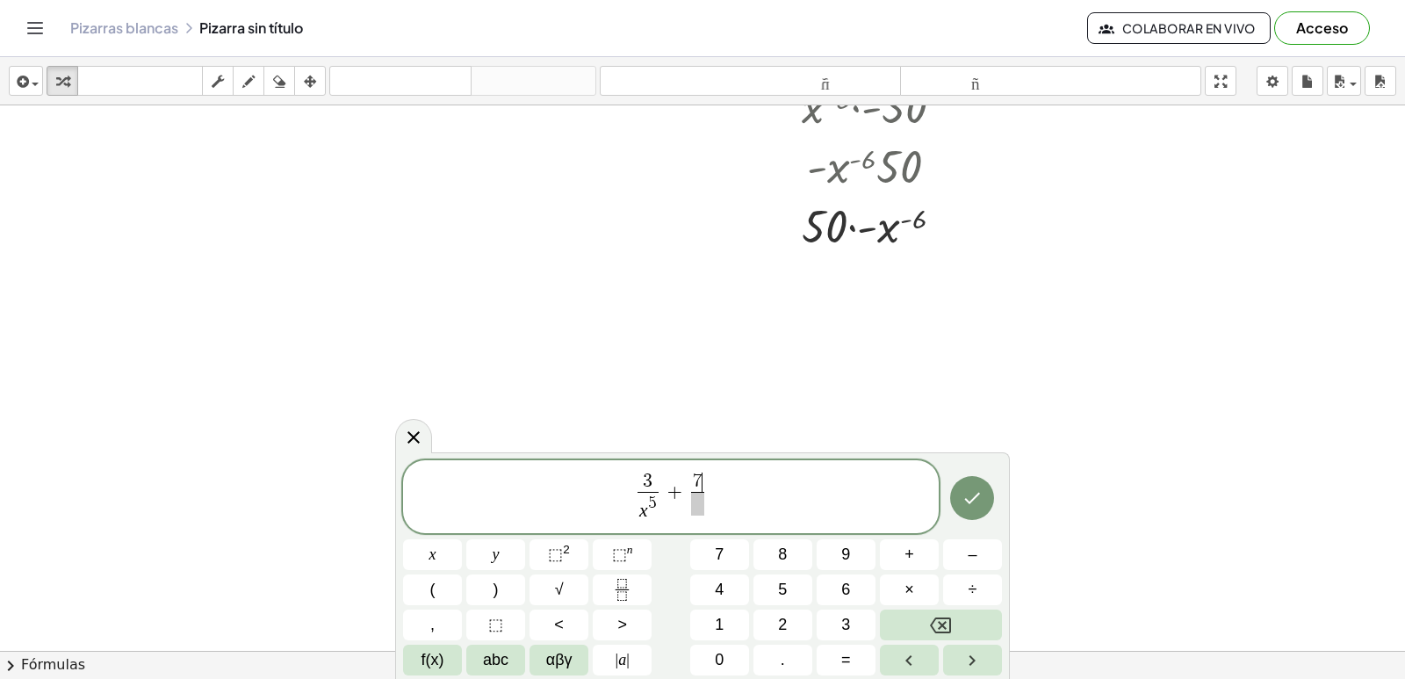
click at [701, 501] on span at bounding box center [697, 504] width 13 height 24
click at [435, 551] on span "x" at bounding box center [432, 555] width 7 height 24
click at [626, 558] on span "⬚" at bounding box center [619, 554] width 15 height 18
click at [857, 619] on button "3" at bounding box center [846, 624] width 59 height 31
click at [969, 496] on icon "Hecho" at bounding box center [971, 497] width 21 height 21
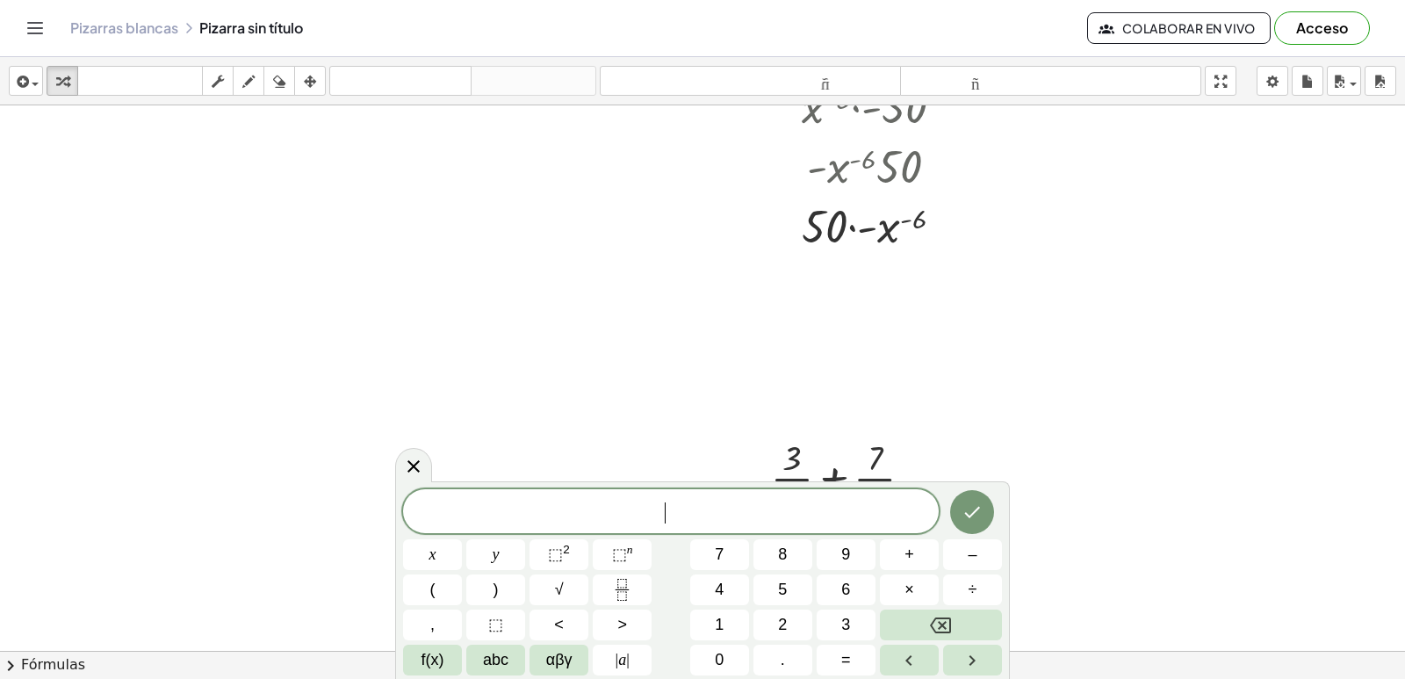
click at [954, 551] on button "–" at bounding box center [972, 554] width 59 height 31
click at [778, 589] on span "5" at bounding box center [782, 590] width 9 height 24
click at [778, 677] on div "− 5 ​ x y ⬚ 2 ⬚ n 7 8 9 + – ( ) √ 4 5 6 × ÷ , ⬚ < > 1 2 3 f(x) abc αβγ | a | 0 …" at bounding box center [702, 580] width 615 height 198
click at [773, 650] on button "." at bounding box center [782, 660] width 59 height 31
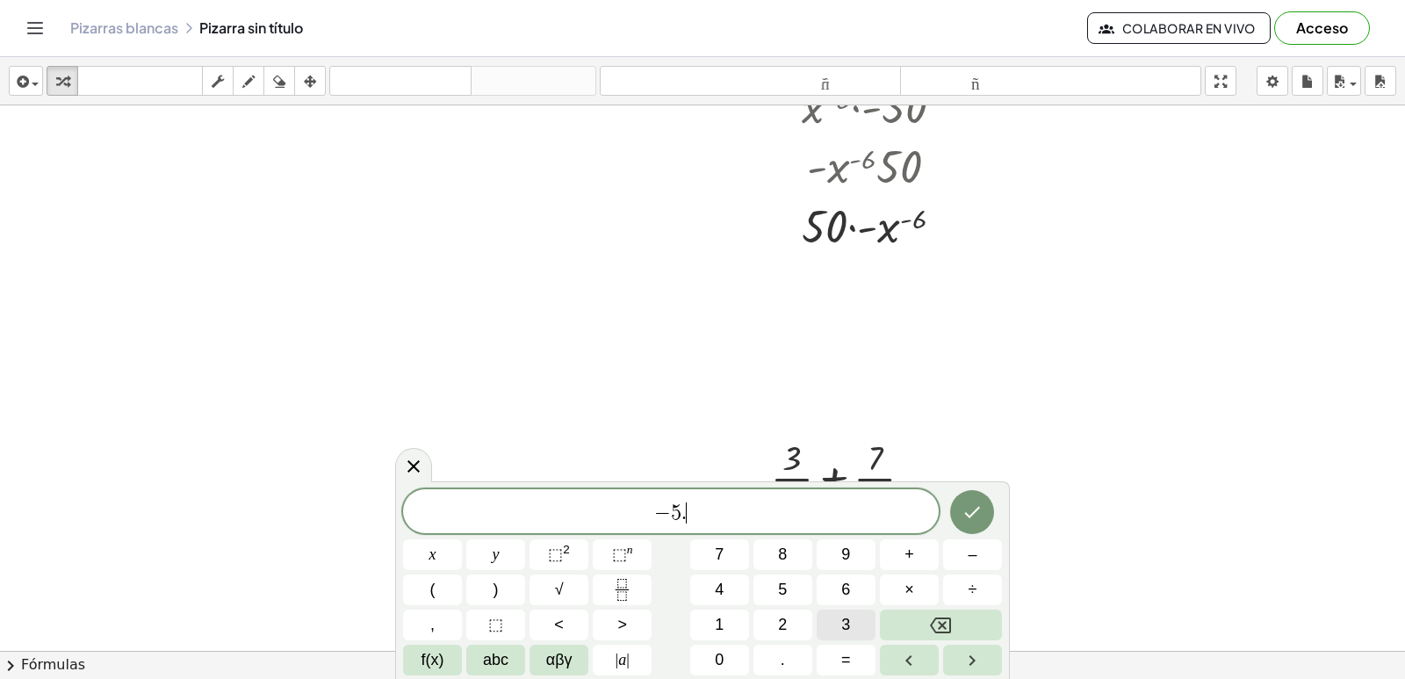
click at [839, 613] on button "3" at bounding box center [846, 624] width 59 height 31
click at [443, 551] on button "x" at bounding box center [432, 554] width 59 height 31
click at [958, 545] on button "–" at bounding box center [972, 554] width 59 height 31
click at [918, 614] on button "Backspace" at bounding box center [941, 624] width 122 height 31
click at [630, 547] on sup "n" at bounding box center [630, 549] width 6 height 13
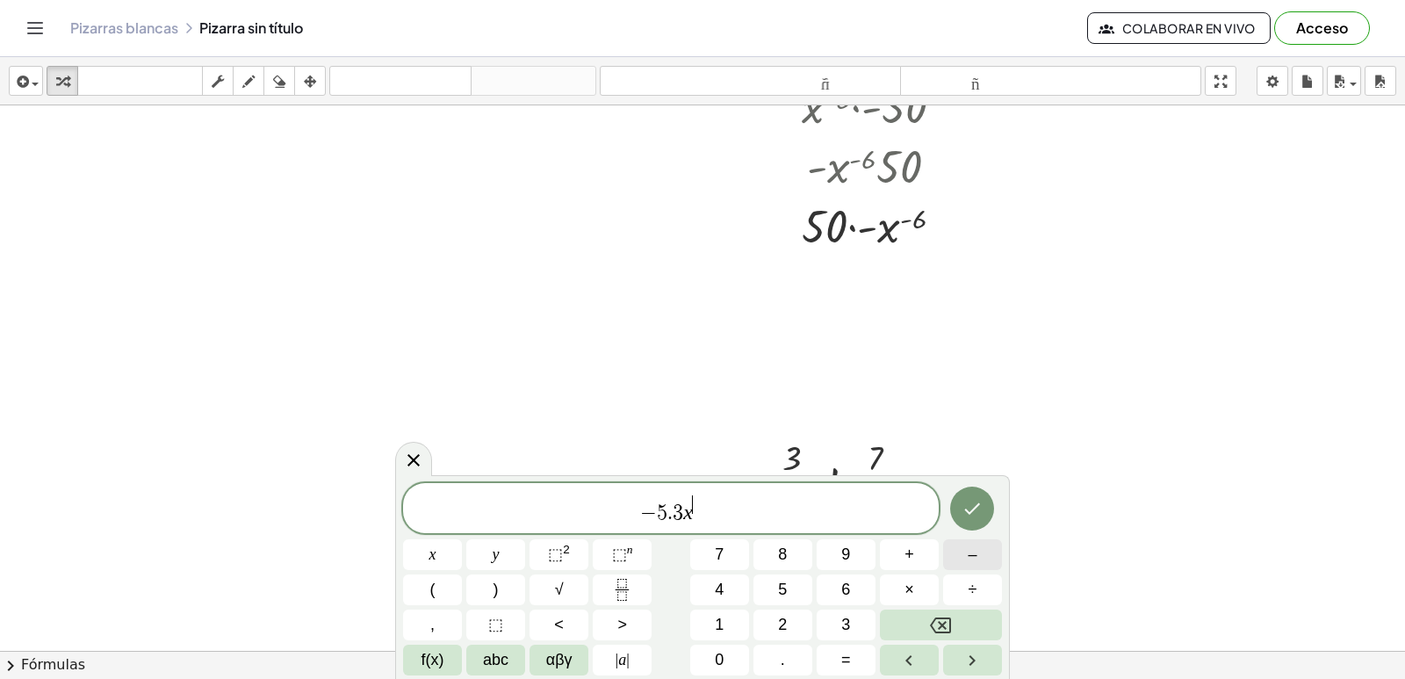
click at [961, 558] on button "–" at bounding box center [972, 554] width 59 height 31
drag, startPoint x: 785, startPoint y: 572, endPoint x: 844, endPoint y: 598, distance: 64.5
click at [785, 573] on div "− 5 . 3 x − ​ x y ⬚ 2 ⬚ n 7 8 9 + – ( ) √ 4 5 6 × ÷ , ⬚ < > 1 2 3 f(x) abc αβγ …" at bounding box center [702, 579] width 599 height 192
click at [785, 585] on span "5" at bounding box center [782, 590] width 9 height 24
click at [974, 547] on span "–" at bounding box center [972, 555] width 9 height 24
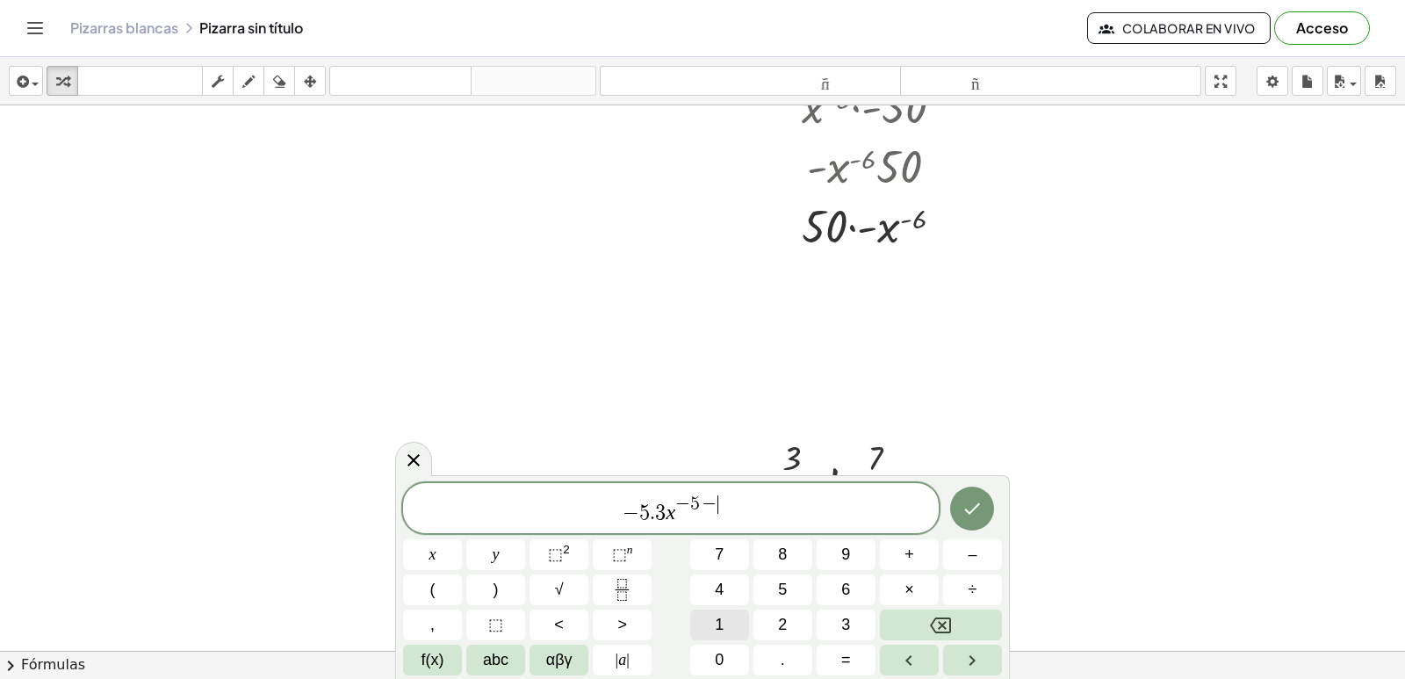
click at [720, 624] on span "1" at bounding box center [719, 625] width 9 height 24
click at [731, 512] on span "− 5 . 3 x − 5 − 1 ​" at bounding box center [671, 509] width 536 height 32
click at [913, 553] on button "+" at bounding box center [909, 554] width 59 height 31
click at [987, 546] on button "–" at bounding box center [972, 554] width 59 height 31
click at [835, 621] on button "3" at bounding box center [846, 624] width 59 height 31
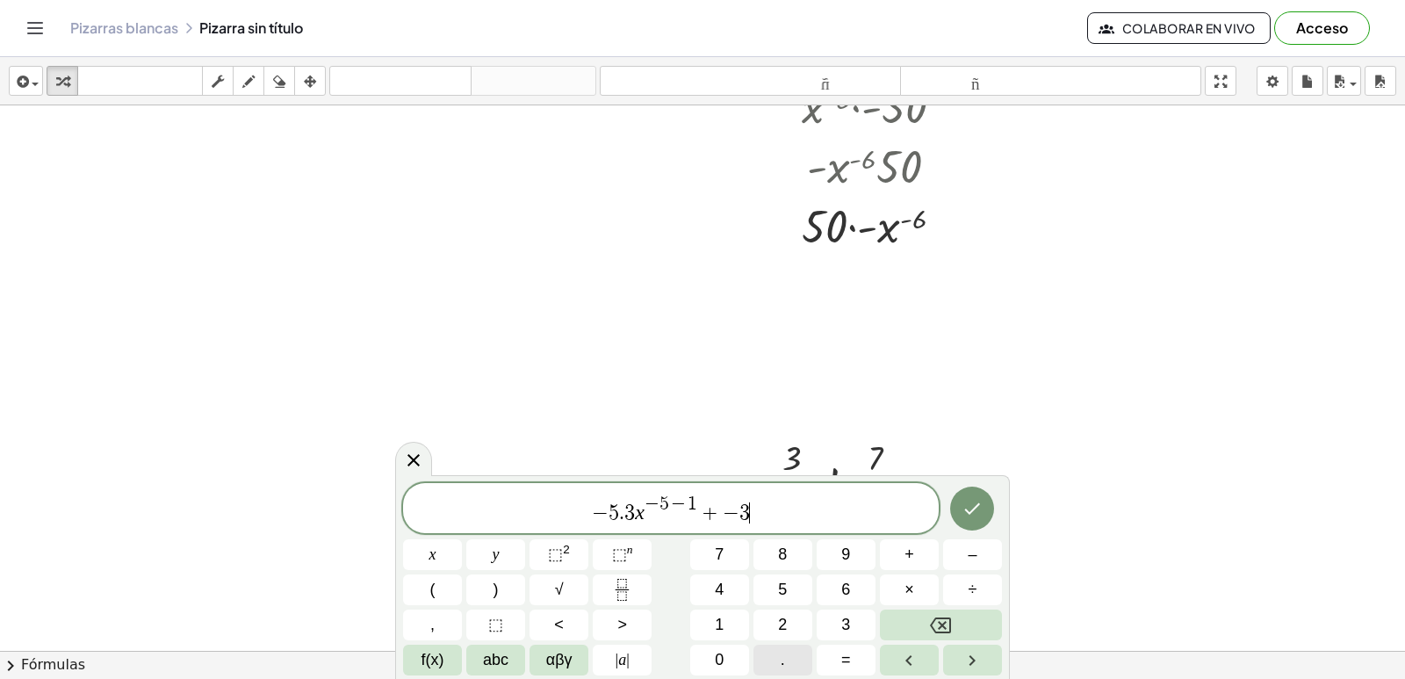
click at [800, 659] on button "." at bounding box center [782, 660] width 59 height 31
click at [728, 553] on button "7" at bounding box center [719, 554] width 59 height 31
click at [627, 547] on sup "n" at bounding box center [630, 549] width 6 height 13
click at [953, 551] on button "–" at bounding box center [972, 554] width 59 height 31
click at [842, 621] on span "3" at bounding box center [845, 625] width 9 height 24
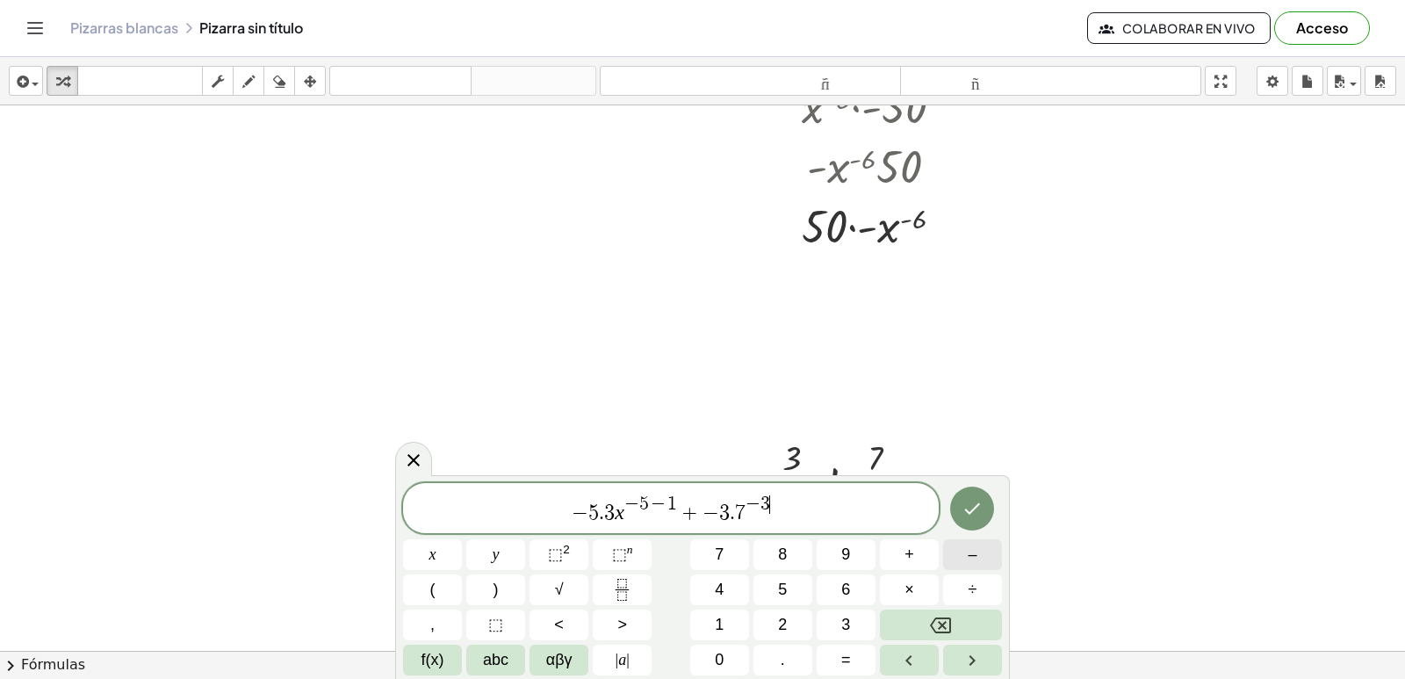
click at [950, 560] on button "–" at bounding box center [972, 554] width 59 height 31
click at [721, 629] on span "1" at bounding box center [719, 625] width 9 height 24
click at [956, 512] on button "Hecho" at bounding box center [972, 508] width 44 height 44
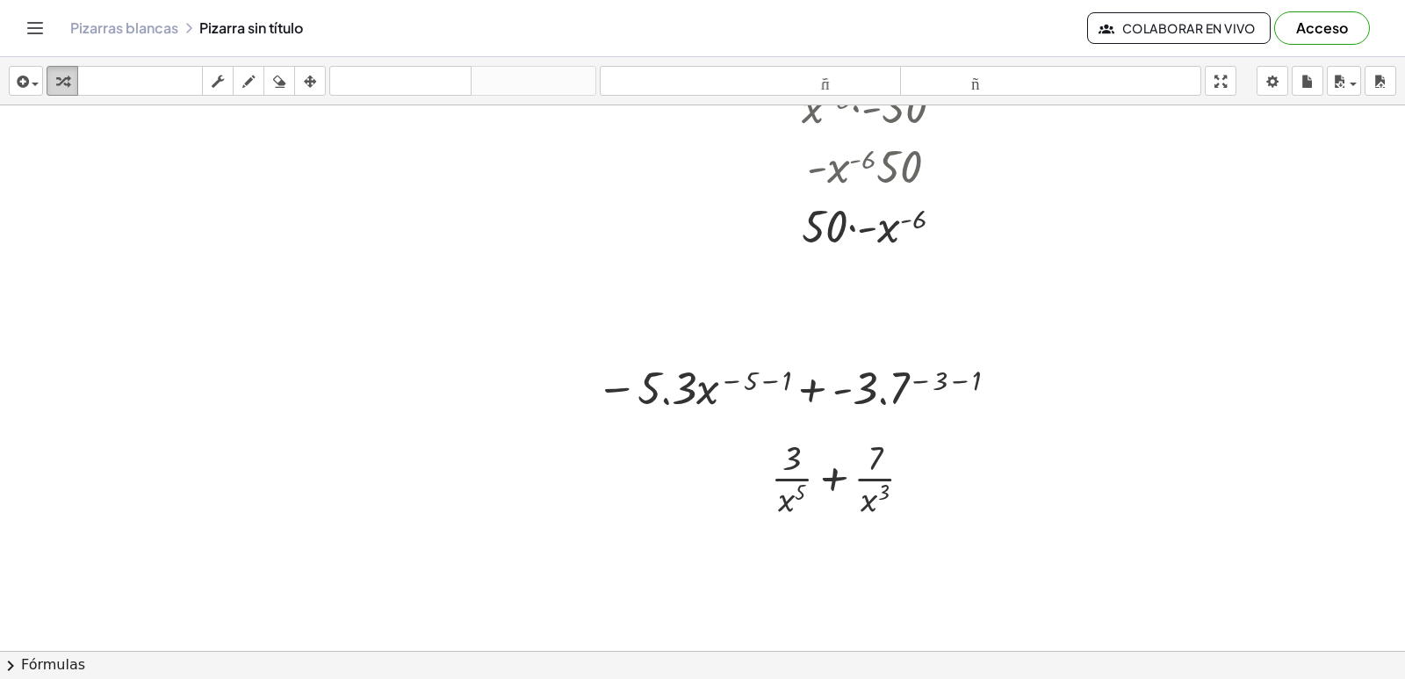
click at [56, 79] on icon "button" at bounding box center [62, 81] width 12 height 21
drag, startPoint x: 817, startPoint y: 384, endPoint x: 805, endPoint y: 387, distance: 12.8
click at [814, 392] on div at bounding box center [800, 386] width 426 height 60
click at [307, 78] on icon "button" at bounding box center [310, 81] width 12 height 21
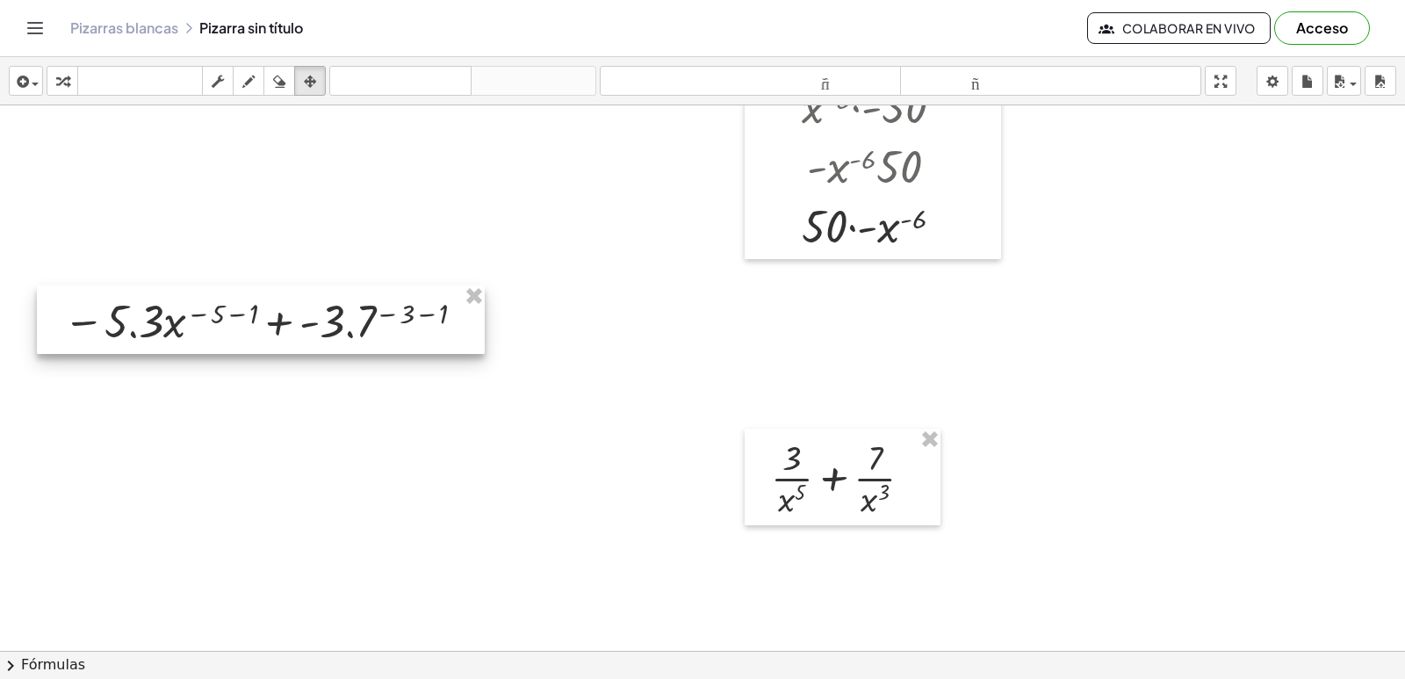
drag, startPoint x: 781, startPoint y: 375, endPoint x: 248, endPoint y: 308, distance: 537.1
click at [248, 308] on div at bounding box center [261, 319] width 448 height 68
drag, startPoint x: 248, startPoint y: 306, endPoint x: 113, endPoint y: 223, distance: 157.7
click at [248, 300] on div at bounding box center [261, 319] width 448 height 68
click at [55, 81] on div "button" at bounding box center [62, 80] width 23 height 21
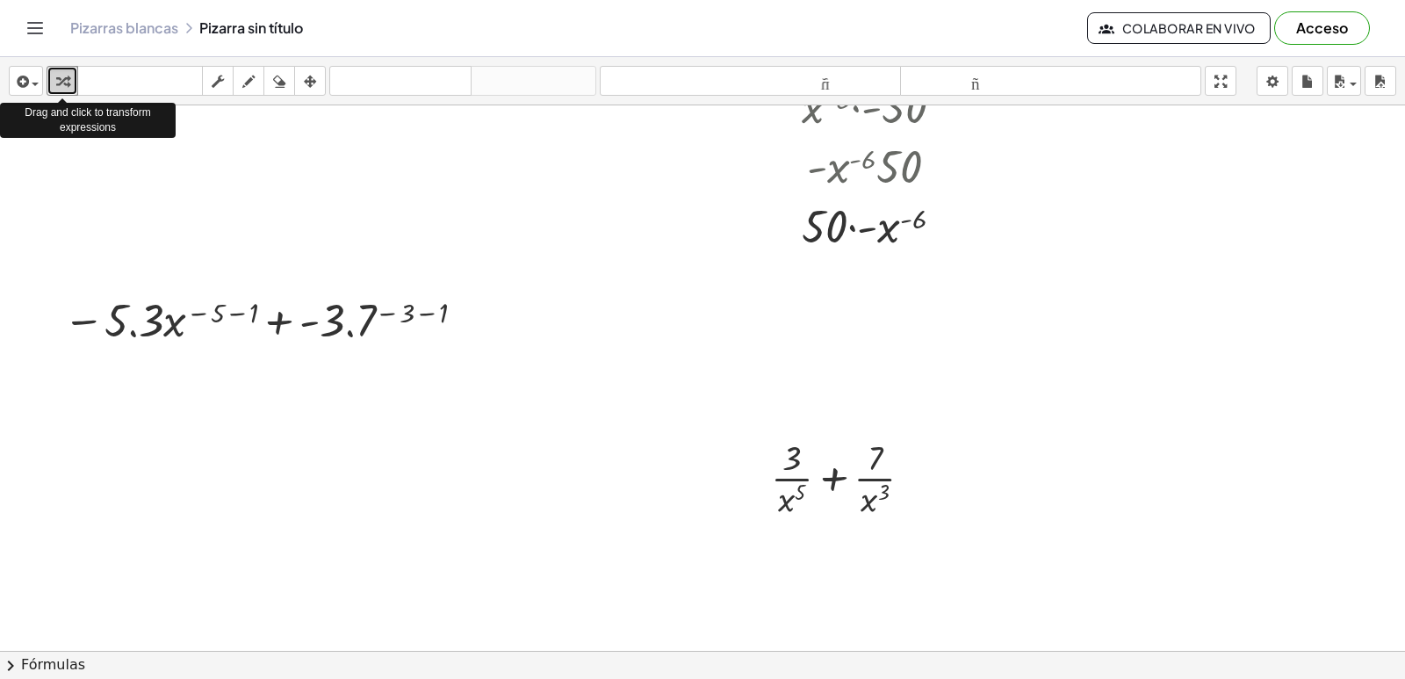
drag, startPoint x: 52, startPoint y: 81, endPoint x: 296, endPoint y: 295, distance: 324.8
click at [131, 334] on div at bounding box center [267, 319] width 426 height 60
click at [133, 335] on div at bounding box center [267, 319] width 426 height 60
click at [133, 334] on div at bounding box center [267, 319] width 426 height 60
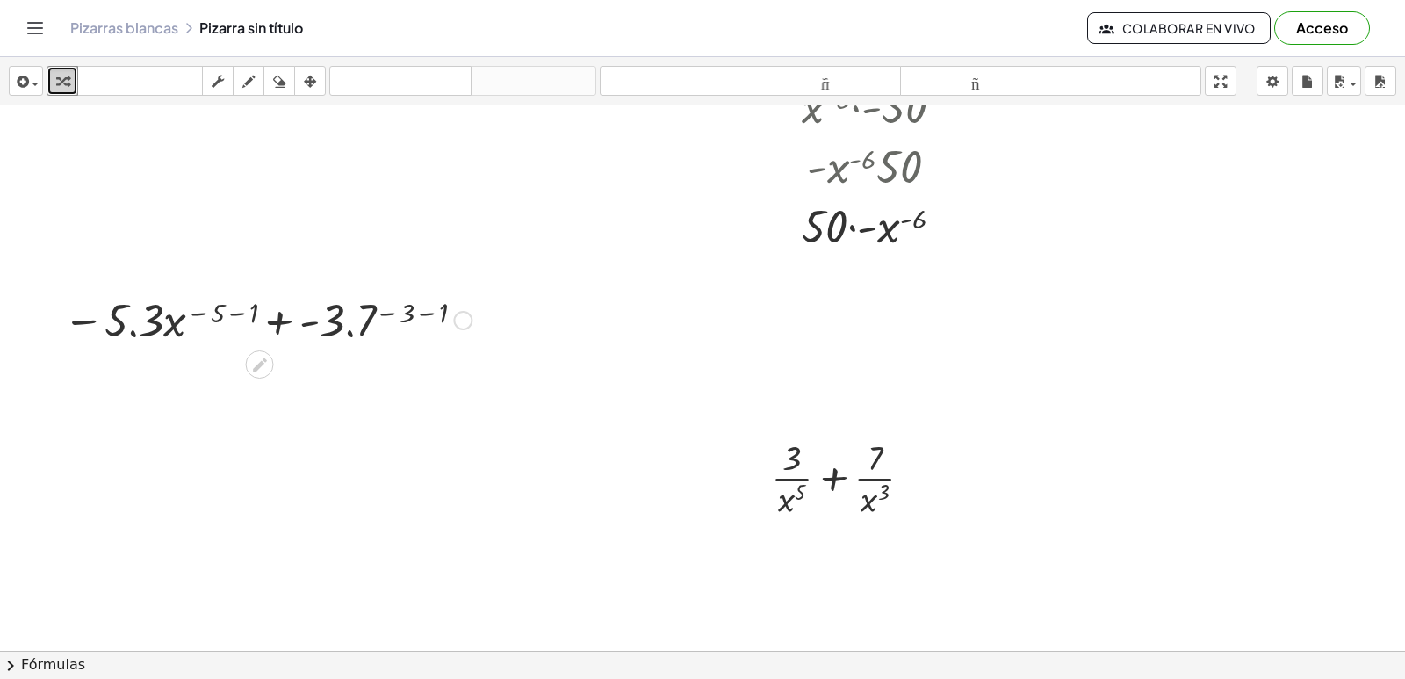
click at [133, 332] on div at bounding box center [267, 319] width 426 height 60
click at [134, 331] on div at bounding box center [267, 319] width 426 height 60
click at [59, 72] on icon "button" at bounding box center [62, 81] width 12 height 21
click at [134, 335] on div at bounding box center [267, 319] width 426 height 60
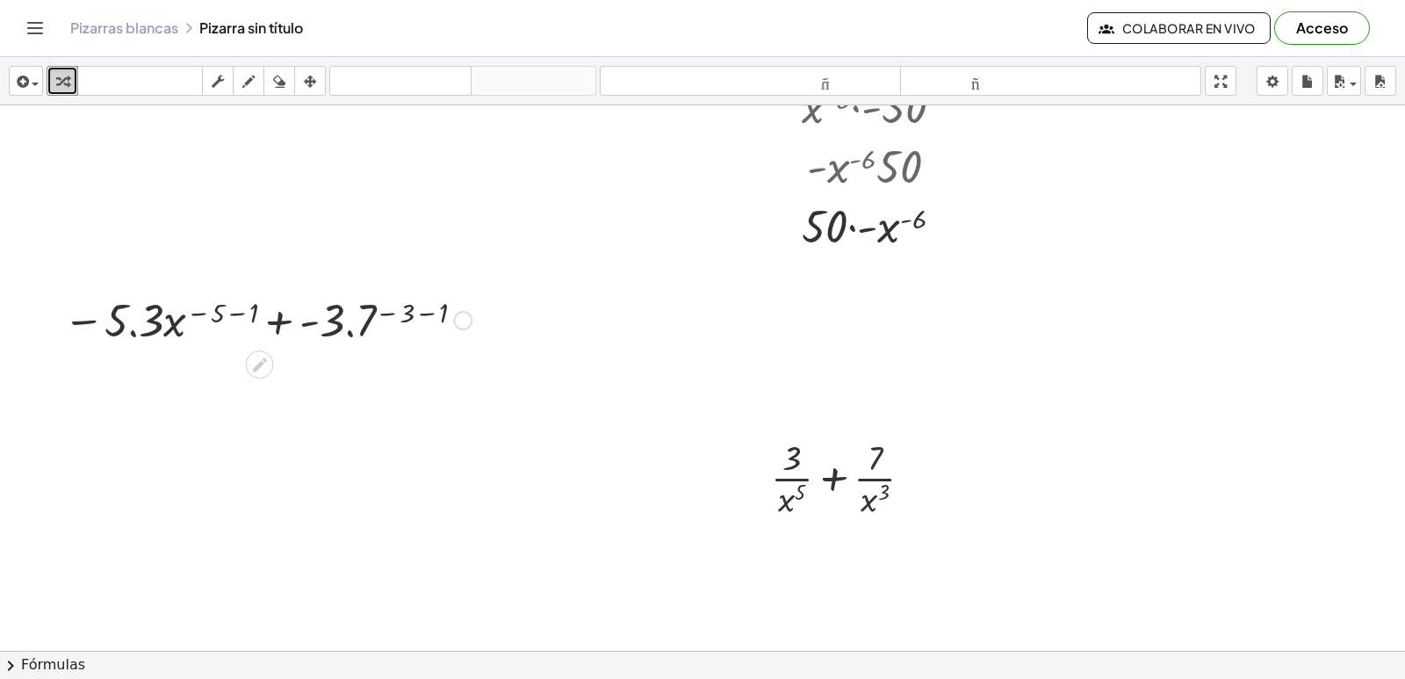
click at [134, 334] on div at bounding box center [267, 319] width 426 height 60
click at [238, 314] on div at bounding box center [267, 319] width 426 height 60
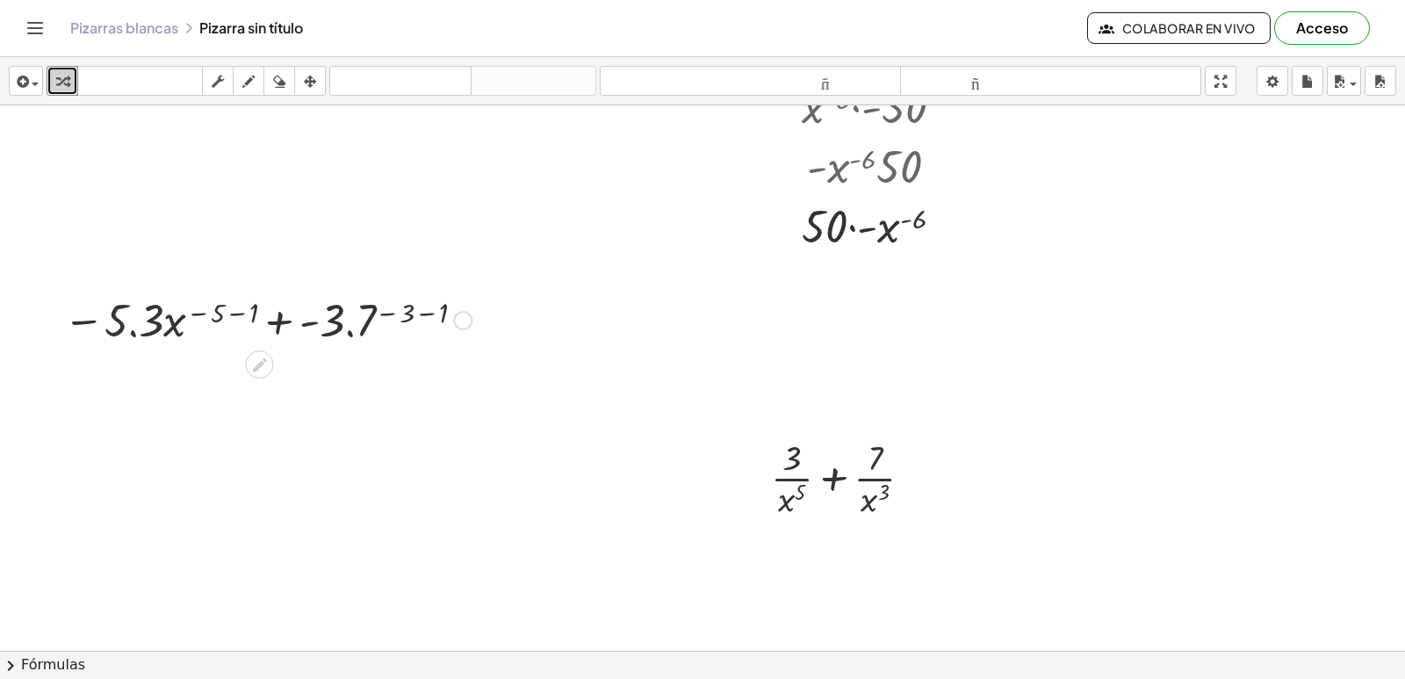
click at [238, 314] on div at bounding box center [267, 319] width 426 height 60
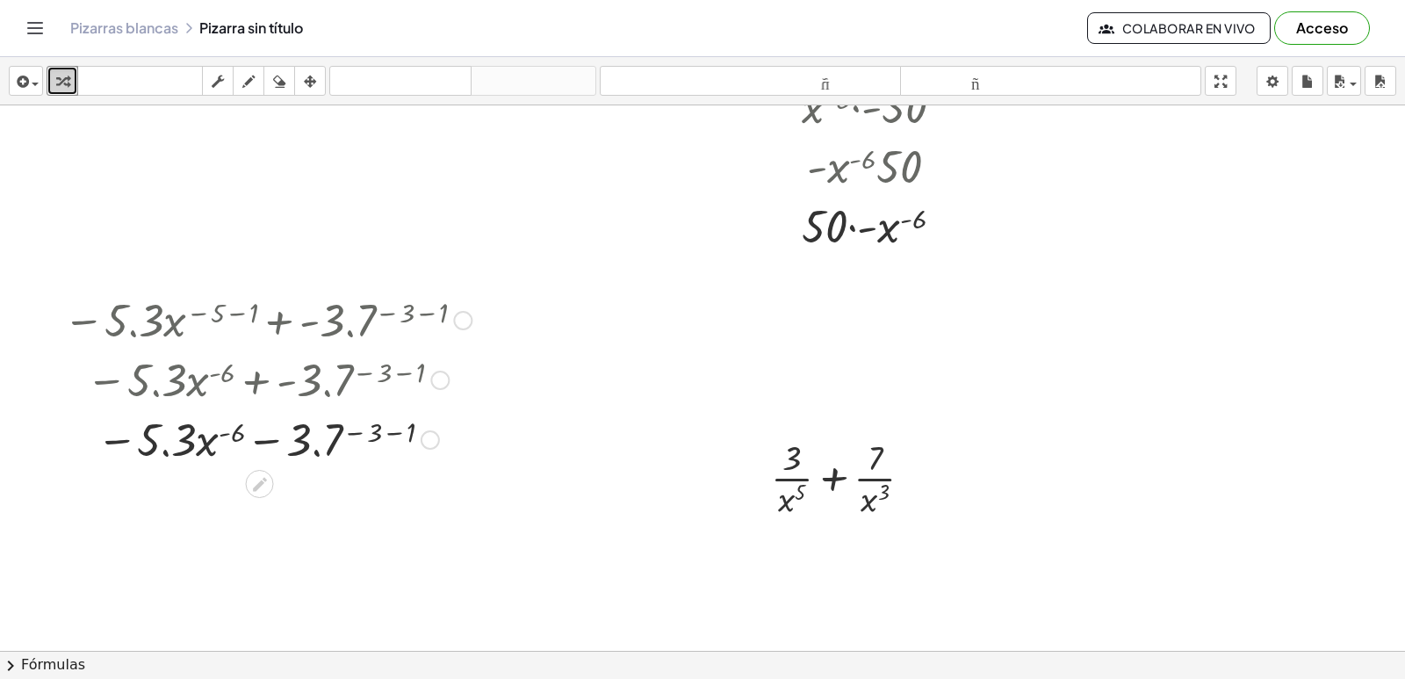
click at [162, 454] on div at bounding box center [267, 438] width 426 height 60
click at [316, 449] on div at bounding box center [267, 438] width 426 height 60
click at [313, 453] on div at bounding box center [267, 438] width 426 height 60
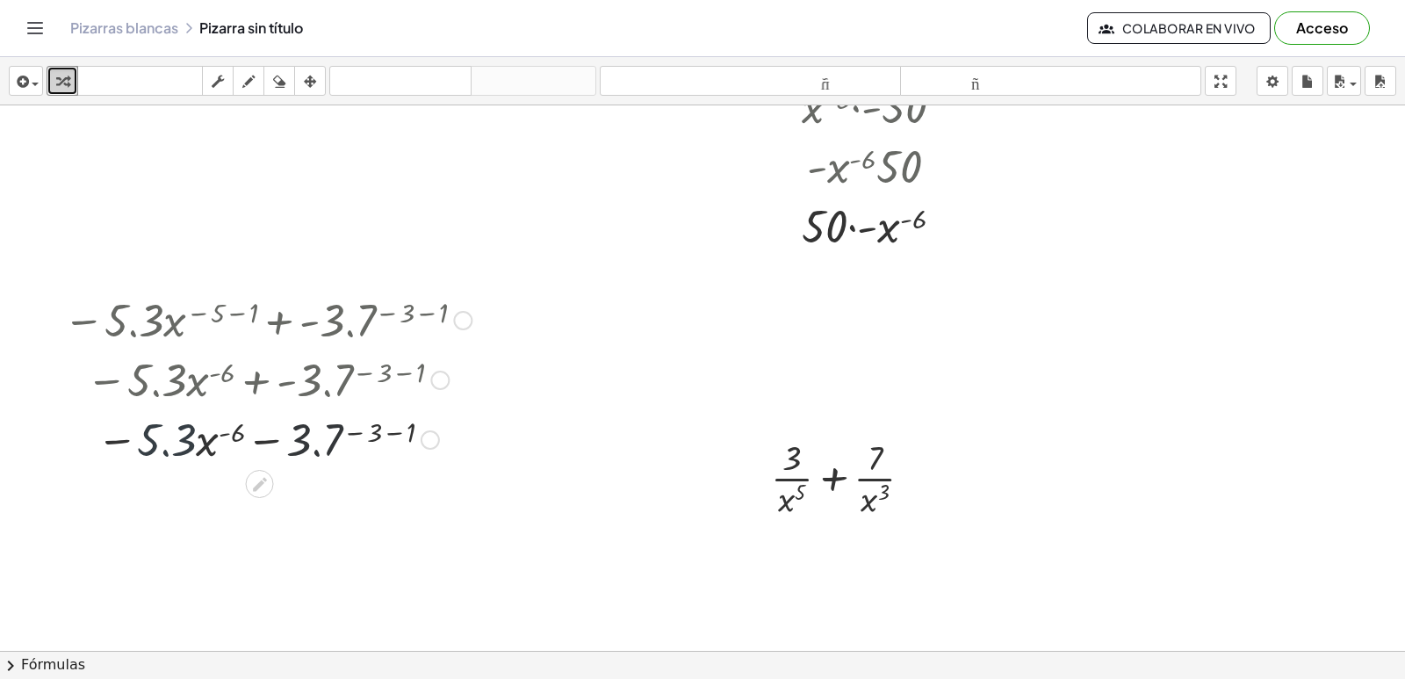
click at [309, 455] on div at bounding box center [267, 438] width 426 height 60
click at [303, 456] on div at bounding box center [267, 438] width 426 height 60
click at [261, 486] on icon at bounding box center [260, 484] width 14 height 14
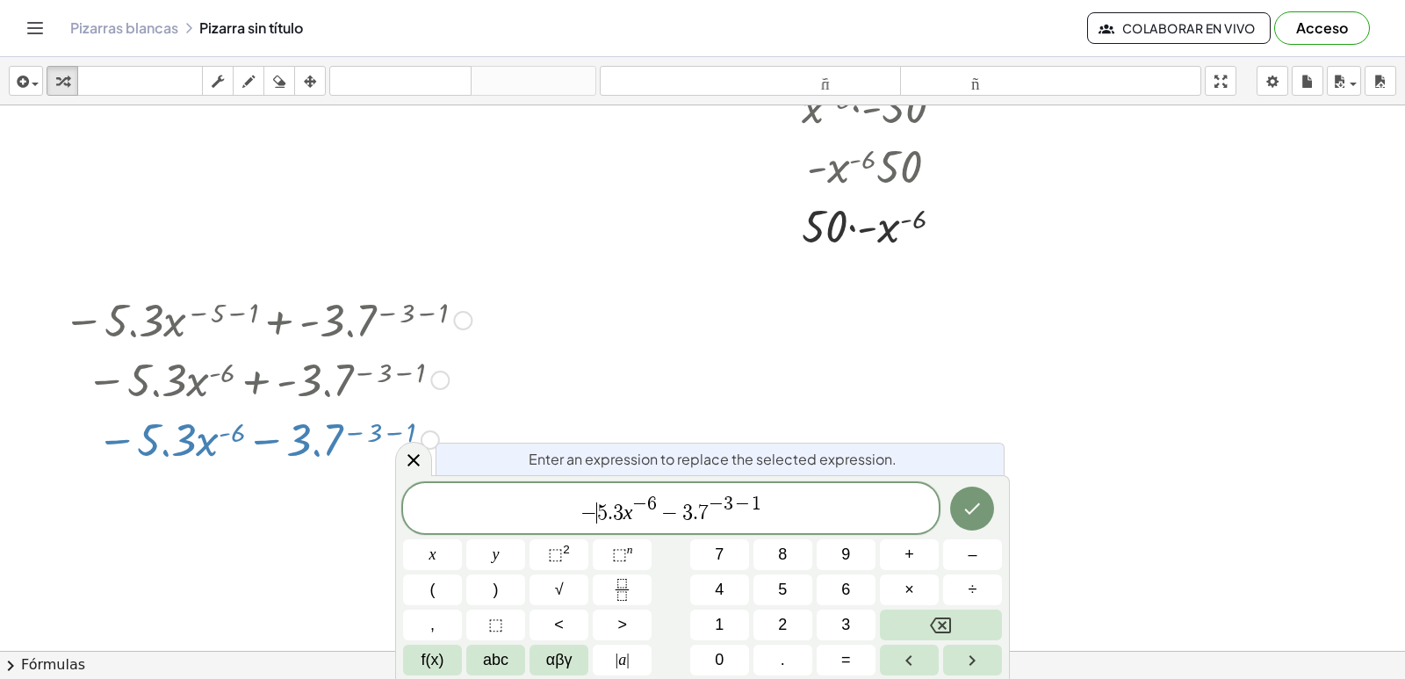
click at [611, 513] on span "− ​ 5 . 3 x − 6 − 3 . 7 − 3 − 1" at bounding box center [671, 509] width 536 height 32
click at [903, 582] on button "×" at bounding box center [909, 589] width 59 height 31
